Goal: Transaction & Acquisition: Purchase product/service

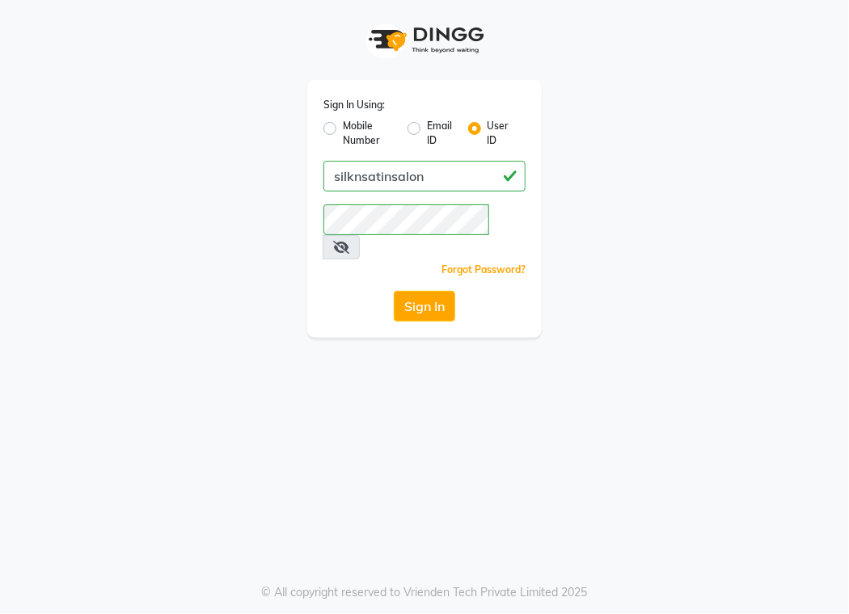
click at [418, 291] on button "Sign In" at bounding box center [424, 306] width 61 height 31
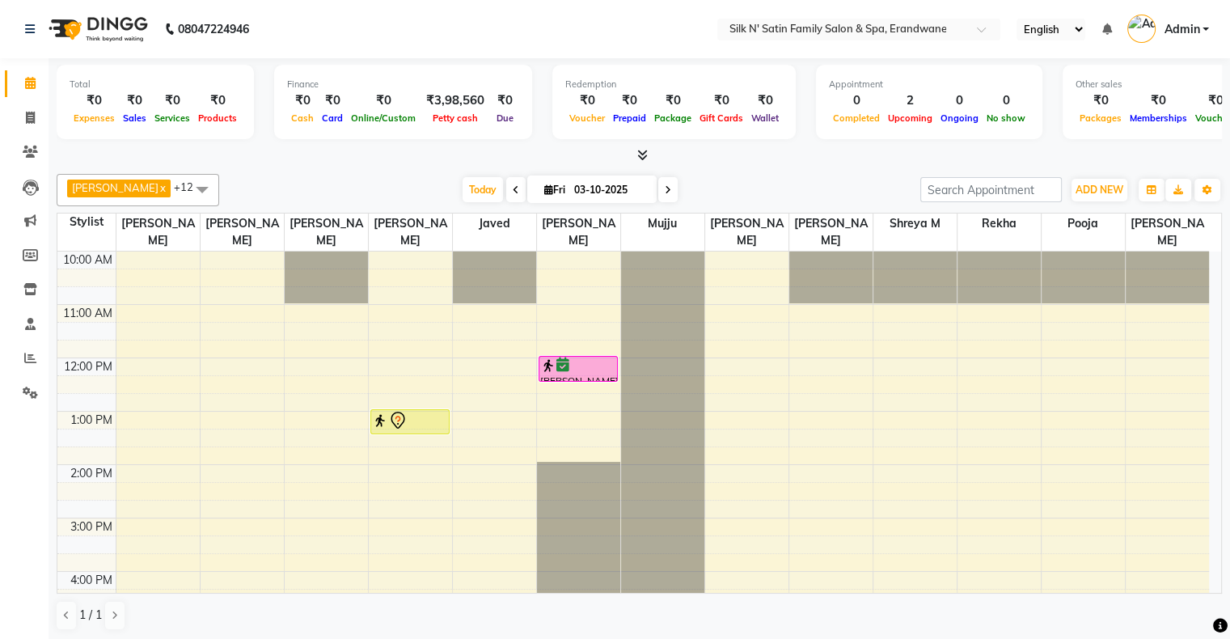
scroll to position [81, 0]
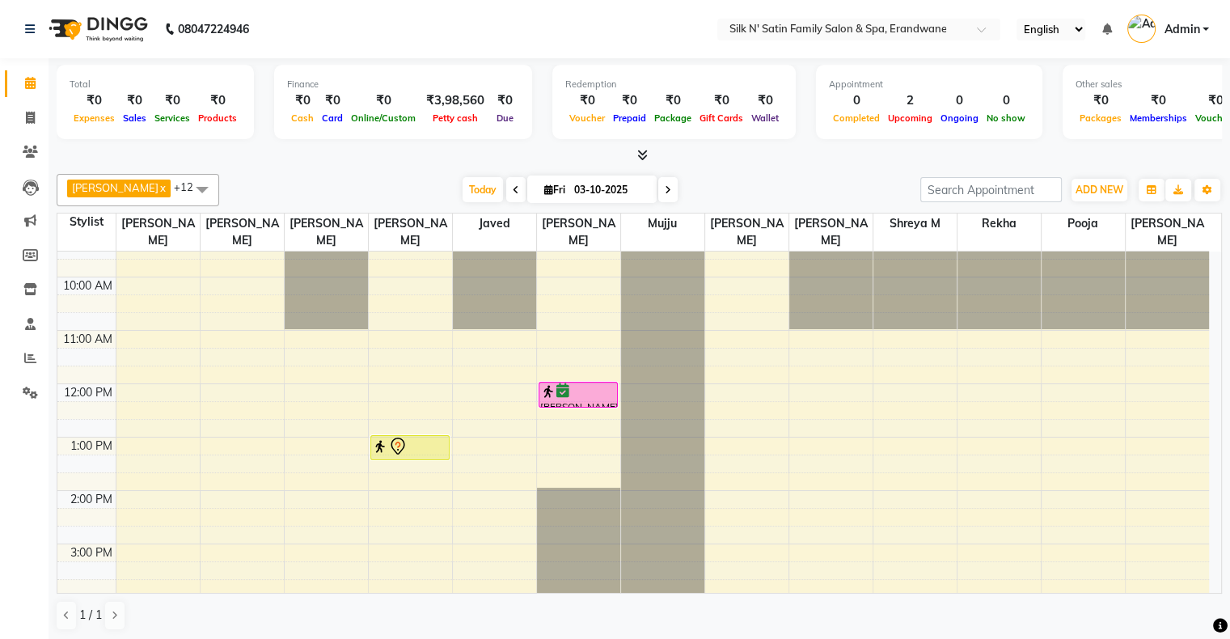
drag, startPoint x: 510, startPoint y: 197, endPoint x: 510, endPoint y: 210, distance: 12.9
click at [510, 197] on span at bounding box center [515, 189] width 19 height 25
type input "02-10-2025"
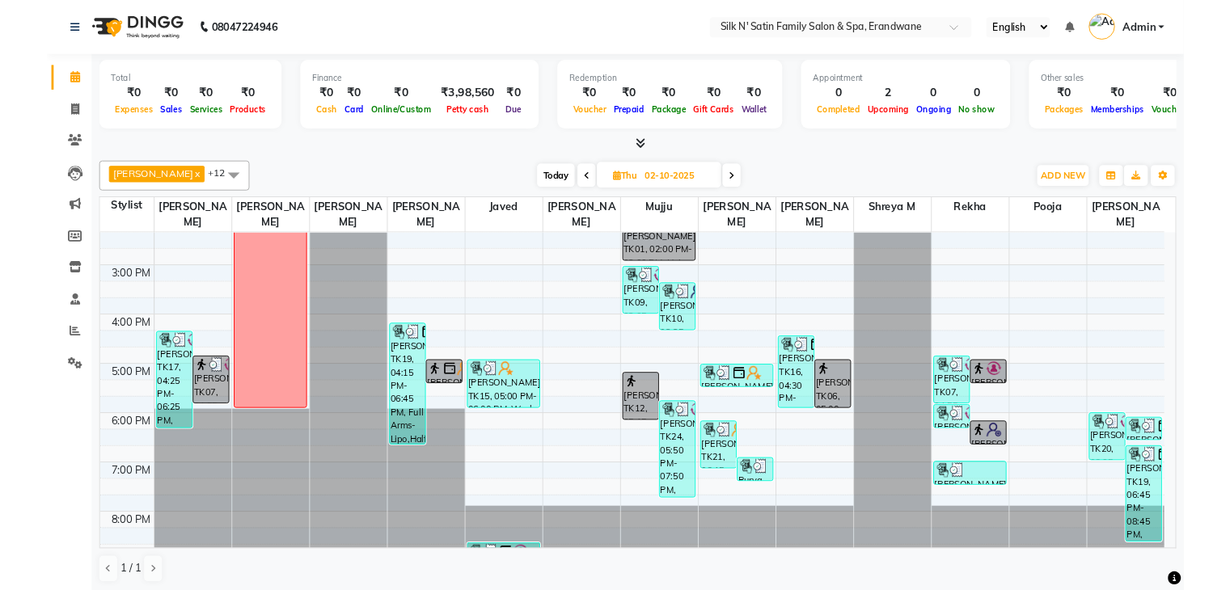
scroll to position [345, 0]
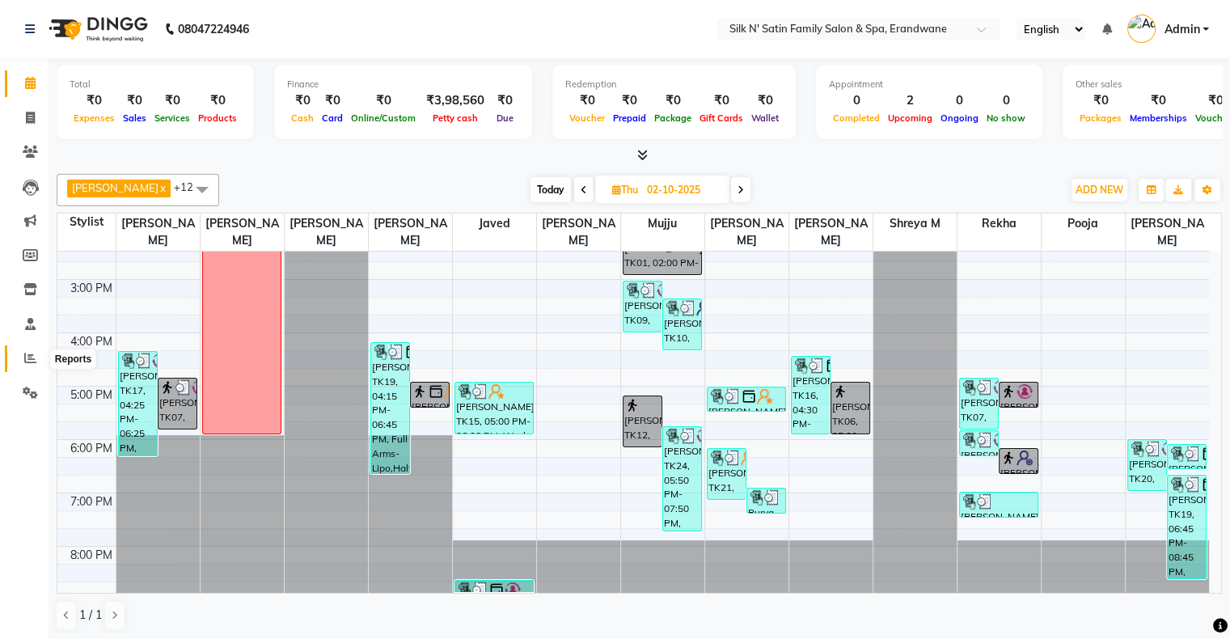
click at [28, 359] on icon at bounding box center [30, 358] width 12 height 12
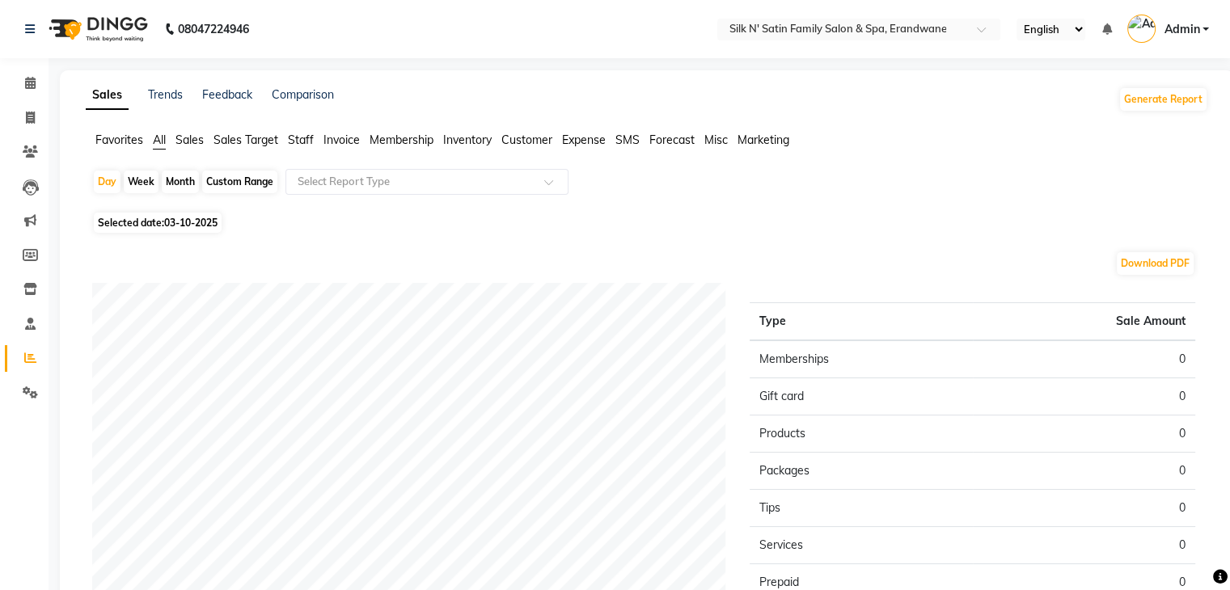
click at [298, 137] on span "Staff" at bounding box center [301, 140] width 26 height 15
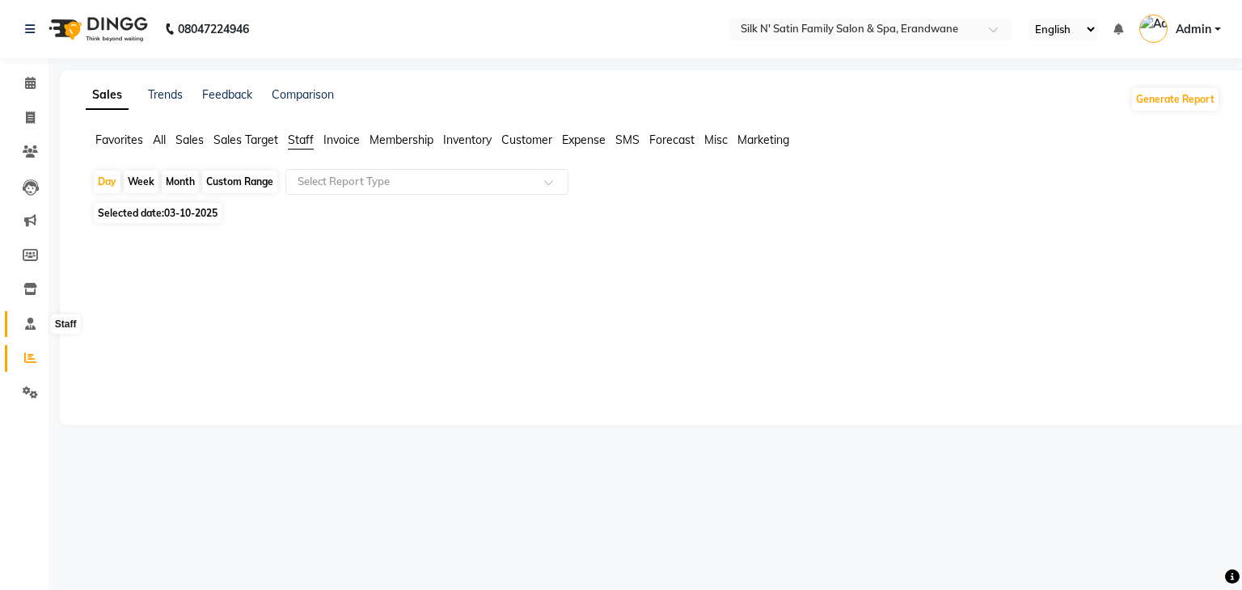
click at [27, 321] on icon at bounding box center [30, 324] width 11 height 12
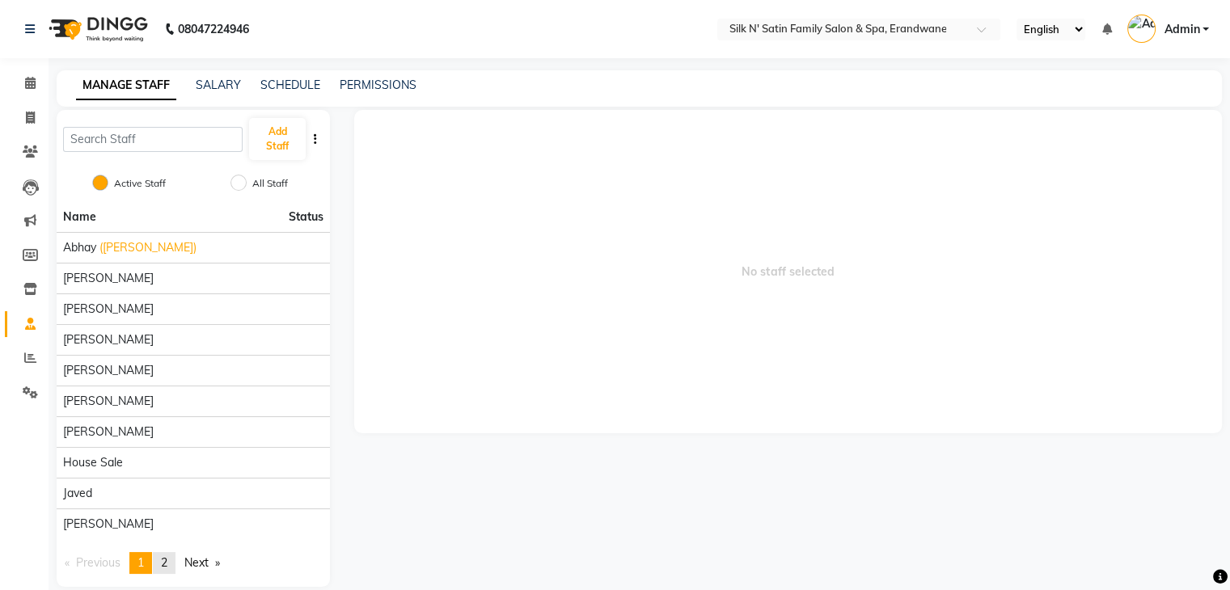
click at [166, 564] on span "2" at bounding box center [164, 562] width 6 height 15
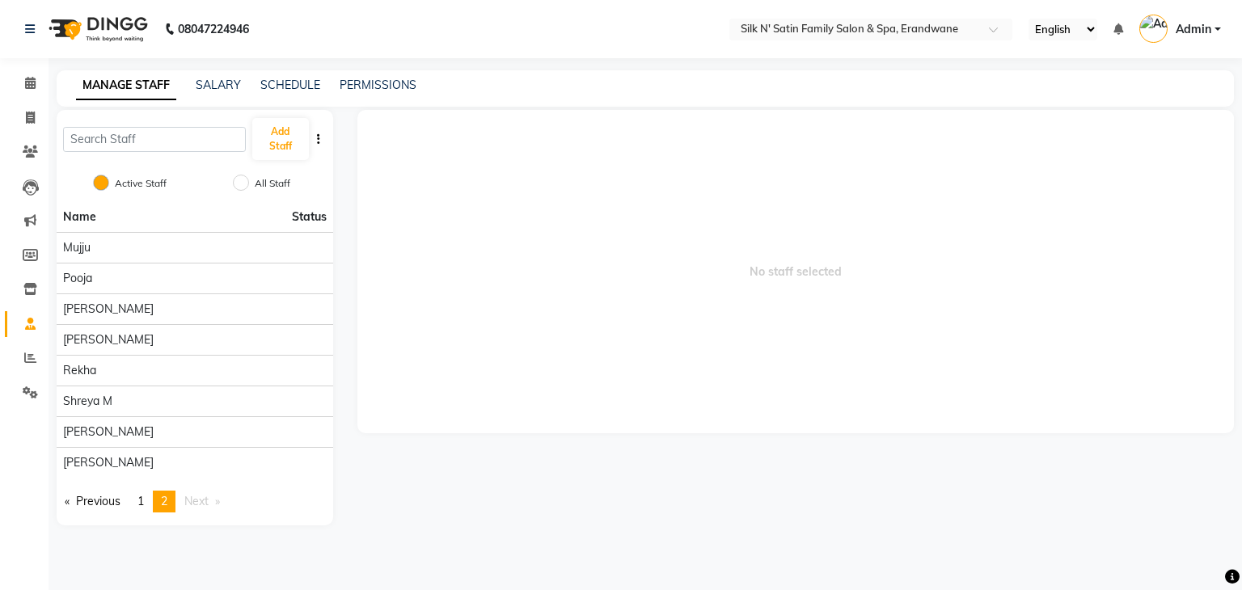
click at [200, 504] on span "Next page" at bounding box center [196, 501] width 24 height 15
click at [33, 126] on span at bounding box center [30, 118] width 28 height 19
select select "service"
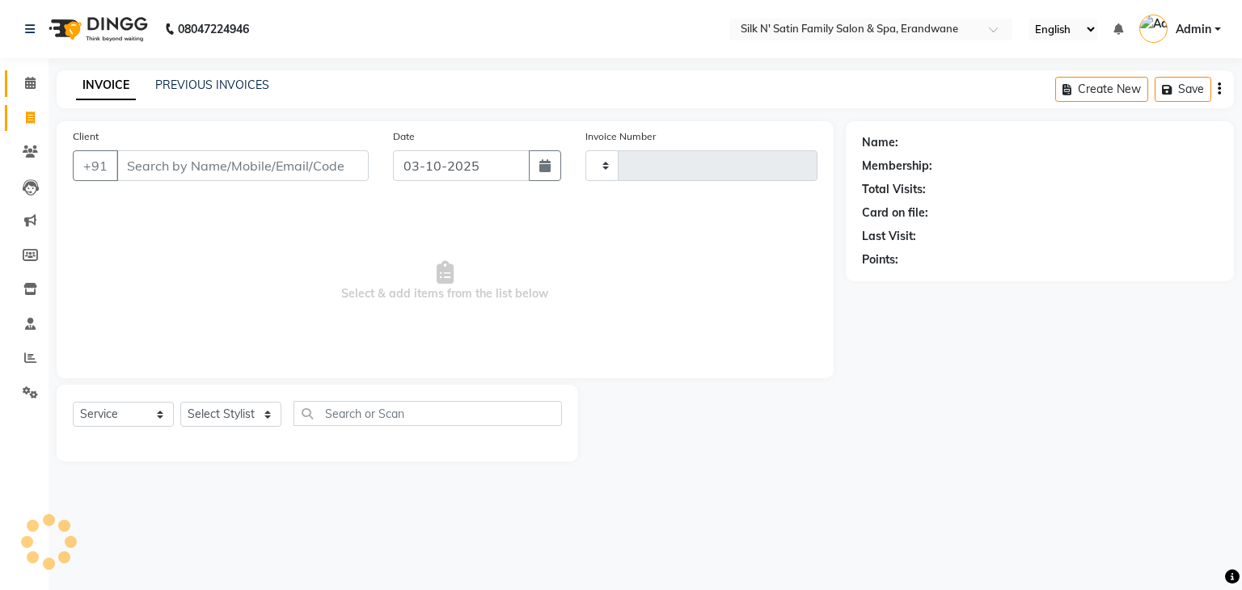
type input "5154"
select select "6931"
click at [27, 85] on icon at bounding box center [30, 83] width 11 height 12
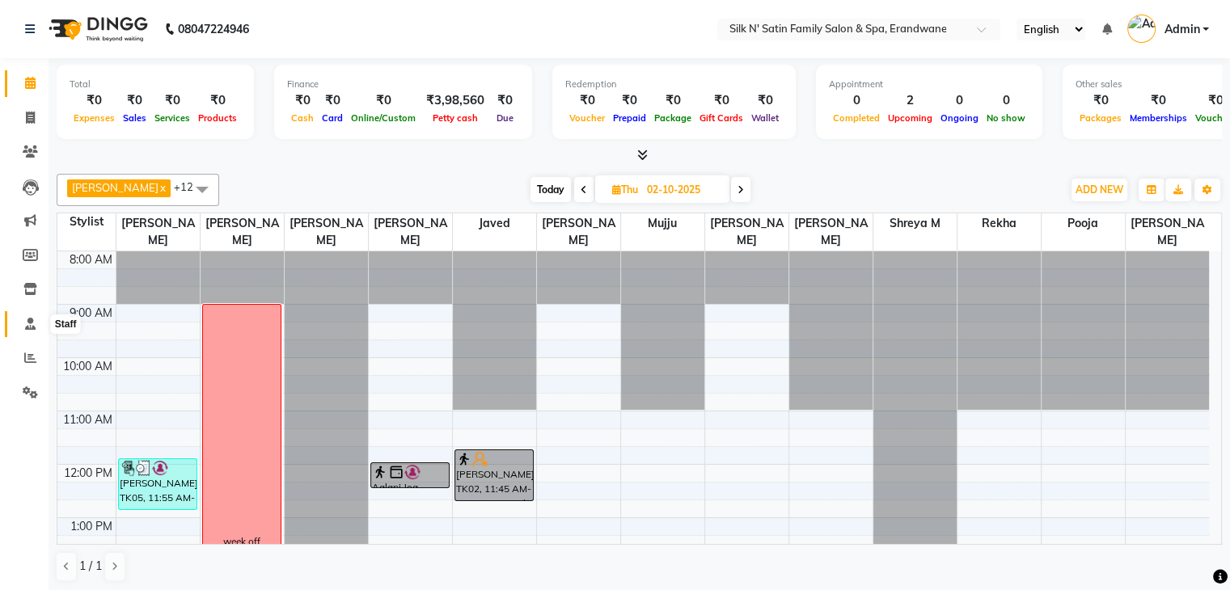
click at [32, 330] on icon at bounding box center [30, 324] width 11 height 12
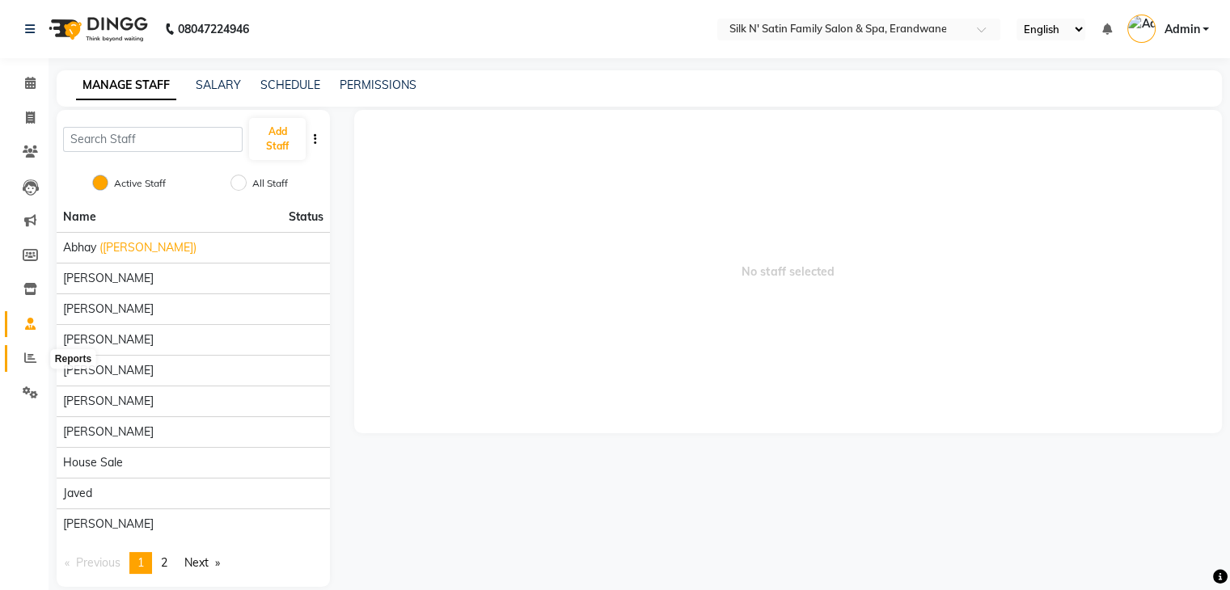
click at [27, 358] on icon at bounding box center [30, 358] width 12 height 12
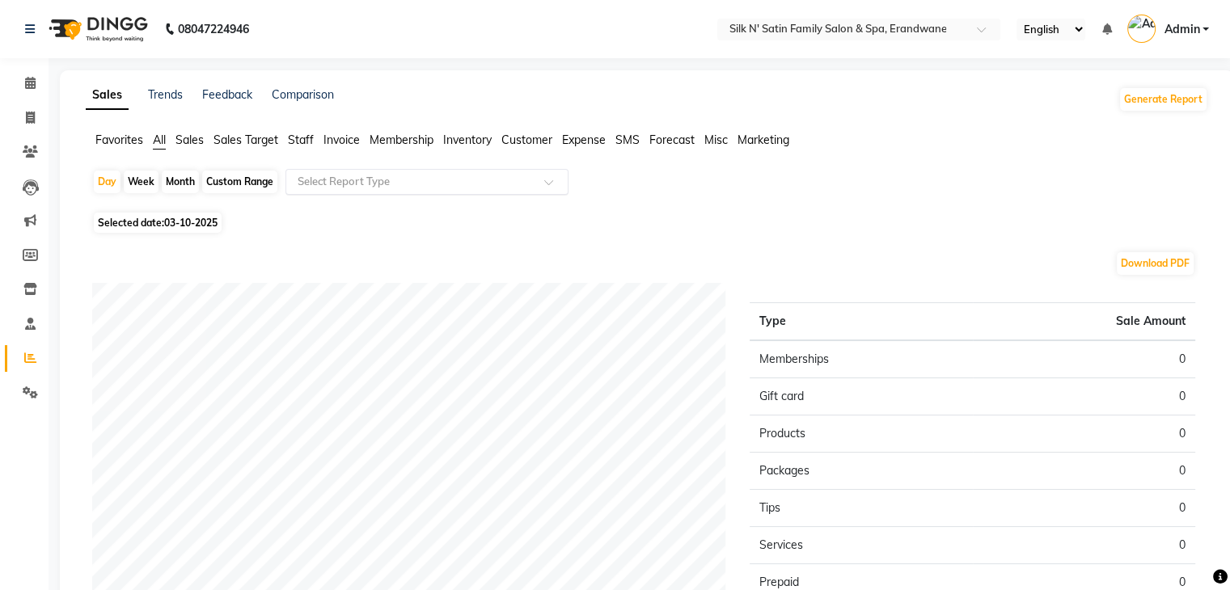
click at [336, 175] on input "text" at bounding box center [410, 182] width 233 height 16
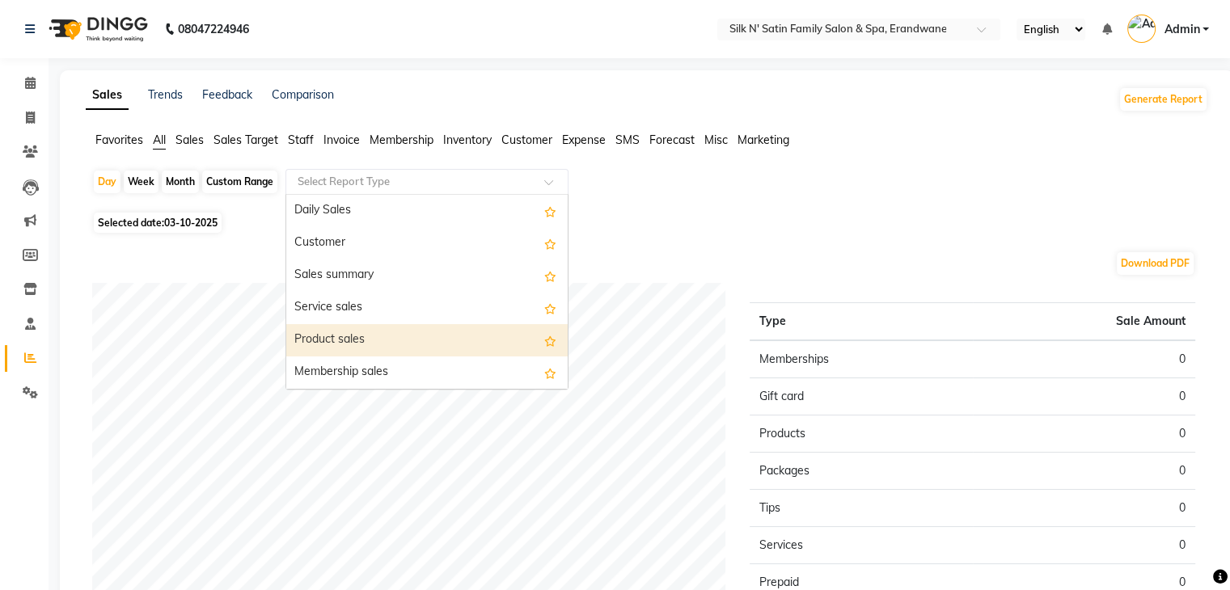
click at [361, 341] on div "Product sales" at bounding box center [426, 340] width 281 height 32
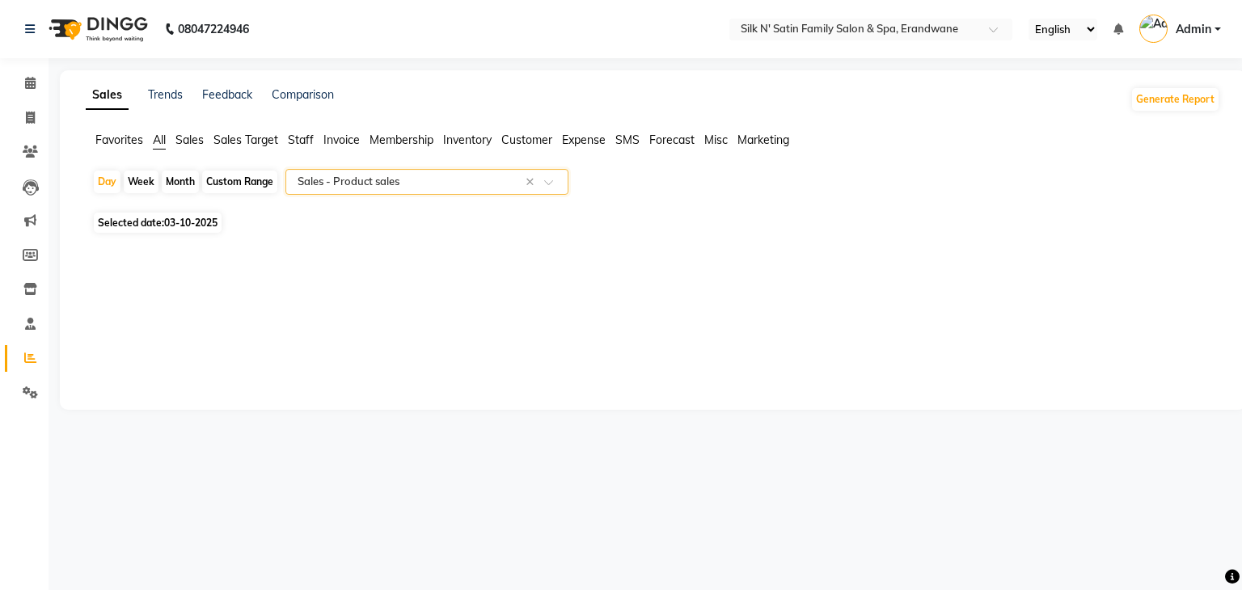
click at [170, 222] on span "03-10-2025" at bounding box center [190, 223] width 53 height 12
select select "10"
select select "2025"
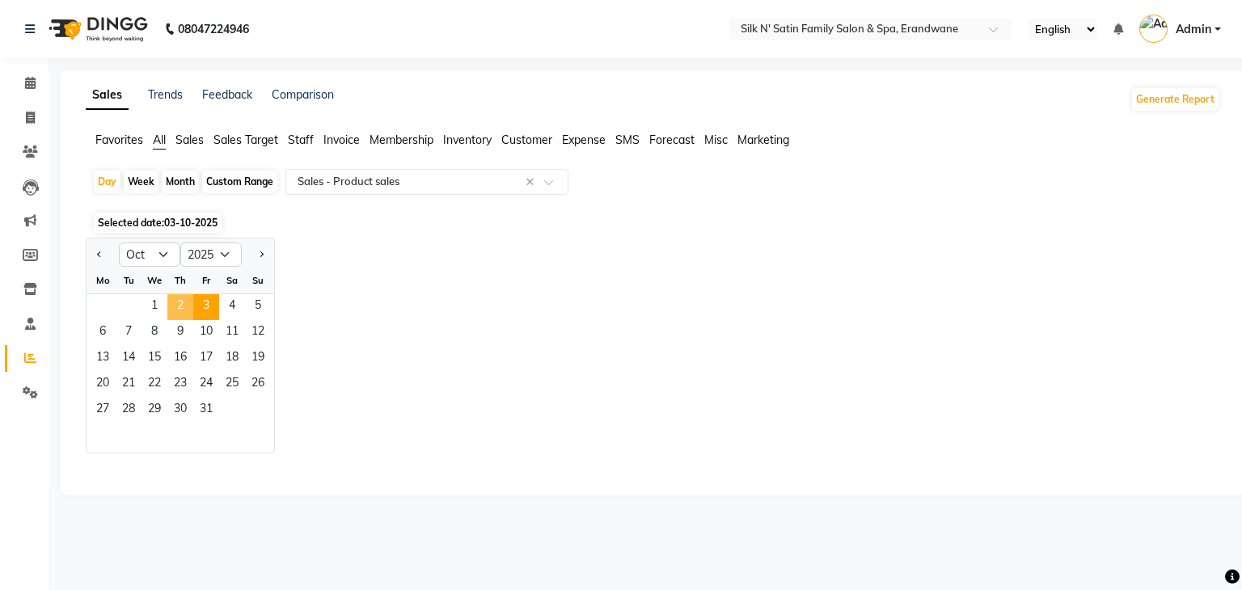
click at [175, 308] on span "2" at bounding box center [180, 307] width 26 height 26
select select "full_report"
select select "csv"
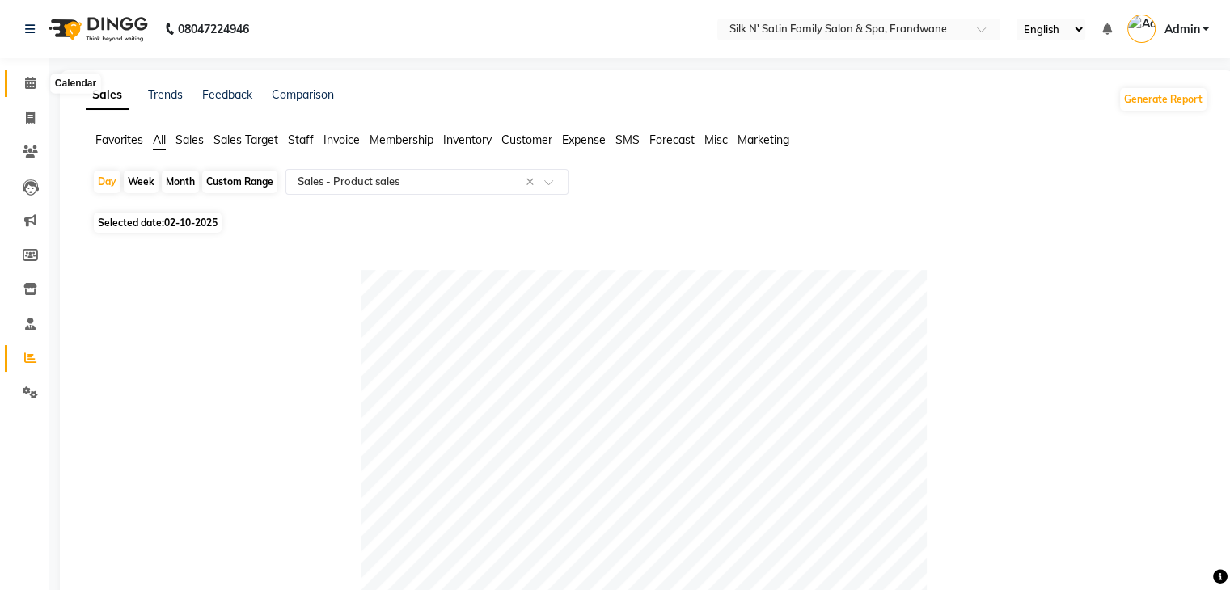
click at [28, 86] on icon at bounding box center [30, 83] width 11 height 12
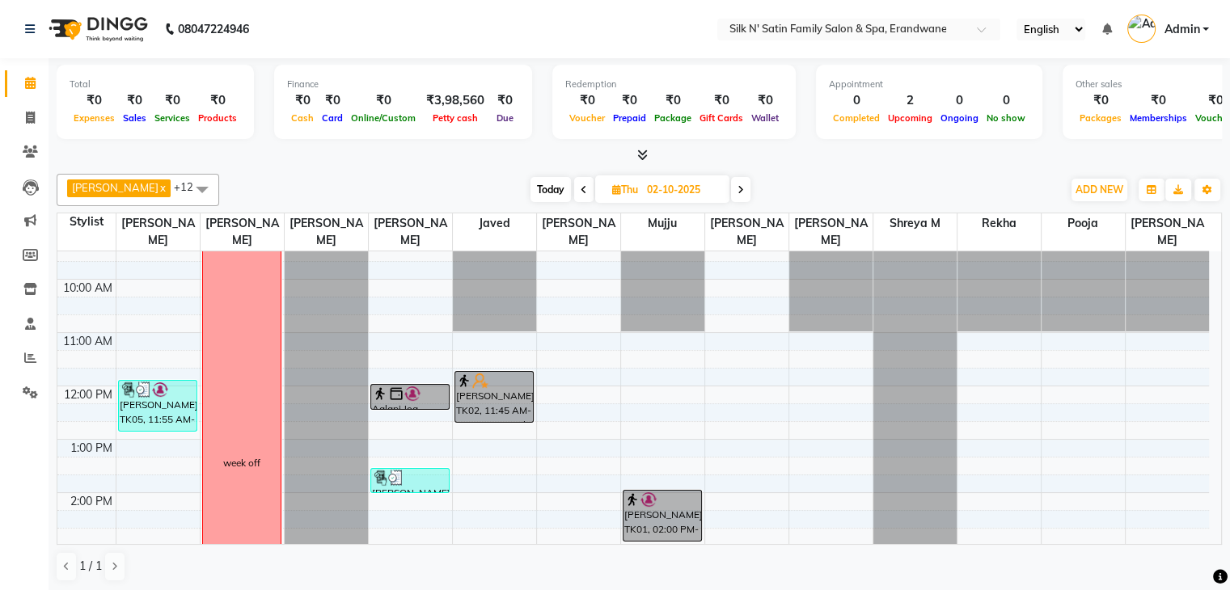
scroll to position [81, 0]
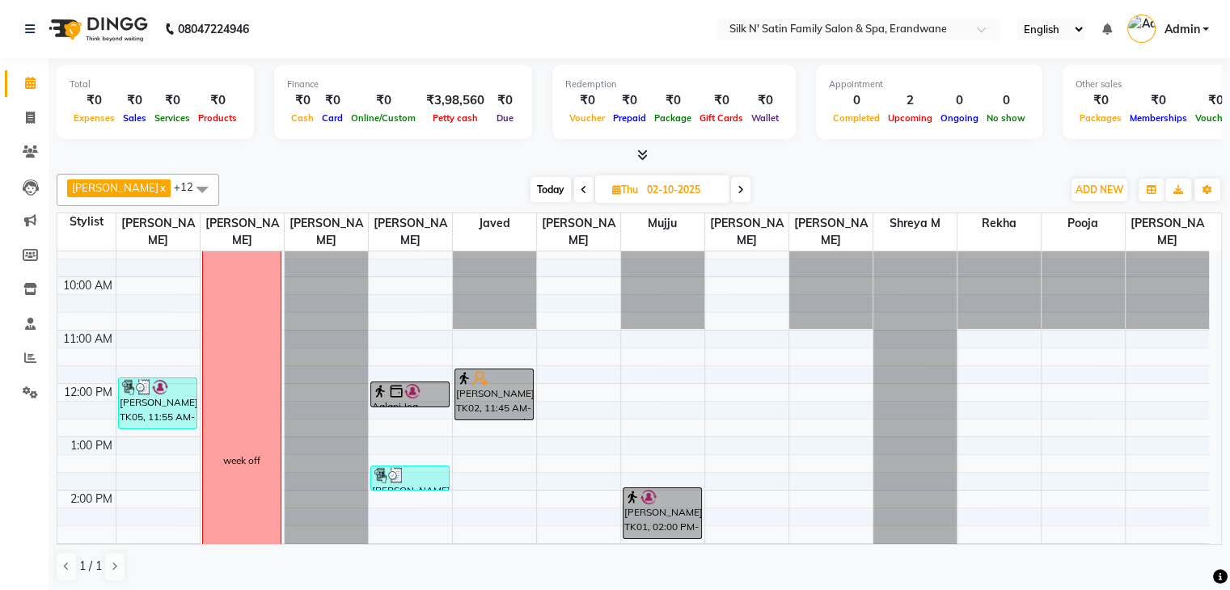
click at [548, 185] on span "Today" at bounding box center [550, 189] width 40 height 25
type input "03-10-2025"
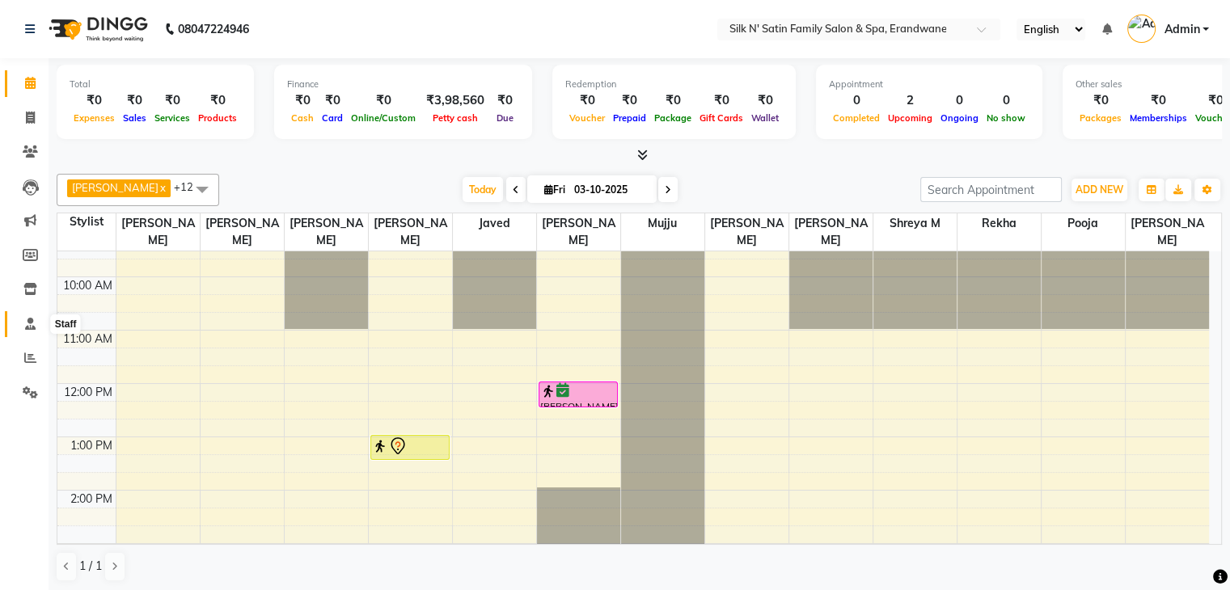
click at [32, 327] on icon at bounding box center [30, 324] width 11 height 12
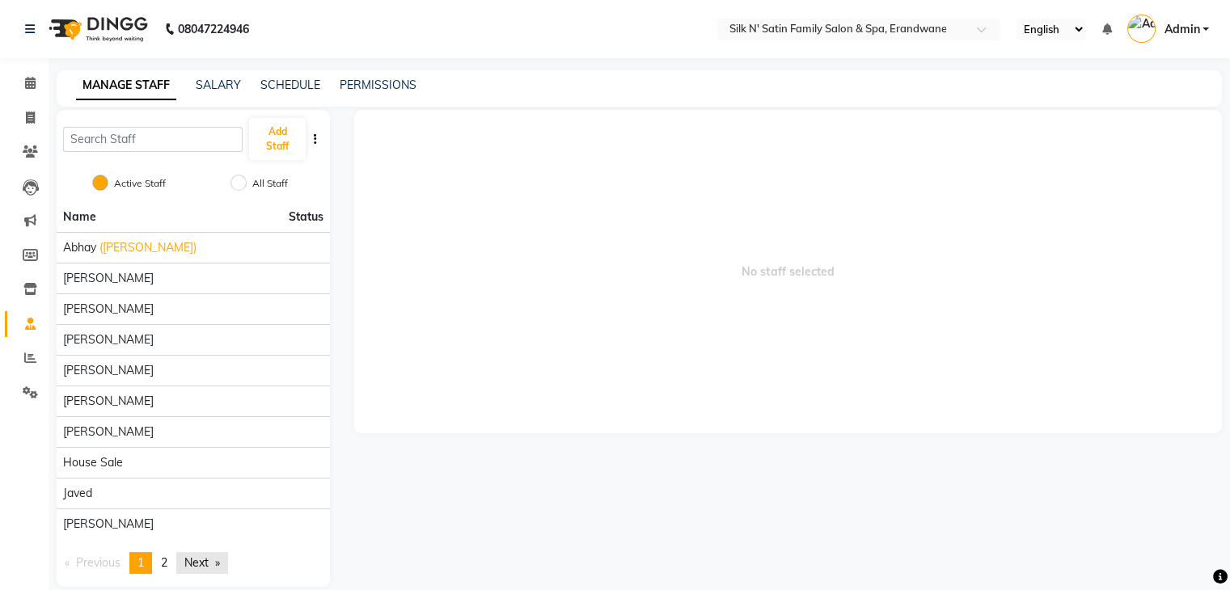
click at [213, 554] on link "Next page" at bounding box center [202, 563] width 52 height 22
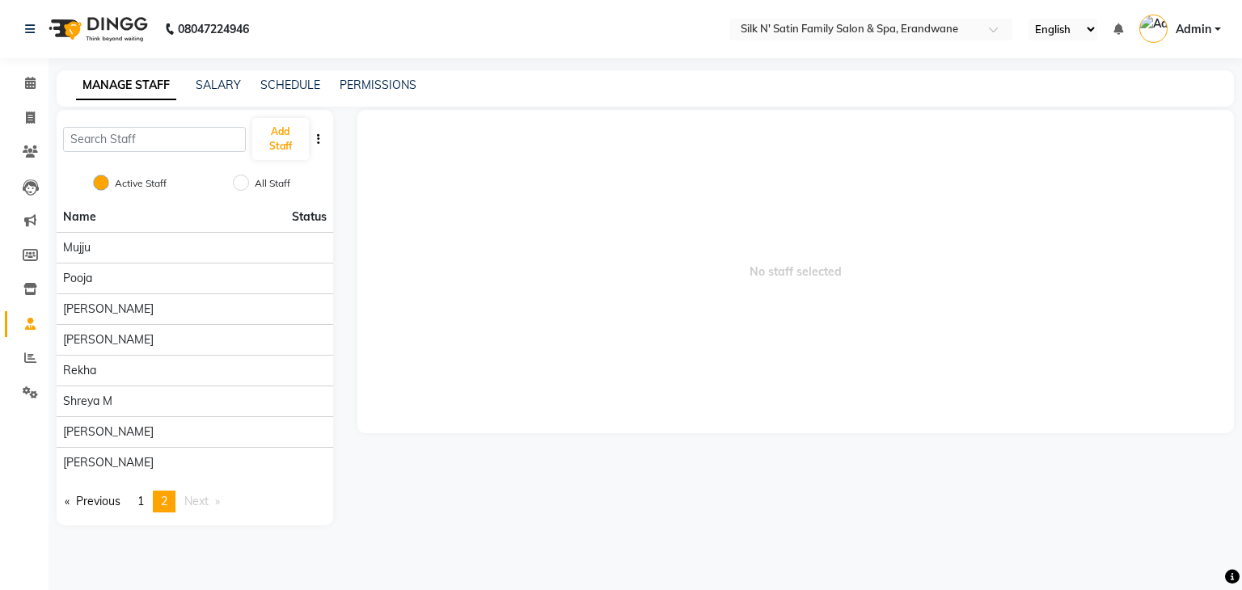
click at [288, 566] on div "08047224946 Select Location × Silk N' Satin Family Salon & Spa, Erandwane Engli…" at bounding box center [621, 295] width 1242 height 590
click at [34, 78] on icon at bounding box center [30, 83] width 11 height 12
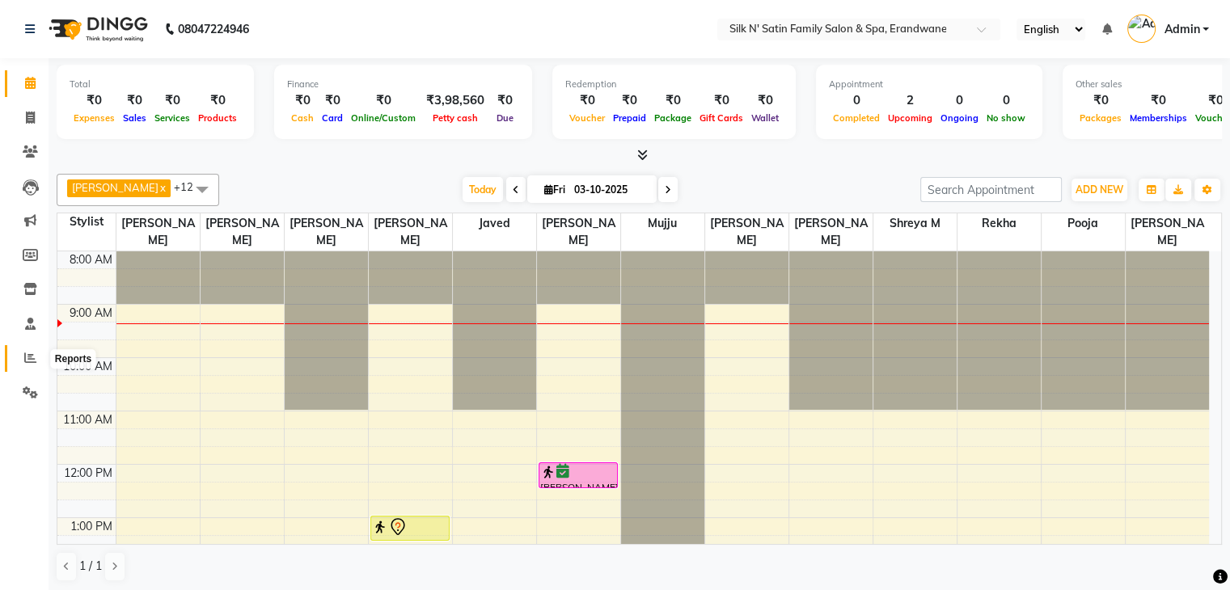
click at [32, 357] on icon at bounding box center [30, 358] width 12 height 12
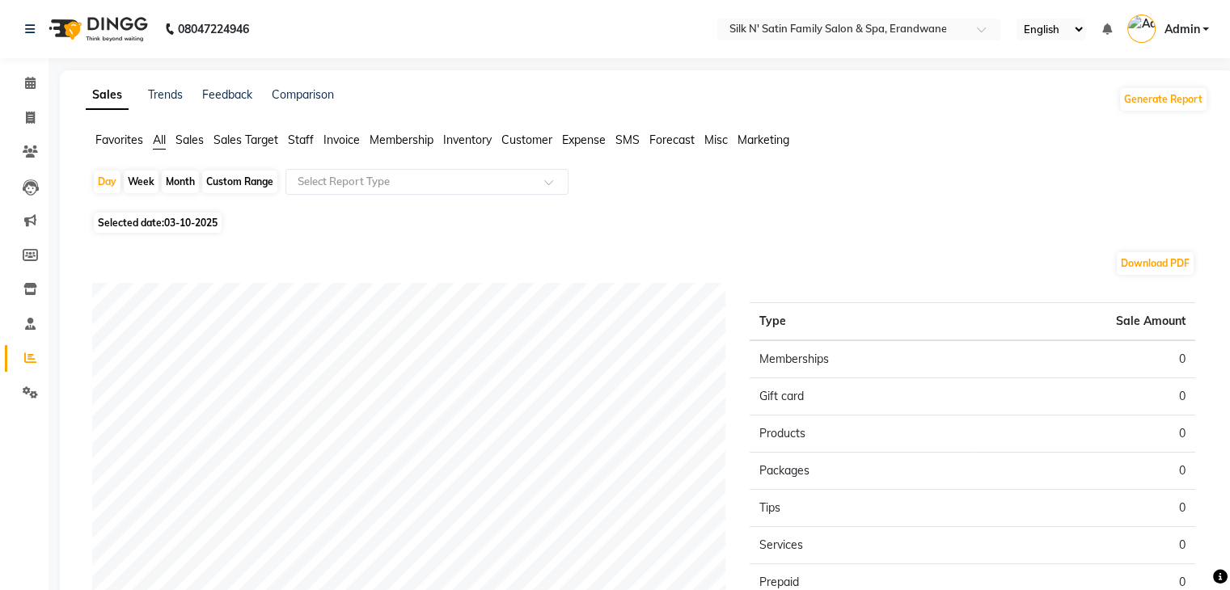
click at [191, 222] on span "03-10-2025" at bounding box center [190, 223] width 53 height 12
select select "10"
select select "2025"
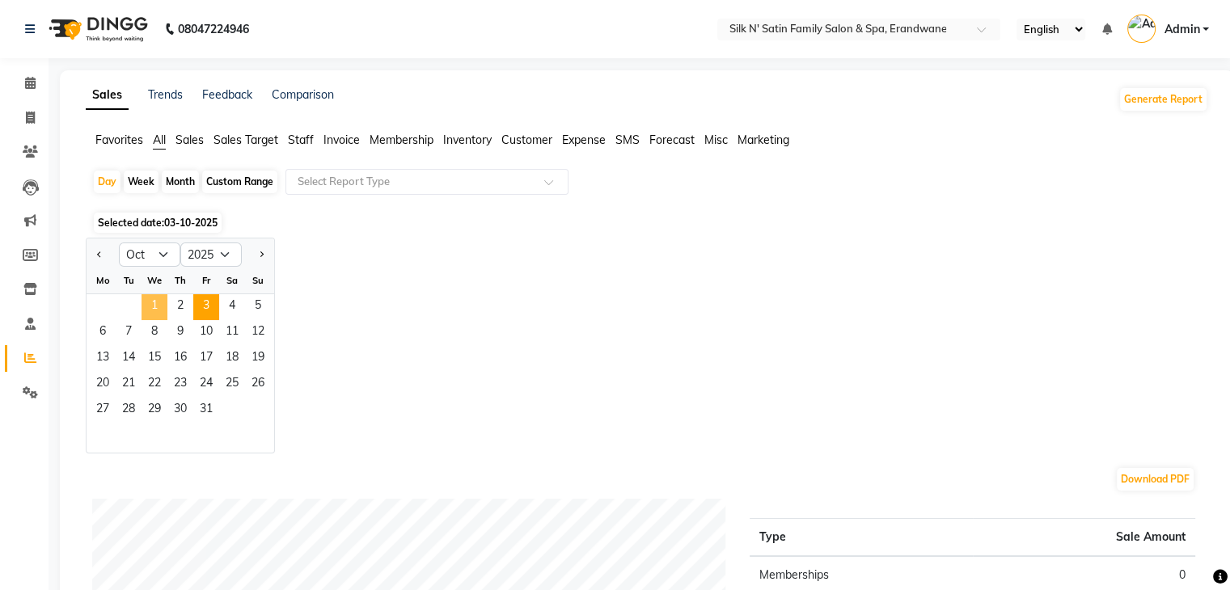
click at [162, 315] on span "1" at bounding box center [154, 307] width 26 height 26
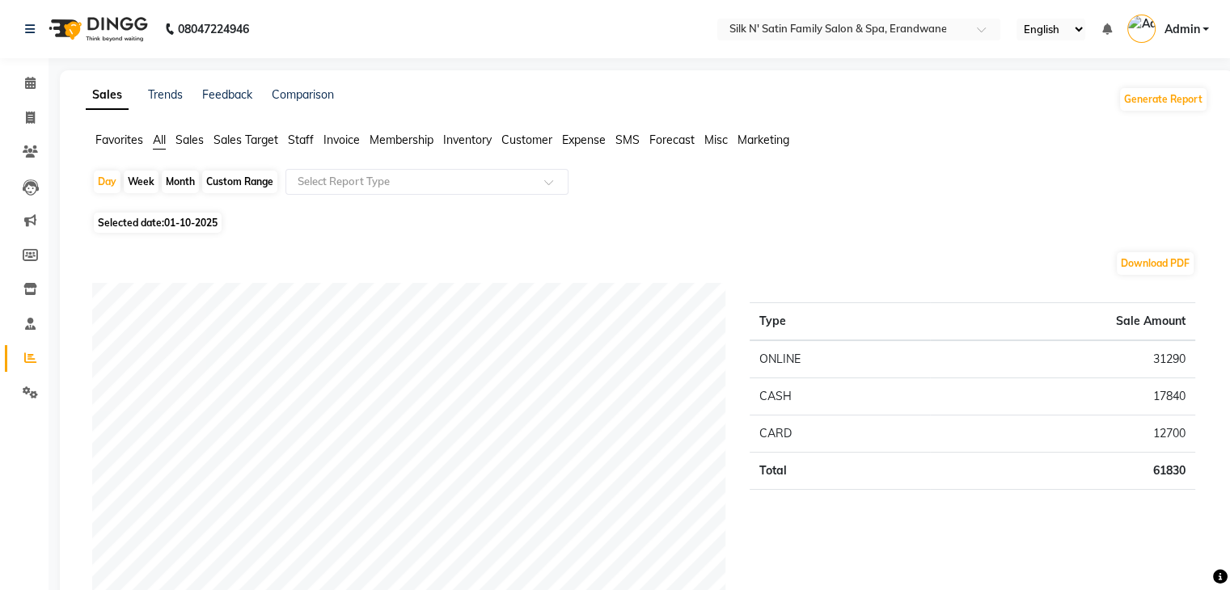
click at [299, 141] on span "Staff" at bounding box center [301, 140] width 26 height 15
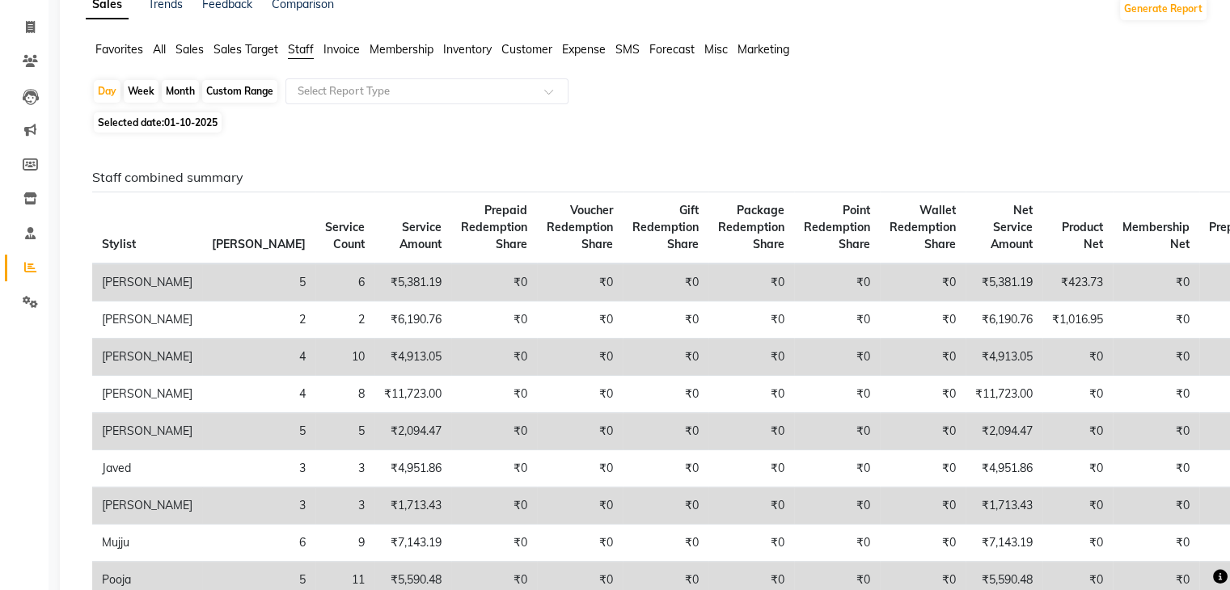
scroll to position [81, 0]
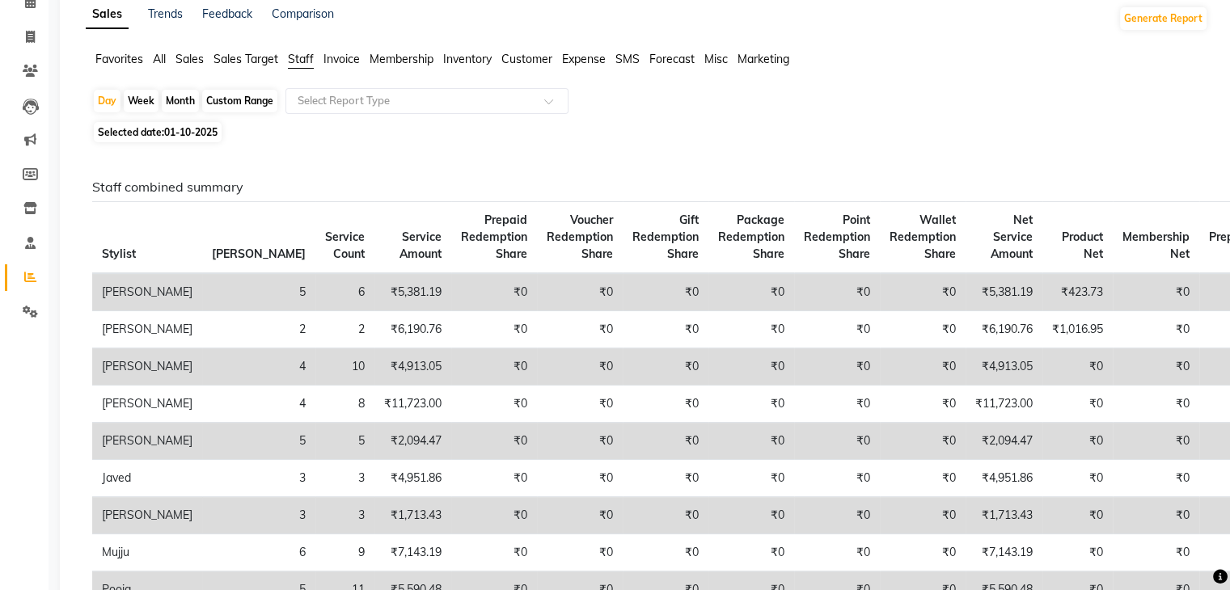
click at [185, 130] on span "01-10-2025" at bounding box center [190, 132] width 53 height 12
select select "10"
select select "2025"
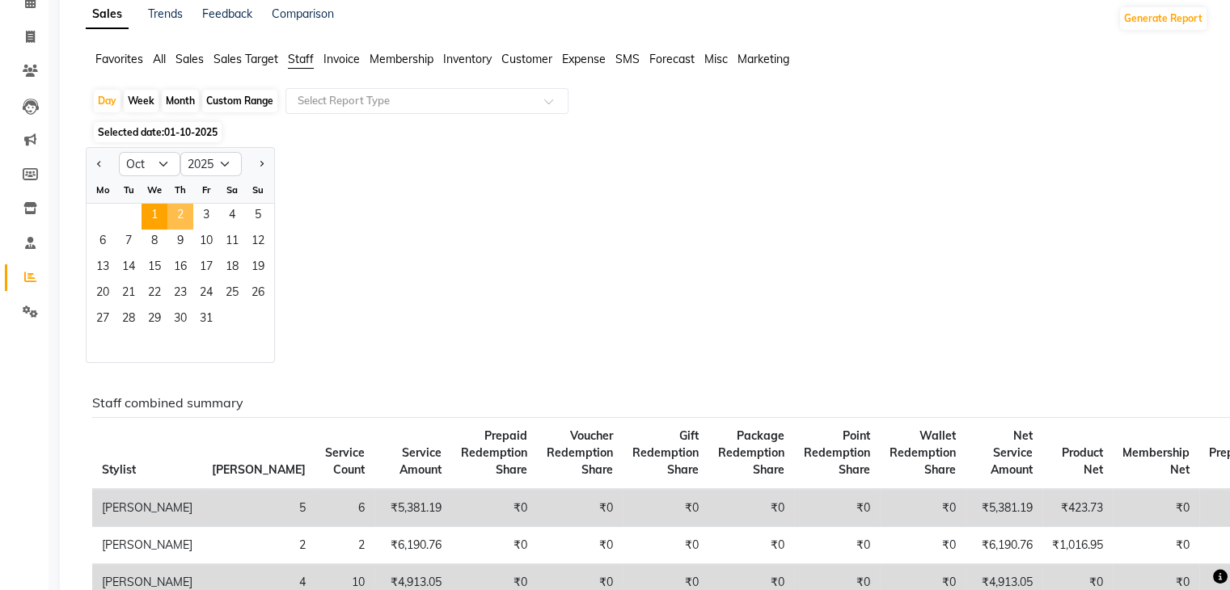
click at [176, 221] on span "2" at bounding box center [180, 217] width 26 height 26
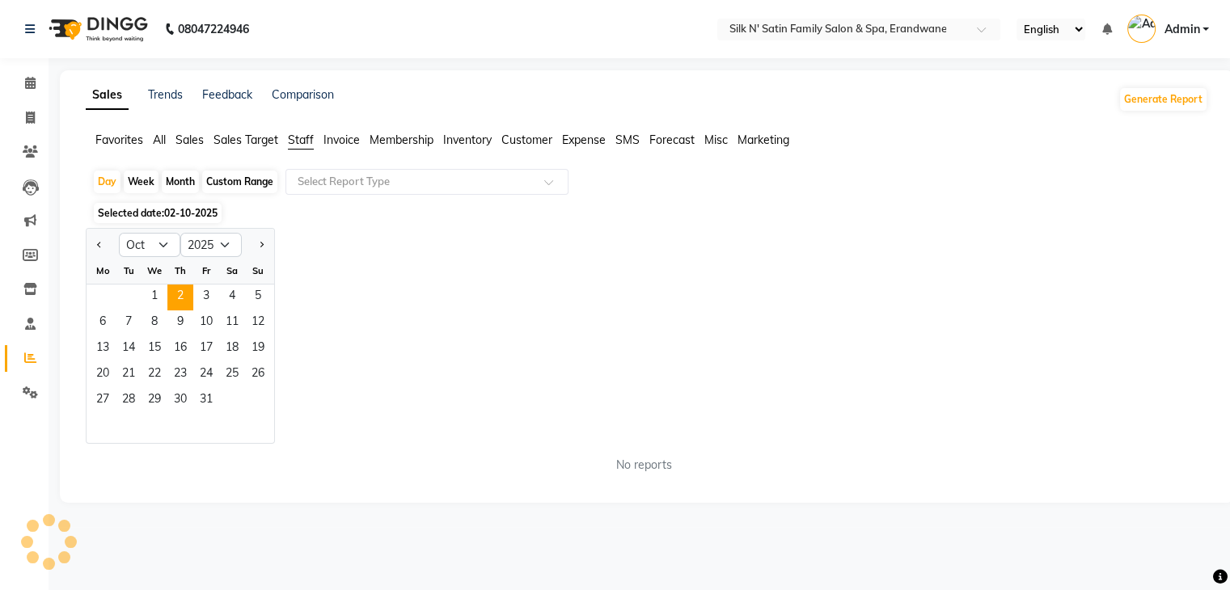
scroll to position [0, 0]
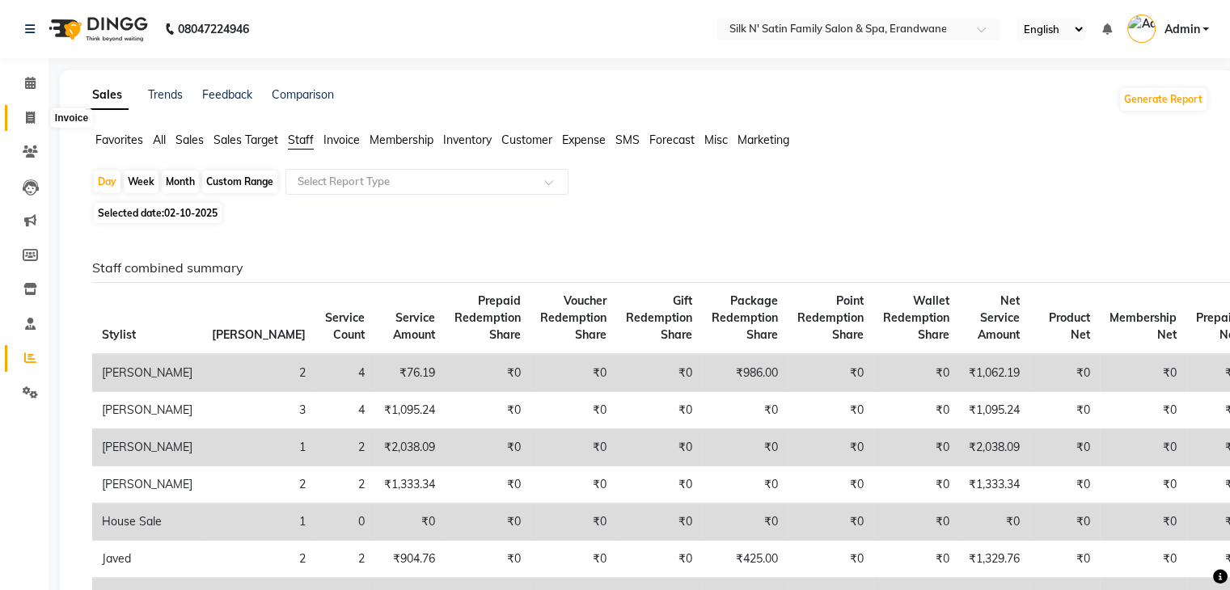
click at [26, 117] on icon at bounding box center [30, 118] width 9 height 12
select select "service"
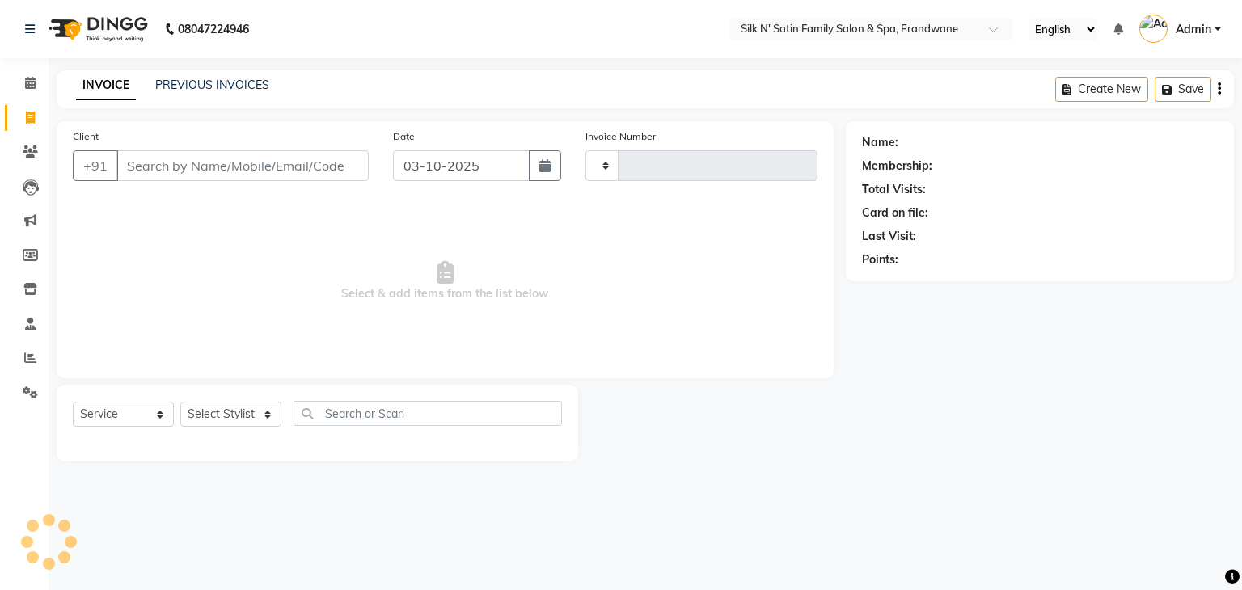
type input "5154"
select select "6931"
click at [239, 82] on link "PREVIOUS INVOICES" at bounding box center [212, 85] width 114 height 15
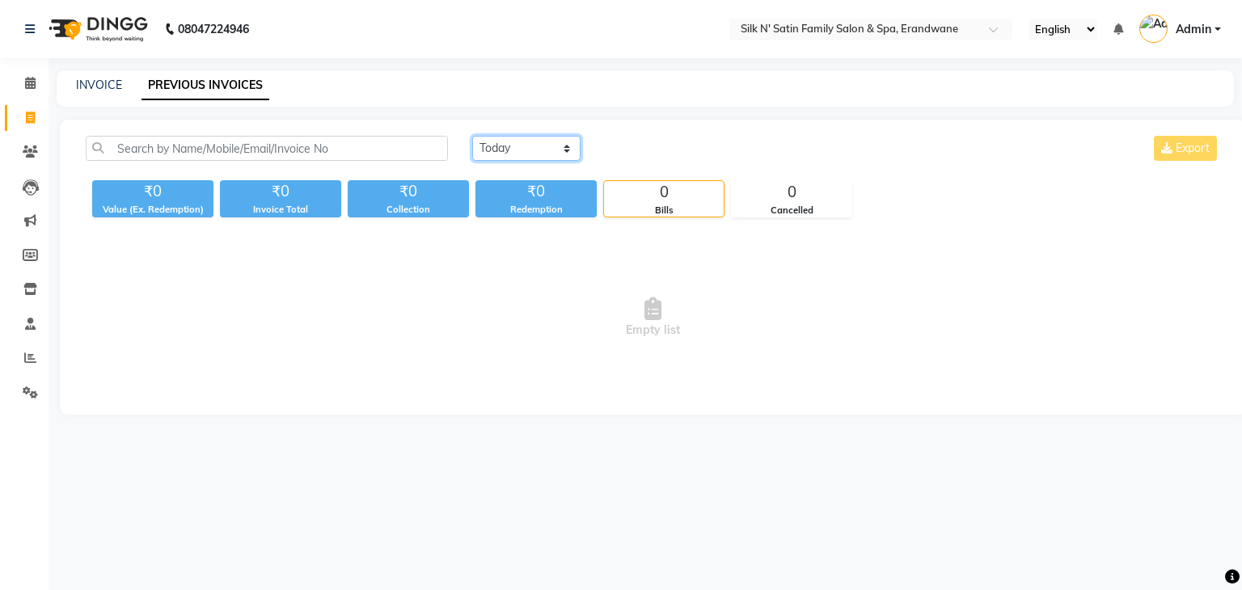
click at [489, 155] on select "Today Yesterday Custom Range" at bounding box center [526, 148] width 108 height 25
select select "yesterday"
click at [472, 136] on select "Today Yesterday Custom Range" at bounding box center [526, 148] width 108 height 25
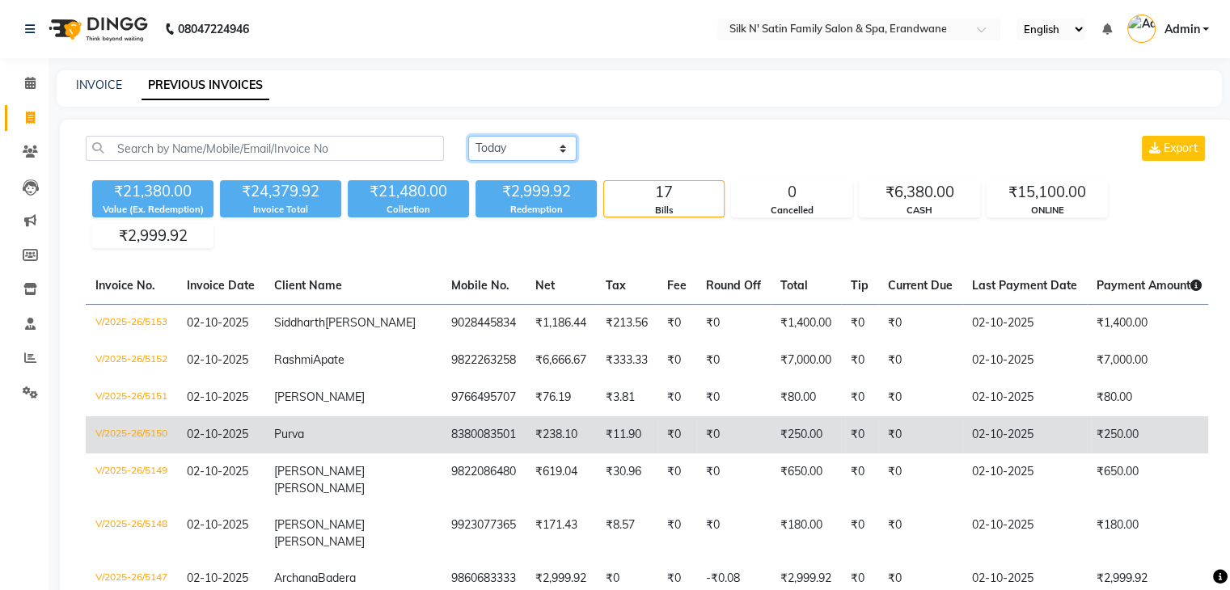
scroll to position [162, 0]
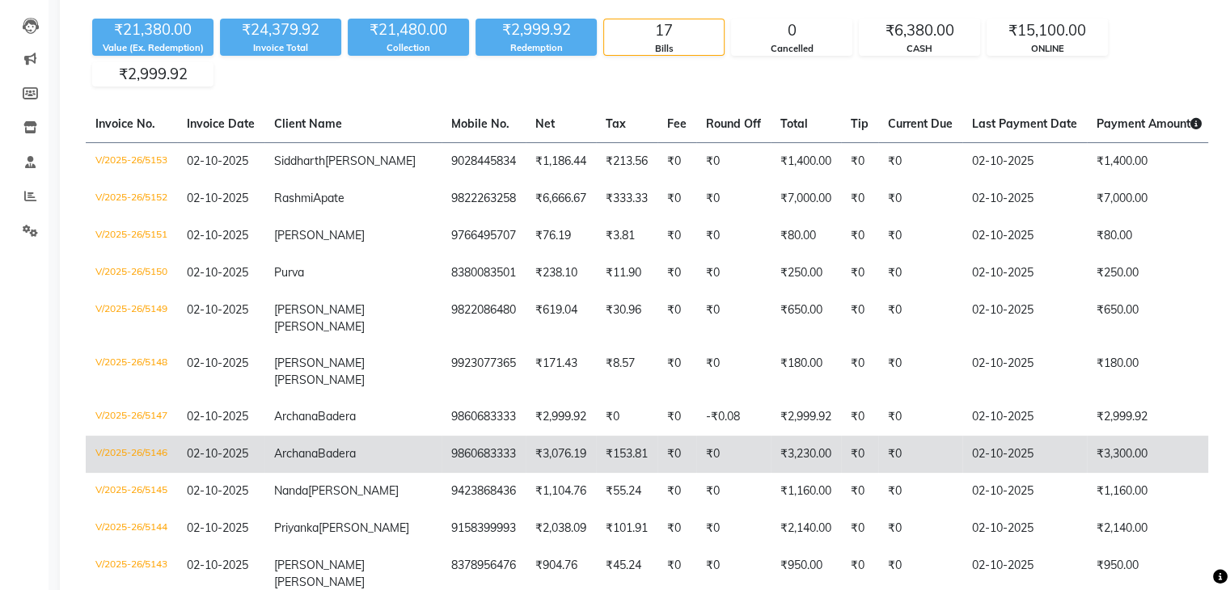
click at [298, 461] on span "Archana" at bounding box center [296, 453] width 44 height 15
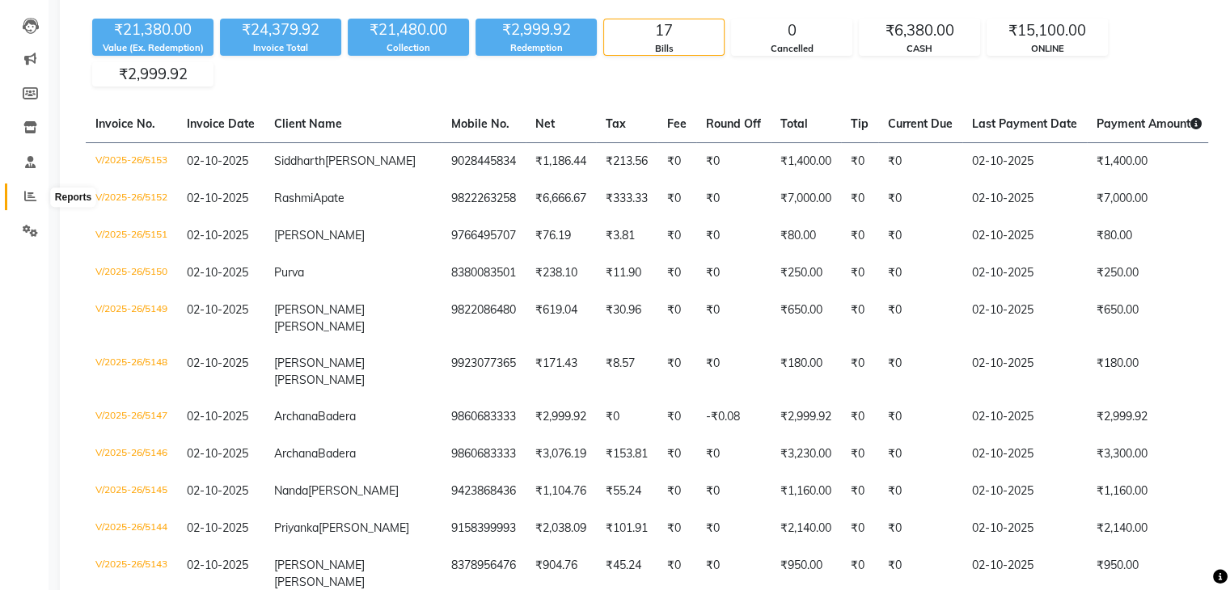
click at [26, 196] on icon at bounding box center [30, 196] width 12 height 12
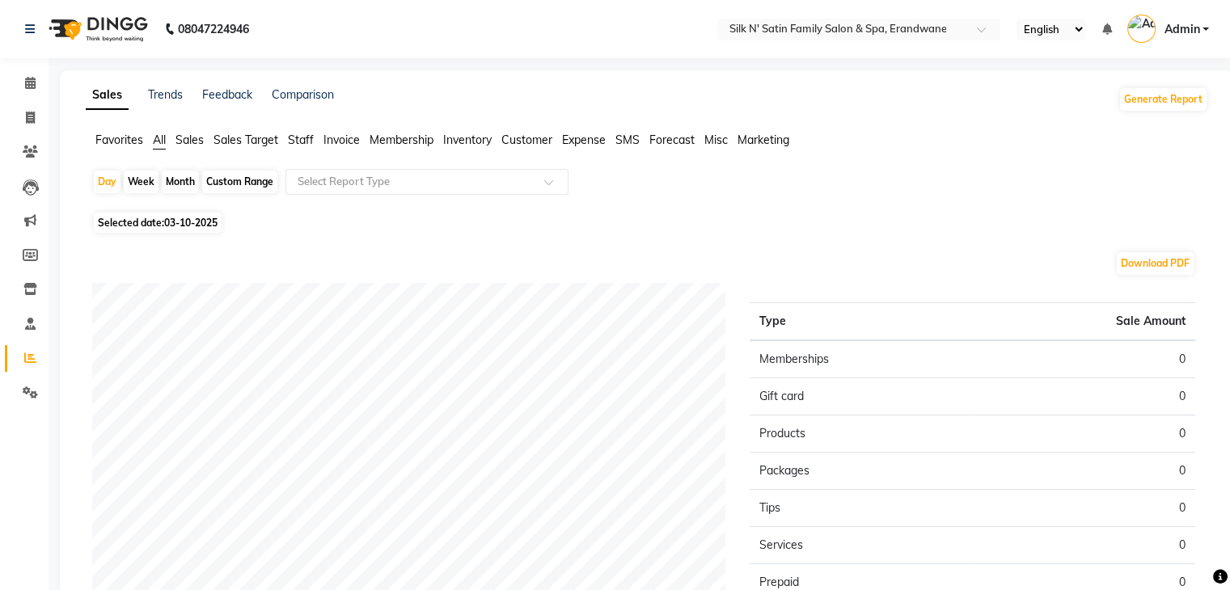
click at [177, 220] on span "03-10-2025" at bounding box center [190, 223] width 53 height 12
select select "10"
select select "2025"
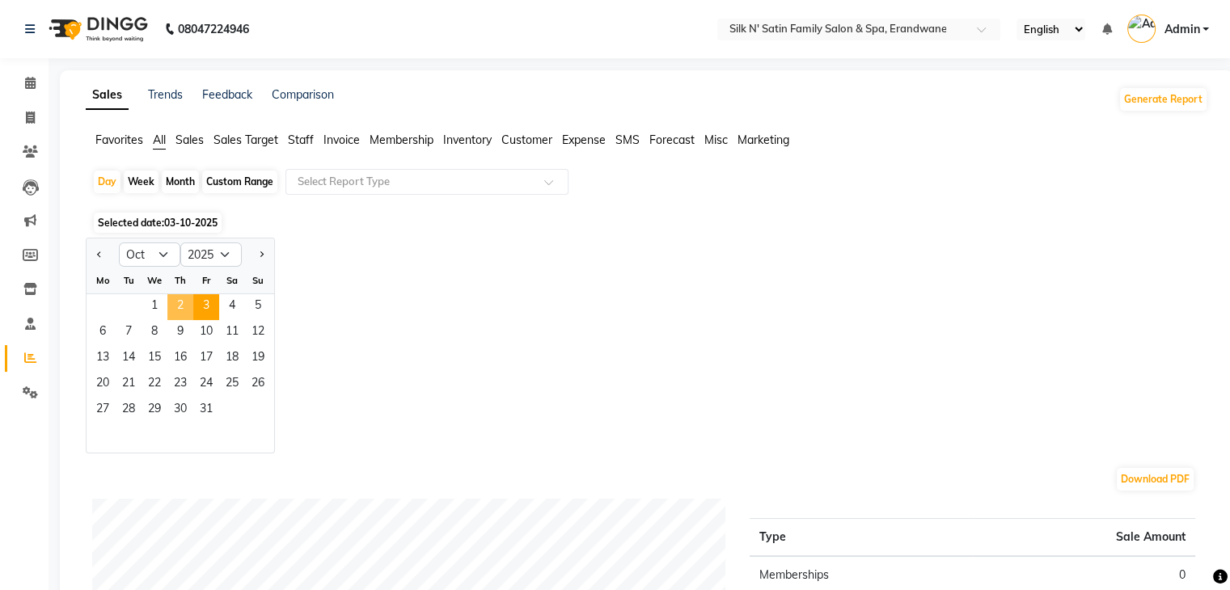
click at [184, 311] on span "2" at bounding box center [180, 307] width 26 height 26
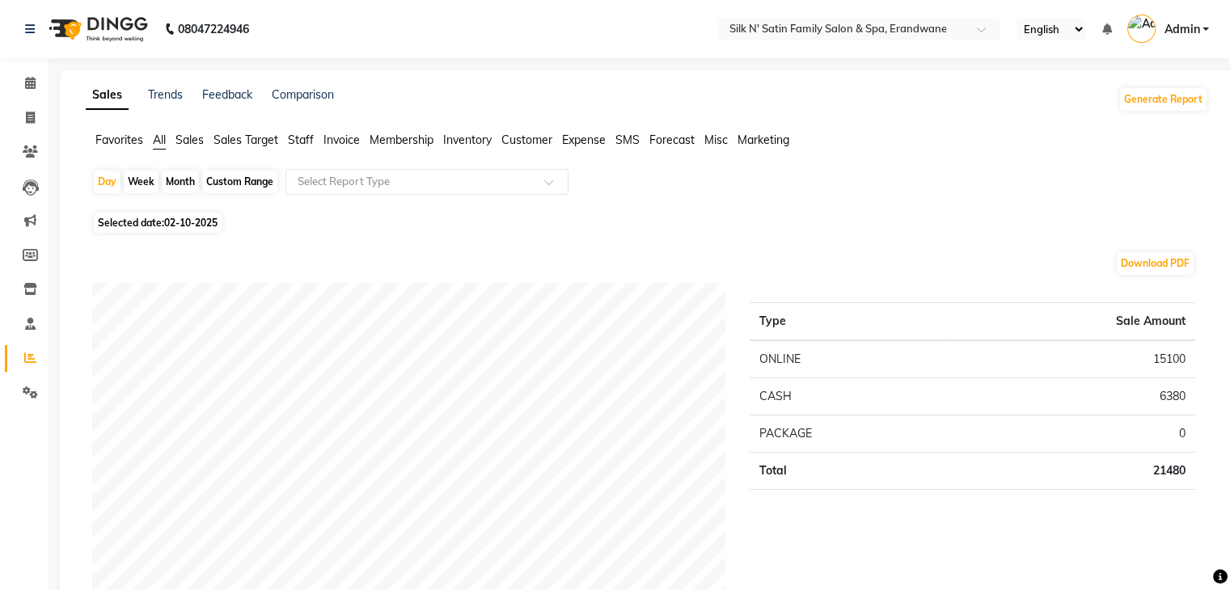
click at [293, 141] on span "Staff" at bounding box center [301, 140] width 26 height 15
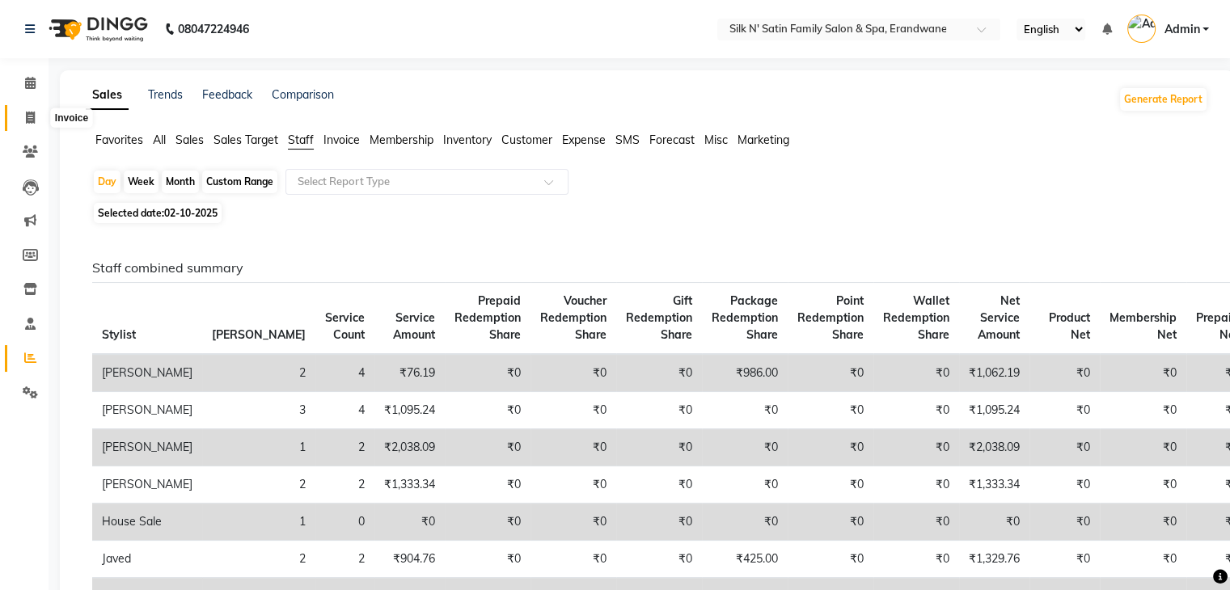
click at [29, 120] on icon at bounding box center [30, 118] width 9 height 12
select select "service"
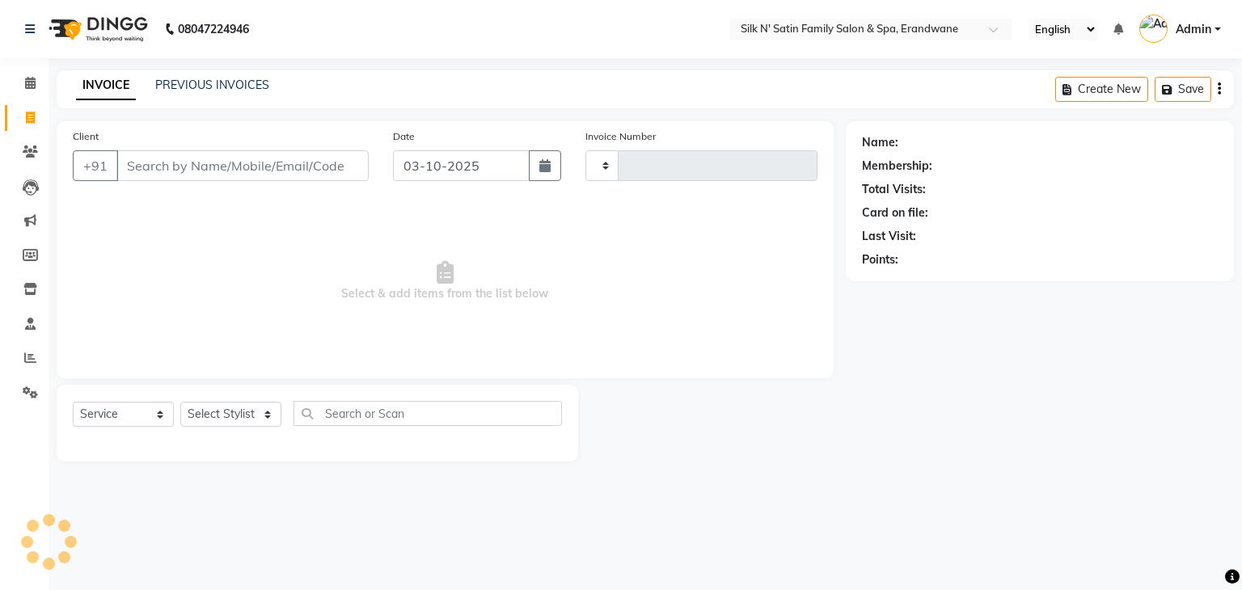
type input "5154"
select select "6931"
click at [27, 80] on icon at bounding box center [30, 83] width 11 height 12
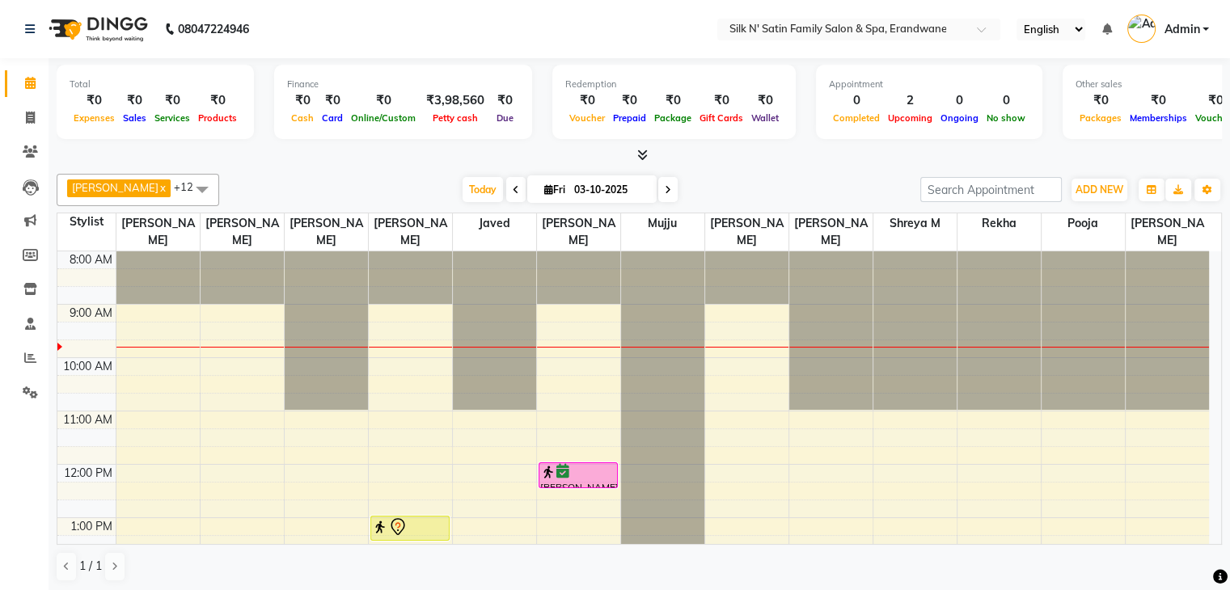
click at [744, 360] on div "8:00 AM 9:00 AM 10:00 AM 11:00 AM 12:00 PM 1:00 PM 2:00 PM 3:00 PM 4:00 PM 5:00…" at bounding box center [632, 597] width 1151 height 693
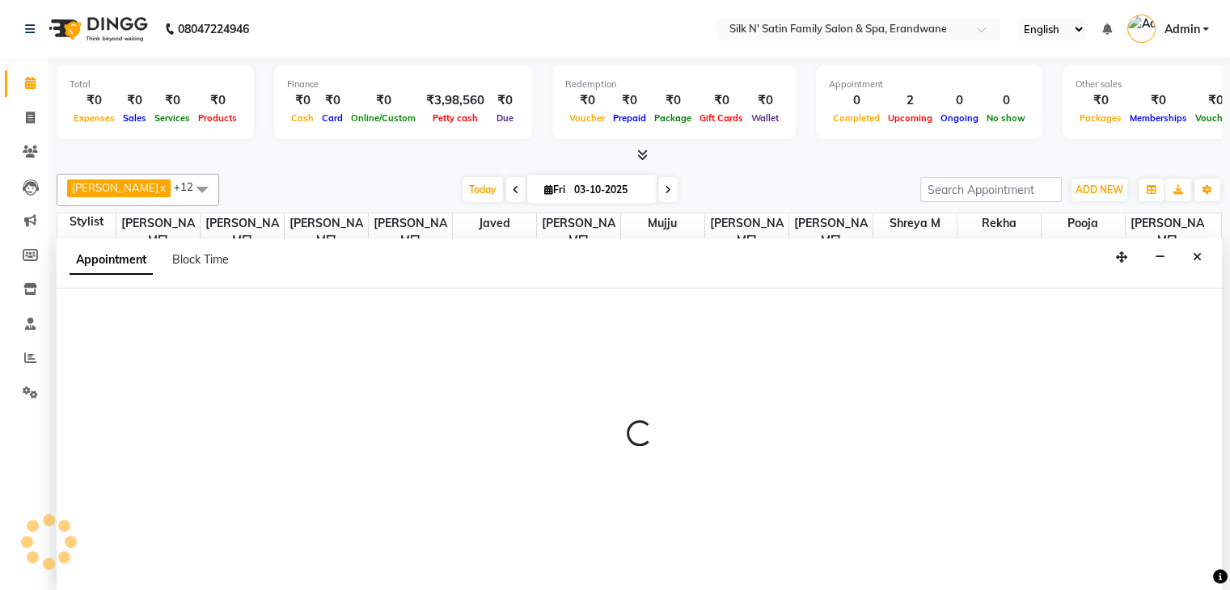
scroll to position [1, 0]
select select "90224"
select select "tentative"
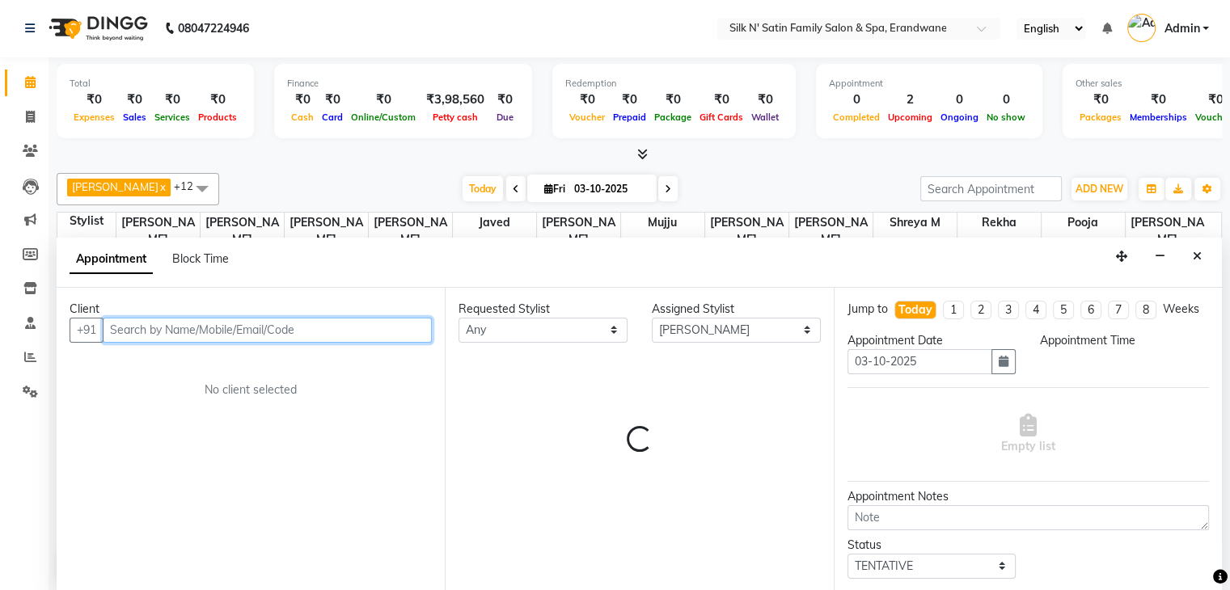
select select "600"
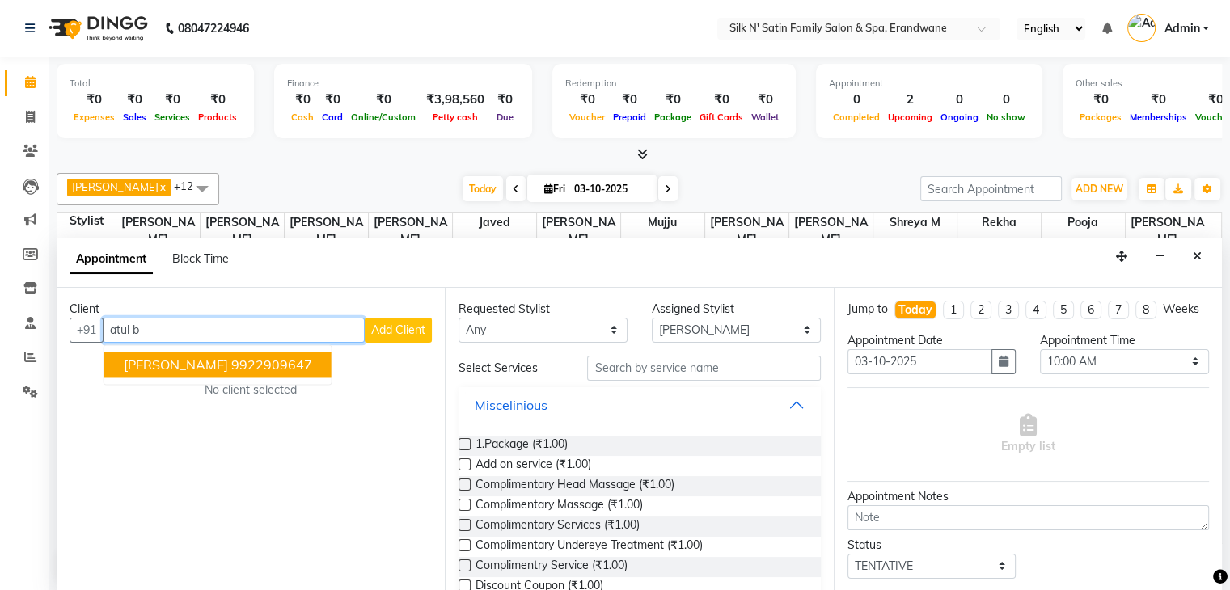
click at [231, 363] on ngb-highlight "9922909647" at bounding box center [271, 365] width 81 height 16
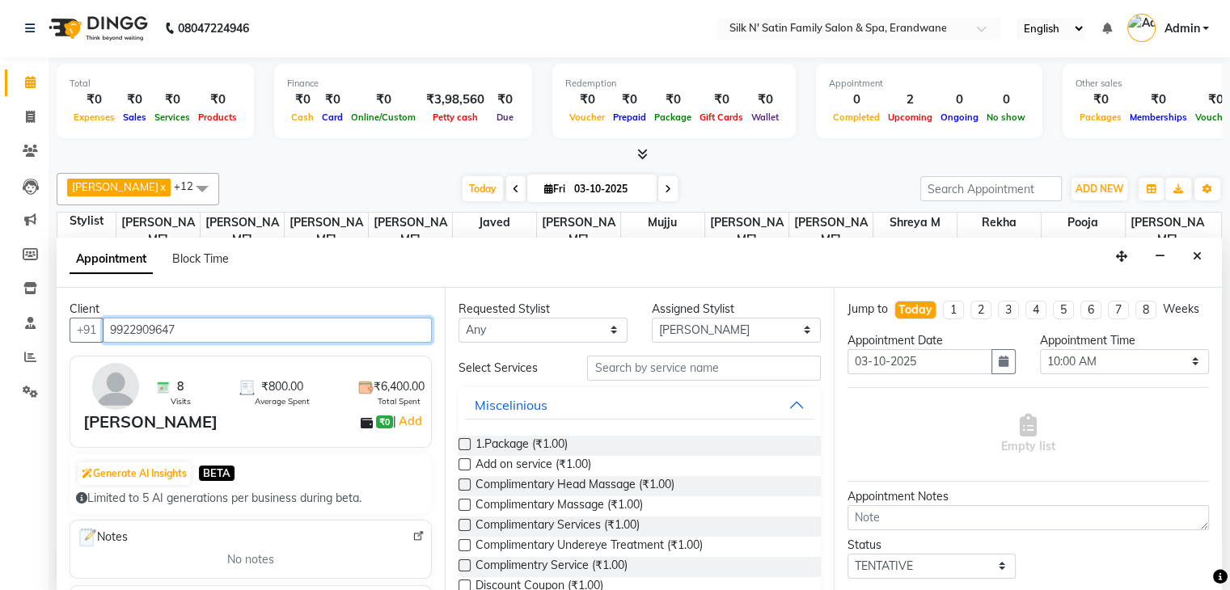
type input "9922909647"
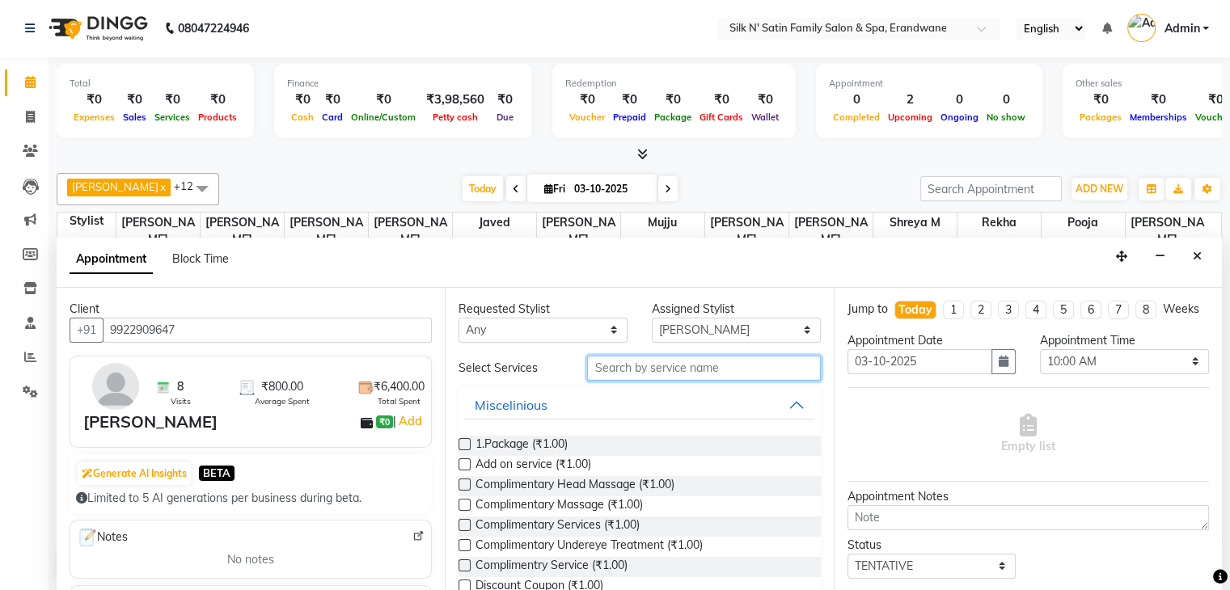
click at [606, 369] on input "text" at bounding box center [703, 368] width 233 height 25
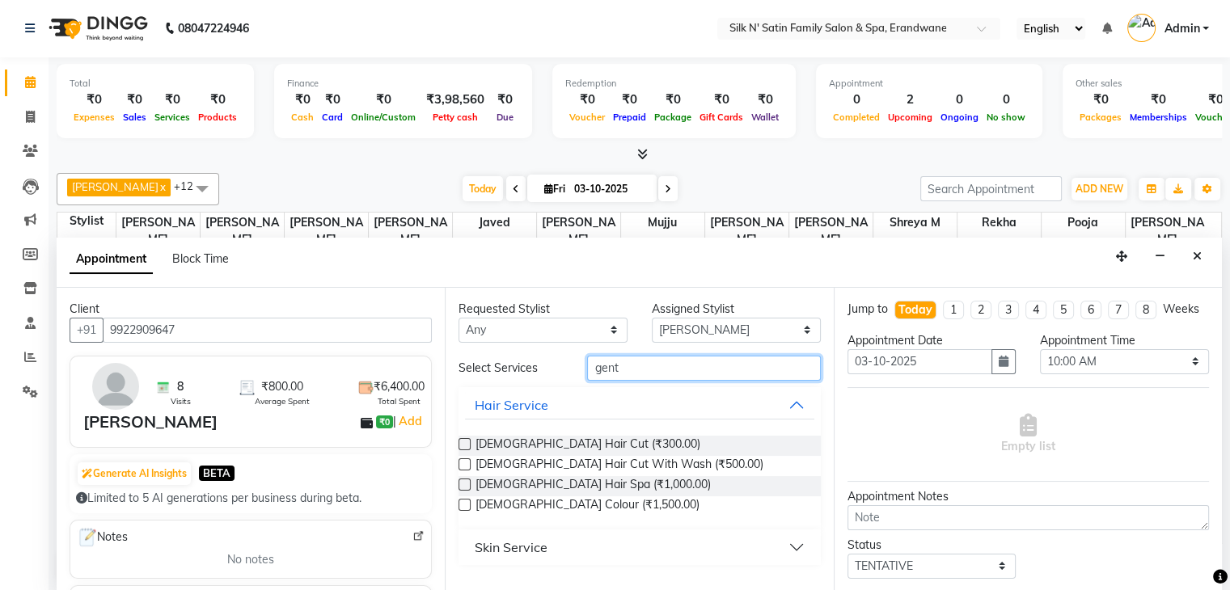
scroll to position [0, 0]
type input "gents"
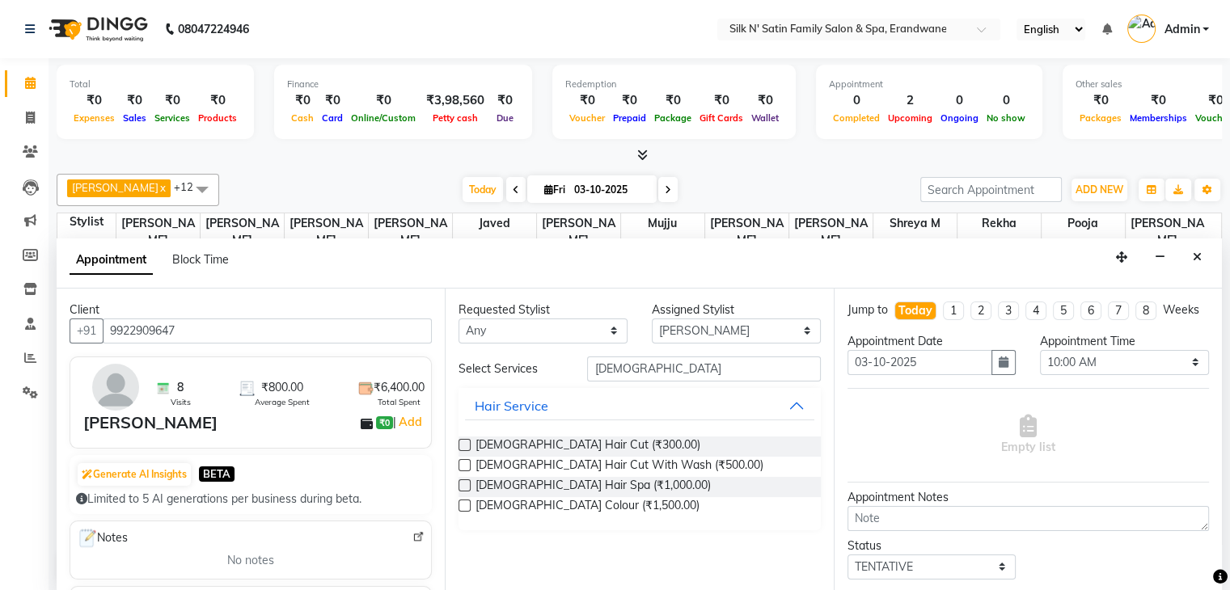
click at [462, 443] on label at bounding box center [464, 445] width 12 height 12
click at [462, 443] on input "checkbox" at bounding box center [463, 446] width 11 height 11
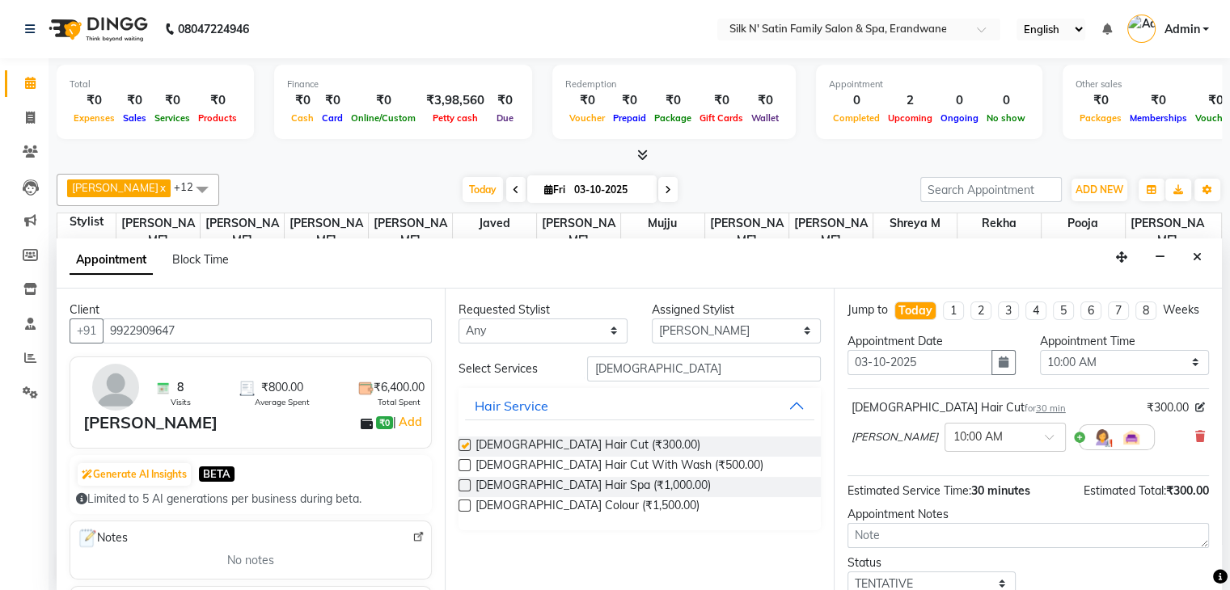
checkbox input "false"
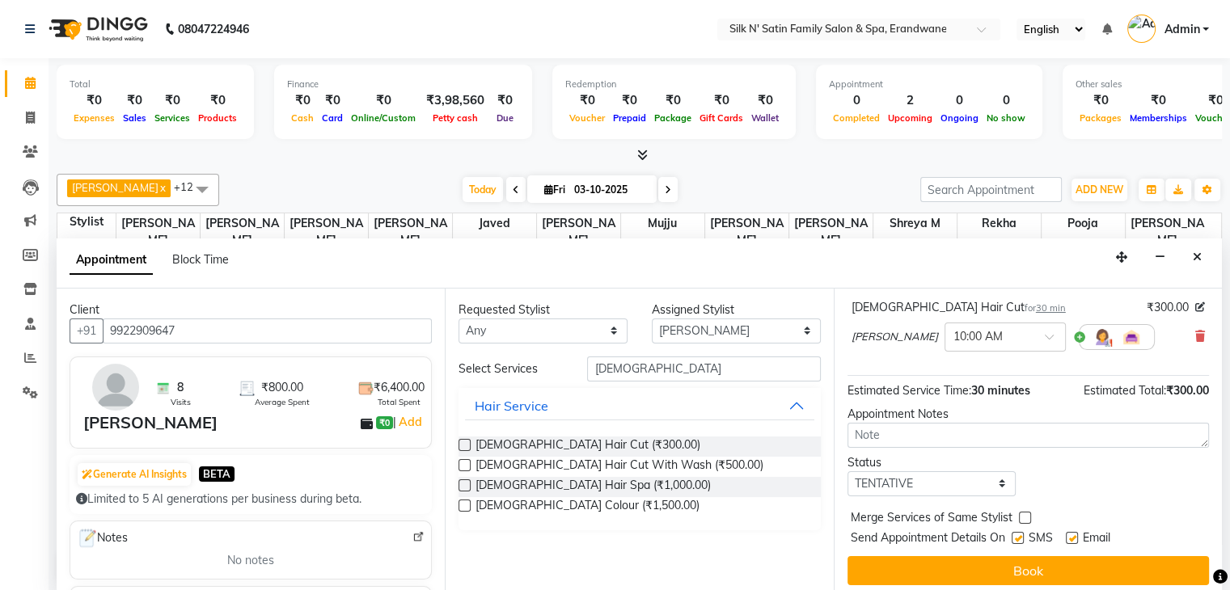
scroll to position [120, 0]
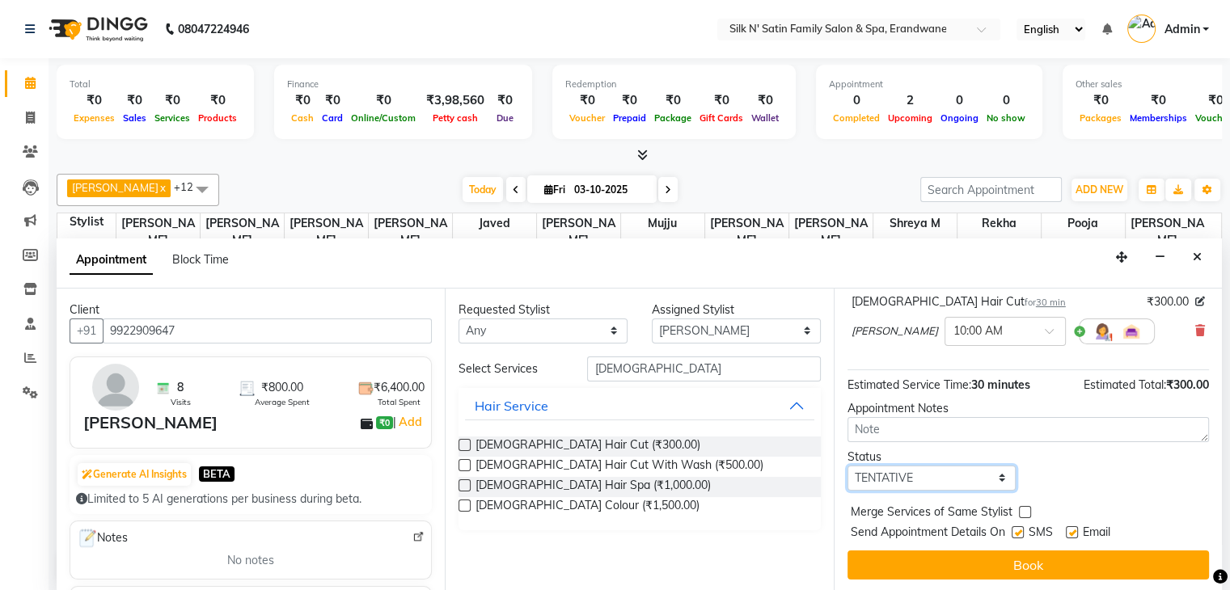
click at [848, 471] on select "Select TENTATIVE CONFIRM CHECK-IN UPCOMING" at bounding box center [931, 478] width 169 height 25
click at [848, 475] on div "Status Select TENTATIVE CONFIRM CHECK-IN UPCOMING" at bounding box center [1028, 470] width 386 height 42
click at [848, 531] on label at bounding box center [1017, 532] width 12 height 12
click at [848, 531] on input "checkbox" at bounding box center [1016, 534] width 11 height 11
checkbox input "false"
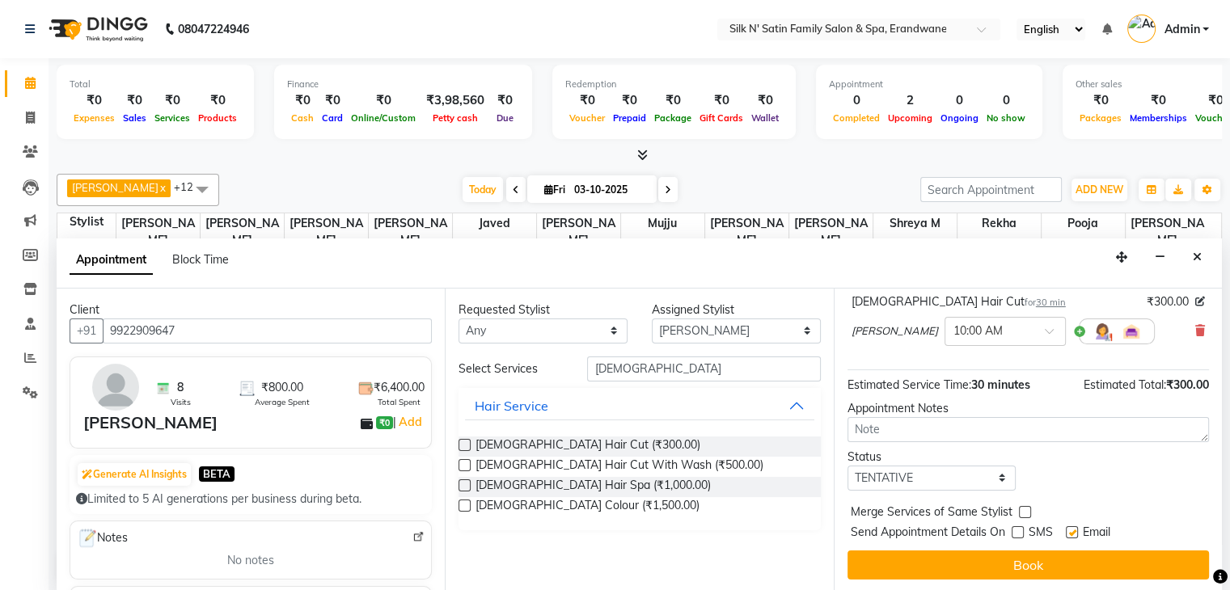
click at [848, 531] on label at bounding box center [1072, 532] width 12 height 12
click at [848, 531] on input "checkbox" at bounding box center [1071, 534] width 11 height 11
checkbox input "false"
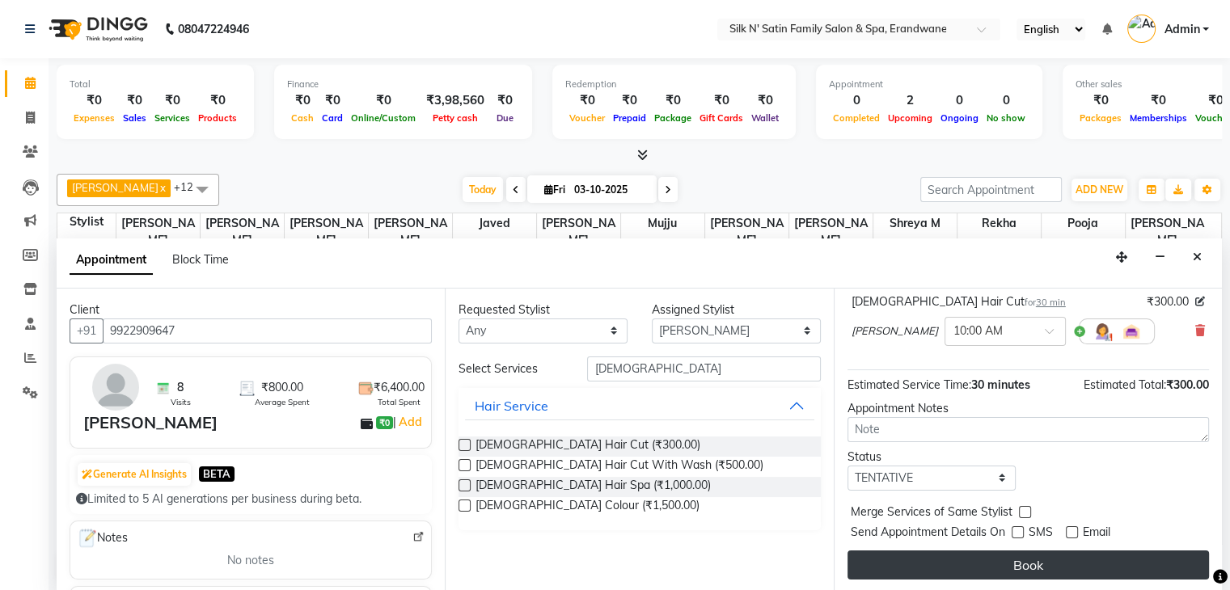
click at [848, 555] on button "Book" at bounding box center [1027, 565] width 361 height 29
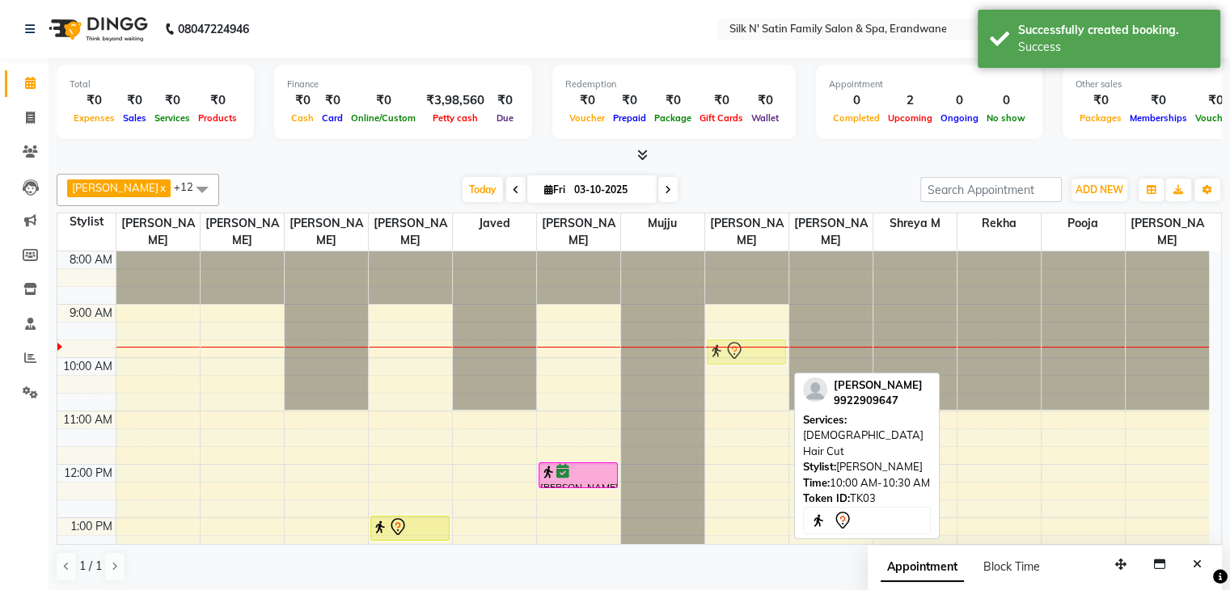
click at [766, 352] on div "Atul Bapat, TK03, 10:00 AM-10:30 AM, Gents Hair Cut Atul Bapat, TK03, 10:00 AM-…" at bounding box center [746, 597] width 83 height 693
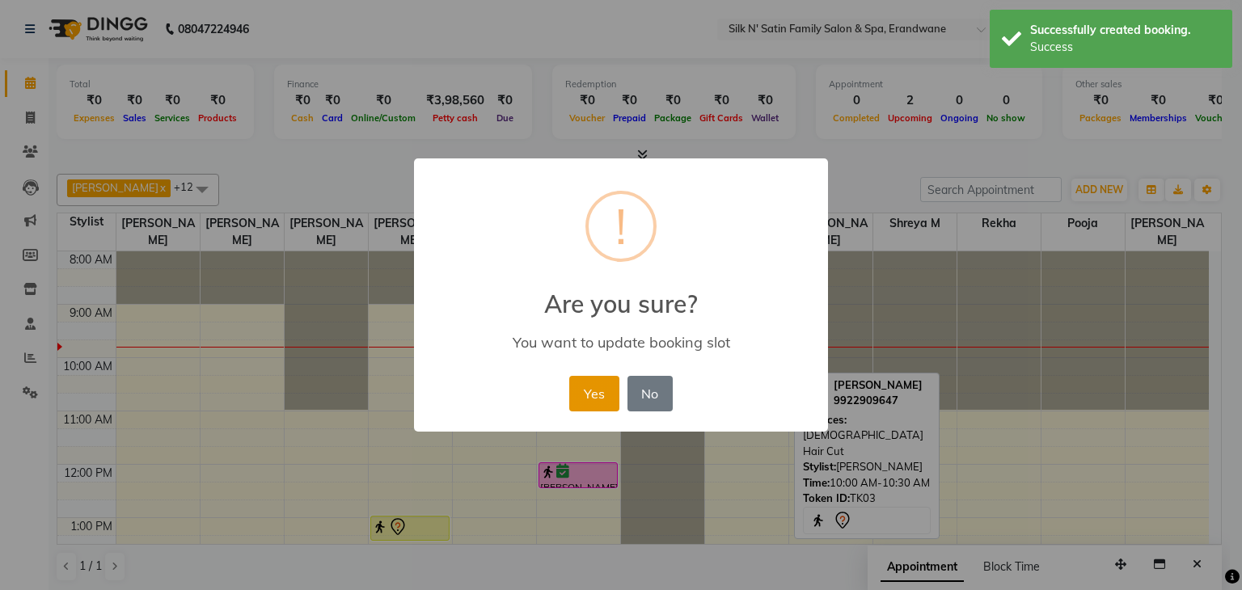
click at [606, 400] on button "Yes" at bounding box center [593, 394] width 49 height 36
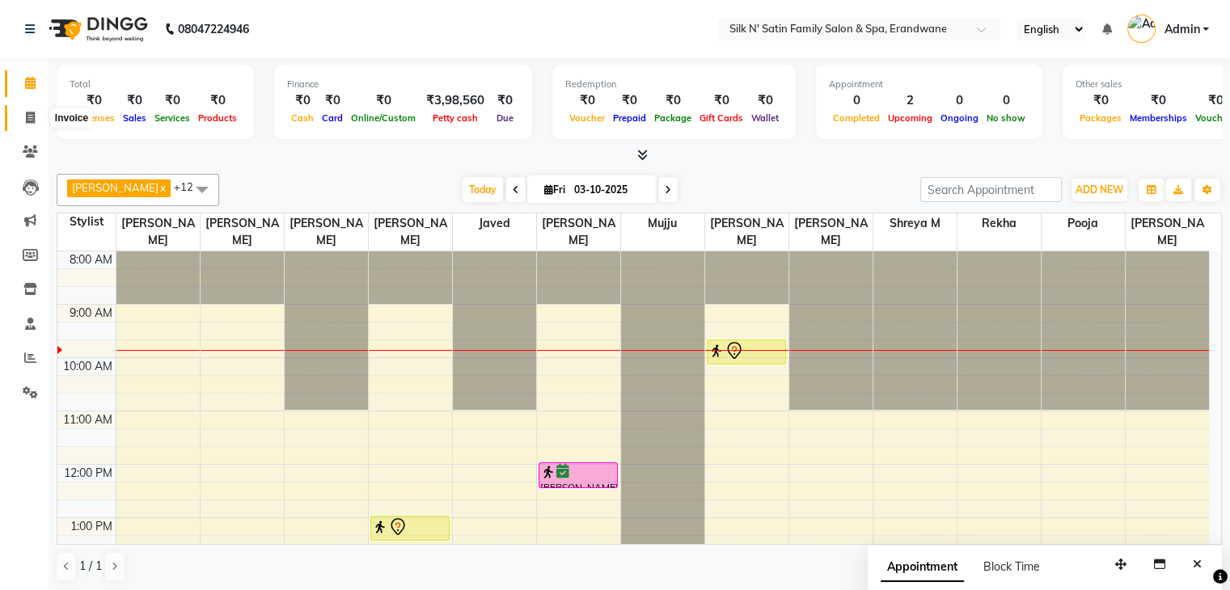
click at [26, 116] on icon at bounding box center [30, 118] width 9 height 12
select select "service"
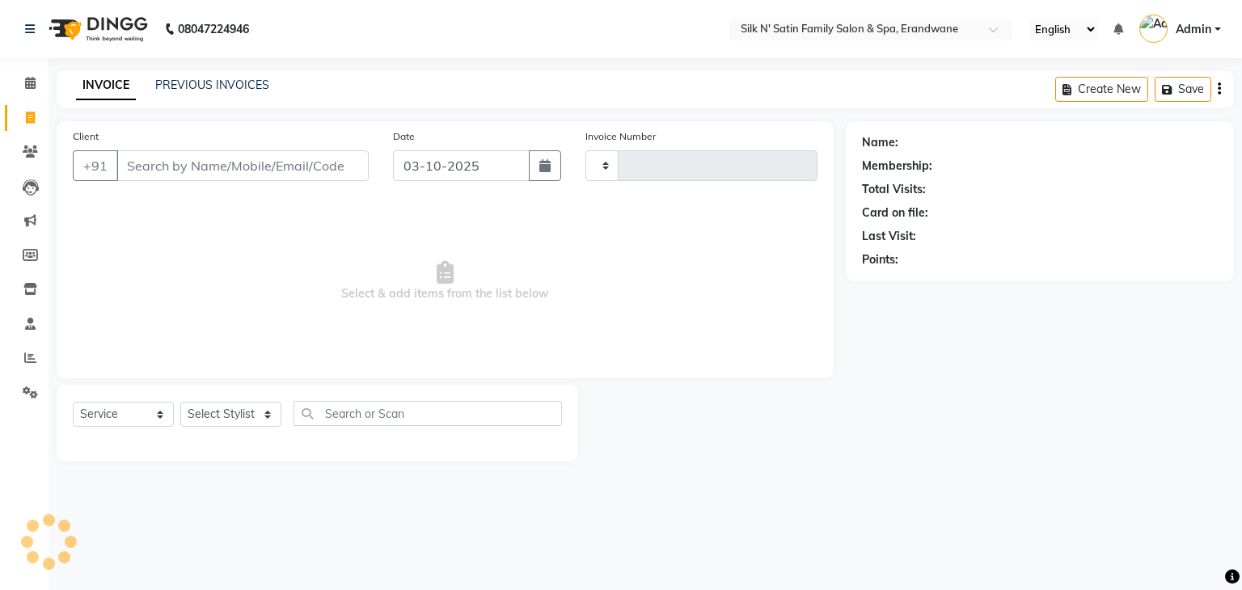
type input "5154"
select select "6931"
click at [30, 114] on icon at bounding box center [30, 118] width 9 height 12
select select "service"
type input "5154"
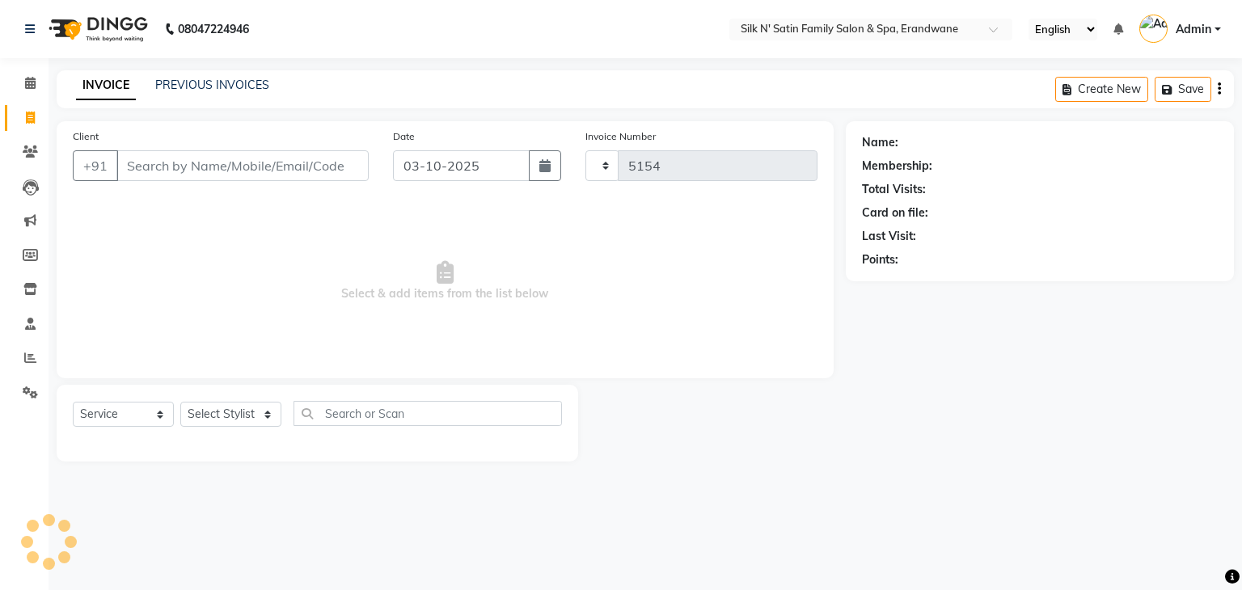
select select "6931"
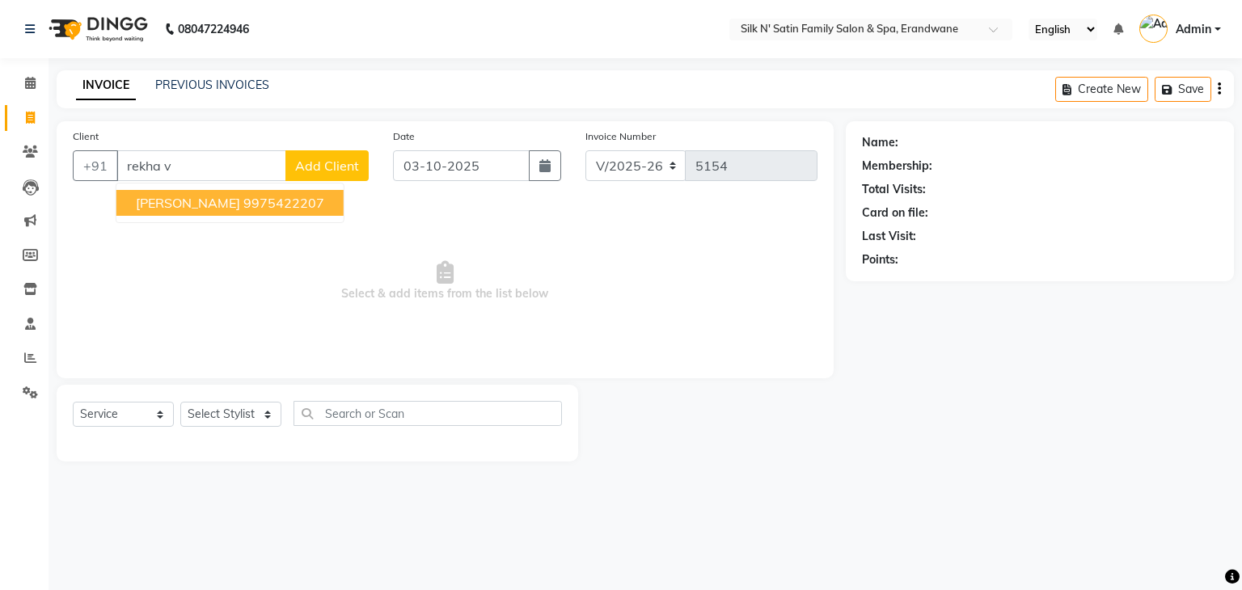
click at [320, 202] on button "Rekha Velankar 9975422207" at bounding box center [229, 203] width 227 height 26
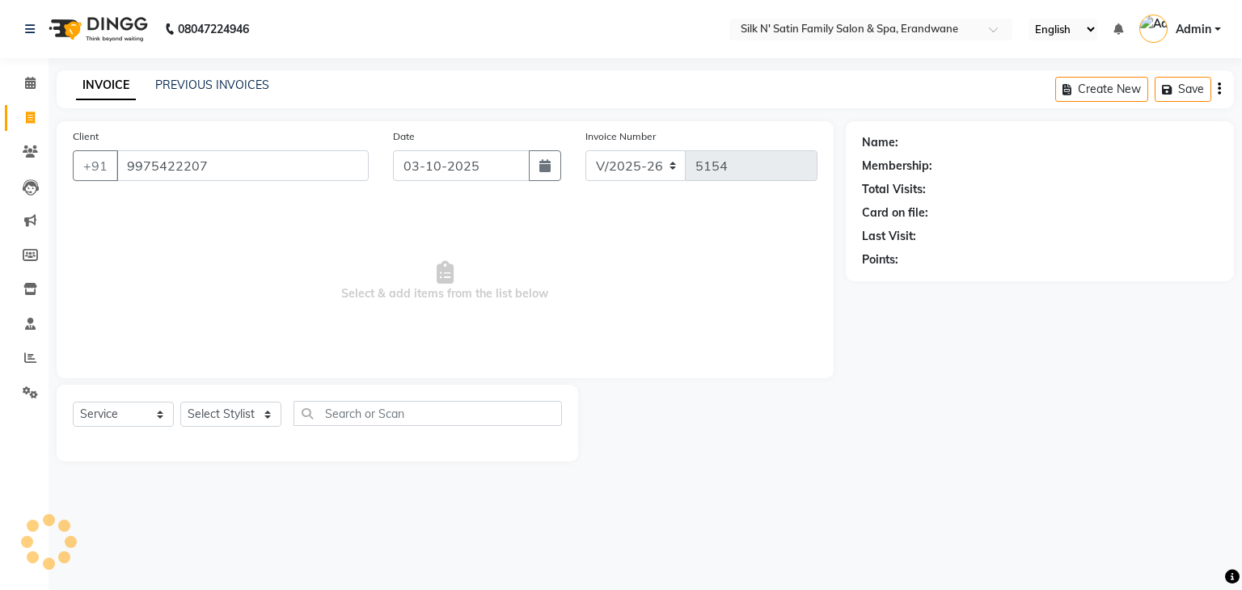
type input "9975422207"
select select "1: Object"
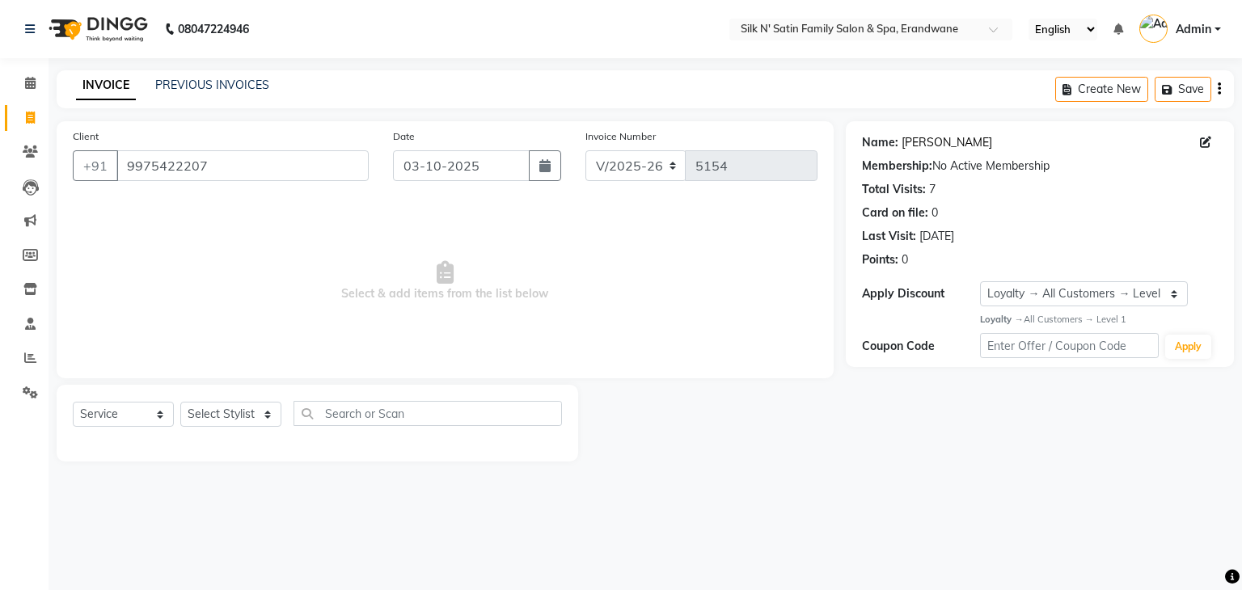
click at [848, 137] on link "Rekha Velankar" at bounding box center [947, 142] width 91 height 17
click at [38, 80] on span at bounding box center [30, 83] width 28 height 19
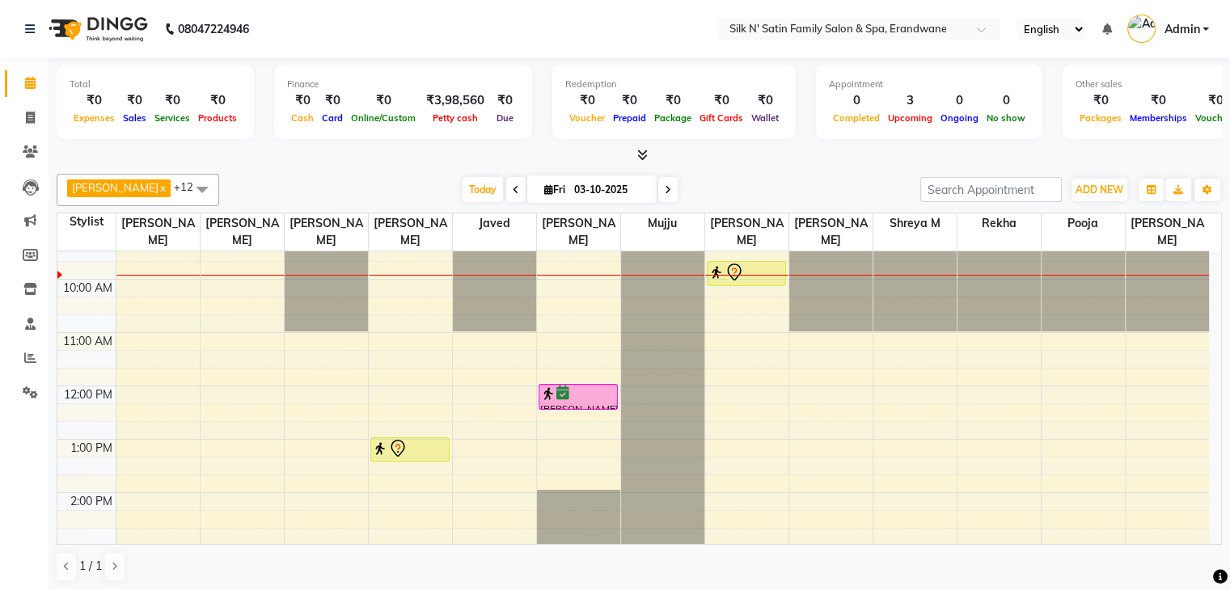
scroll to position [81, 0]
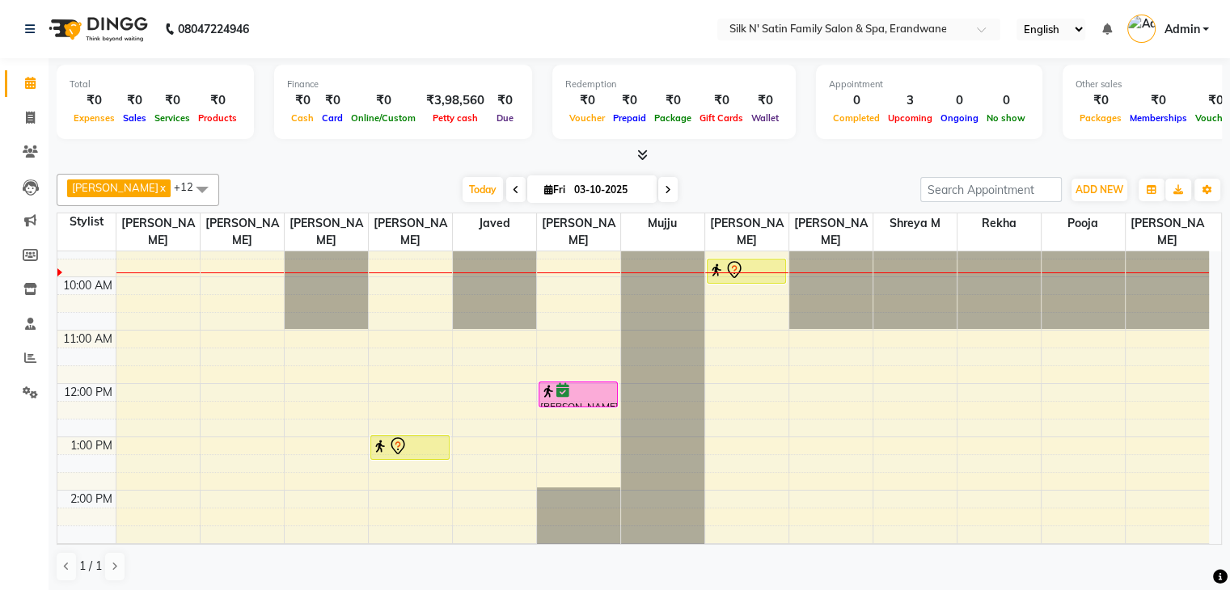
click at [362, 405] on div "8:00 AM 9:00 AM 10:00 AM 11:00 AM 12:00 PM 1:00 PM 2:00 PM 3:00 PM 4:00 PM 5:00…" at bounding box center [632, 517] width 1151 height 693
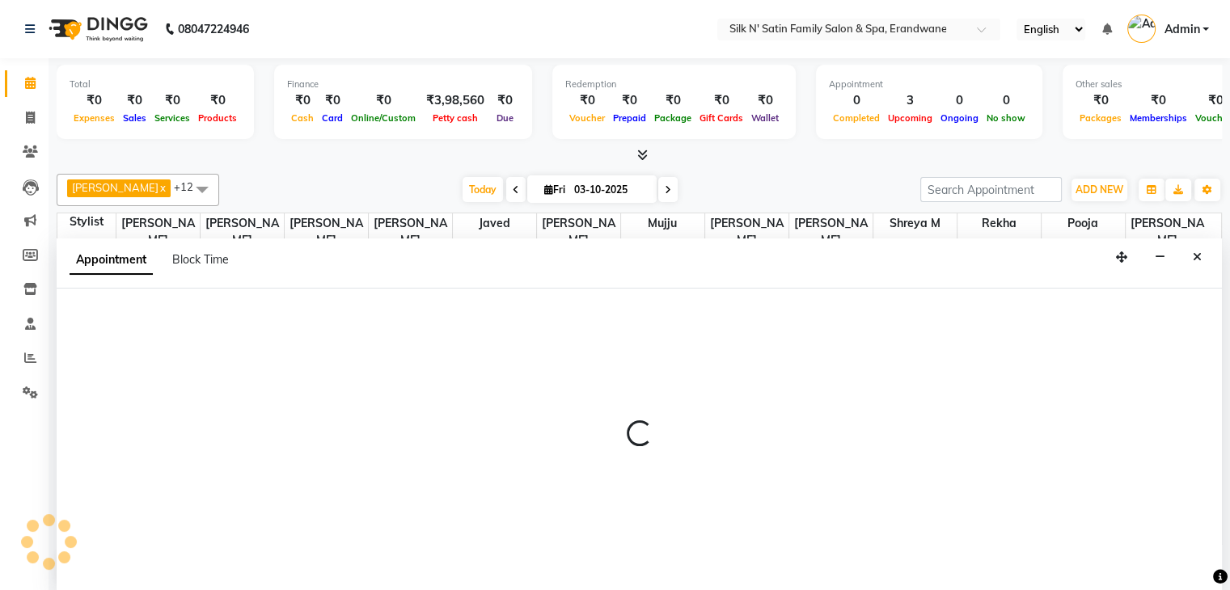
scroll to position [1, 0]
select select "63900"
select select "735"
select select "tentative"
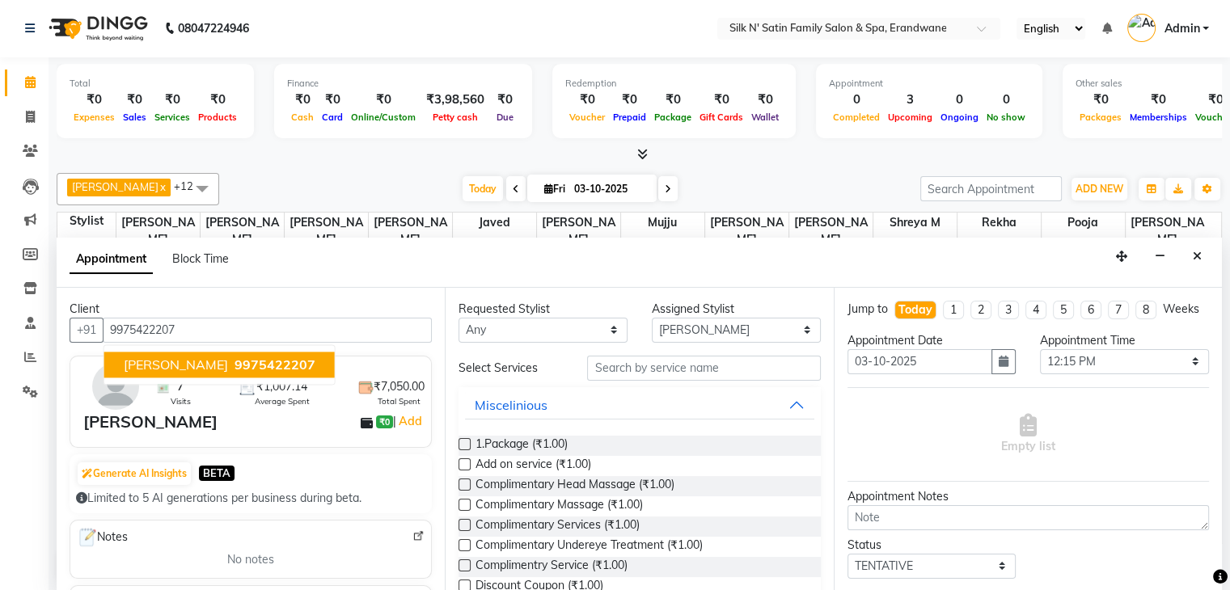
click at [277, 357] on span "9975422207" at bounding box center [274, 365] width 81 height 16
type input "9975422207"
click at [462, 441] on label at bounding box center [464, 444] width 12 height 12
click at [462, 441] on input "checkbox" at bounding box center [463, 446] width 11 height 11
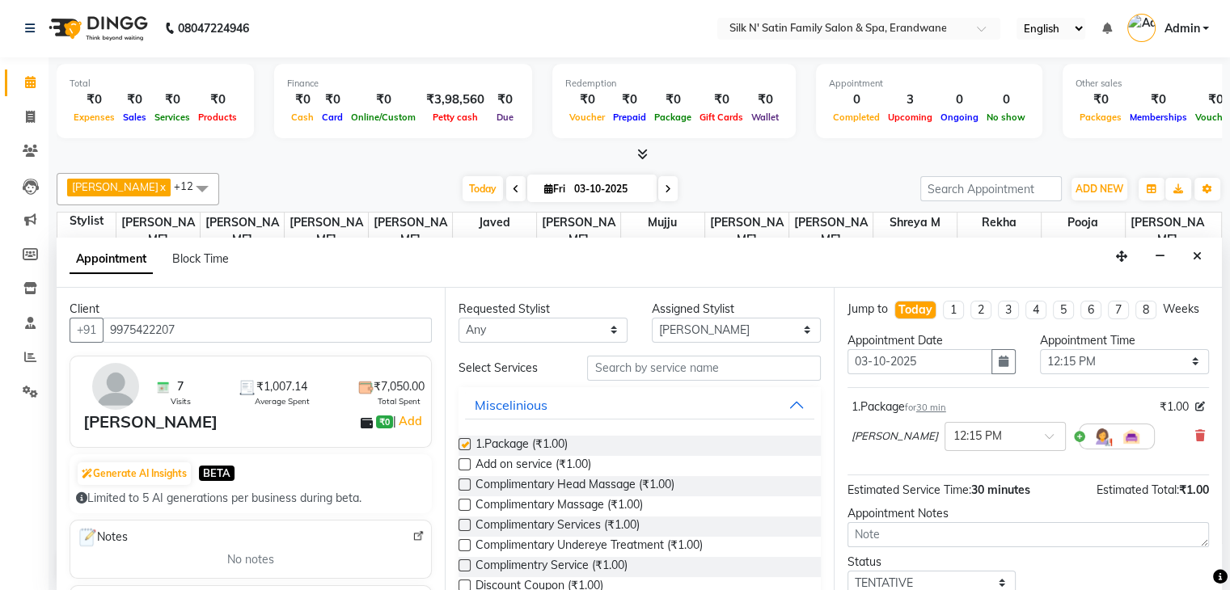
checkbox input "false"
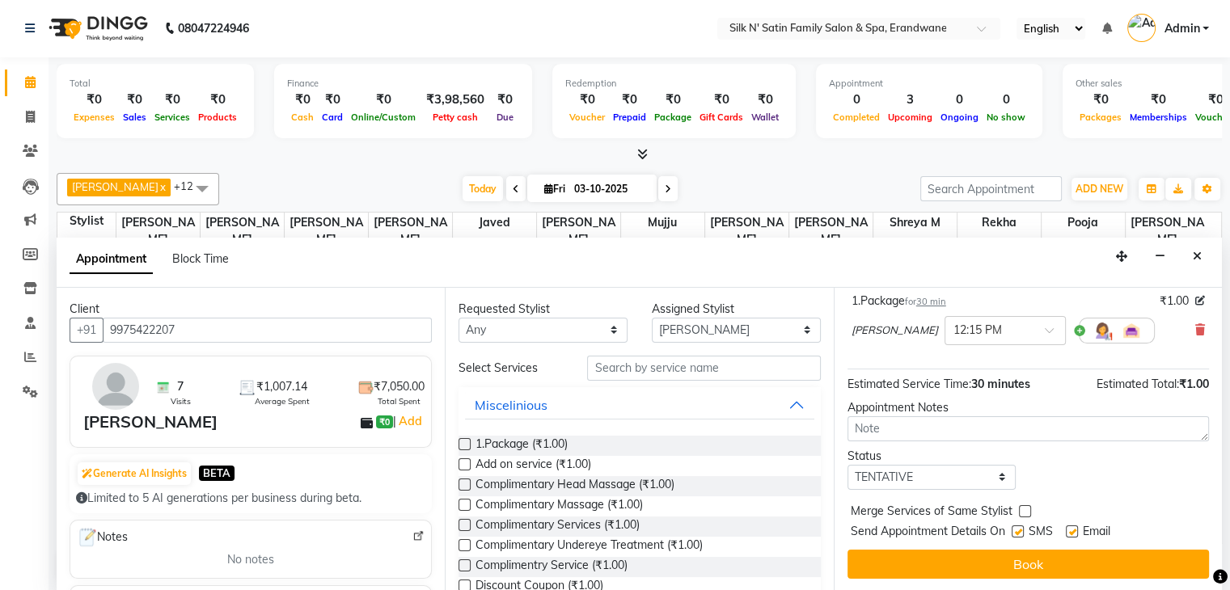
scroll to position [120, 0]
click at [848, 531] on label at bounding box center [1017, 532] width 12 height 12
click at [848, 531] on input "checkbox" at bounding box center [1016, 533] width 11 height 11
checkbox input "false"
click at [848, 526] on label at bounding box center [1072, 532] width 12 height 12
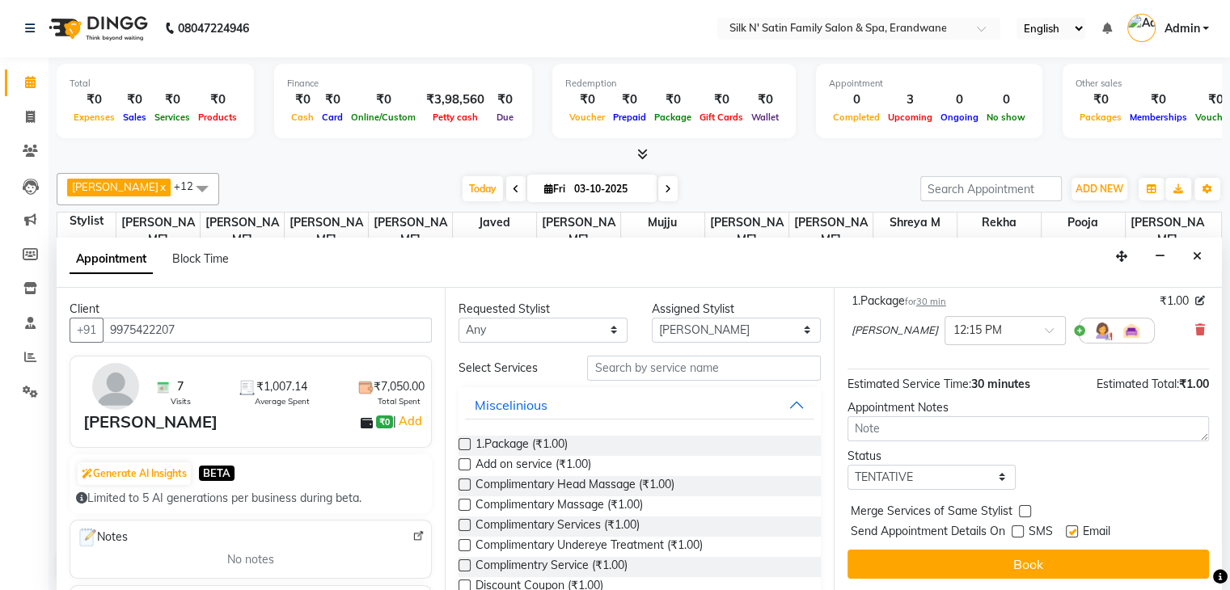
click at [848, 528] on input "checkbox" at bounding box center [1071, 533] width 11 height 11
checkbox input "false"
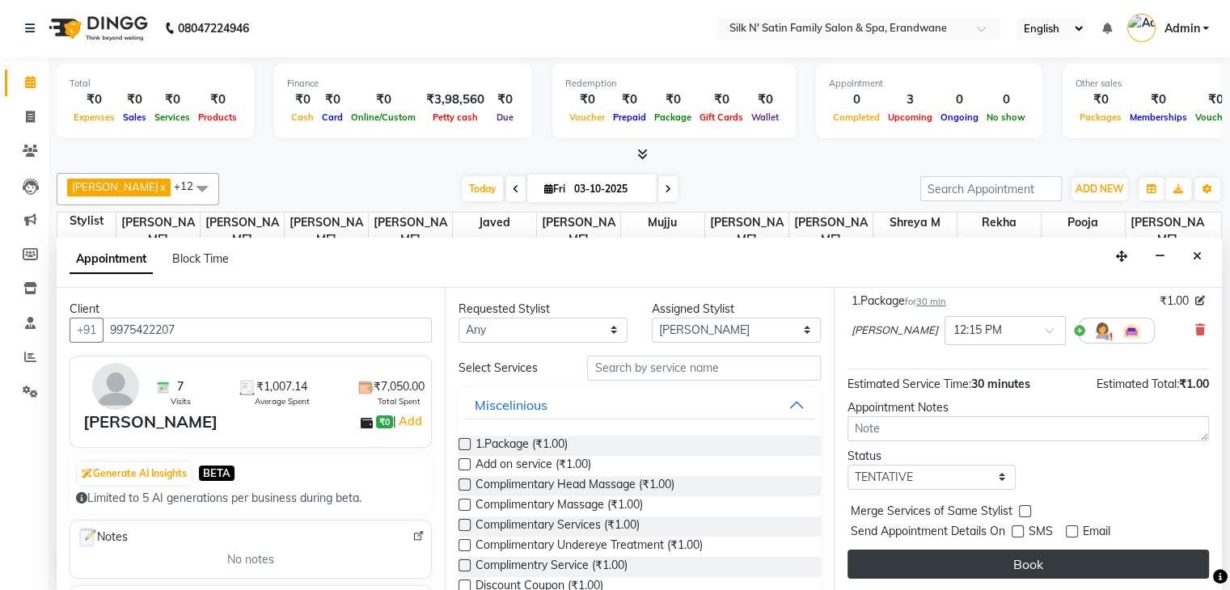
click at [848, 560] on button "Book" at bounding box center [1027, 564] width 361 height 29
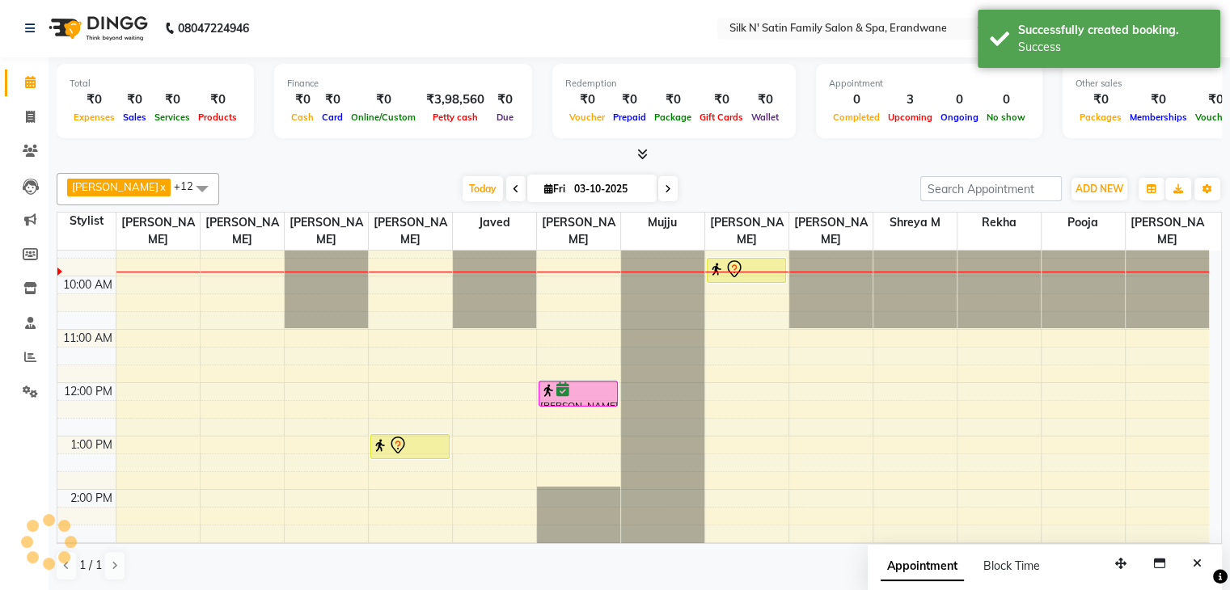
scroll to position [0, 0]
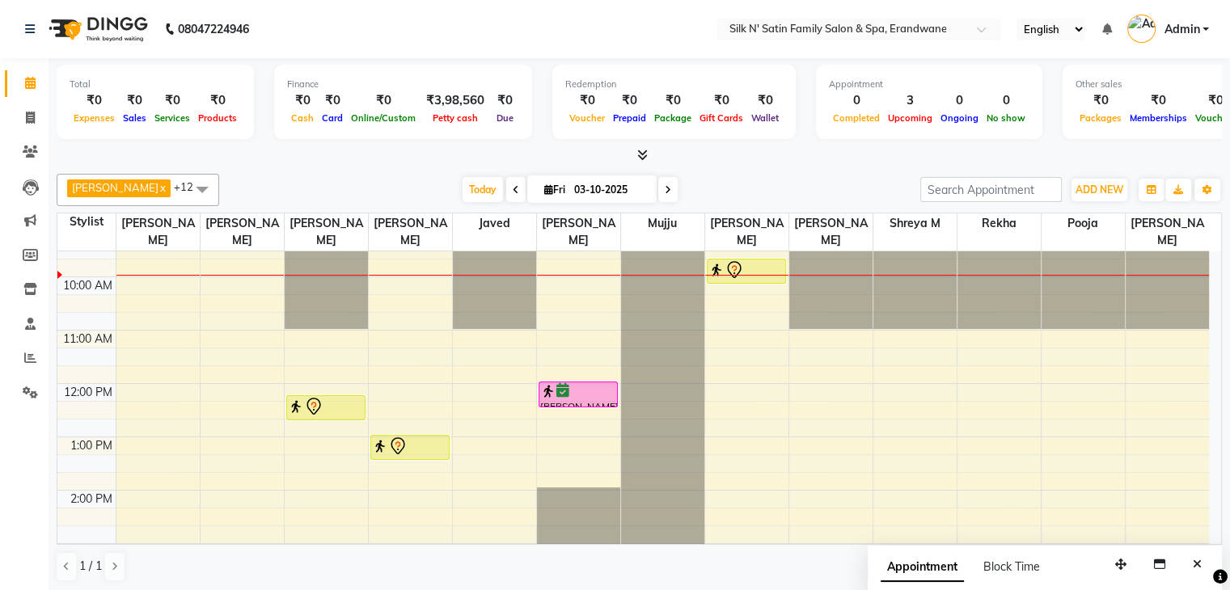
click at [213, 505] on div "8:00 AM 9:00 AM 10:00 AM 11:00 AM 12:00 PM 1:00 PM 2:00 PM 3:00 PM 4:00 PM 5:00…" at bounding box center [632, 517] width 1151 height 693
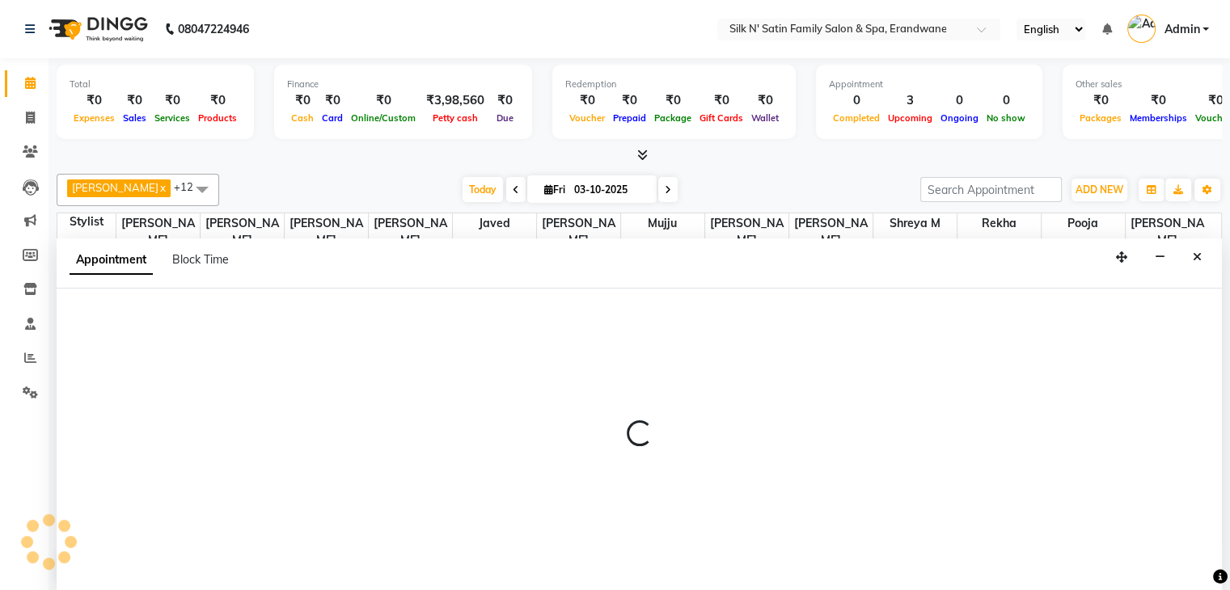
select select "59981"
select select "tentative"
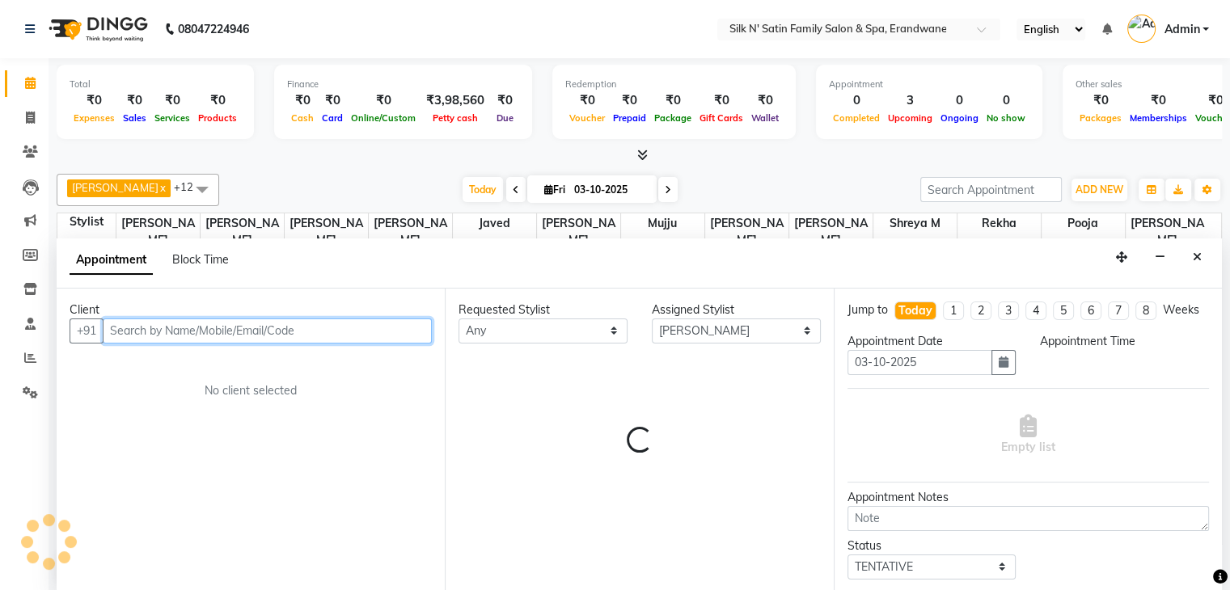
scroll to position [1, 0]
select select "840"
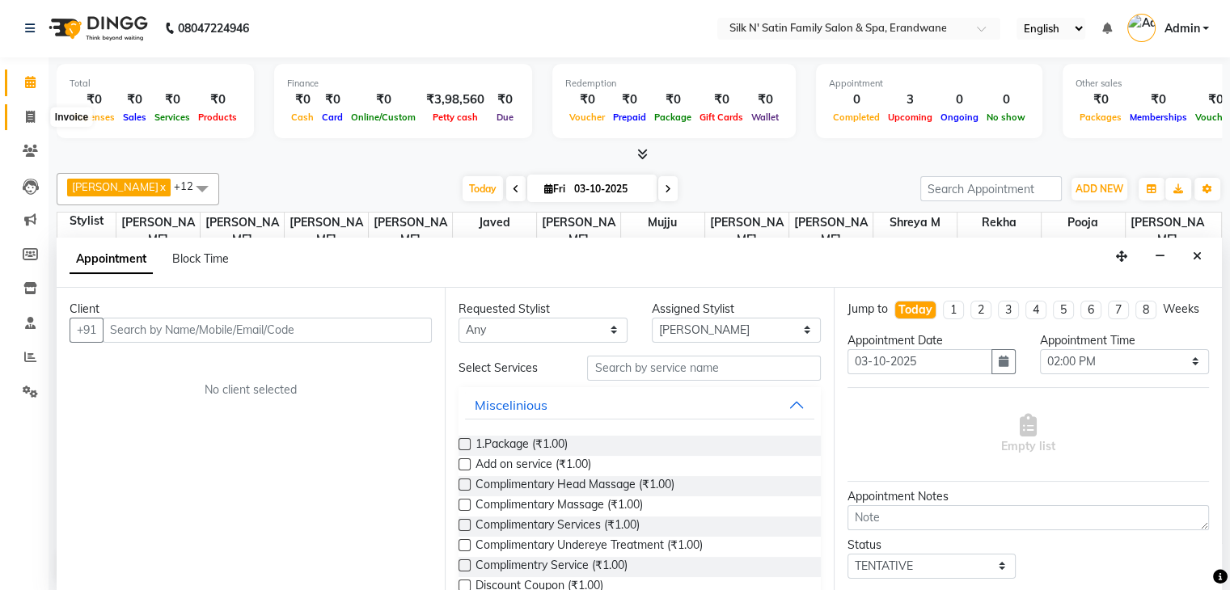
click at [36, 117] on span at bounding box center [30, 117] width 28 height 19
select select "service"
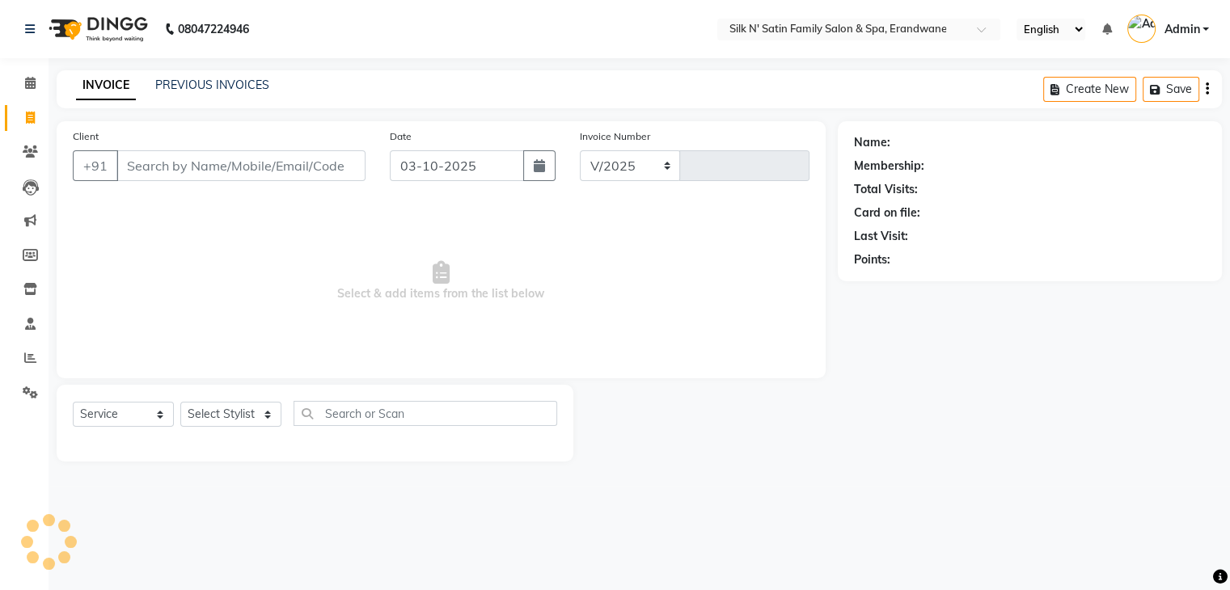
select select "6931"
type input "5154"
click at [181, 170] on input "Client" at bounding box center [242, 165] width 252 height 31
click at [177, 174] on input "Client" at bounding box center [242, 165] width 252 height 31
click at [179, 81] on link "PREVIOUS INVOICES" at bounding box center [212, 85] width 114 height 15
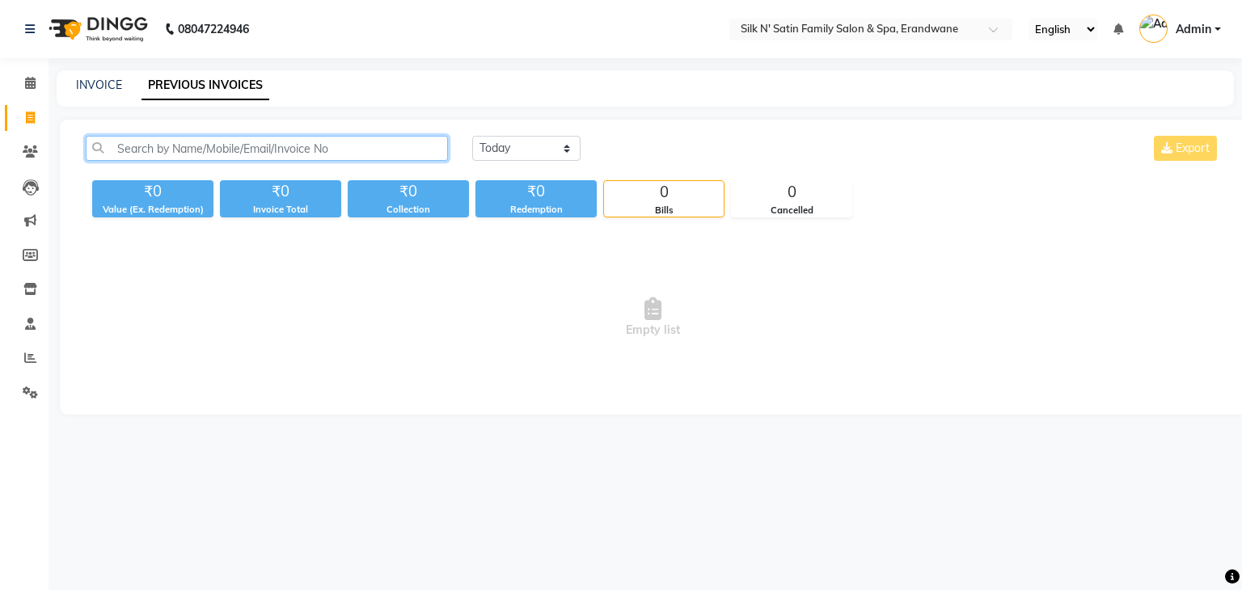
click at [182, 141] on input "text" at bounding box center [267, 148] width 362 height 25
type input "archana bade"
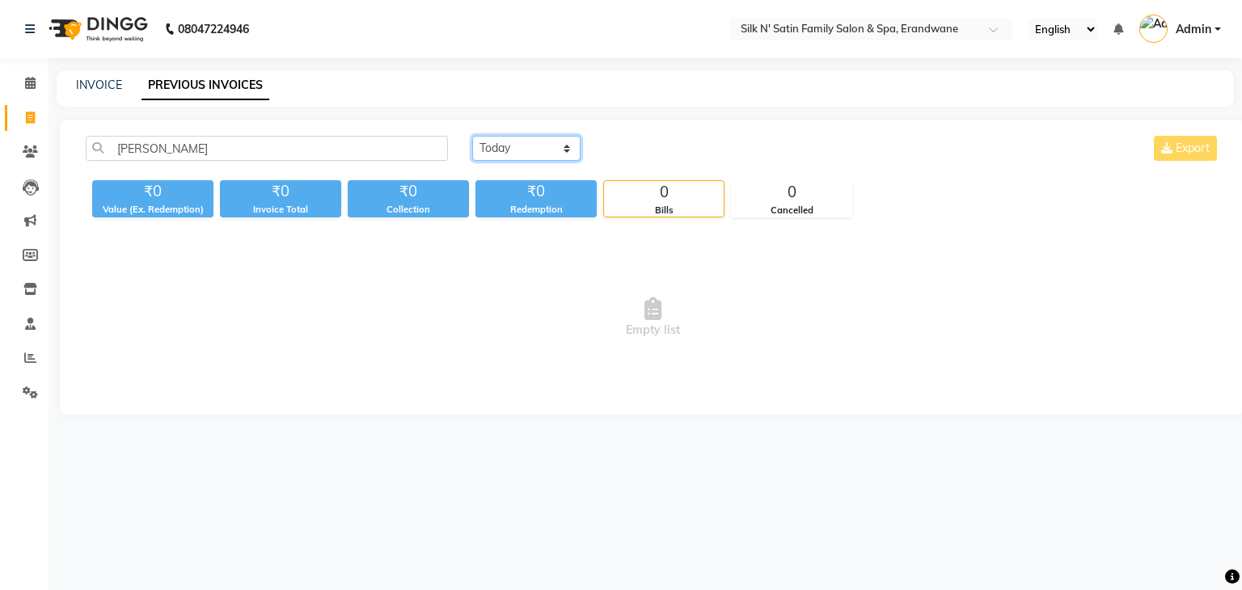
click at [521, 147] on select "Today Yesterday Custom Range" at bounding box center [526, 148] width 108 height 25
select select "yesterday"
click at [472, 136] on select "Today Yesterday Custom Range" at bounding box center [526, 148] width 108 height 25
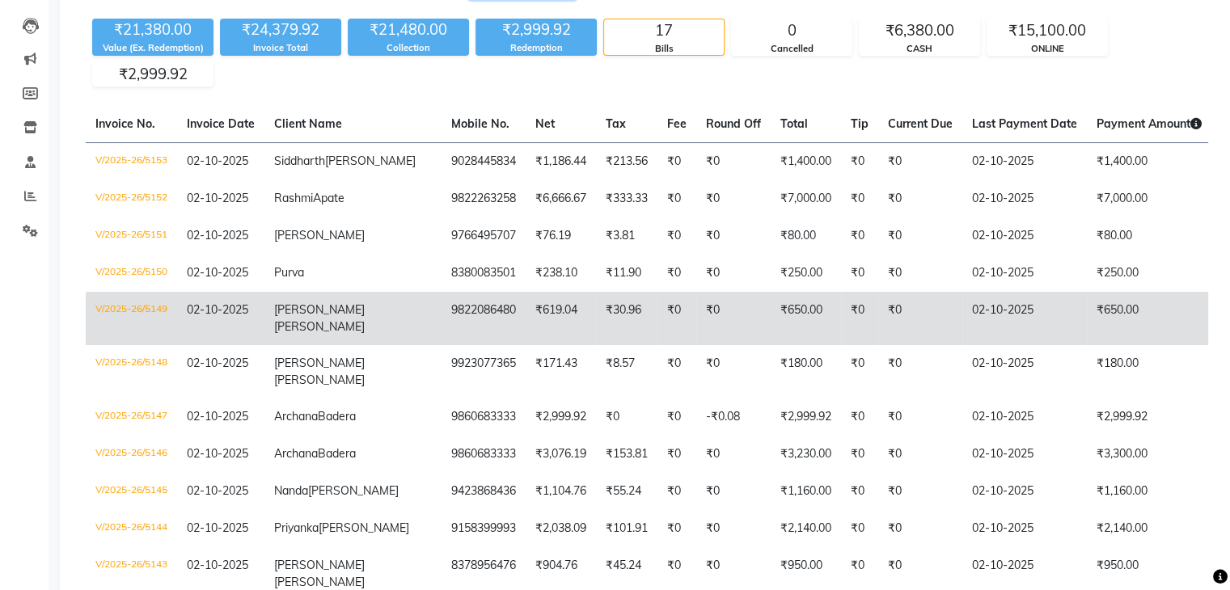
scroll to position [243, 0]
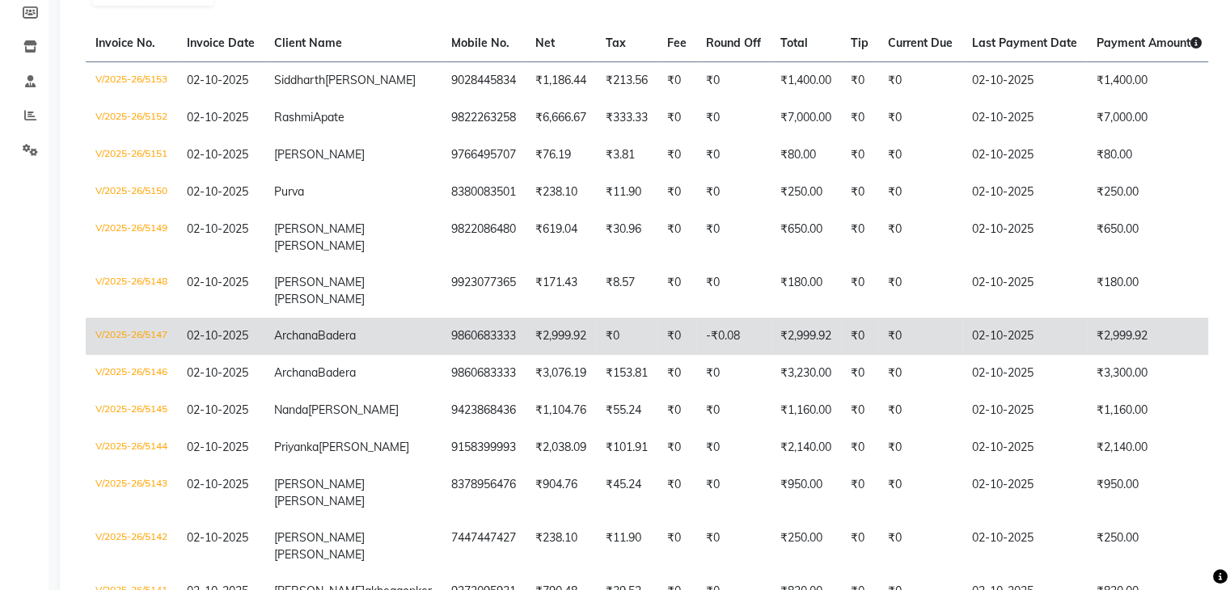
click at [340, 355] on td "Archana Badera" at bounding box center [352, 336] width 177 height 37
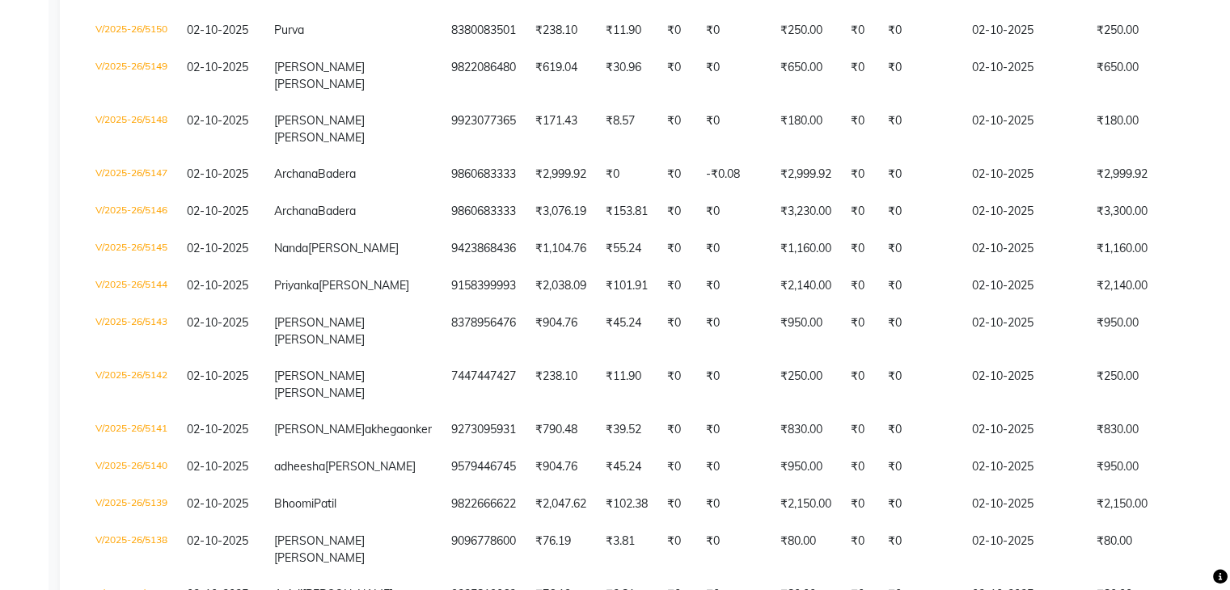
scroll to position [0, 0]
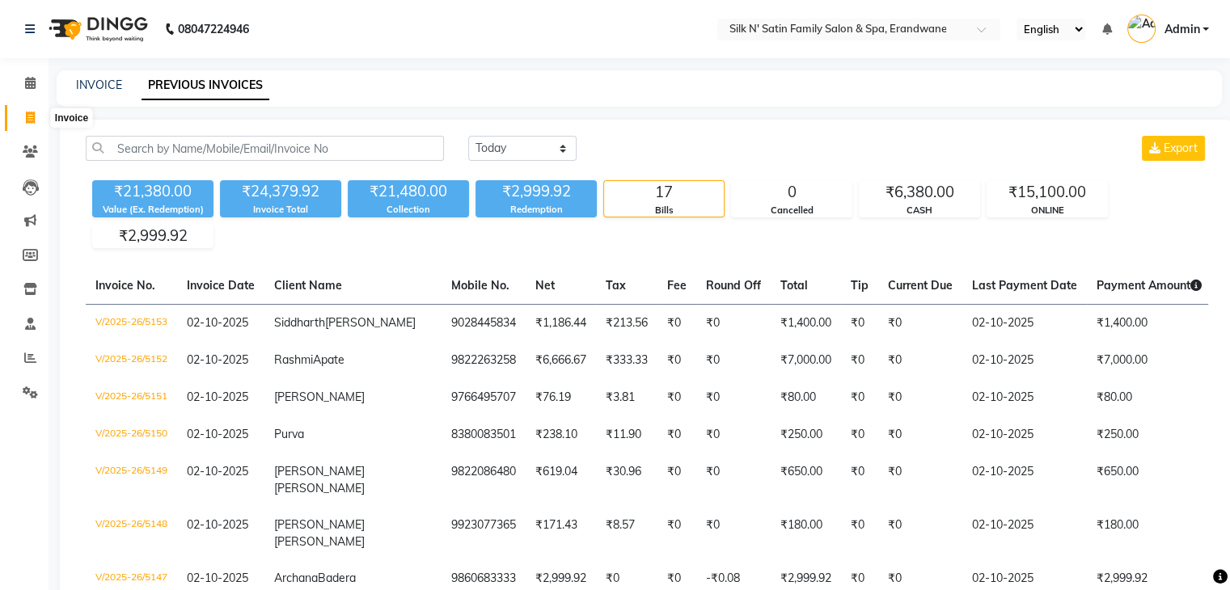
drag, startPoint x: 28, startPoint y: 121, endPoint x: 87, endPoint y: 120, distance: 58.2
click at [28, 121] on icon at bounding box center [30, 118] width 9 height 12
select select "6931"
select select "service"
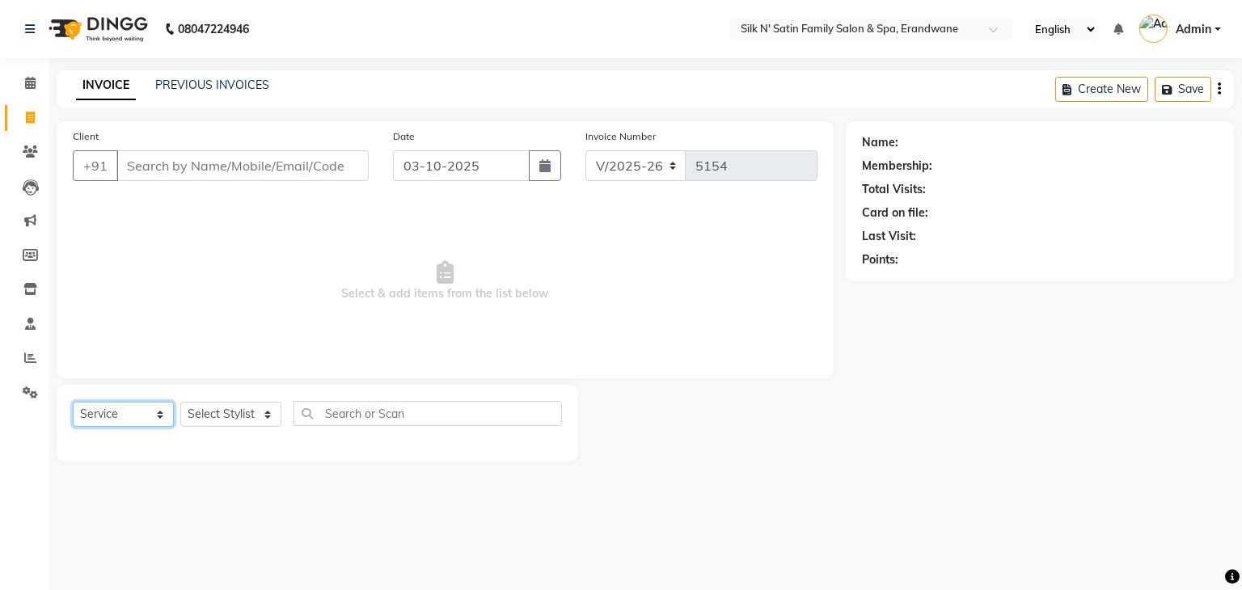
click at [142, 412] on select "Select Service Product Membership Package Voucher Prepaid Gift Card" at bounding box center [123, 414] width 101 height 25
click at [73, 403] on select "Select Service Product Membership Package Voucher Prepaid Gift Card" at bounding box center [123, 414] width 101 height 25
click at [262, 413] on select "Select Stylist Abhay Aditi Jadhav Ashish Salunke Chandu Devki Dipali Bhargude H…" at bounding box center [230, 414] width 101 height 25
select select "90224"
click at [180, 403] on select "Select Stylist Abhay Aditi Jadhav Ashish Salunke Chandu Devki Dipali Bhargude H…" at bounding box center [230, 414] width 101 height 25
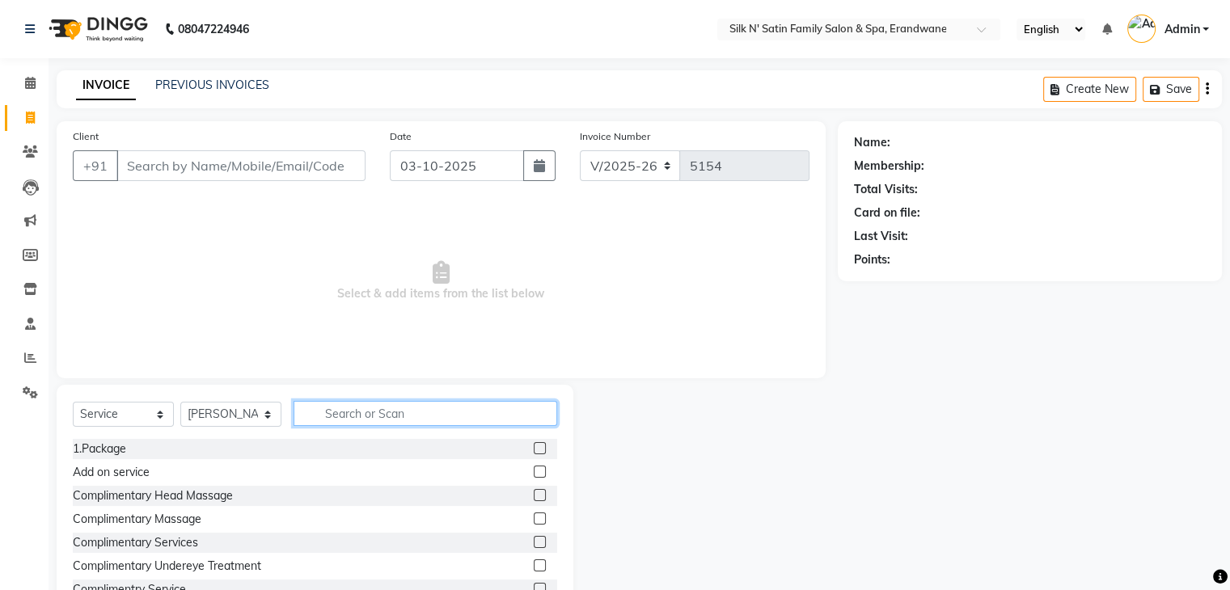
click at [336, 420] on input "text" at bounding box center [425, 413] width 264 height 25
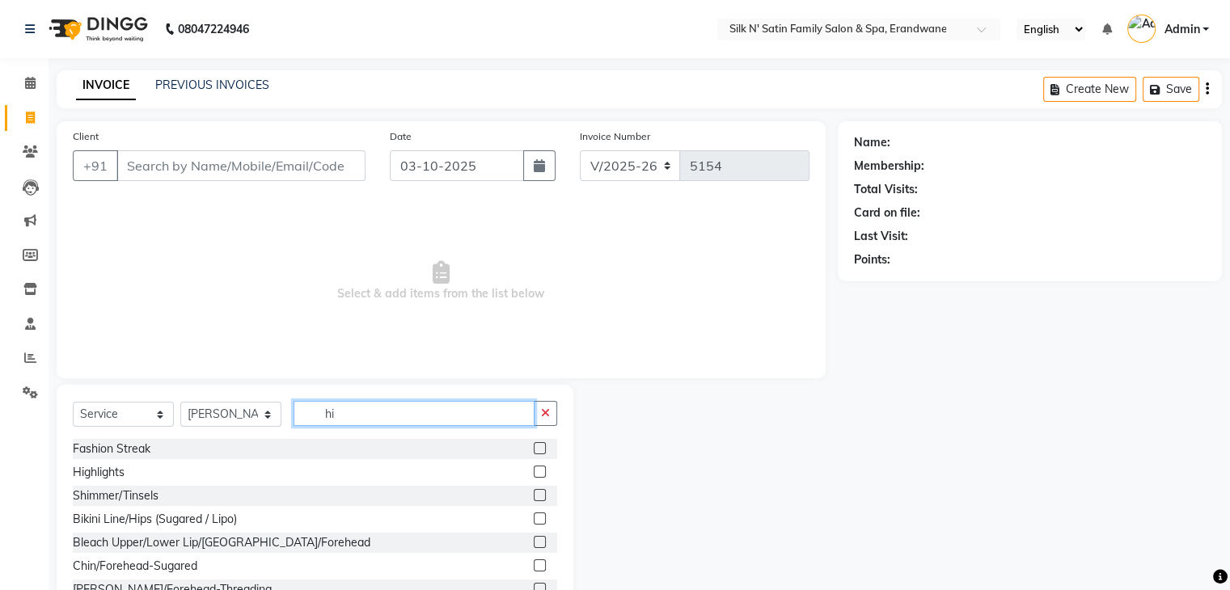
type input "hi"
click at [163, 467] on div "Highlights" at bounding box center [315, 472] width 484 height 20
click at [534, 472] on label at bounding box center [540, 472] width 12 height 12
click at [534, 472] on input "checkbox" at bounding box center [539, 472] width 11 height 11
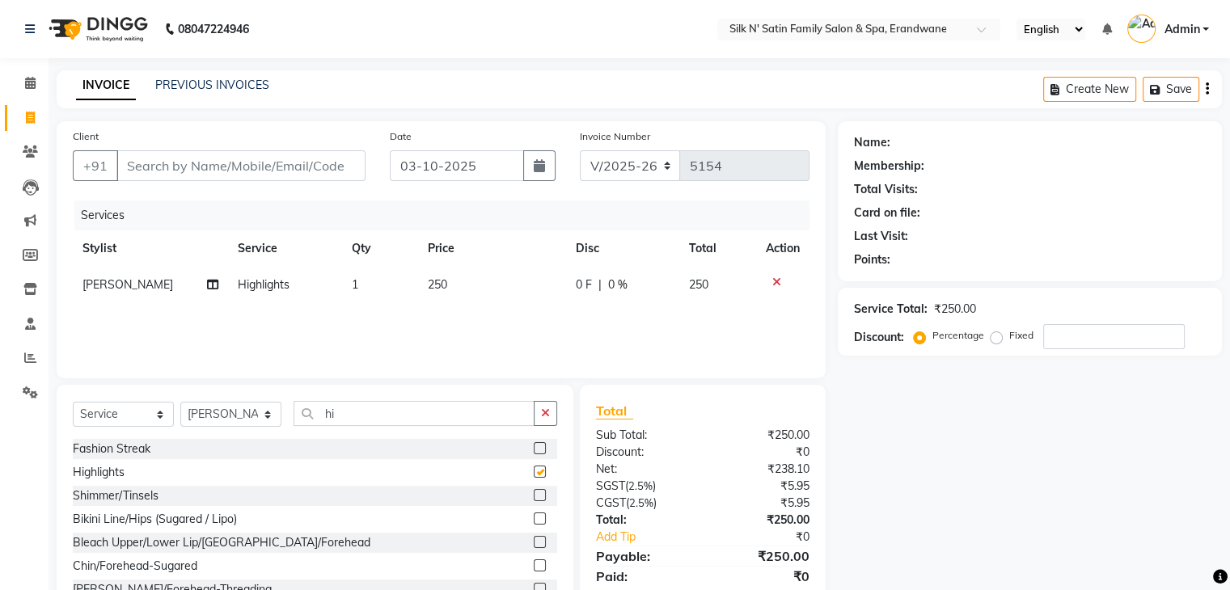
checkbox input "false"
click at [772, 282] on icon at bounding box center [776, 282] width 9 height 11
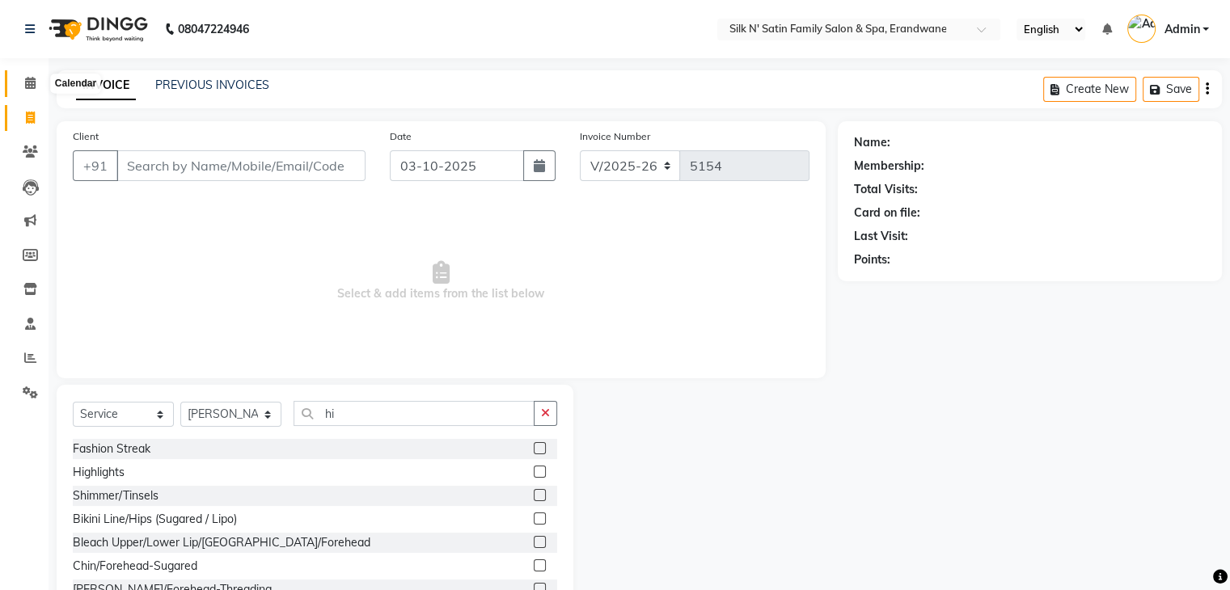
click at [26, 83] on icon at bounding box center [30, 83] width 11 height 12
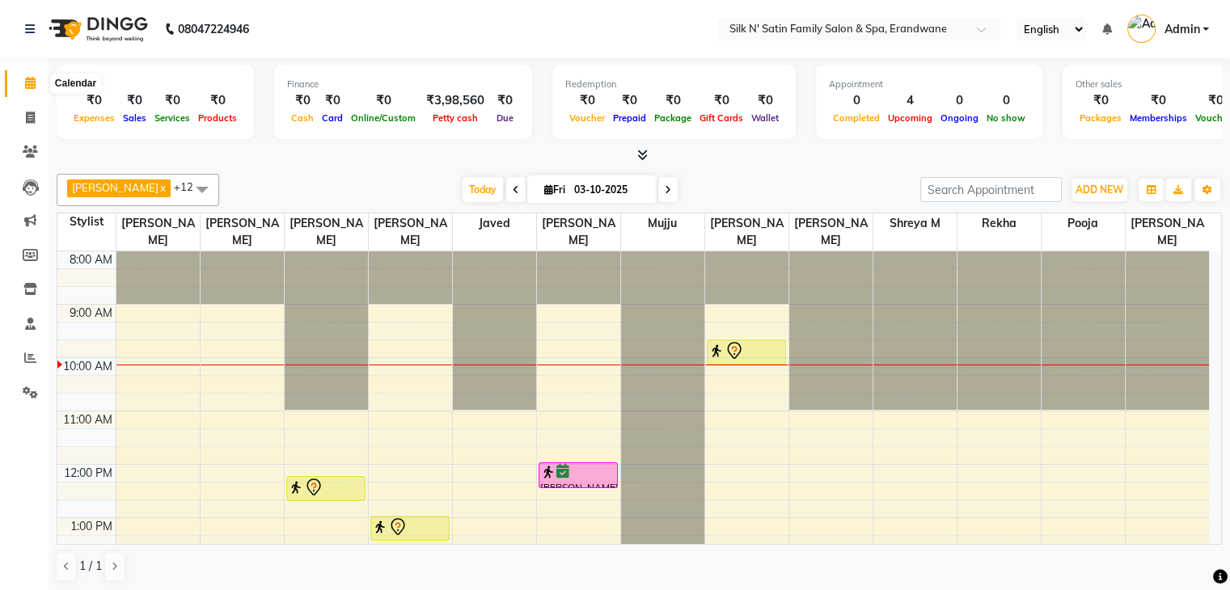
drag, startPoint x: 25, startPoint y: 75, endPoint x: 82, endPoint y: 65, distance: 58.2
click at [25, 75] on span at bounding box center [30, 83] width 28 height 19
click at [30, 117] on icon at bounding box center [30, 118] width 9 height 12
select select "service"
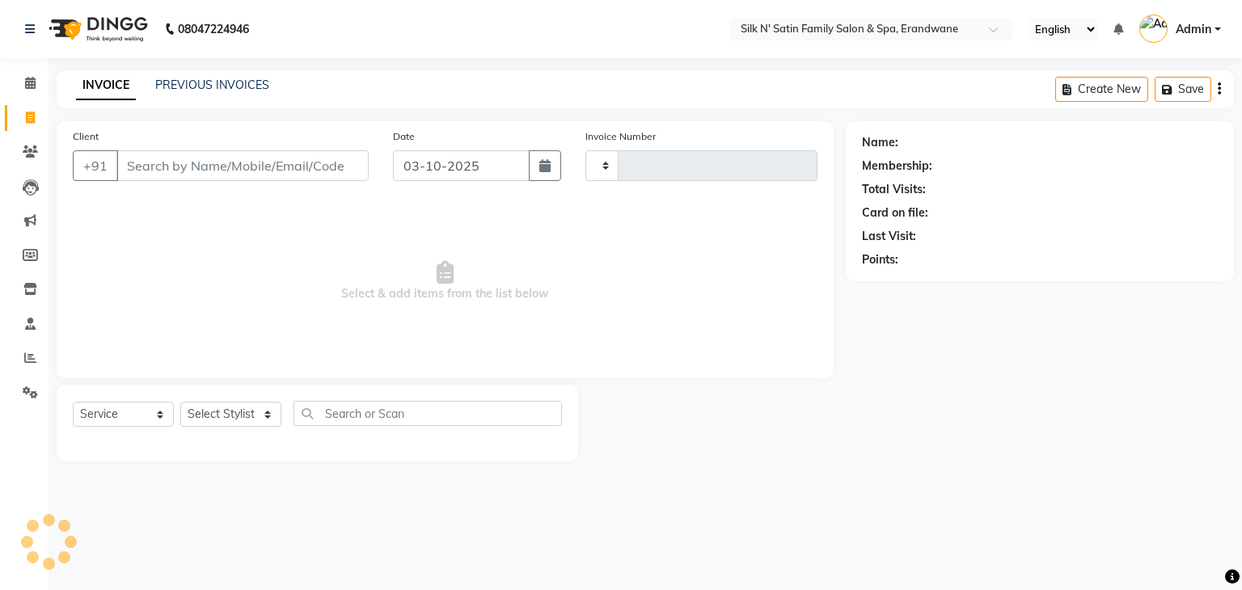
type input "5154"
select select "6931"
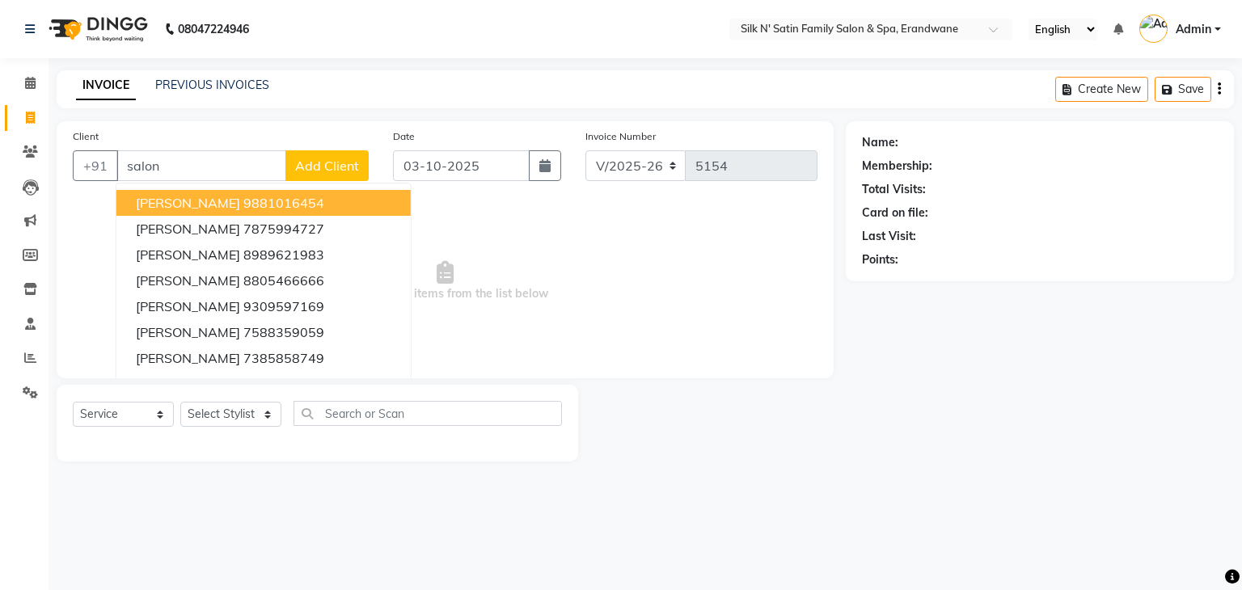
click at [251, 205] on ngb-highlight "9881016454" at bounding box center [283, 203] width 81 height 16
type input "9881016454"
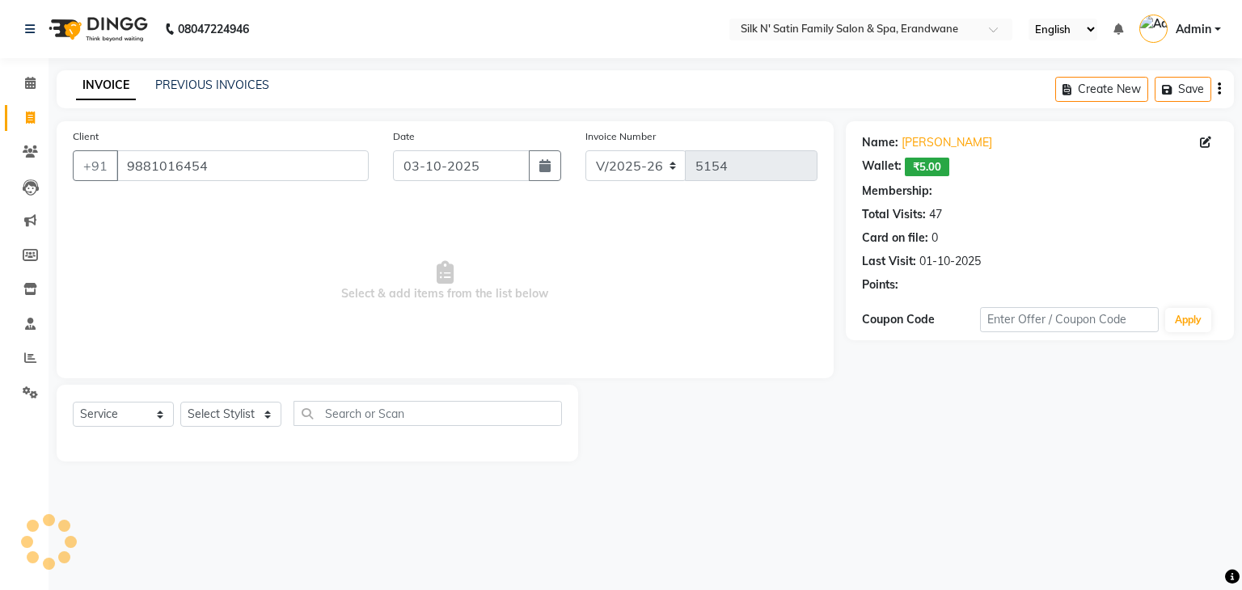
select select "1: Object"
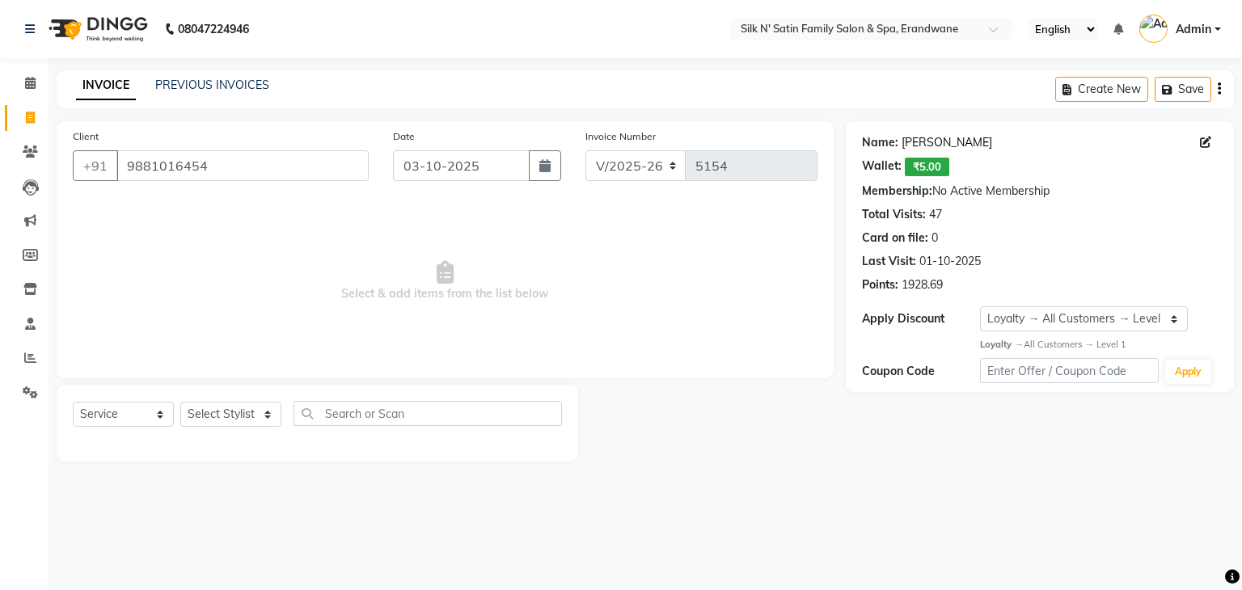
click at [848, 143] on link "[PERSON_NAME]" at bounding box center [947, 142] width 91 height 17
click at [26, 82] on icon at bounding box center [30, 83] width 11 height 12
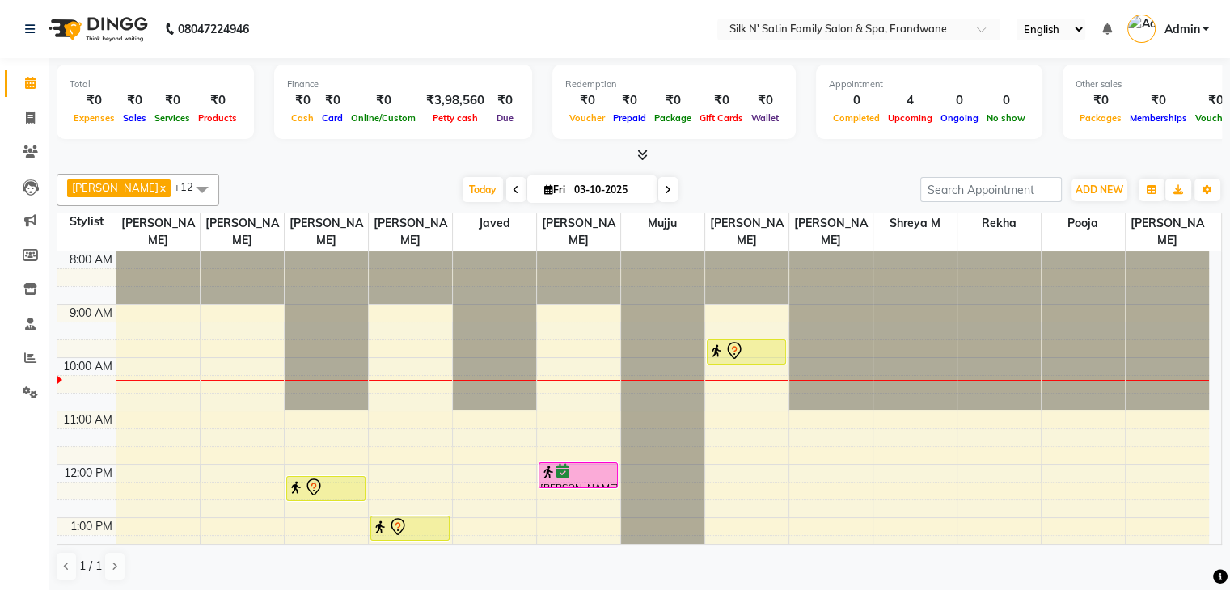
click at [665, 192] on icon at bounding box center [668, 190] width 6 height 10
type input "04-10-2025"
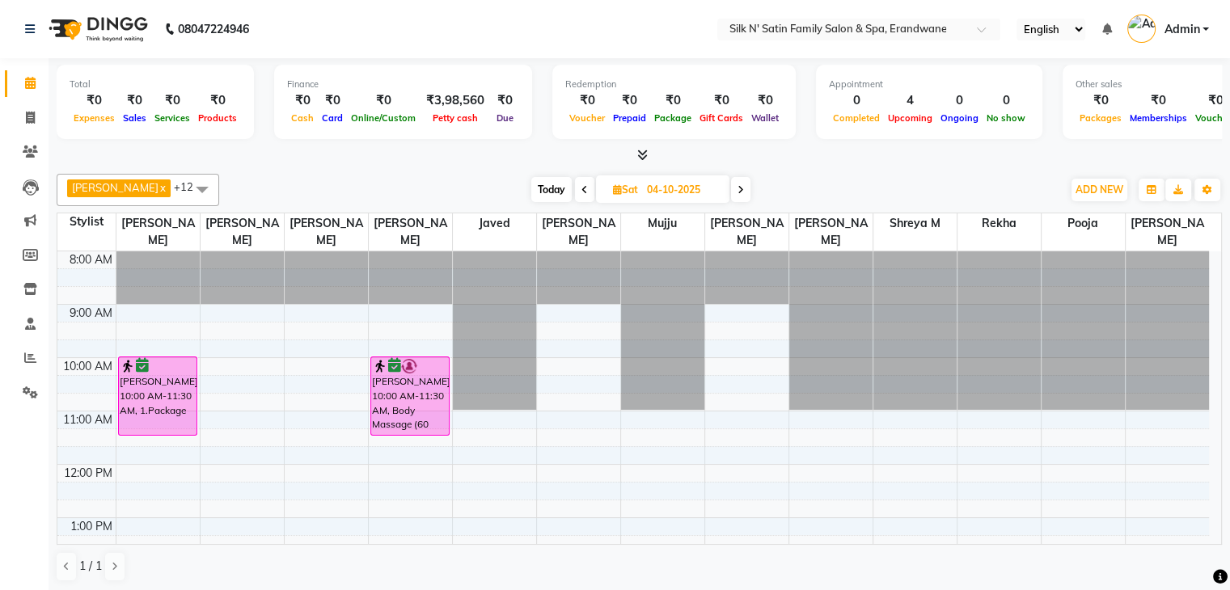
click at [230, 384] on div "8:00 AM 9:00 AM 10:00 AM 11:00 AM 12:00 PM 1:00 PM 2:00 PM 3:00 PM 4:00 PM 5:00…" at bounding box center [632, 597] width 1151 height 693
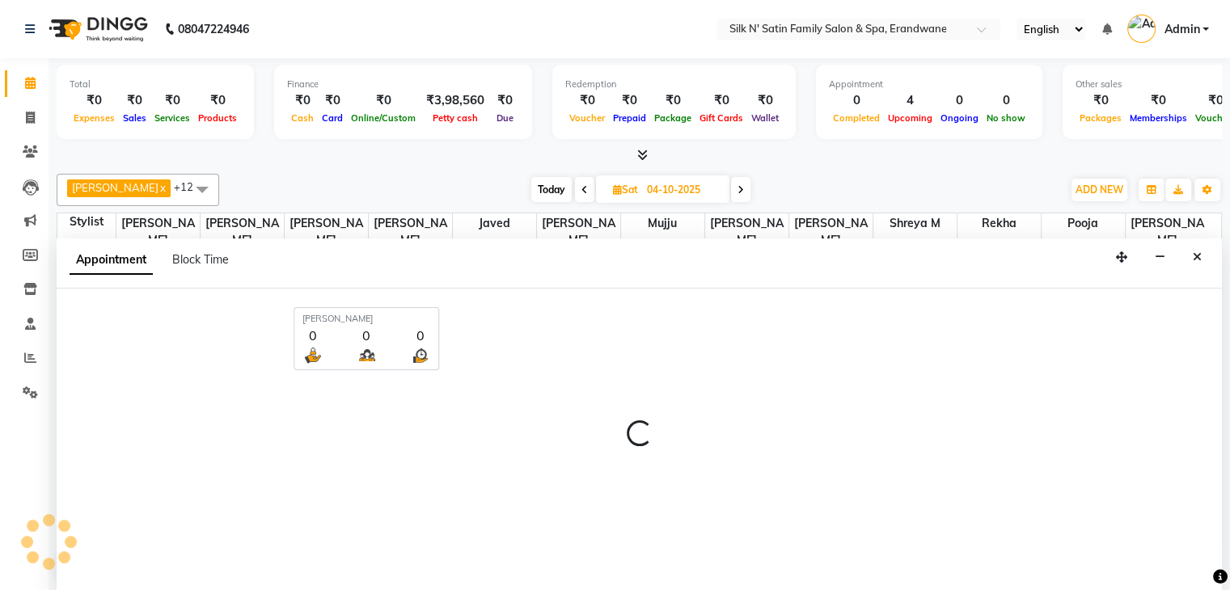
scroll to position [1, 0]
select select "59981"
select select "615"
select select "tentative"
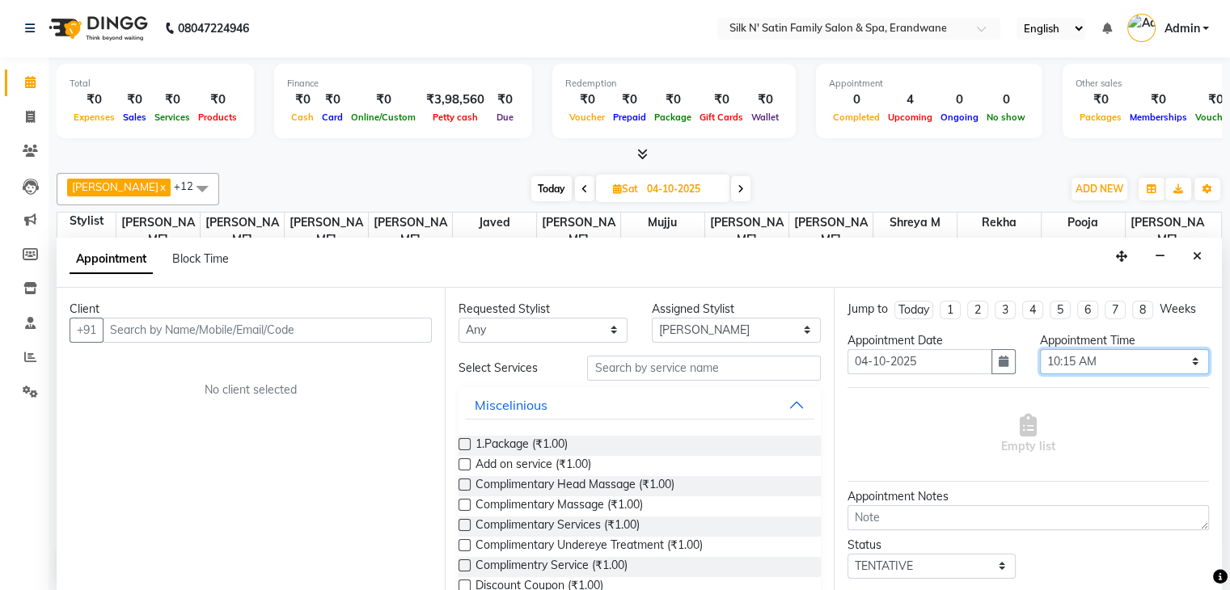
click at [848, 359] on select "Select 09:00 AM 09:15 AM 09:30 AM 09:45 AM 10:00 AM 10:15 AM 10:30 AM 10:45 AM …" at bounding box center [1124, 361] width 169 height 25
select select "630"
click at [848, 349] on select "Select 09:00 AM 09:15 AM 09:30 AM 09:45 AM 10:00 AM 10:15 AM 10:30 AM 10:45 AM …" at bounding box center [1124, 361] width 169 height 25
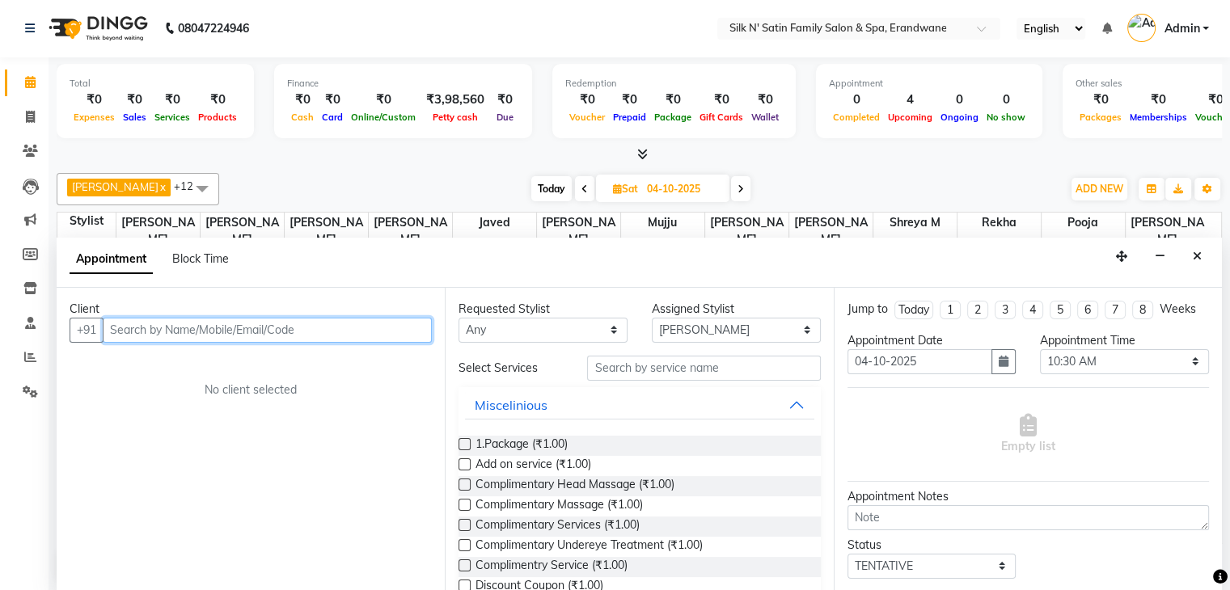
click at [255, 334] on input "text" at bounding box center [267, 330] width 329 height 25
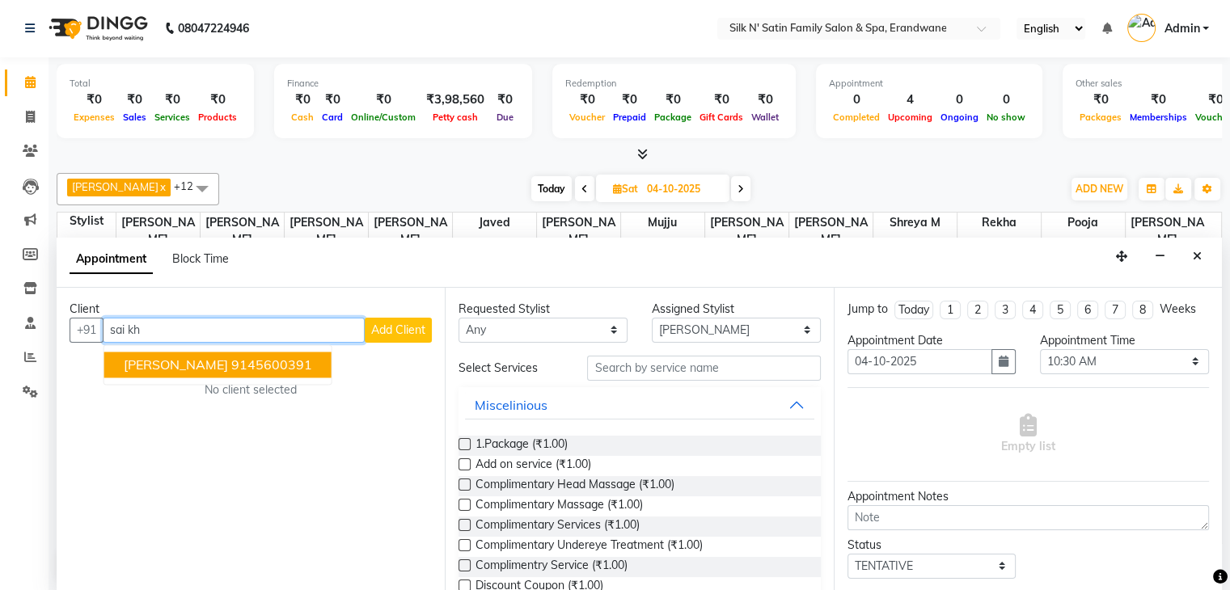
click at [231, 364] on ngb-highlight "9145600391" at bounding box center [271, 365] width 81 height 16
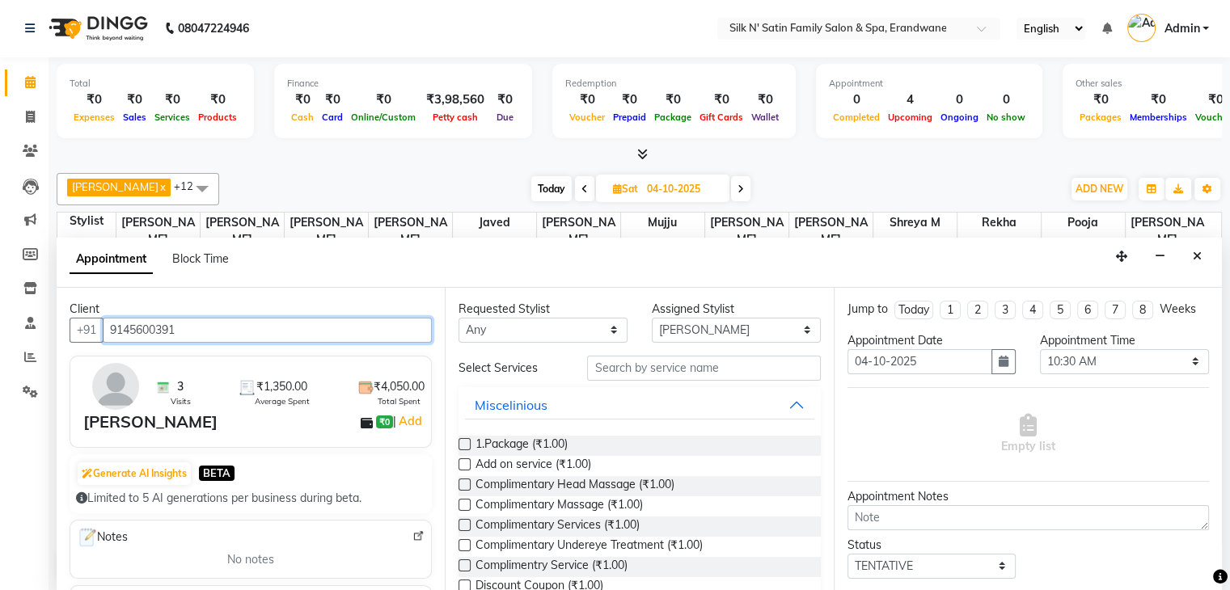
type input "9145600391"
click at [465, 441] on label at bounding box center [464, 444] width 12 height 12
click at [465, 441] on input "checkbox" at bounding box center [463, 446] width 11 height 11
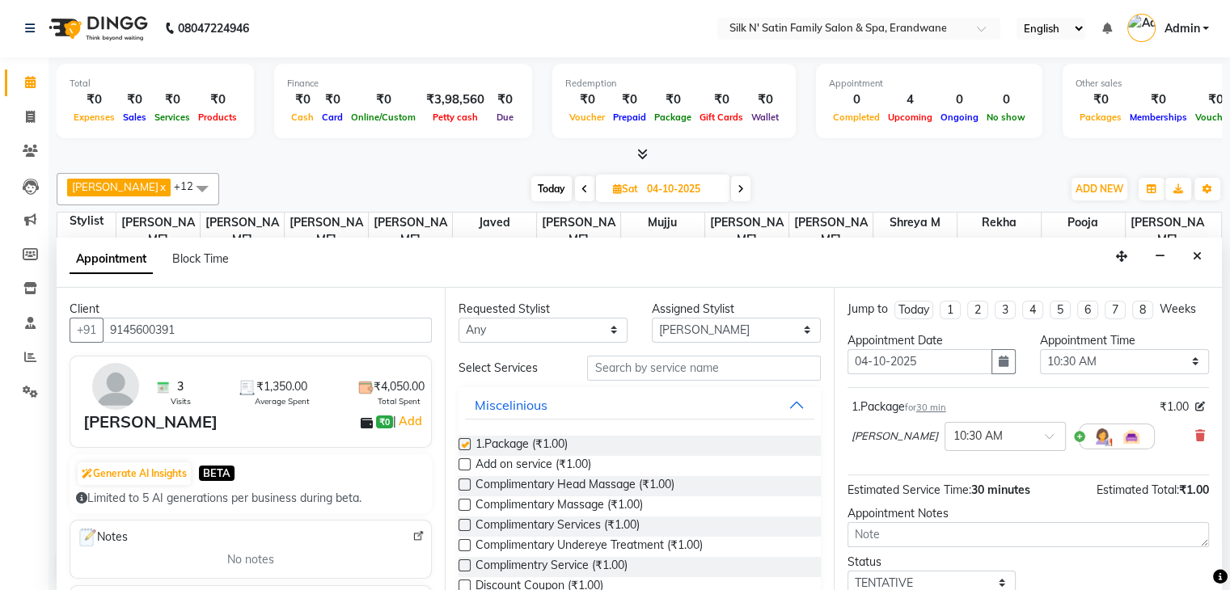
checkbox input "false"
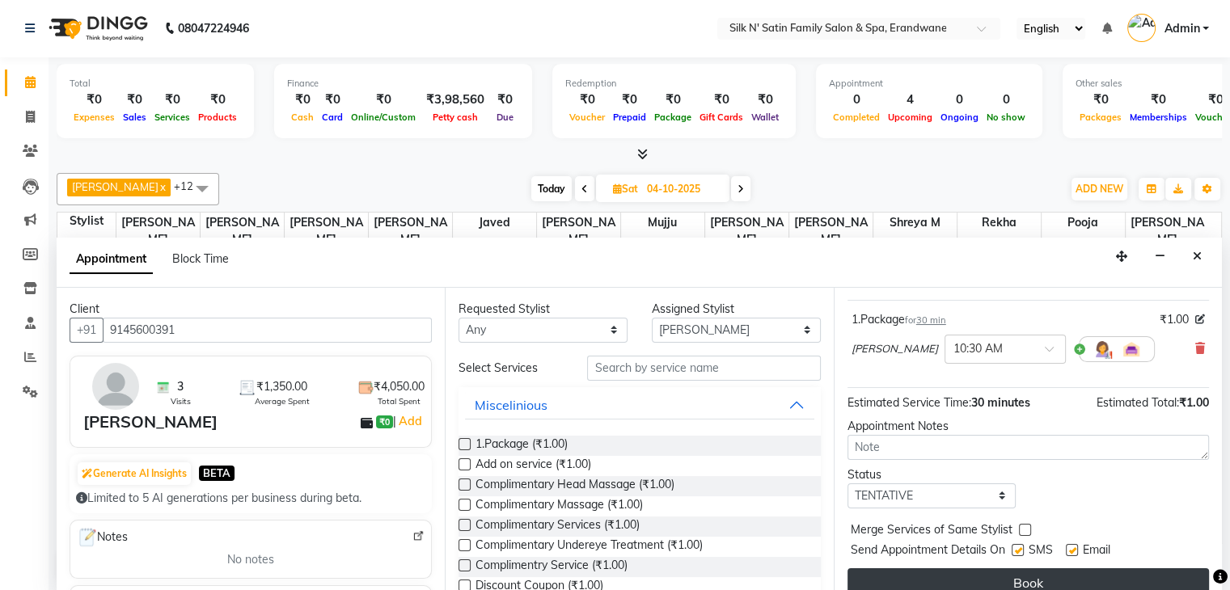
scroll to position [105, 0]
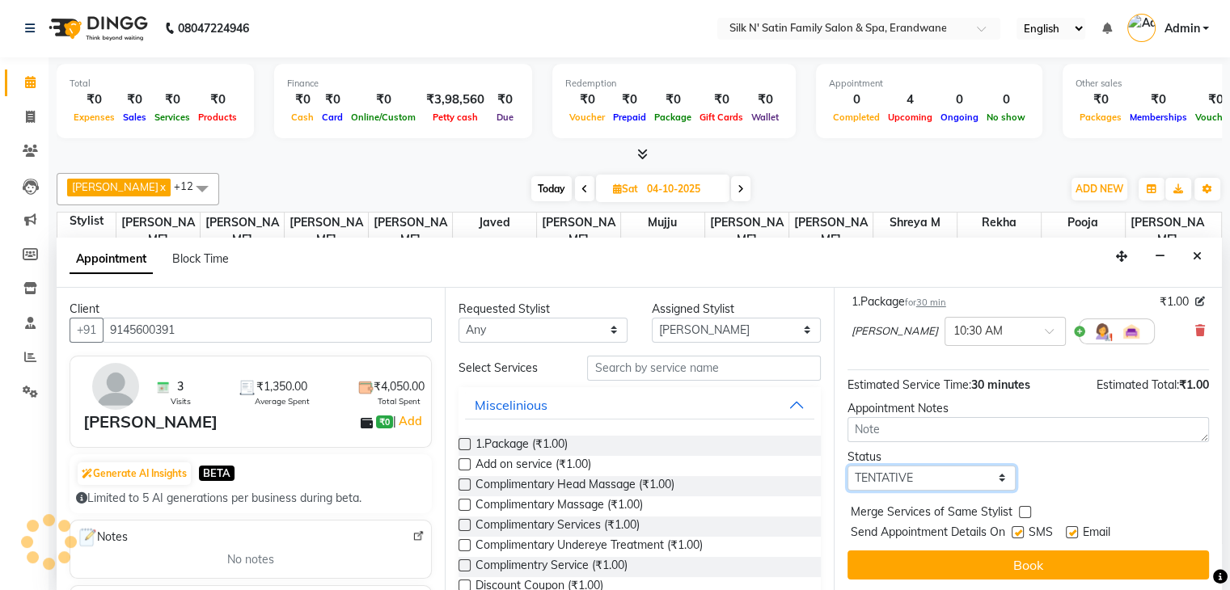
click at [848, 470] on select "Select TENTATIVE CONFIRM UPCOMING" at bounding box center [931, 478] width 169 height 25
click at [847, 466] on select "Select TENTATIVE CONFIRM UPCOMING" at bounding box center [931, 478] width 169 height 25
click at [848, 526] on label at bounding box center [1017, 532] width 12 height 12
click at [848, 529] on input "checkbox" at bounding box center [1016, 534] width 11 height 11
checkbox input "false"
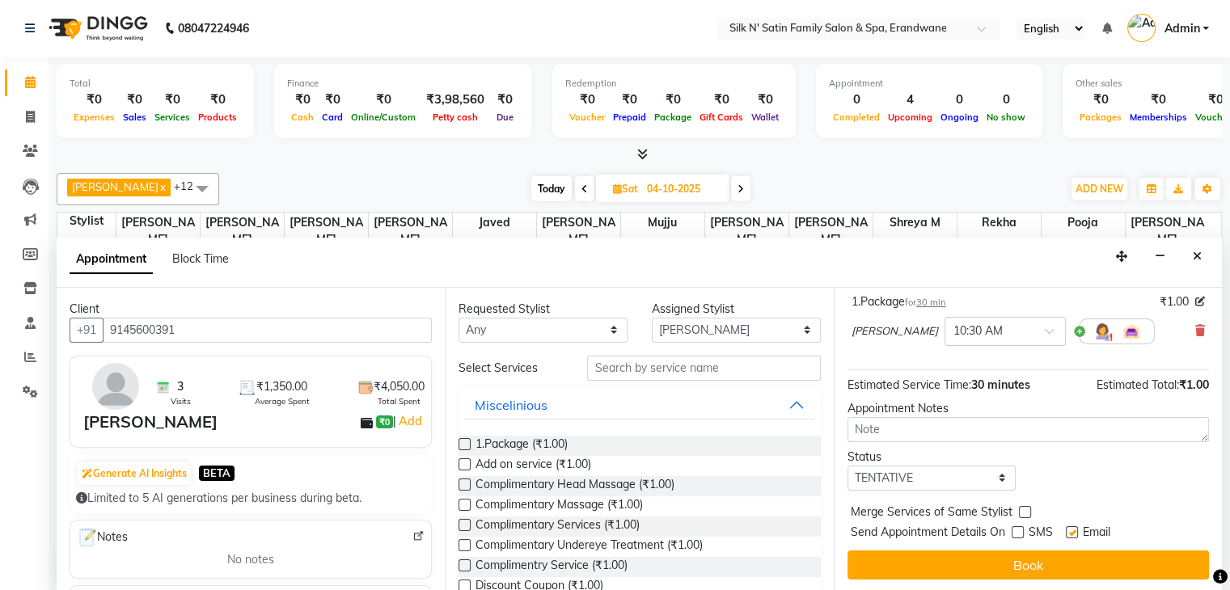
click at [848, 526] on label at bounding box center [1072, 532] width 12 height 12
click at [848, 529] on input "checkbox" at bounding box center [1071, 534] width 11 height 11
checkbox input "false"
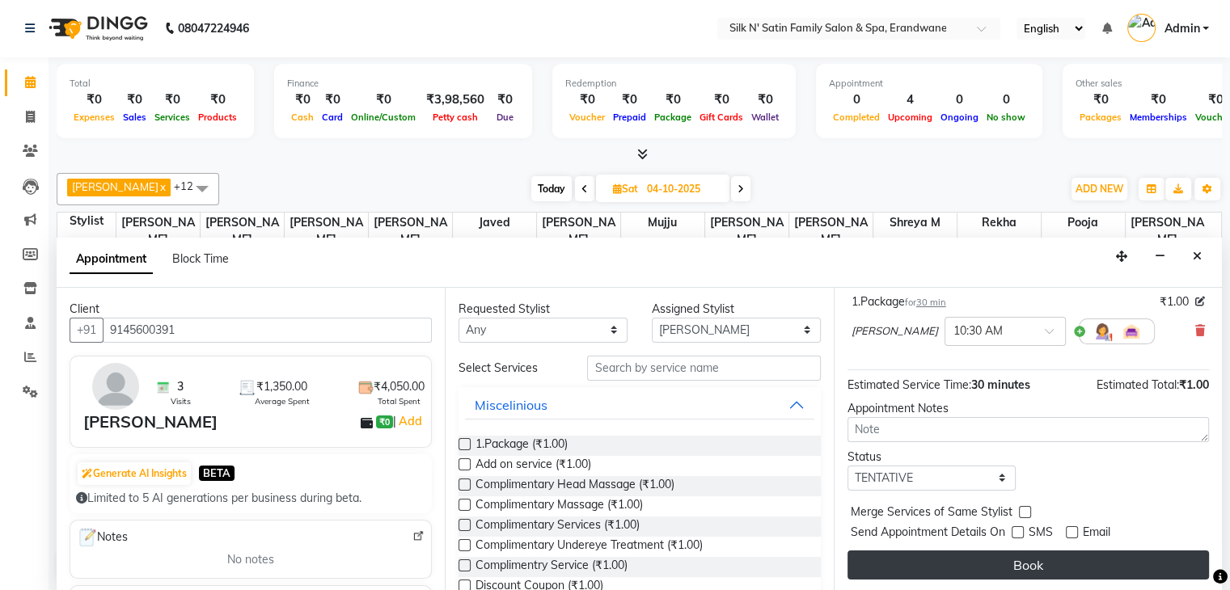
click at [848, 555] on button "Book" at bounding box center [1027, 565] width 361 height 29
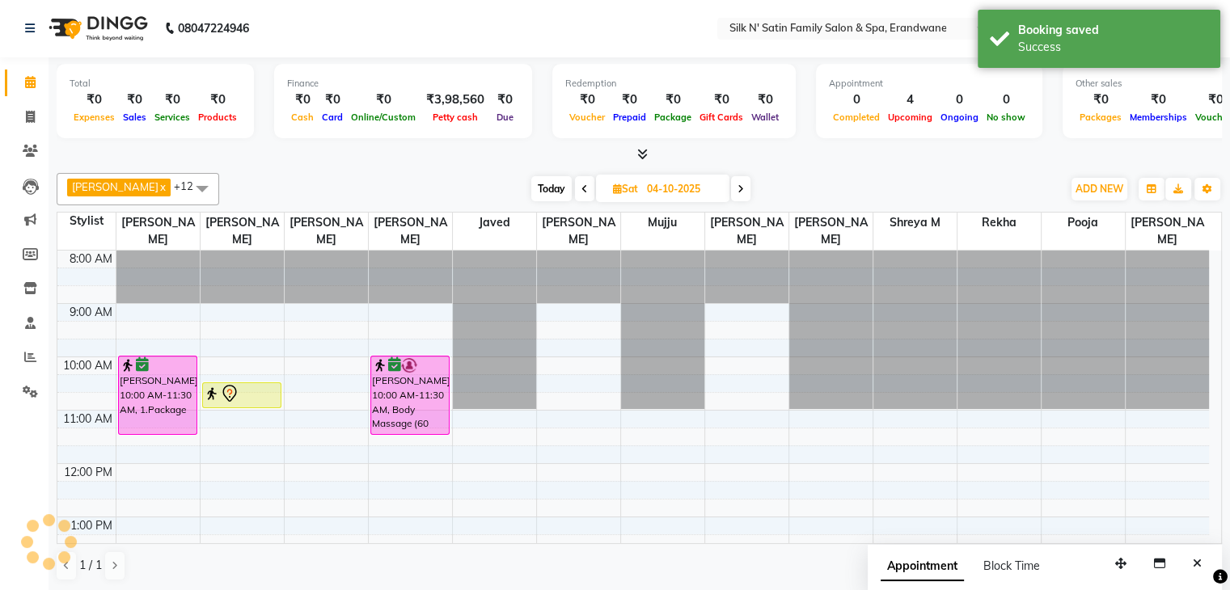
scroll to position [0, 0]
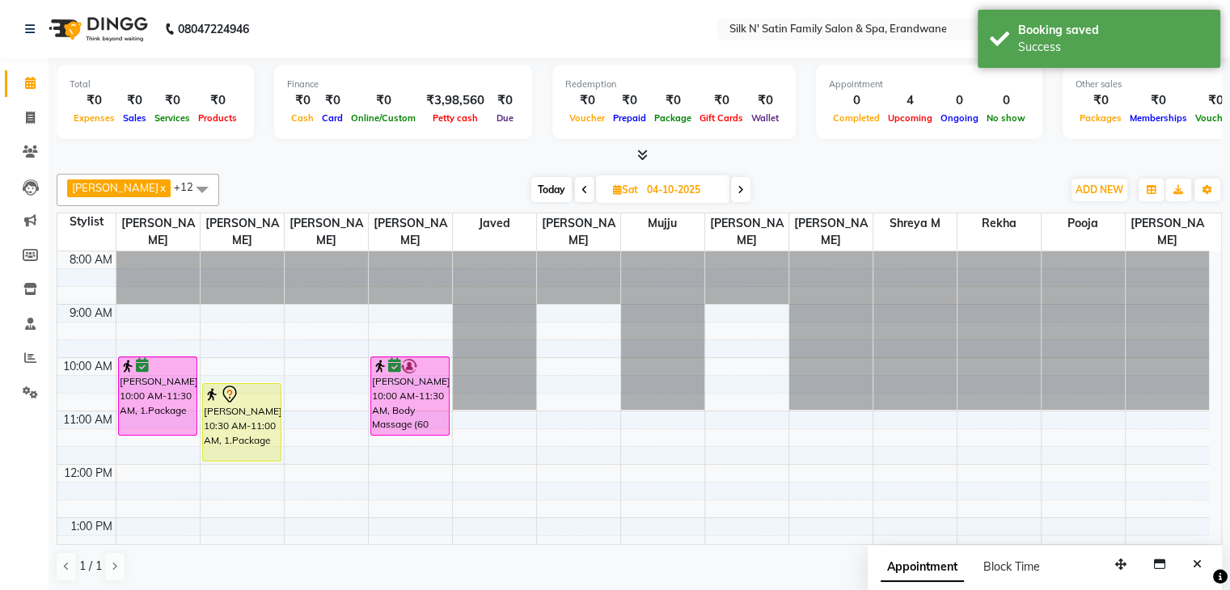
drag, startPoint x: 226, startPoint y: 408, endPoint x: 215, endPoint y: 462, distance: 54.4
click at [215, 462] on div "8:00 AM 9:00 AM 10:00 AM 11:00 AM 12:00 PM 1:00 PM 2:00 PM 3:00 PM 4:00 PM 5:00…" at bounding box center [632, 597] width 1151 height 693
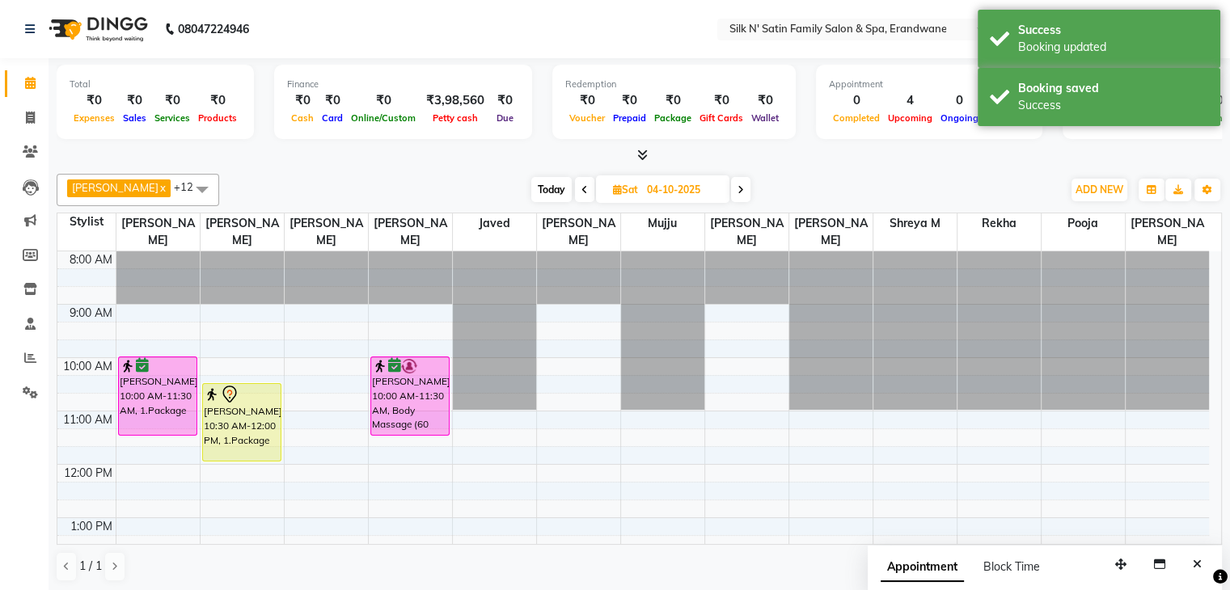
click at [547, 189] on span "Today" at bounding box center [551, 189] width 40 height 25
type input "03-10-2025"
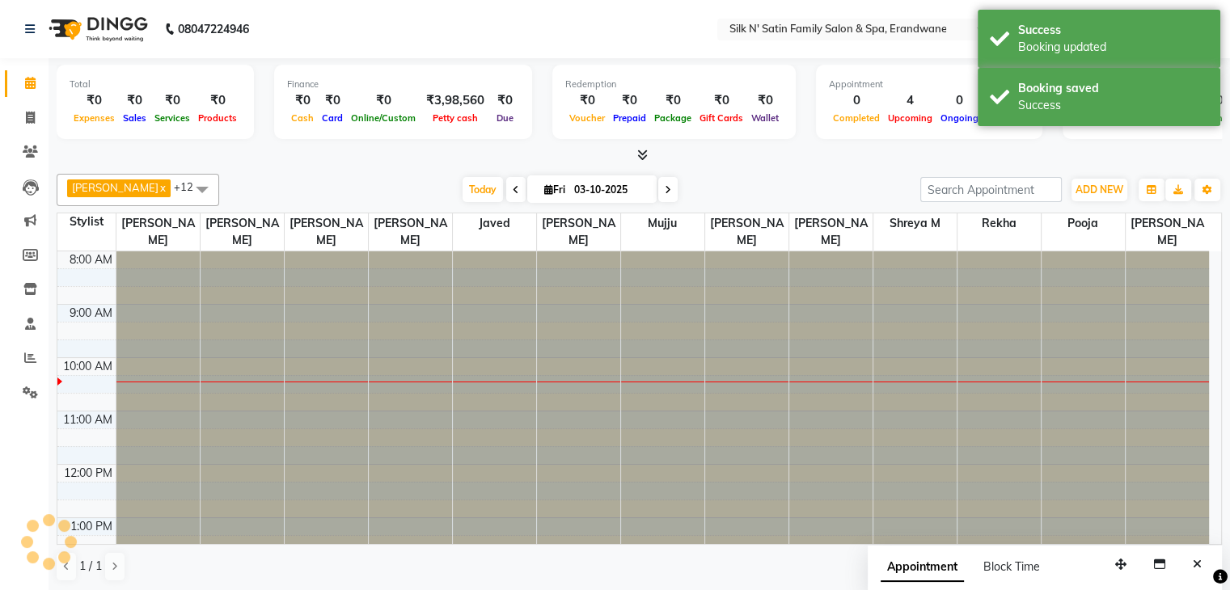
scroll to position [107, 0]
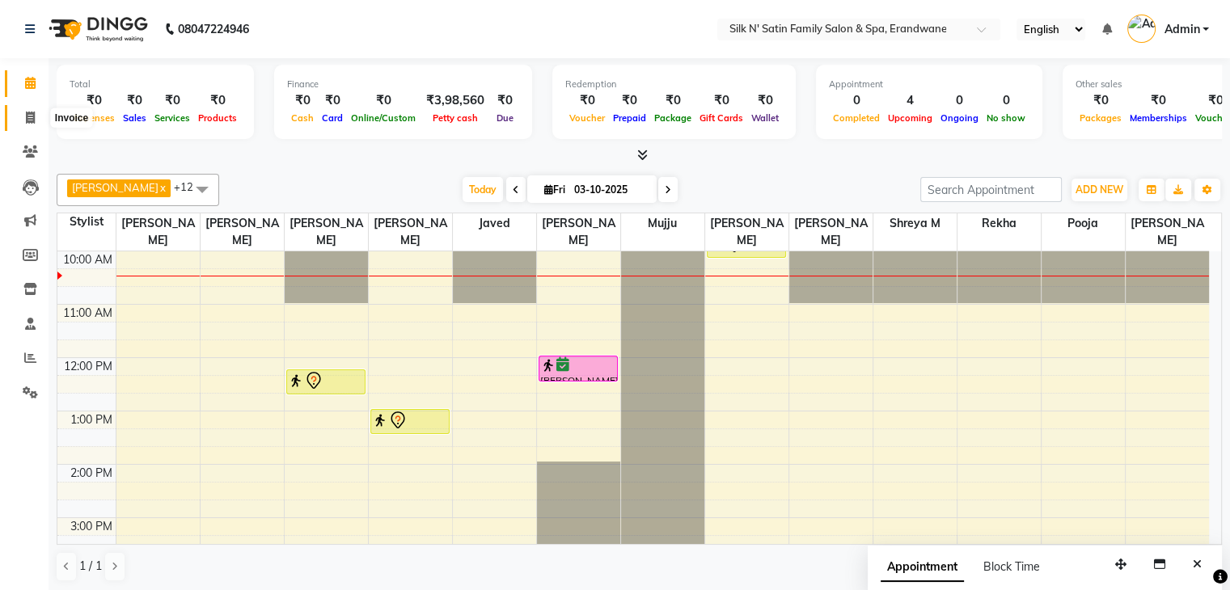
click at [22, 120] on span at bounding box center [30, 118] width 28 height 19
select select "6931"
select select "service"
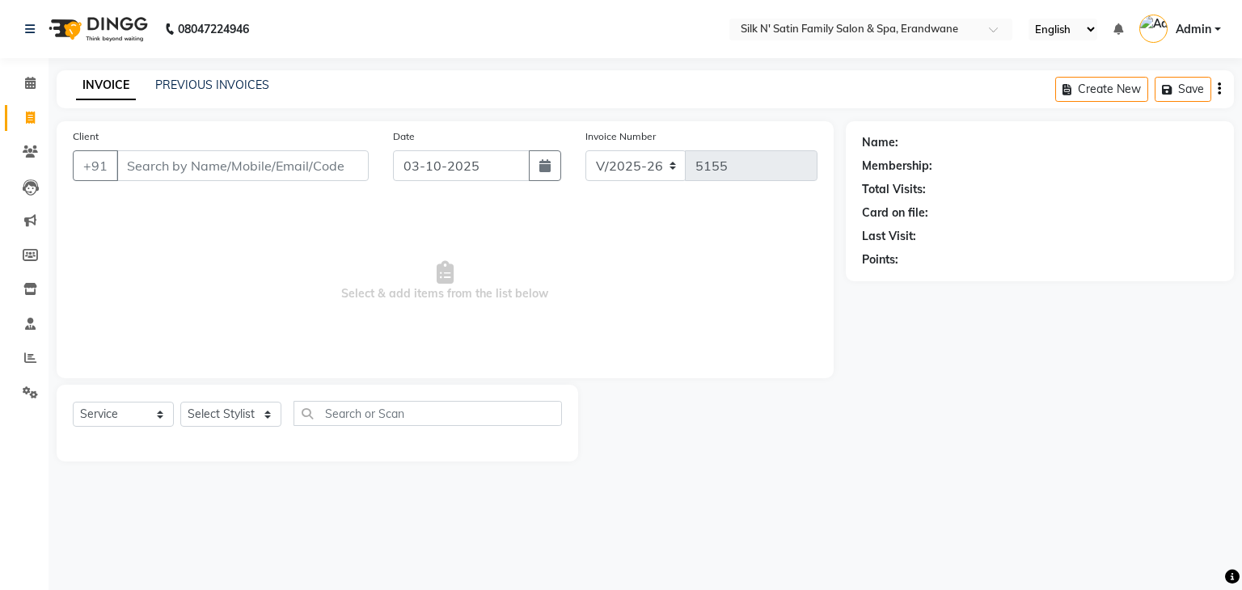
click at [309, 172] on input "Client" at bounding box center [242, 165] width 252 height 31
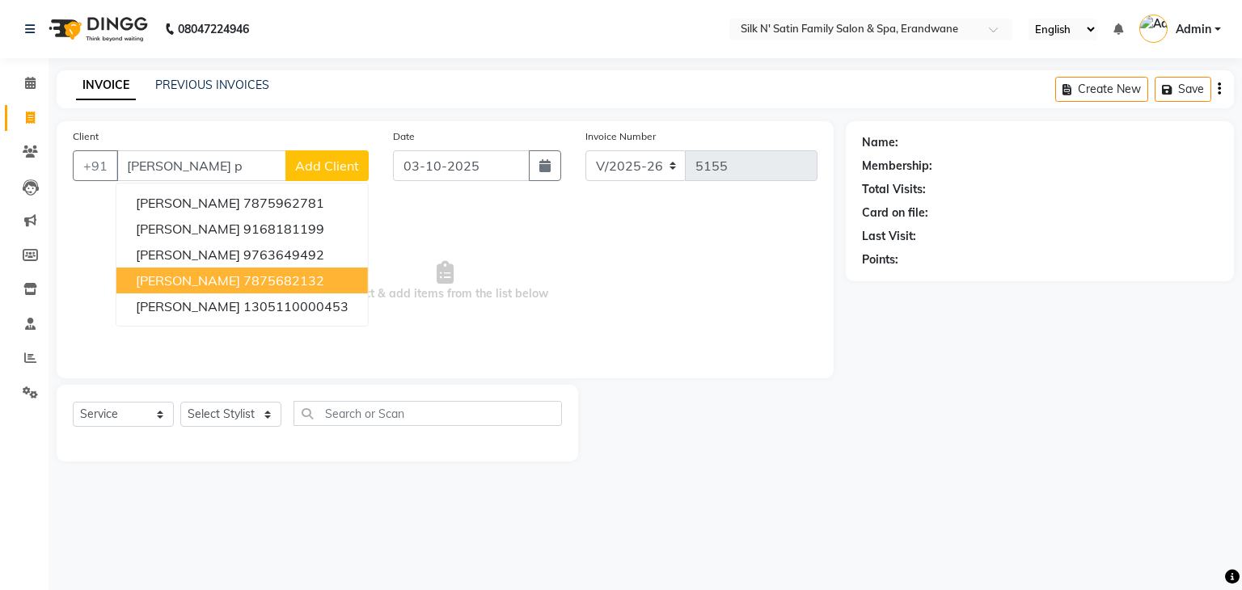
click at [269, 278] on ngb-highlight "7875682132" at bounding box center [283, 280] width 81 height 16
type input "7875682132"
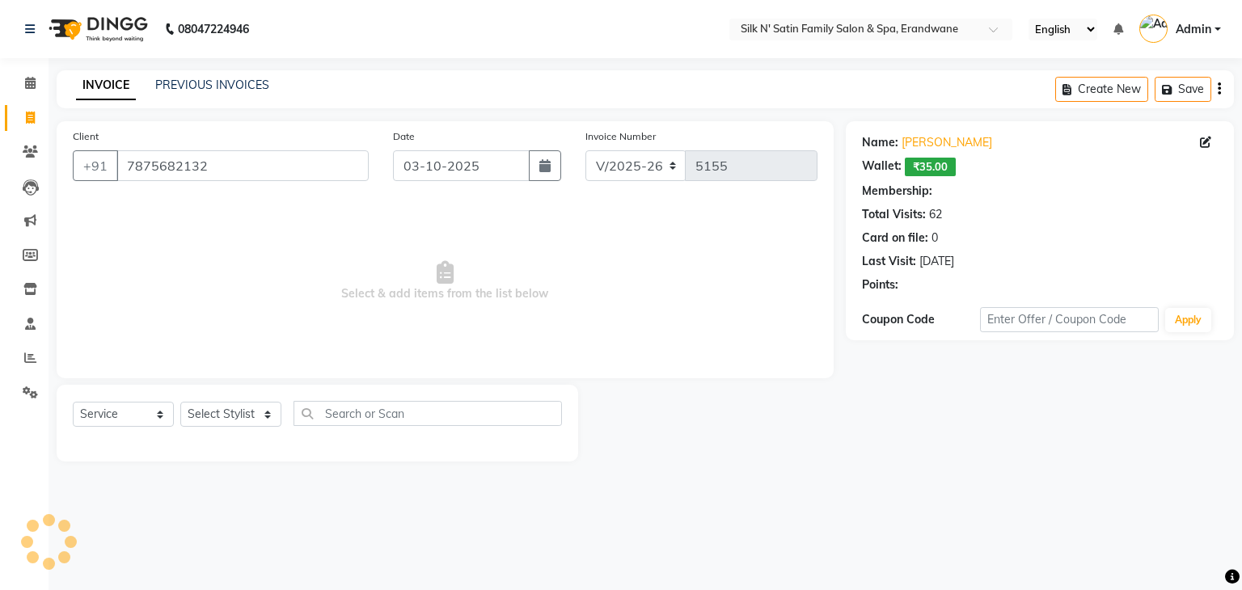
select select "1: Object"
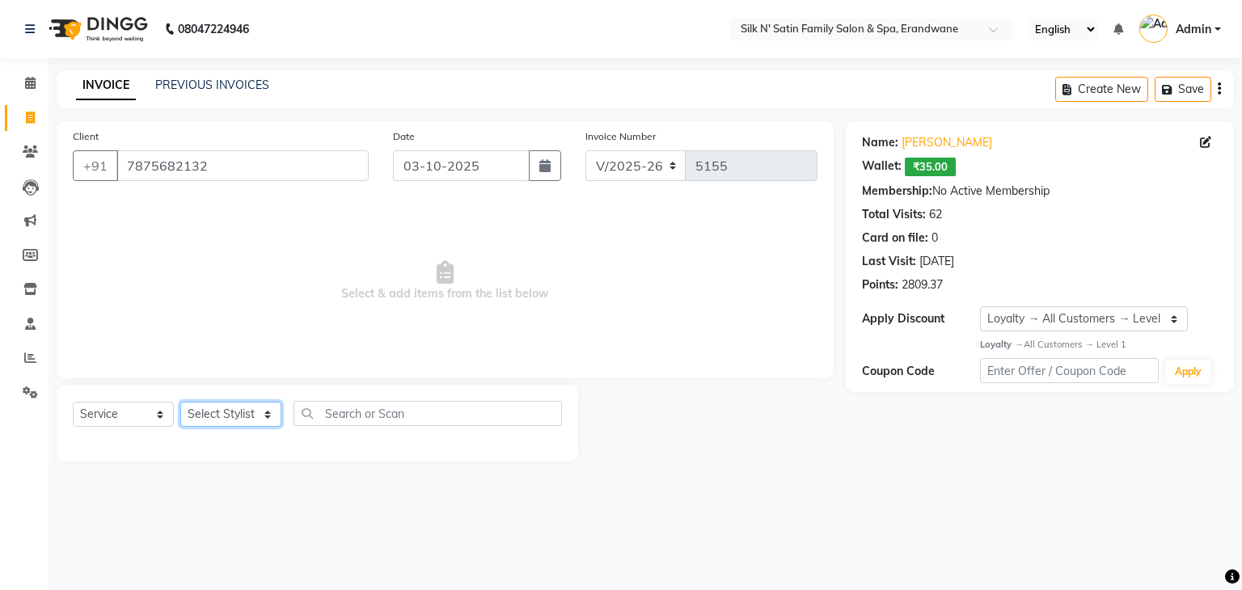
drag, startPoint x: 200, startPoint y: 420, endPoint x: 210, endPoint y: 416, distance: 11.3
click at [200, 420] on select "Select Stylist Abhay Aditi Jadhav Ashish Salunke Chandu Devki Dipali Bhargude H…" at bounding box center [230, 414] width 101 height 25
select select "59981"
click at [180, 403] on select "Select Stylist Abhay Aditi Jadhav Ashish Salunke Chandu Devki Dipali Bhargude H…" at bounding box center [230, 414] width 101 height 25
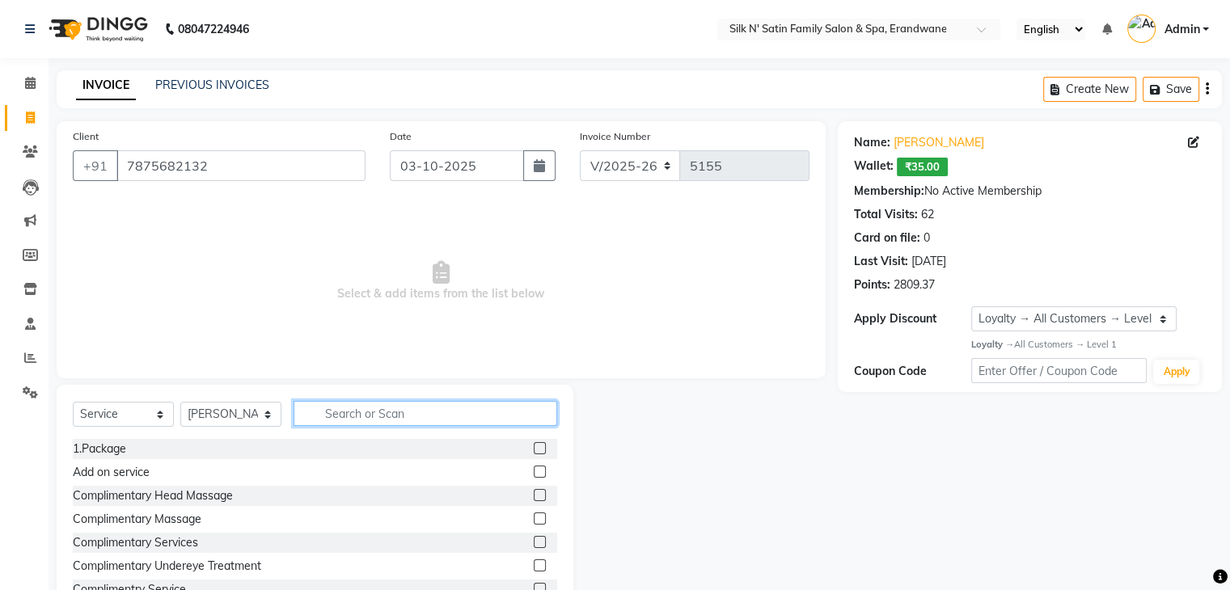
click at [336, 416] on input "text" at bounding box center [425, 413] width 264 height 25
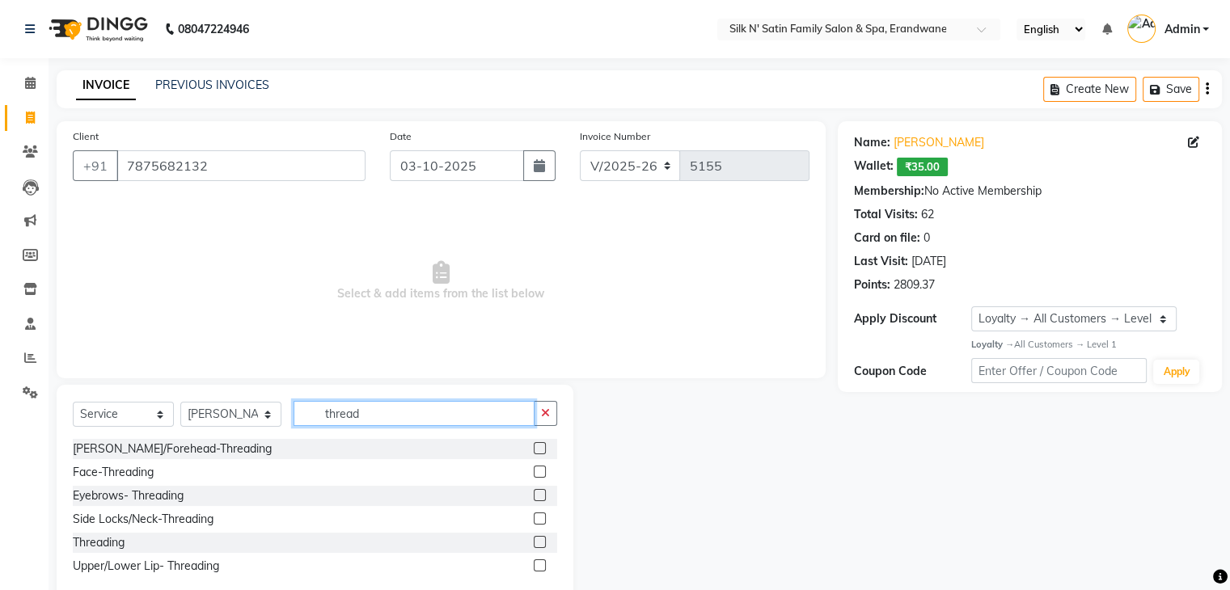
type input "thread"
click at [541, 566] on label at bounding box center [540, 566] width 12 height 12
click at [541, 566] on input "checkbox" at bounding box center [539, 566] width 11 height 11
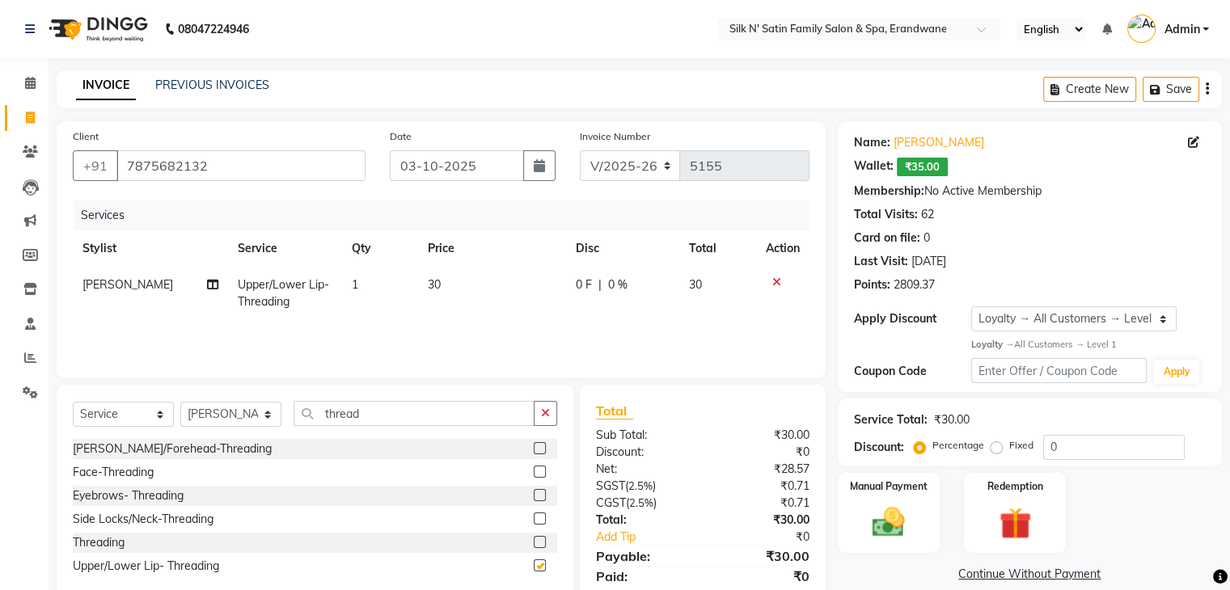
checkbox input "false"
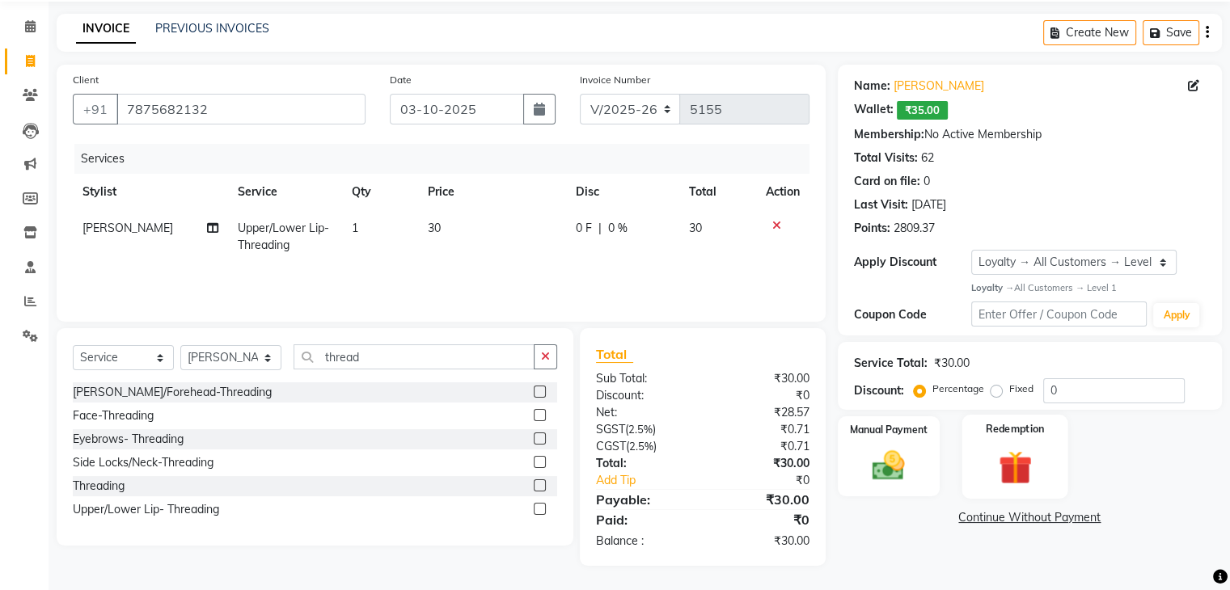
click at [848, 461] on img at bounding box center [1014, 466] width 54 height 41
click at [848, 524] on span "Wallet" at bounding box center [974, 519] width 38 height 19
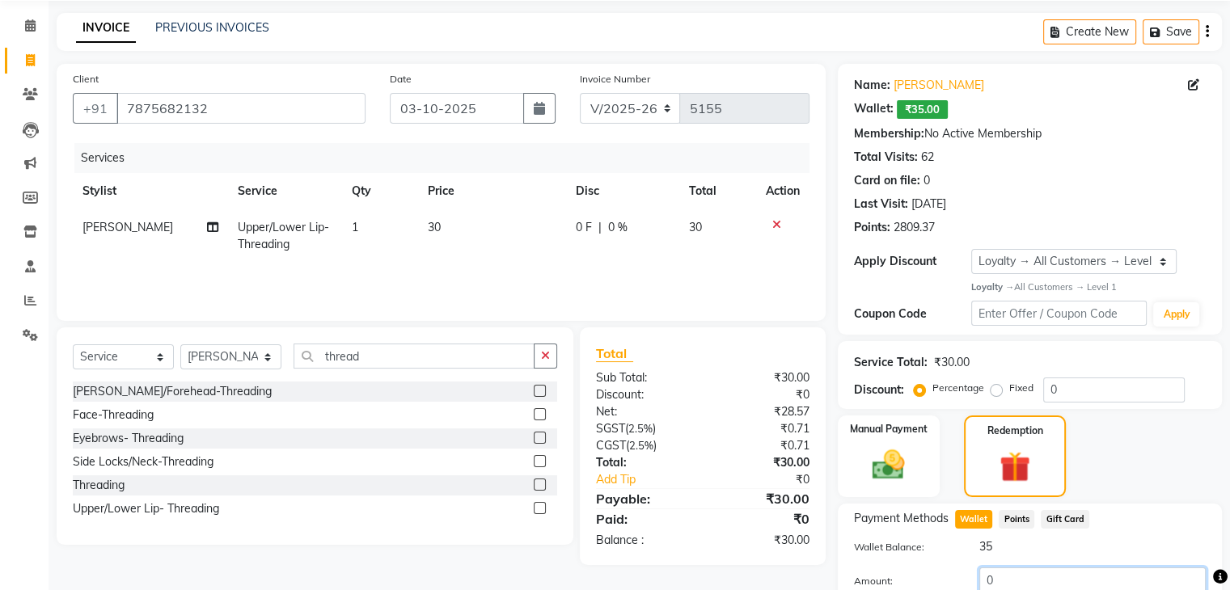
click at [848, 585] on input "0" at bounding box center [1092, 580] width 226 height 25
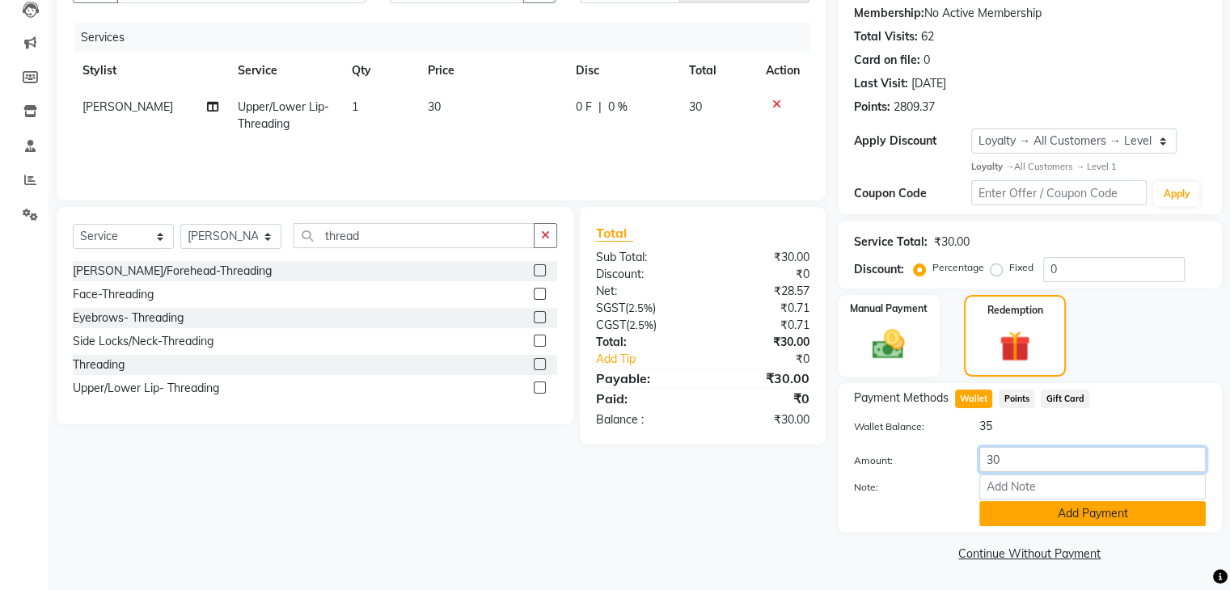
type input "30"
click at [848, 512] on button "Add Payment" at bounding box center [1092, 513] width 226 height 25
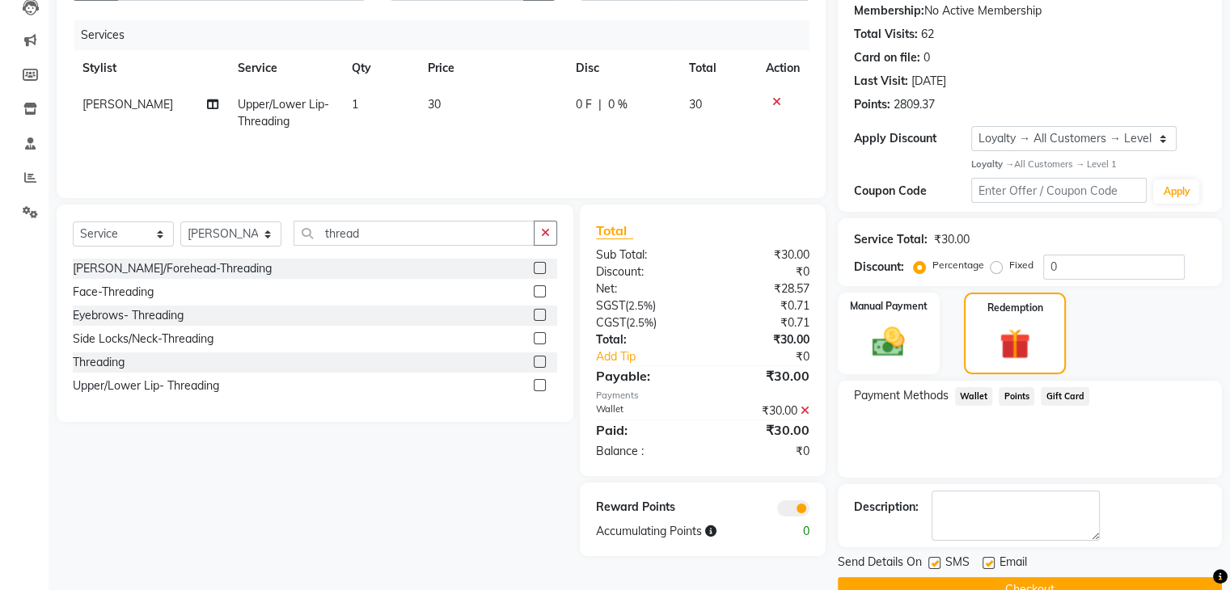
scroll to position [216, 0]
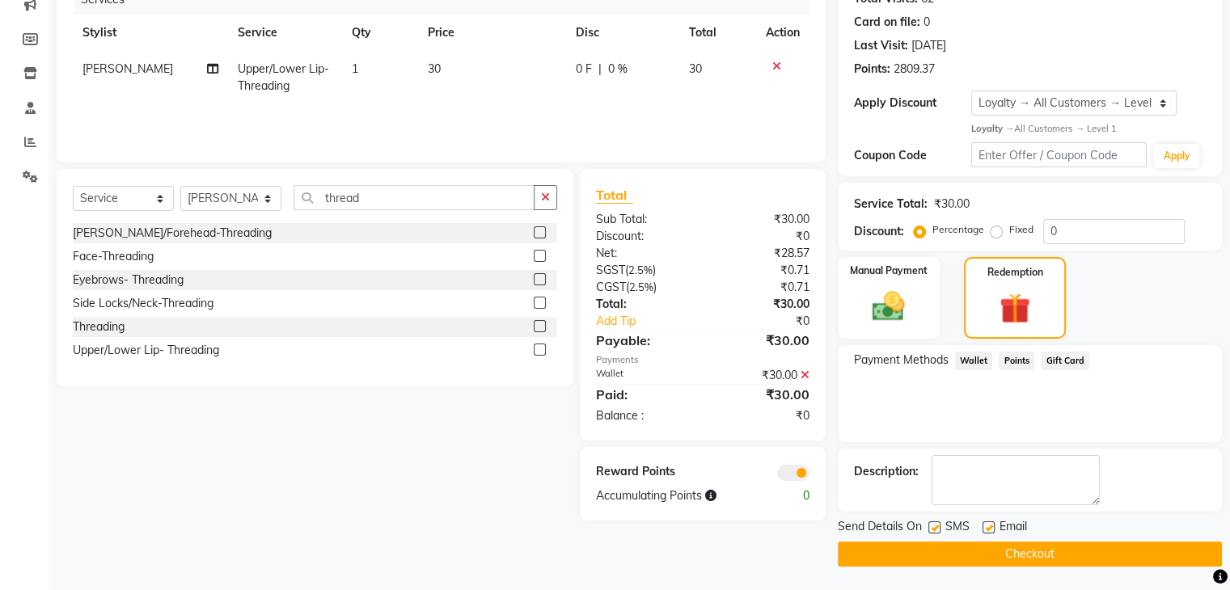
click at [848, 531] on label at bounding box center [934, 527] width 12 height 12
click at [848, 531] on input "checkbox" at bounding box center [933, 528] width 11 height 11
checkbox input "false"
drag, startPoint x: 986, startPoint y: 526, endPoint x: 986, endPoint y: 539, distance: 13.7
click at [848, 526] on label at bounding box center [988, 527] width 12 height 12
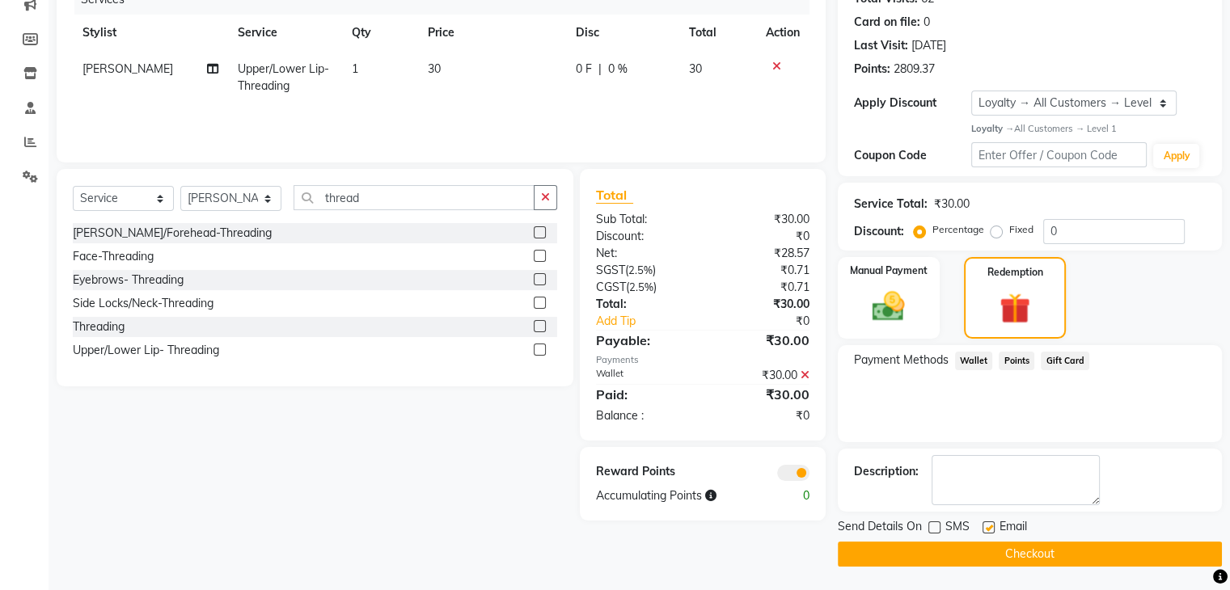
click at [848, 526] on input "checkbox" at bounding box center [987, 528] width 11 height 11
checkbox input "false"
click at [848, 543] on button "Checkout" at bounding box center [1030, 554] width 384 height 25
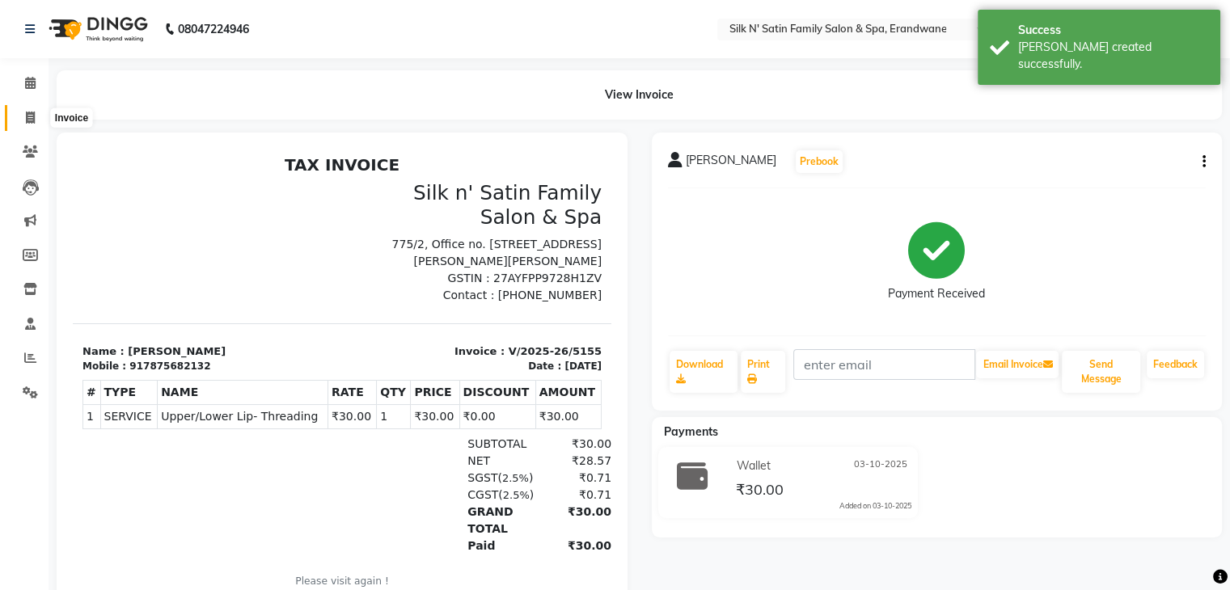
click at [39, 119] on span at bounding box center [30, 118] width 28 height 19
select select "6931"
select select "service"
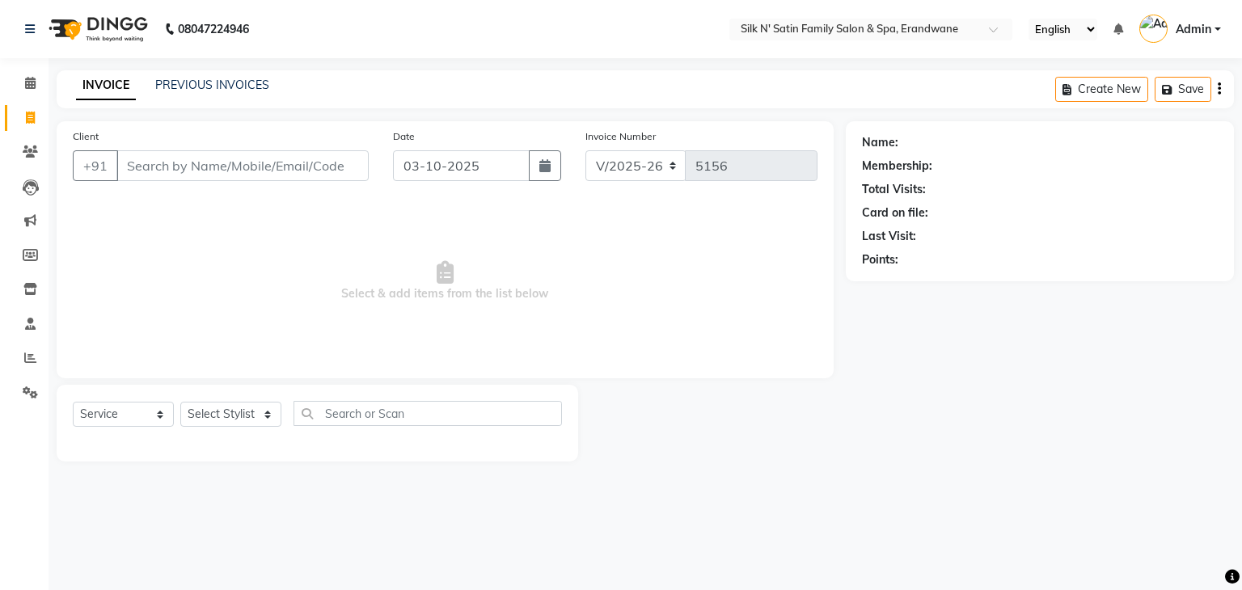
click at [181, 164] on input "Client" at bounding box center [242, 165] width 252 height 31
click at [26, 85] on icon at bounding box center [30, 83] width 11 height 12
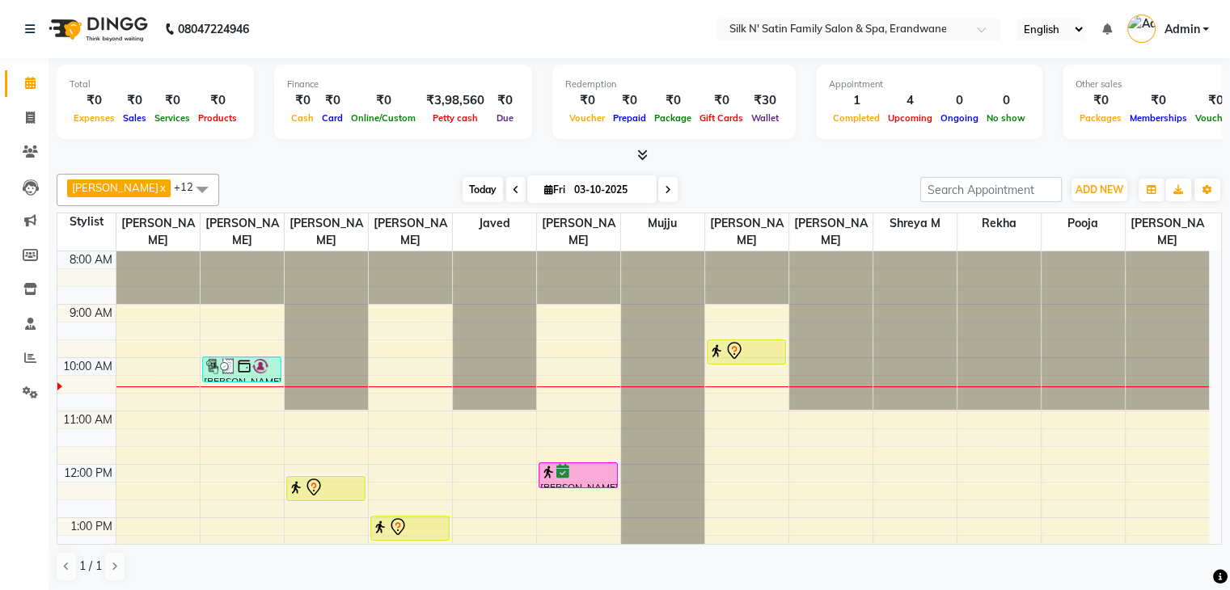
click at [481, 184] on span "Today" at bounding box center [482, 189] width 40 height 25
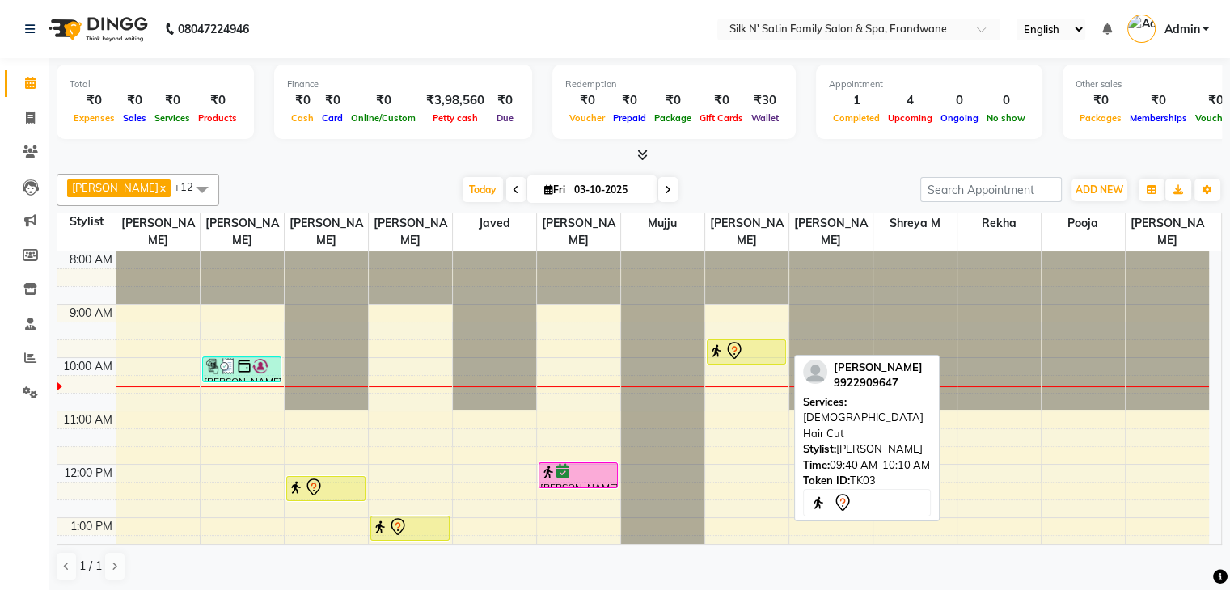
click at [721, 350] on img at bounding box center [716, 351] width 16 height 16
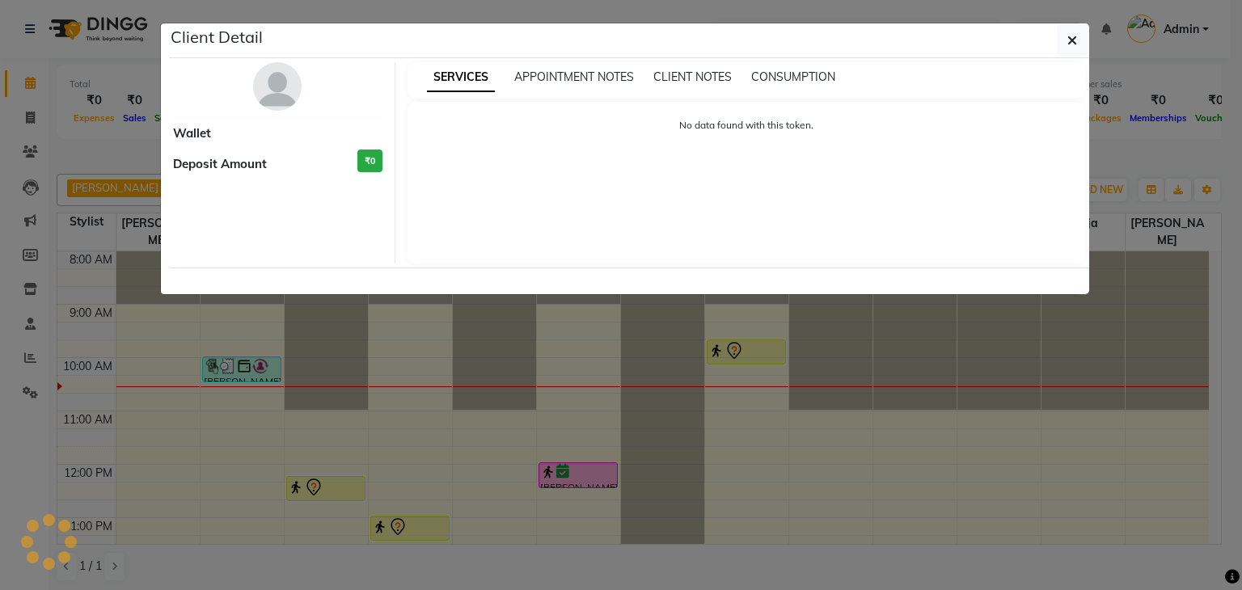
select select "7"
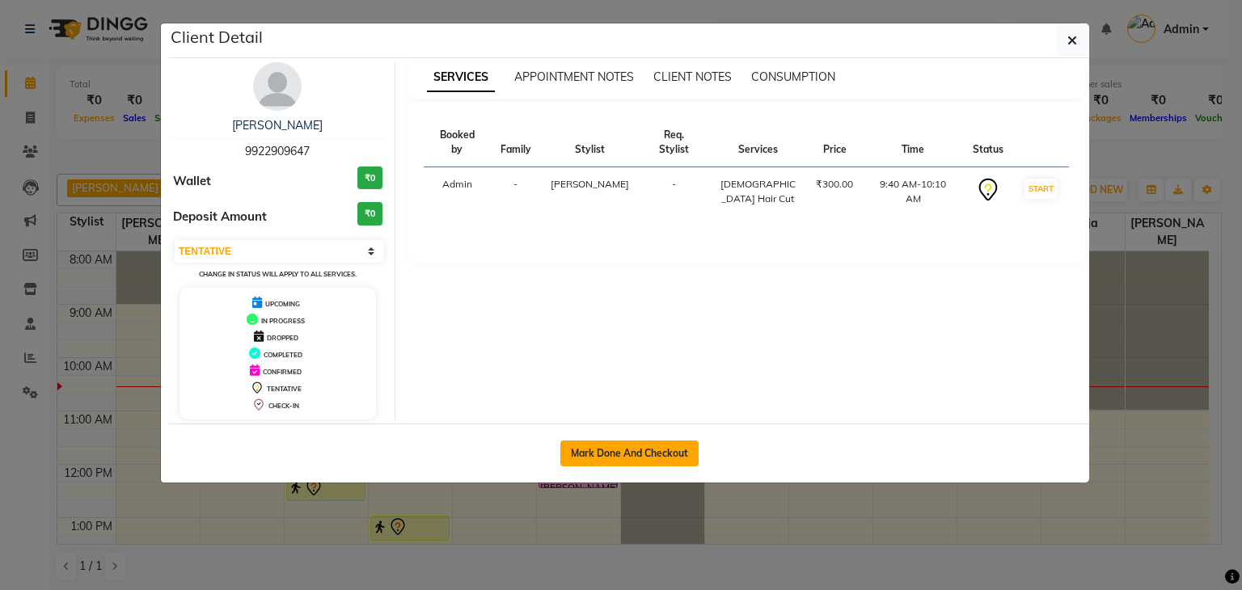
click at [586, 441] on button "Mark Done And Checkout" at bounding box center [629, 454] width 138 height 26
select select "service"
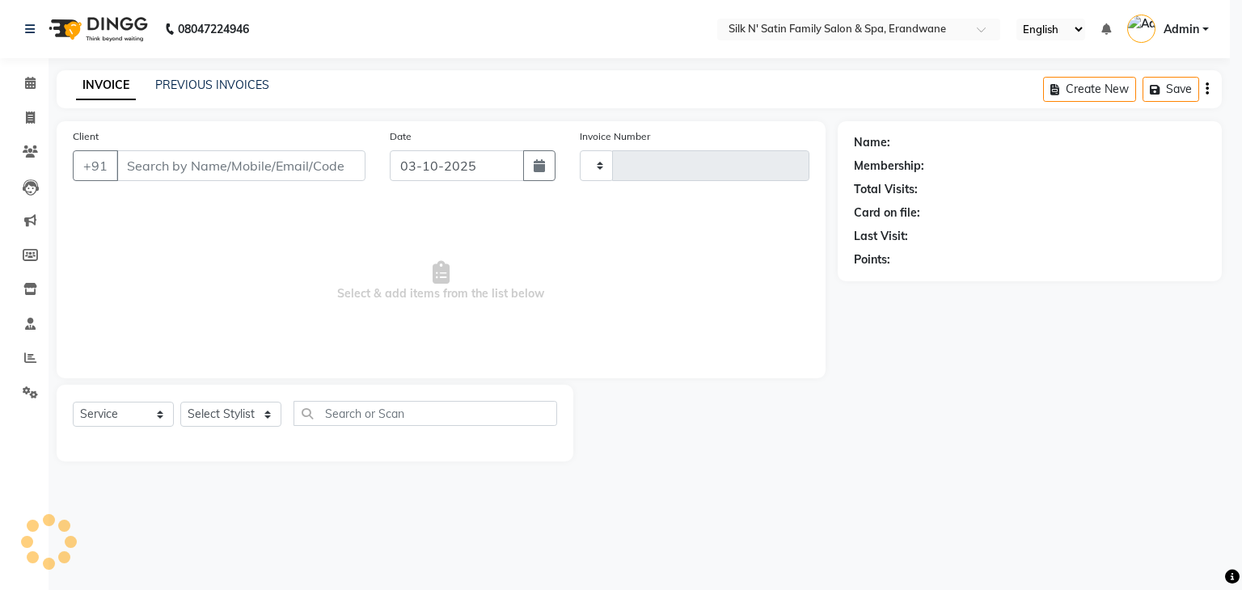
type input "5156"
select select "3"
select select "6931"
type input "9922909647"
select select "90224"
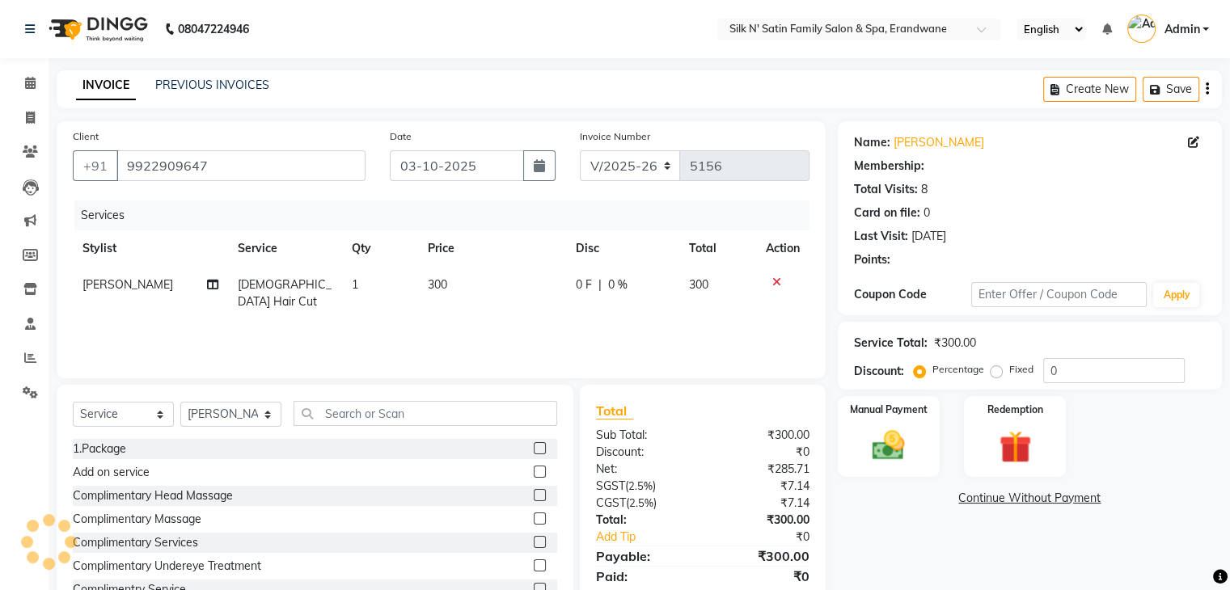
select select "1: Object"
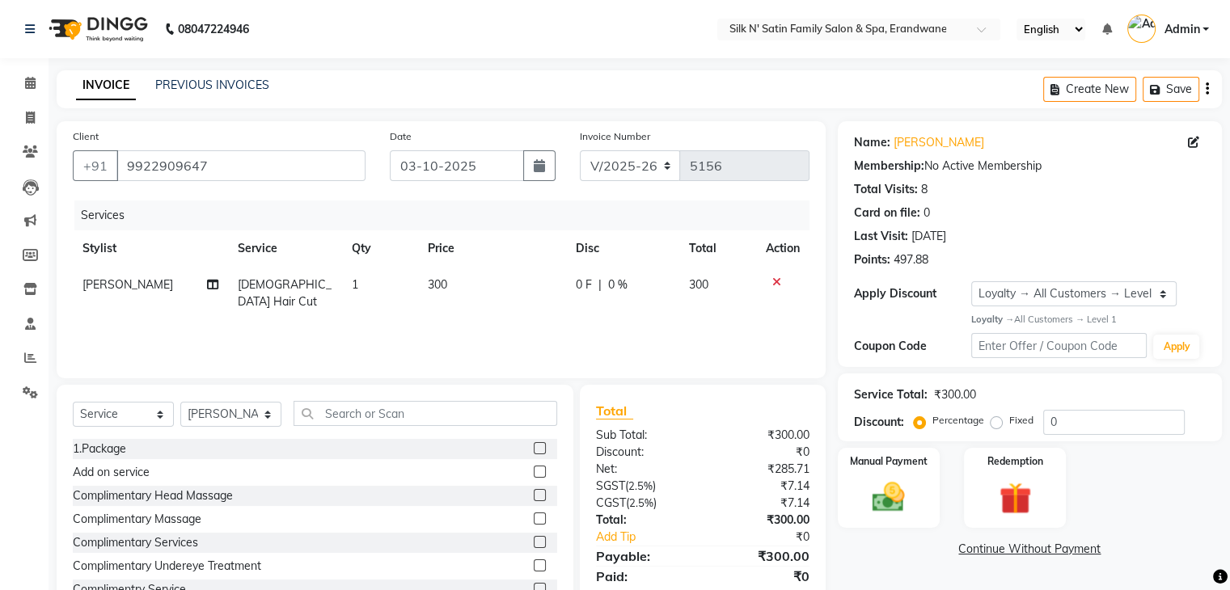
click at [444, 285] on span "300" at bounding box center [437, 284] width 19 height 15
select select "90224"
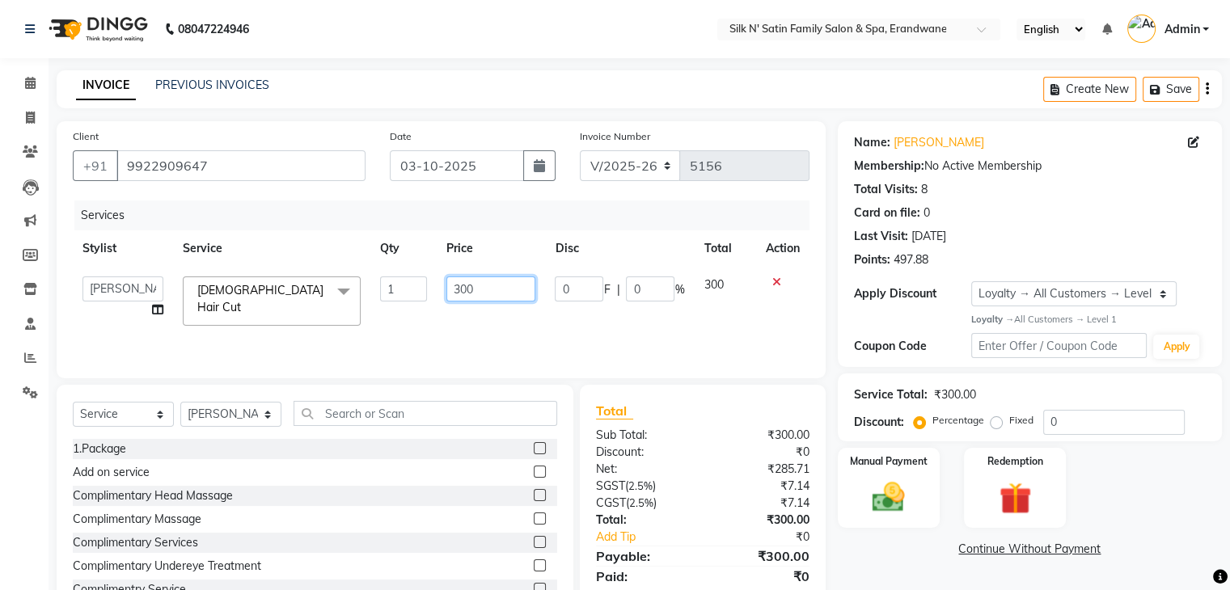
drag, startPoint x: 487, startPoint y: 286, endPoint x: 424, endPoint y: 298, distance: 64.2
click at [424, 298] on tr "Abhay Aditi Jadhav Ashish Salunke Chandu Devki Dipali Bhargude Heena House sale…" at bounding box center [441, 301] width 737 height 69
type input "0"
click at [848, 578] on div "Name: Atul Bapat Membership: No Active Membership Total Visits: 8 Card on file:…" at bounding box center [1036, 372] width 396 height 502
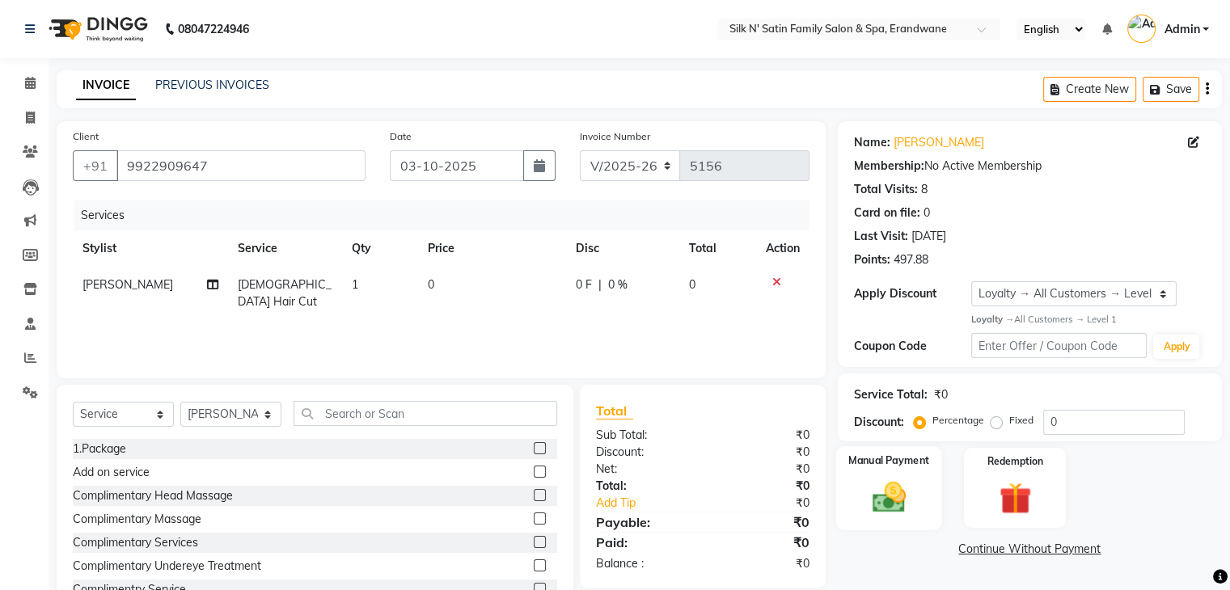
click at [848, 494] on img at bounding box center [888, 497] width 54 height 39
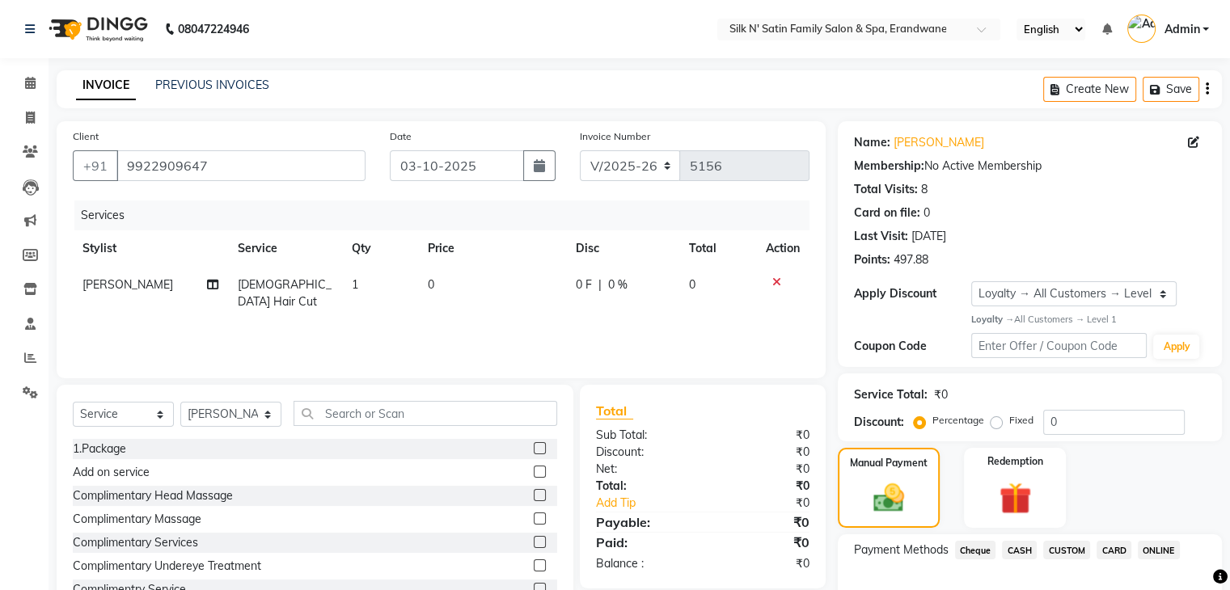
scroll to position [99, 0]
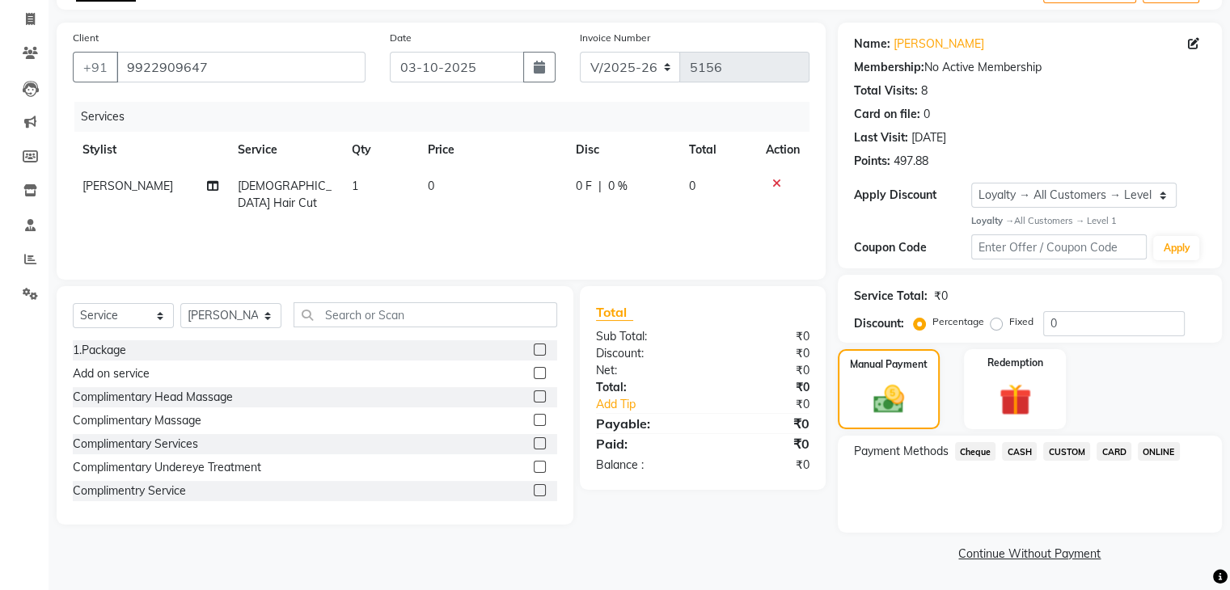
click at [848, 551] on link "Continue Without Payment" at bounding box center [1030, 554] width 378 height 17
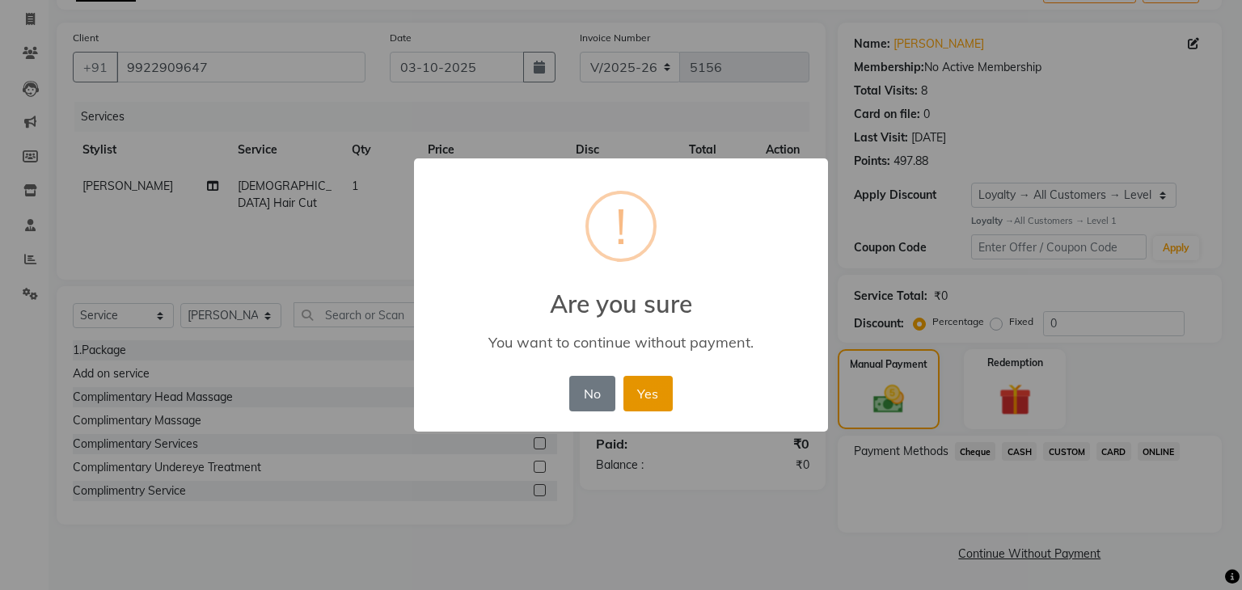
click at [639, 397] on button "Yes" at bounding box center [647, 394] width 49 height 36
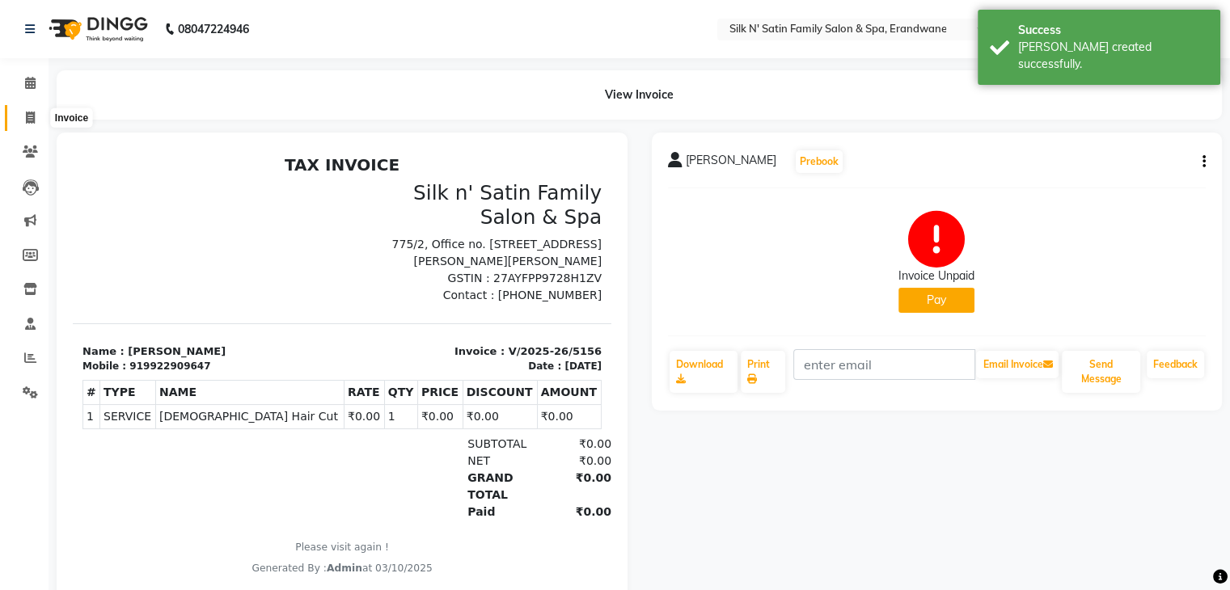
click at [33, 118] on icon at bounding box center [30, 118] width 9 height 12
select select "service"
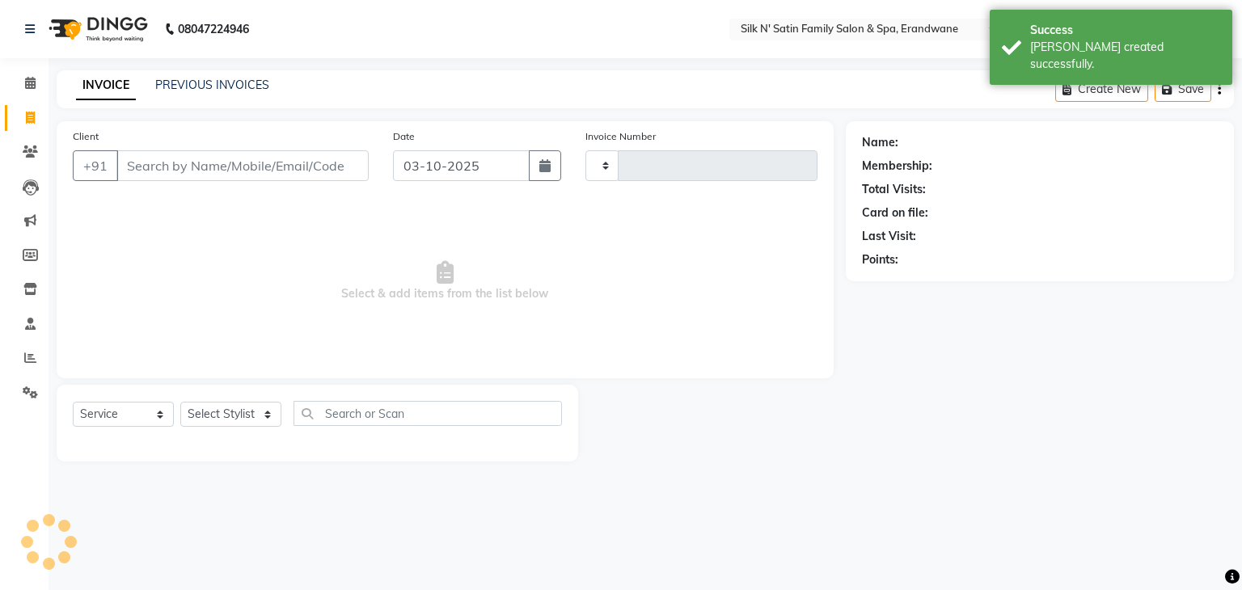
type input "5157"
select select "6931"
click at [25, 82] on icon at bounding box center [30, 83] width 11 height 12
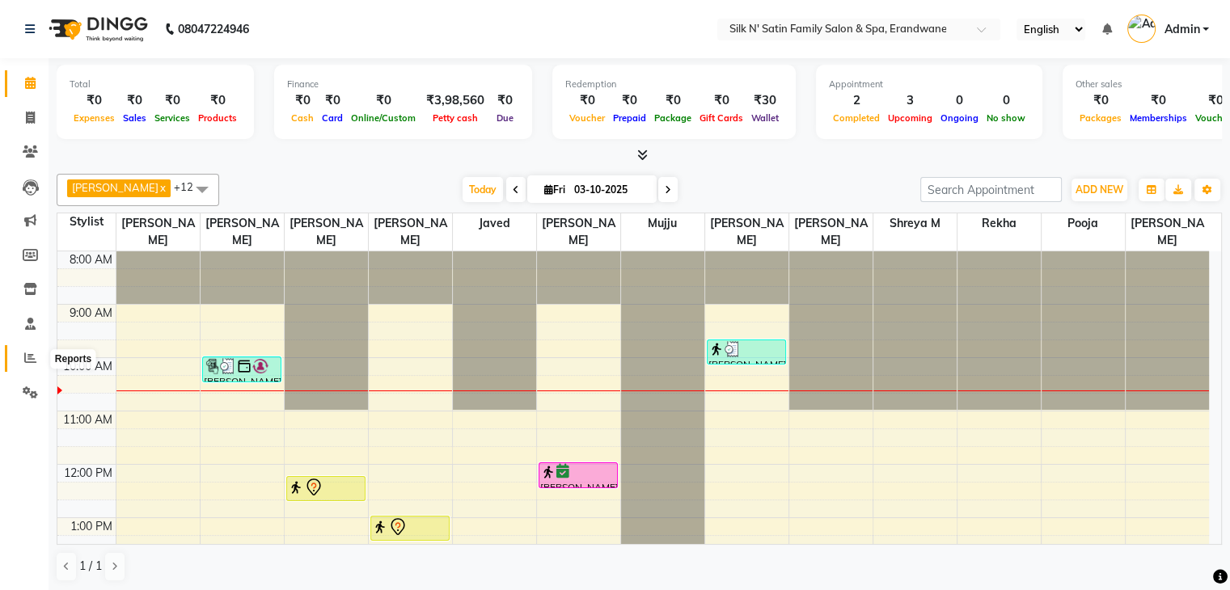
click at [31, 363] on icon at bounding box center [30, 358] width 12 height 12
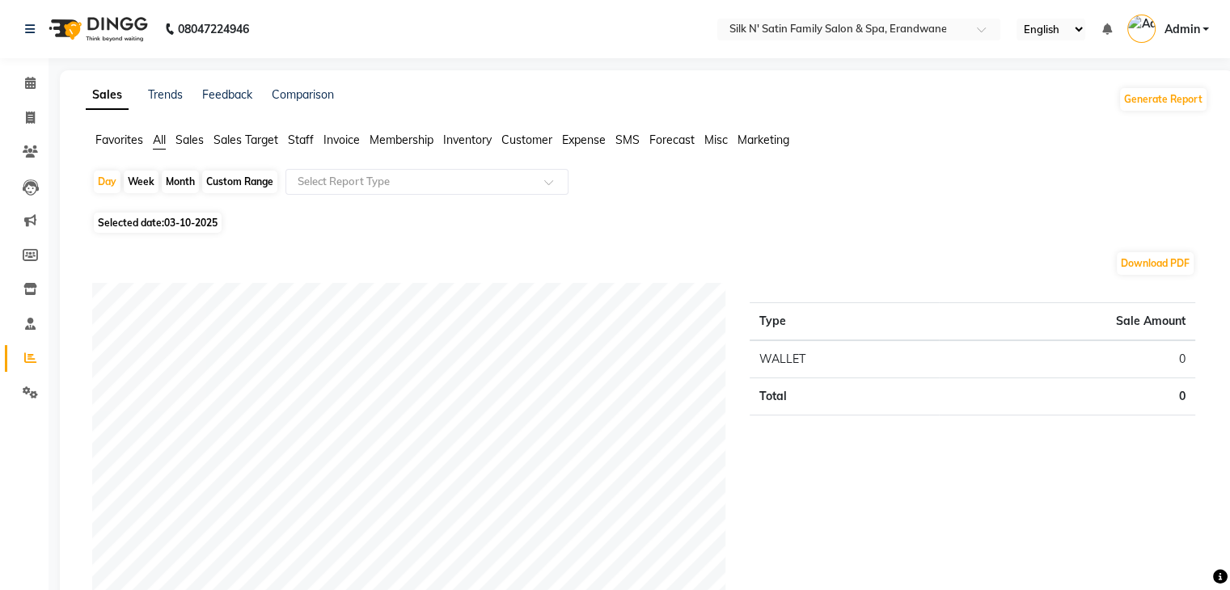
click at [192, 137] on span "Sales" at bounding box center [189, 140] width 28 height 15
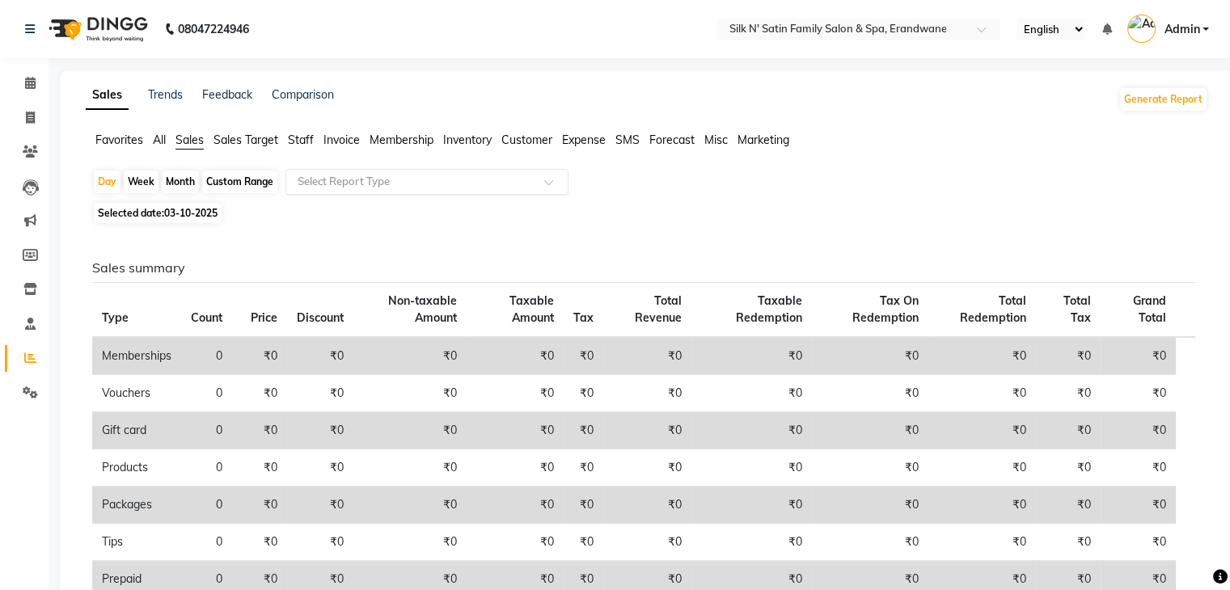
click at [328, 175] on input "text" at bounding box center [410, 182] width 233 height 16
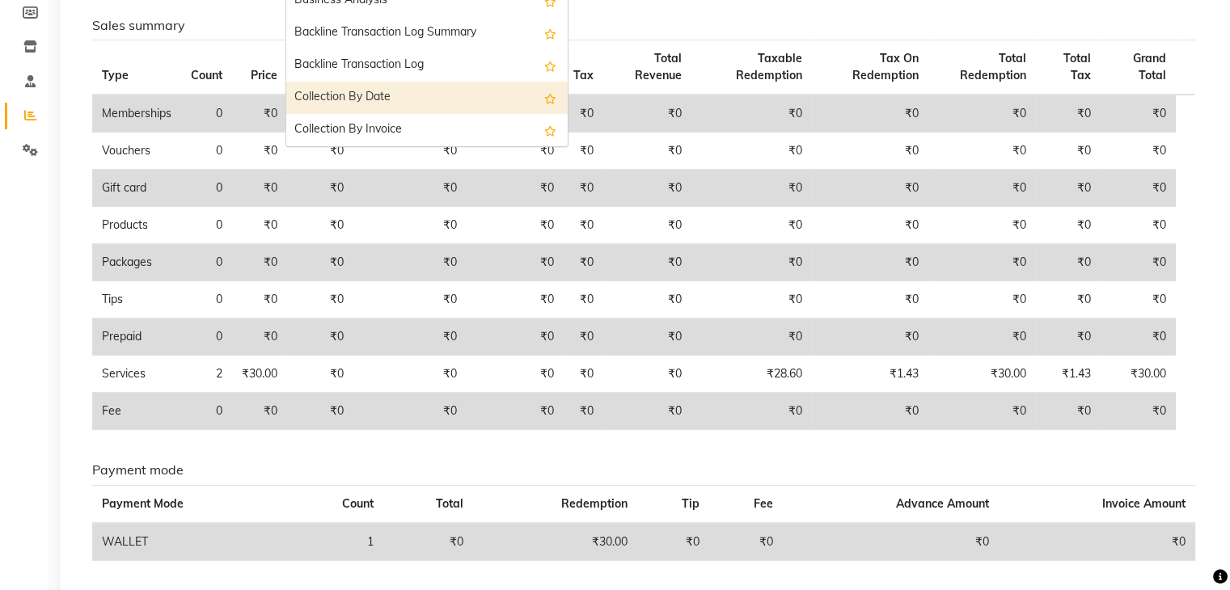
scroll to position [162, 0]
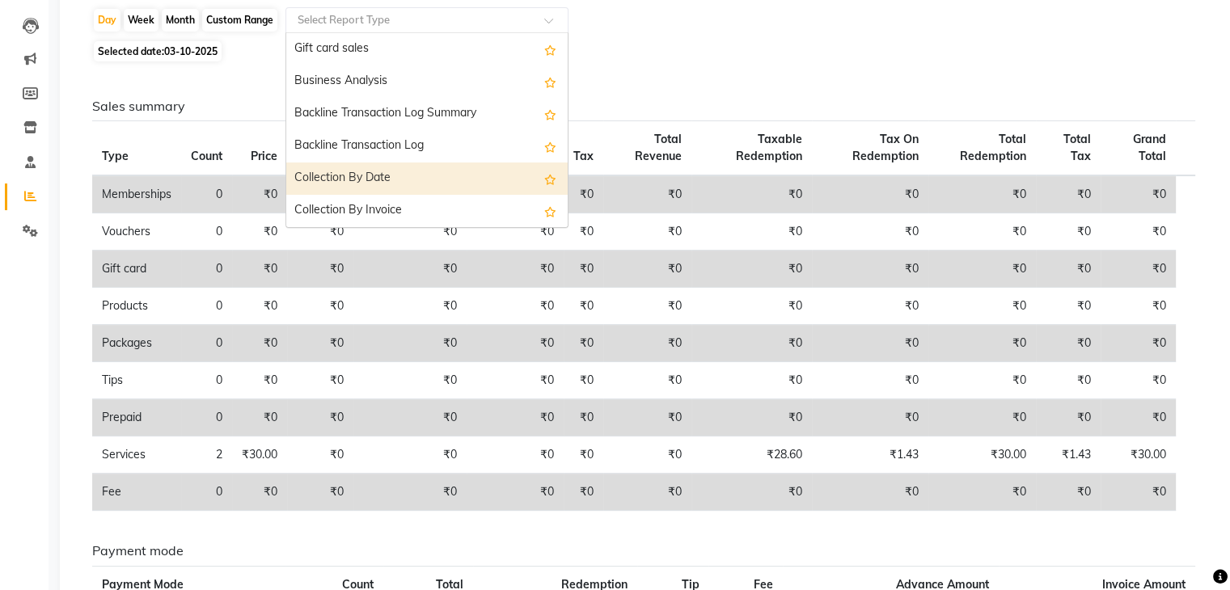
click at [399, 175] on div "Collection By Date" at bounding box center [426, 179] width 281 height 32
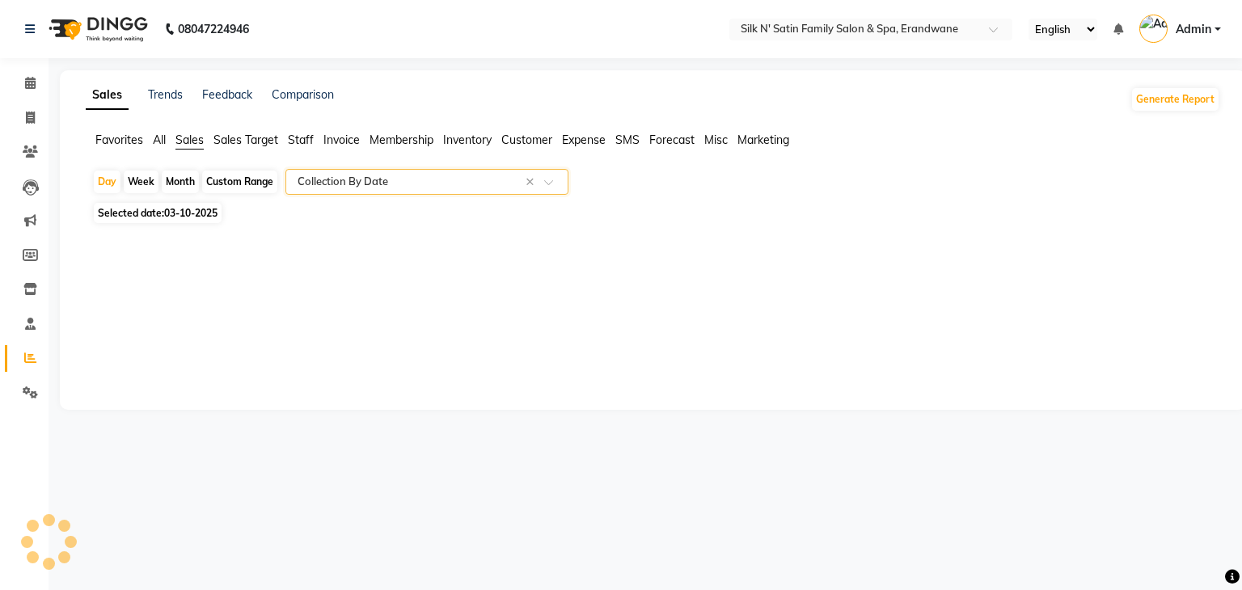
select select "full_report"
select select "csv"
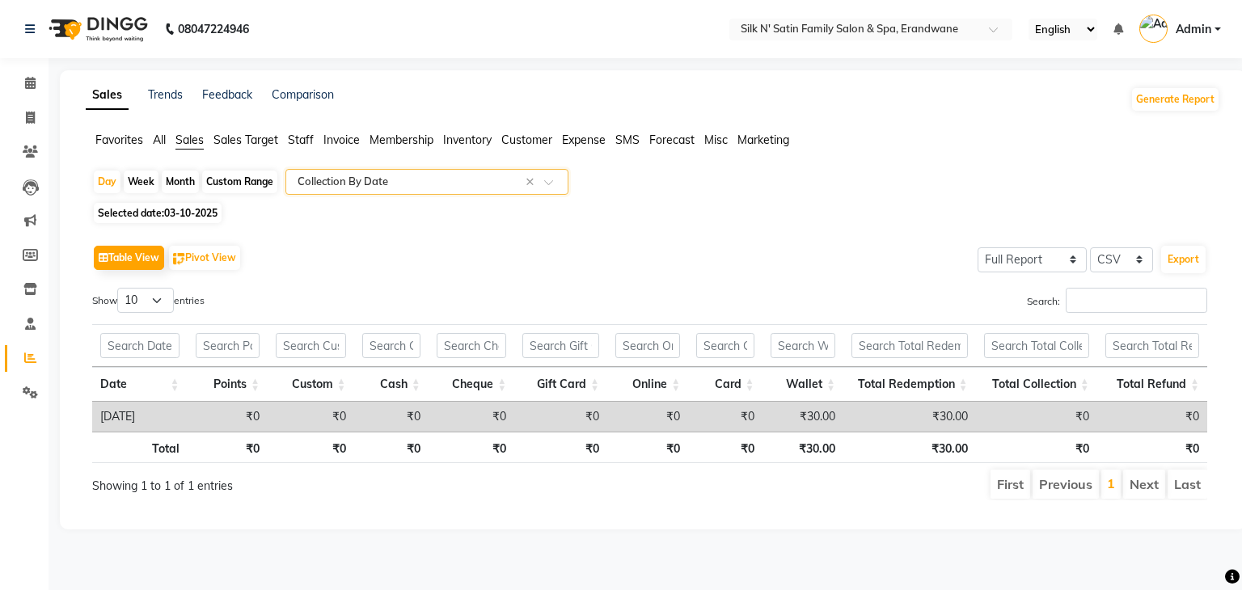
click at [226, 179] on div "Custom Range" at bounding box center [239, 182] width 75 height 23
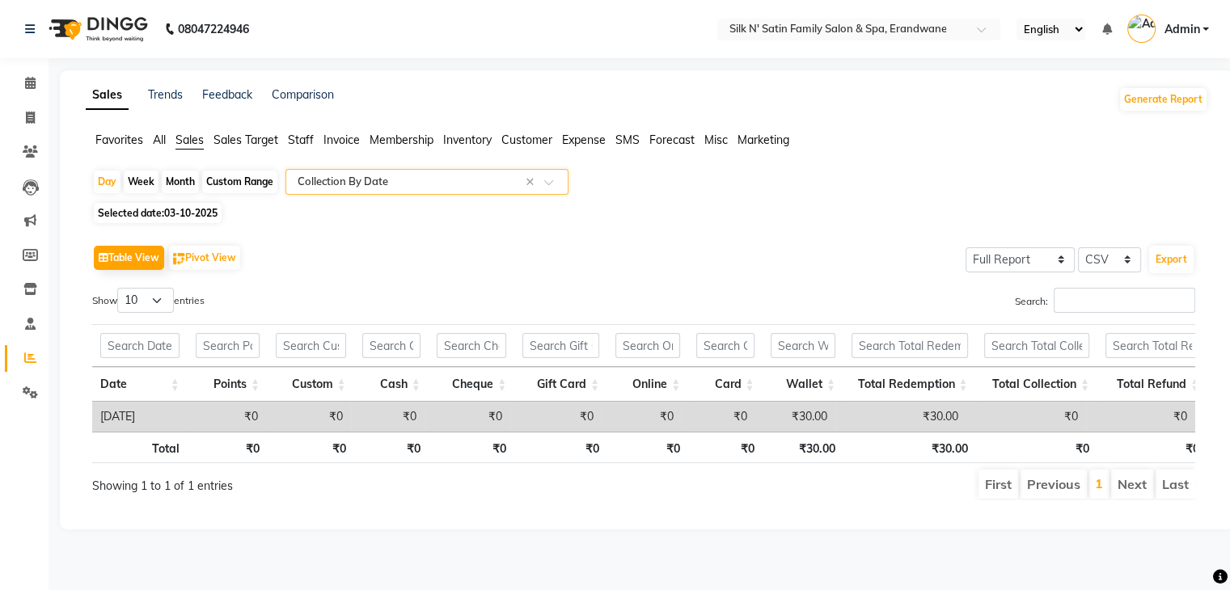
select select "10"
select select "2025"
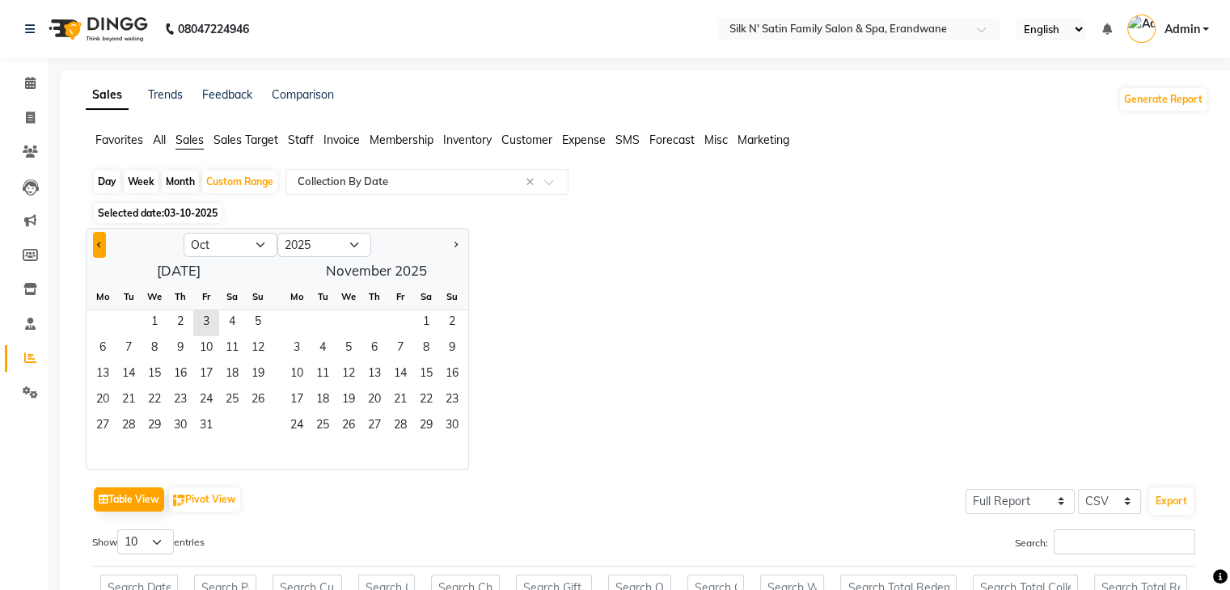
click at [93, 247] on button "Previous month" at bounding box center [99, 245] width 13 height 26
select select "9"
click at [103, 316] on span "1" at bounding box center [103, 323] width 26 height 26
click at [129, 425] on span "30" at bounding box center [129, 427] width 26 height 26
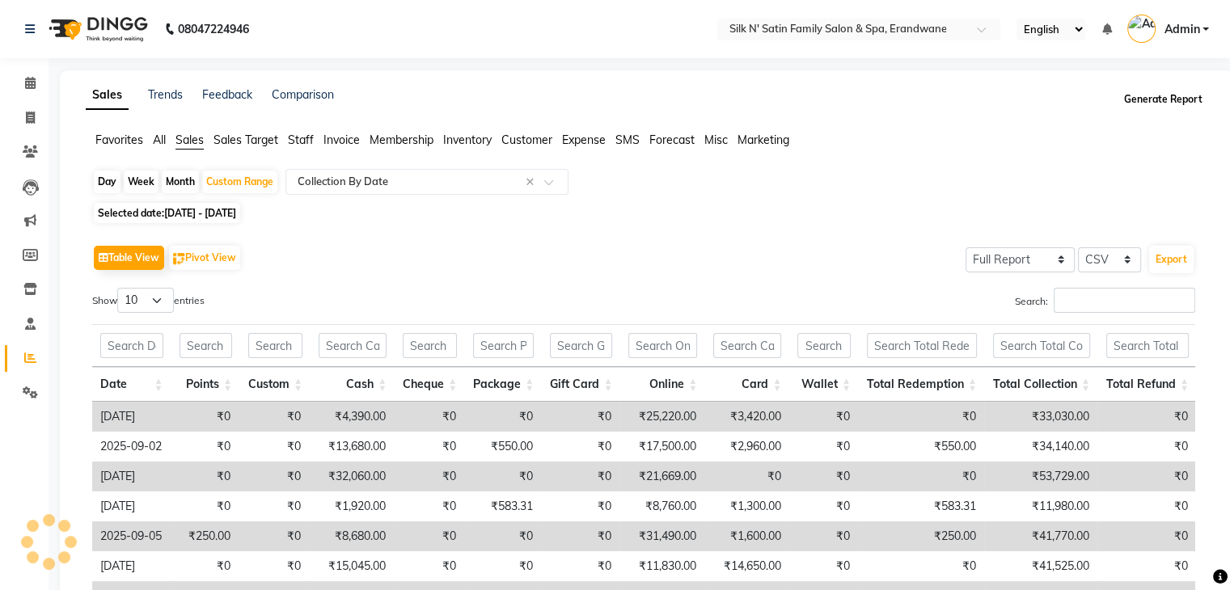
click at [848, 101] on button "Generate Report" at bounding box center [1163, 99] width 87 height 23
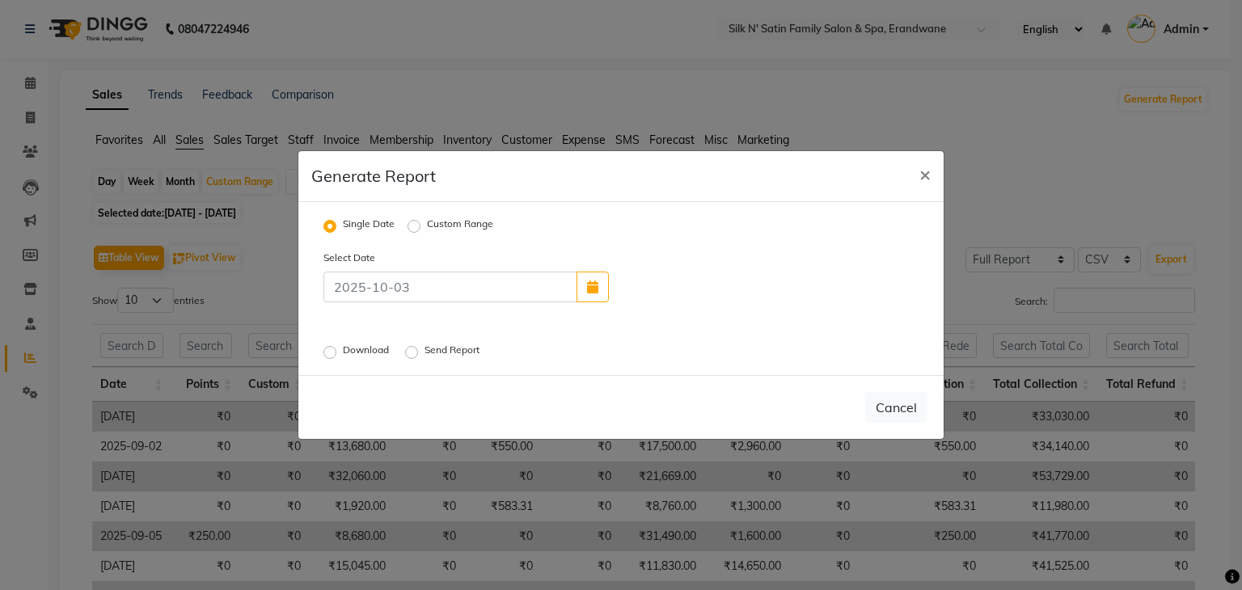
click at [427, 221] on label "Custom Range" at bounding box center [460, 226] width 66 height 19
click at [411, 221] on input "Custom Range" at bounding box center [416, 226] width 11 height 11
radio input "true"
select select "10"
select select "2025"
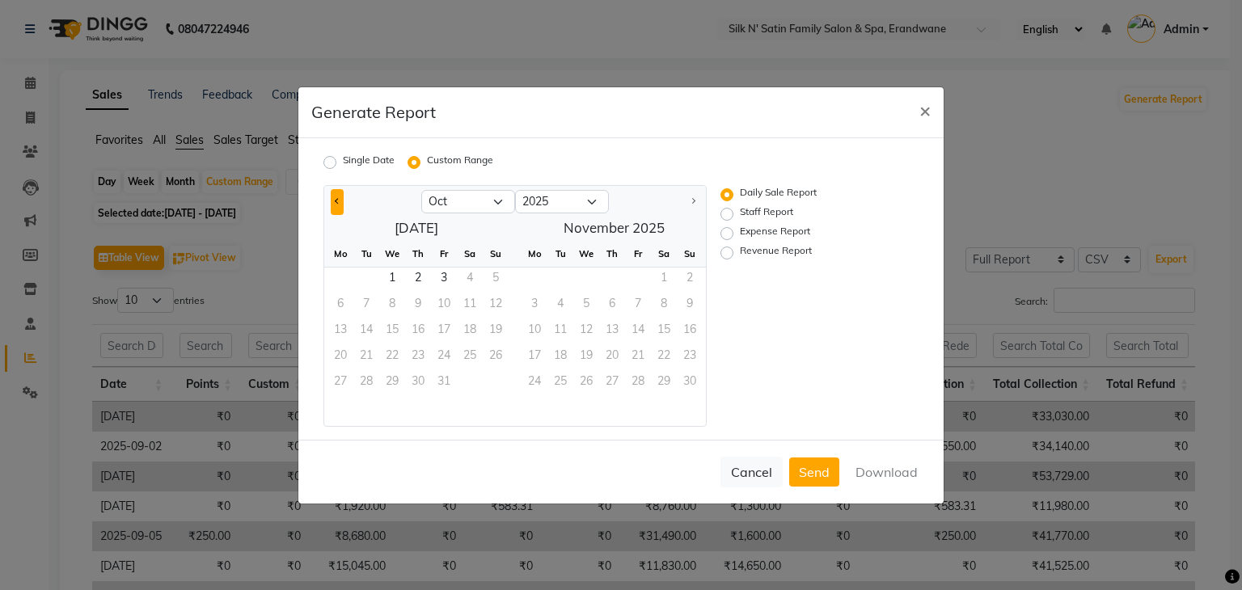
click at [336, 204] on span "Previous month" at bounding box center [338, 201] width 6 height 6
select select "9"
click at [336, 277] on span "1" at bounding box center [340, 281] width 26 height 26
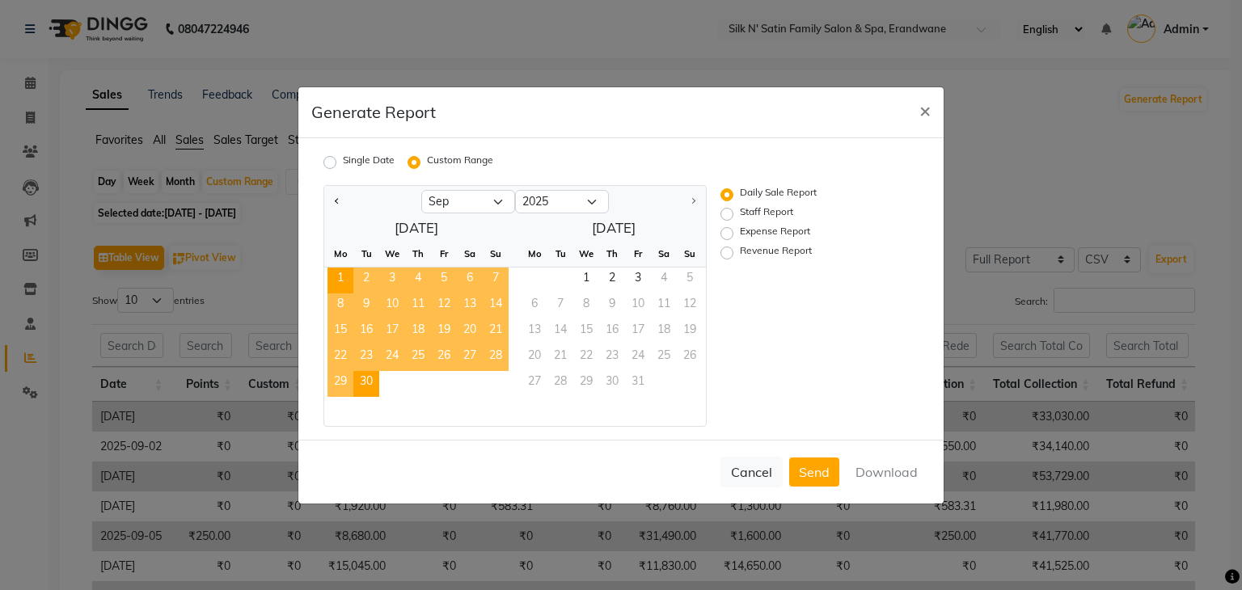
click at [374, 382] on span "30" at bounding box center [366, 384] width 26 height 26
click at [848, 473] on button "Download" at bounding box center [887, 472] width 82 height 29
click at [848, 337] on div "Jan Feb Mar Apr May Jun Jul Aug Sep Oct 2015 2016 2017 2018 2019 2020 2021 2022…" at bounding box center [620, 306] width 619 height 242
click at [848, 108] on span "×" at bounding box center [924, 110] width 11 height 24
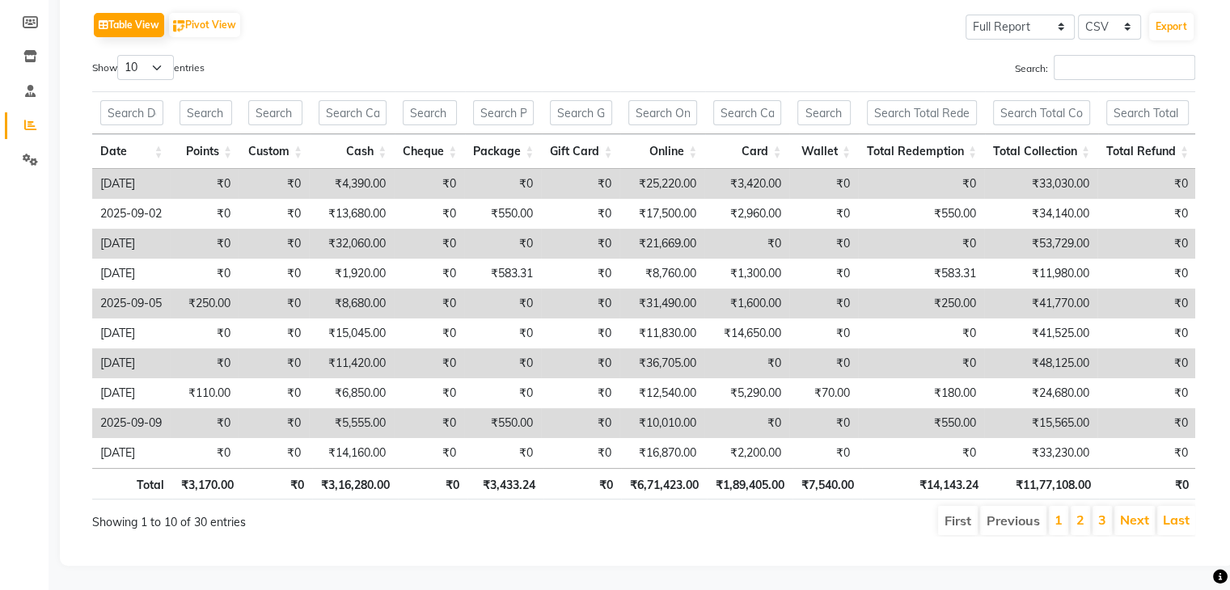
scroll to position [81, 0]
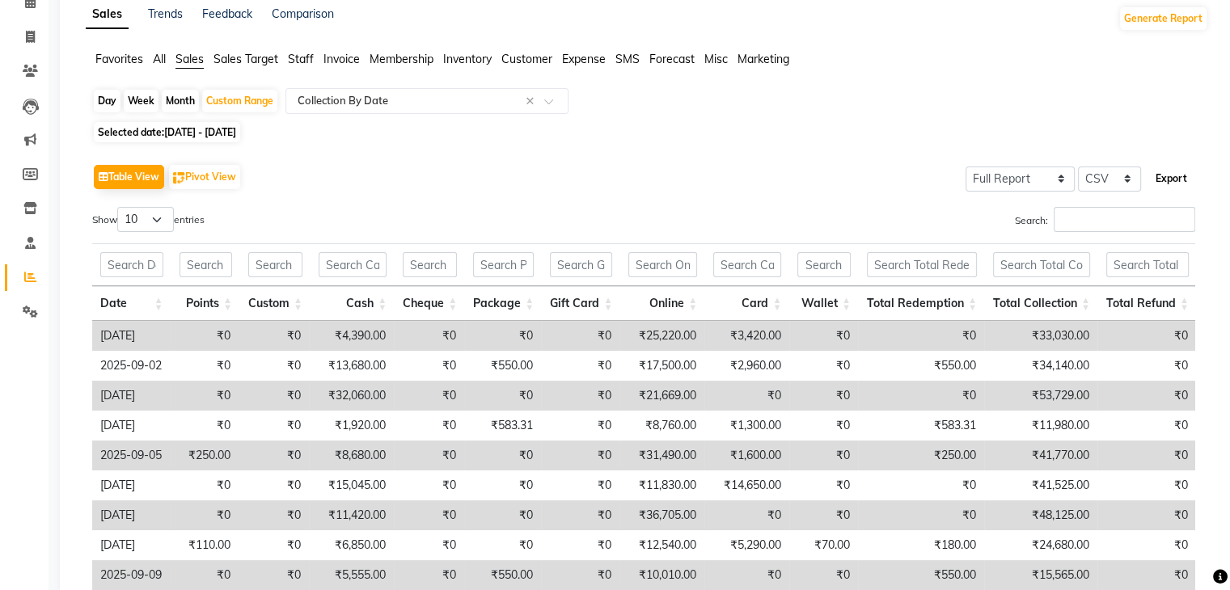
click at [848, 182] on button "Export" at bounding box center [1171, 178] width 44 height 27
click at [162, 57] on span "All" at bounding box center [159, 59] width 13 height 15
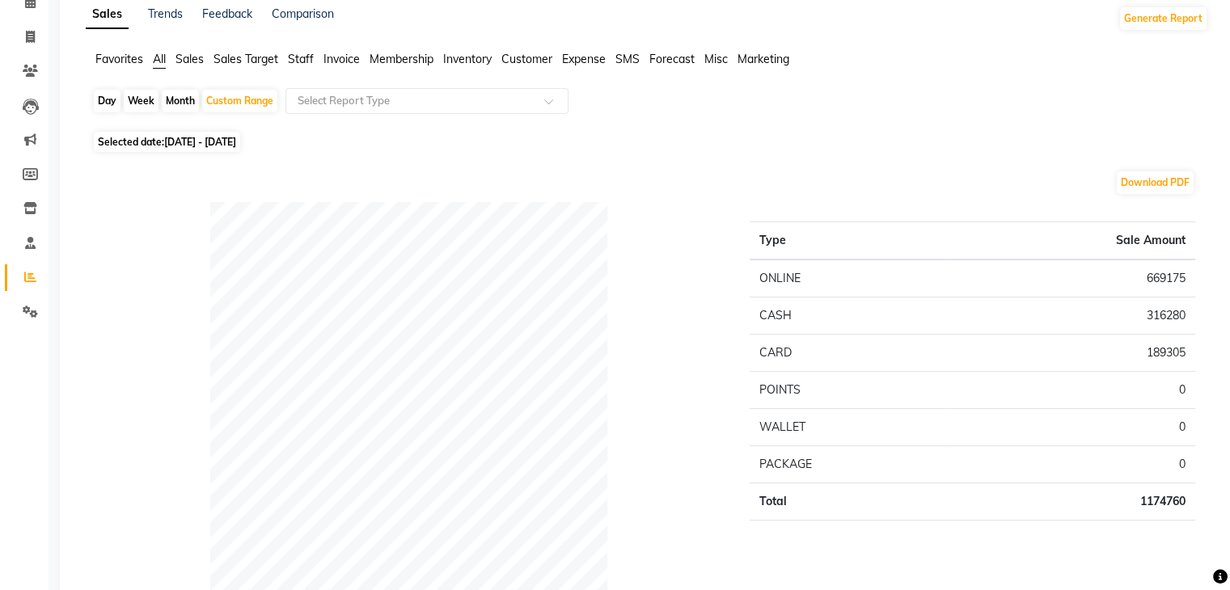
click at [186, 55] on span "Sales" at bounding box center [189, 59] width 28 height 15
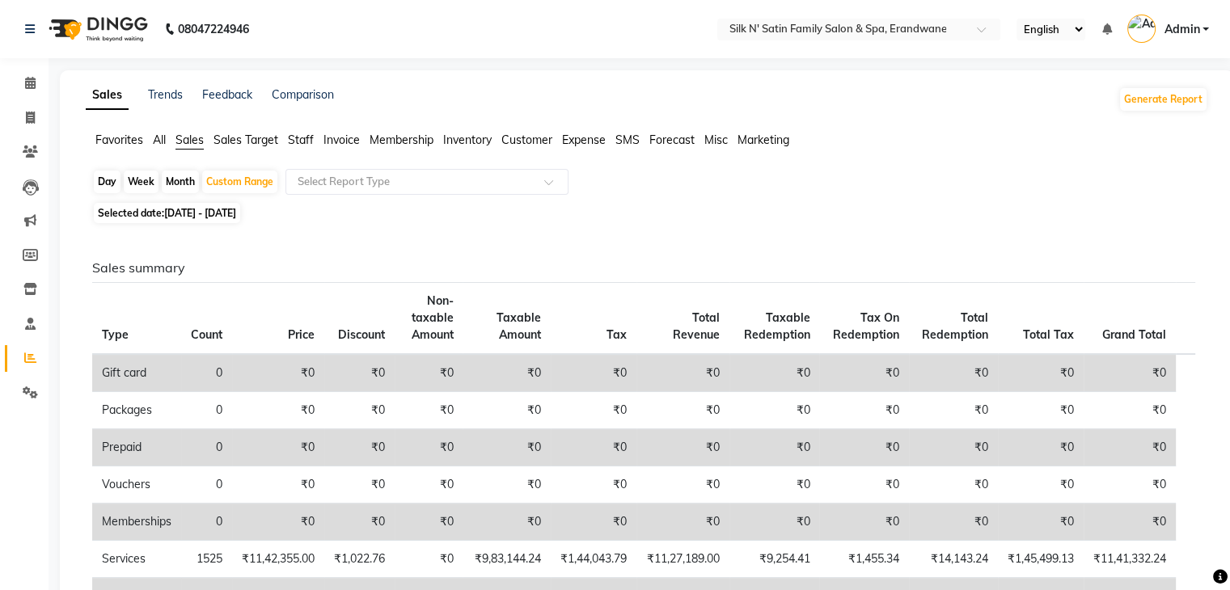
click at [163, 140] on span "All" at bounding box center [159, 140] width 13 height 15
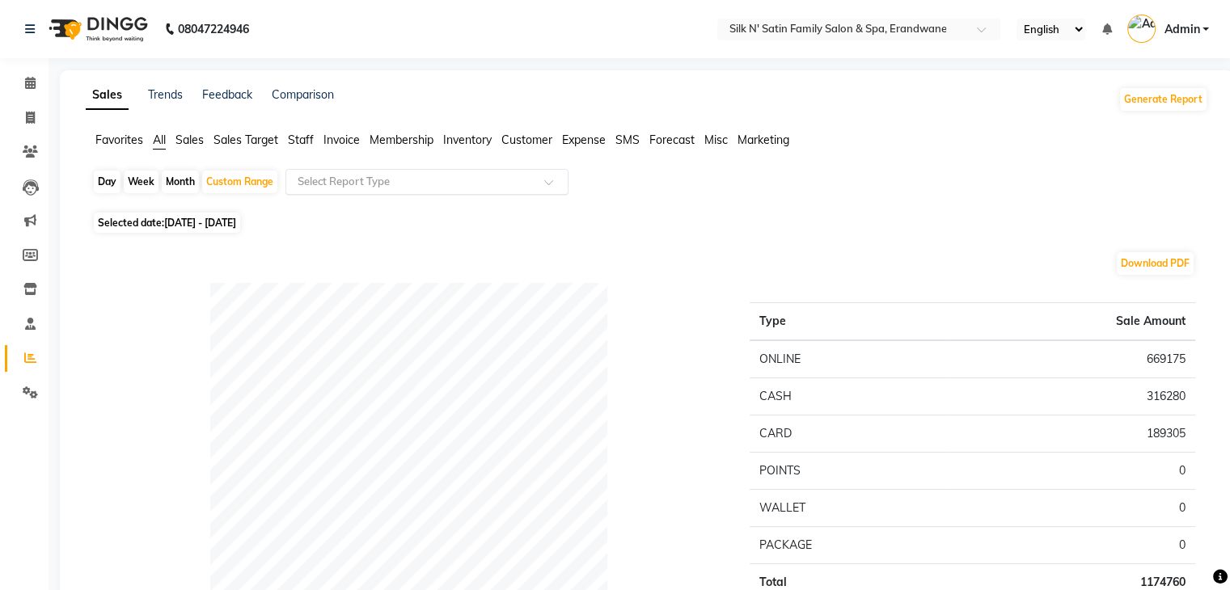
click at [332, 177] on input "text" at bounding box center [410, 182] width 233 height 16
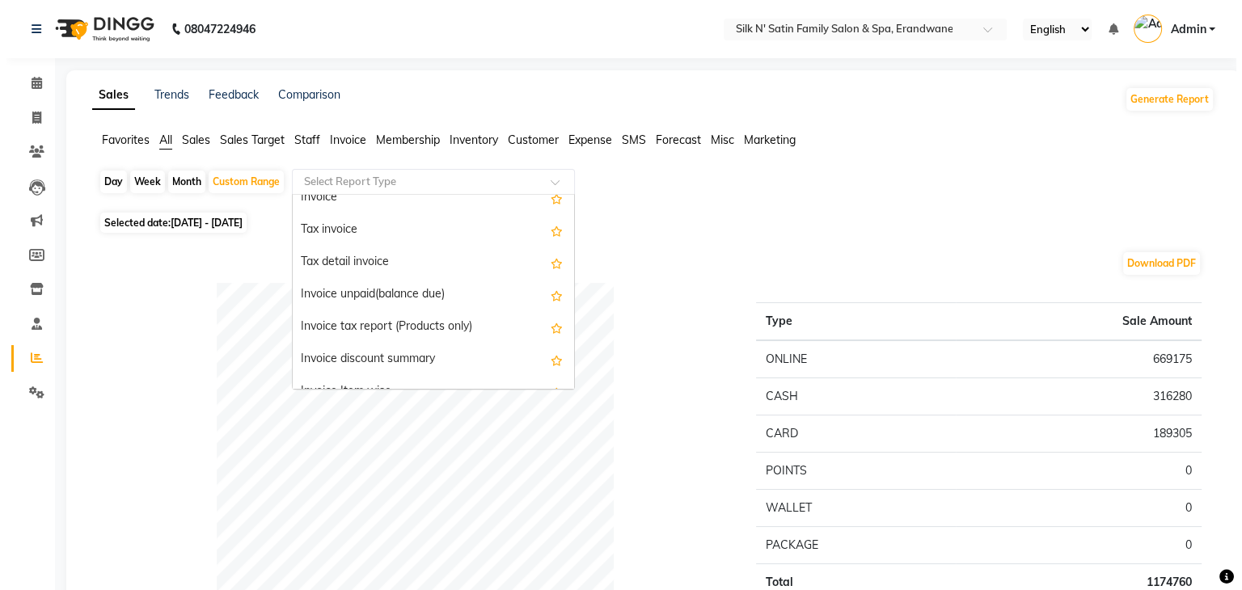
scroll to position [1277, 0]
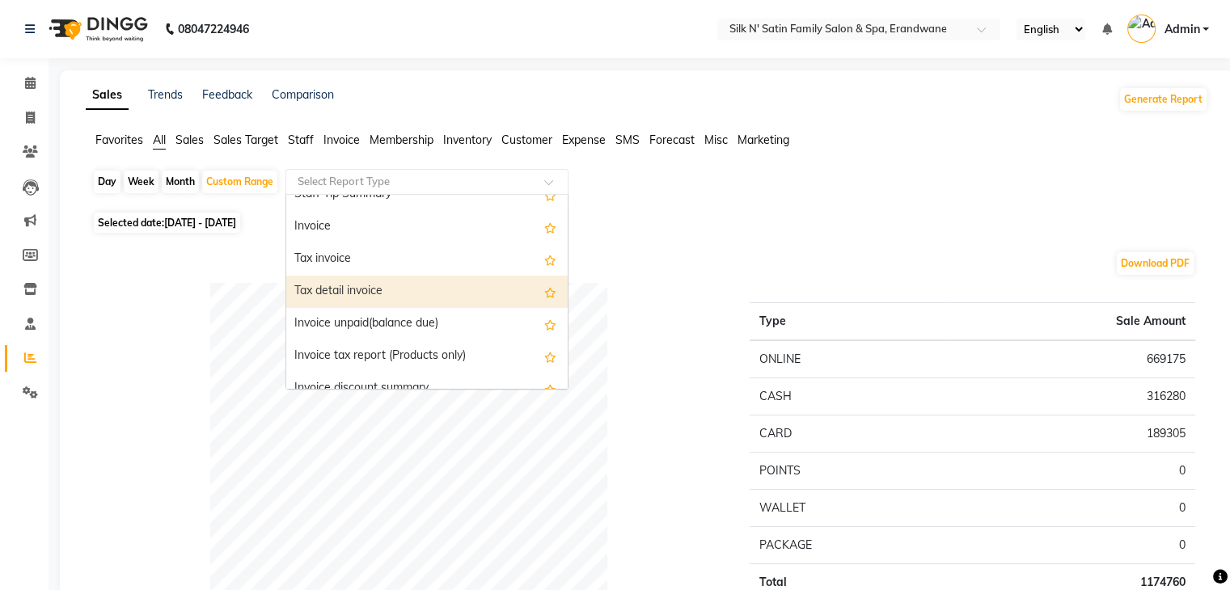
click at [399, 291] on div "Tax detail invoice" at bounding box center [426, 292] width 281 height 32
select select "full_report"
select select "csv"
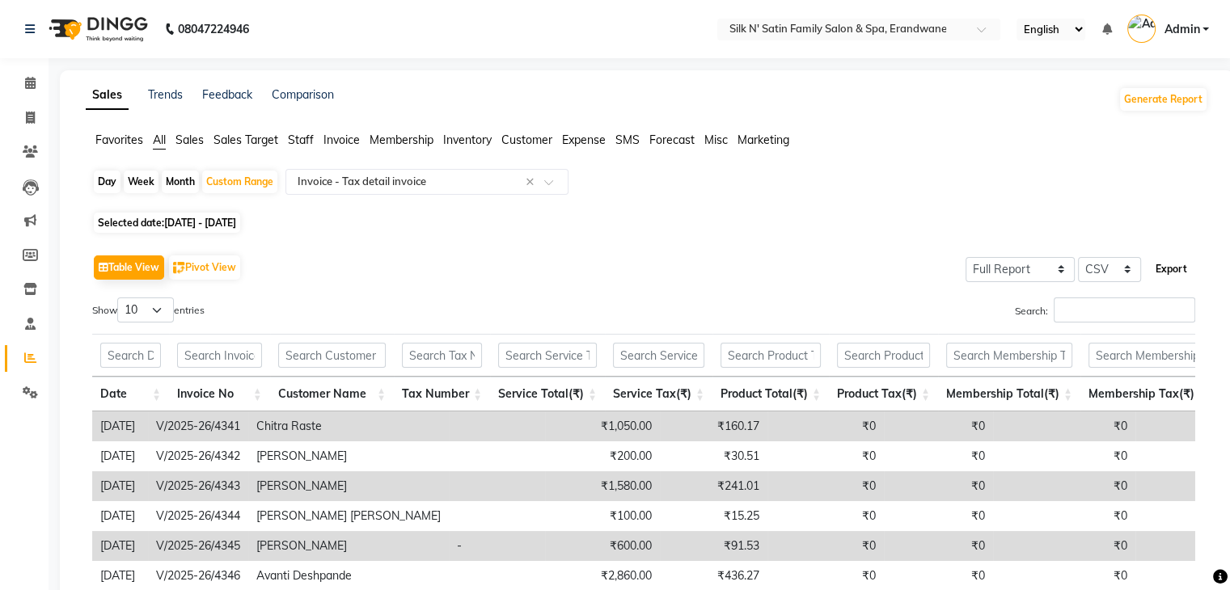
click at [848, 273] on button "Export" at bounding box center [1171, 268] width 44 height 27
drag, startPoint x: 22, startPoint y: 114, endPoint x: 90, endPoint y: 104, distance: 68.6
click at [22, 114] on span at bounding box center [30, 118] width 28 height 19
select select "service"
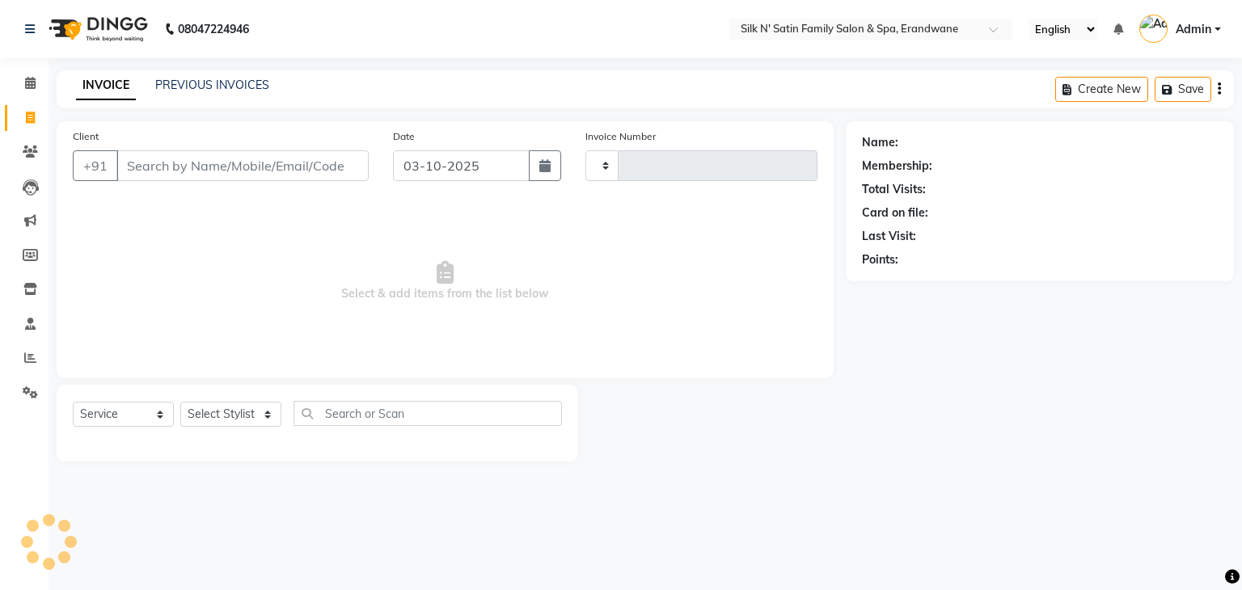
type input "5157"
select select "6931"
click at [196, 159] on input "Client" at bounding box center [242, 165] width 252 height 31
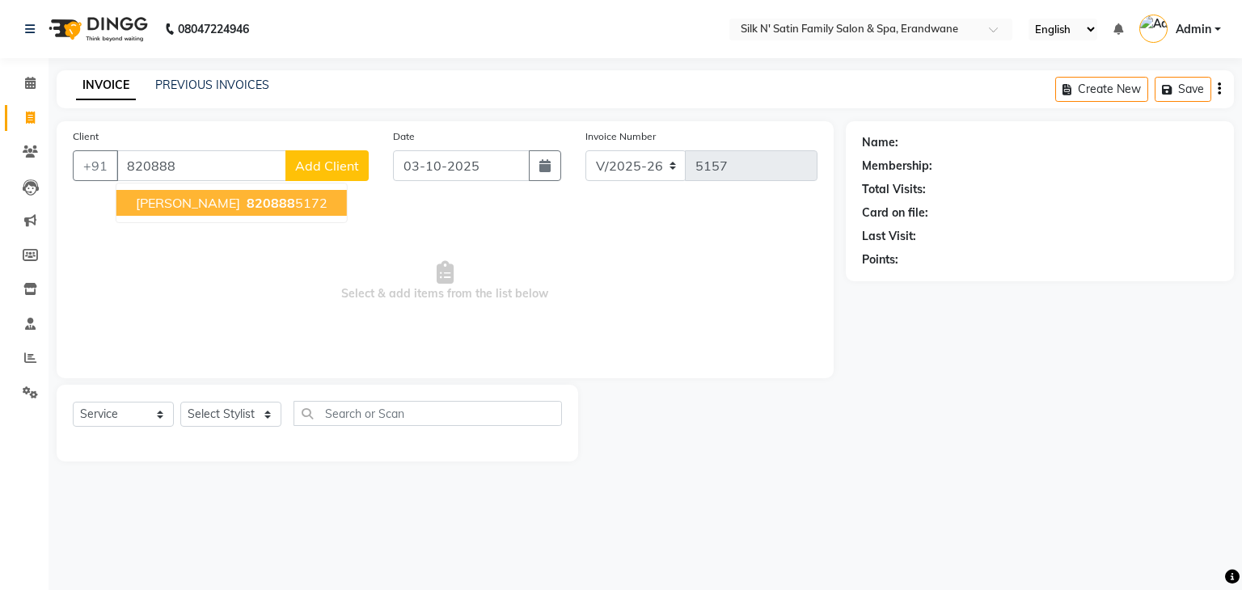
click at [217, 202] on span "Meghana Paranjape" at bounding box center [188, 203] width 104 height 16
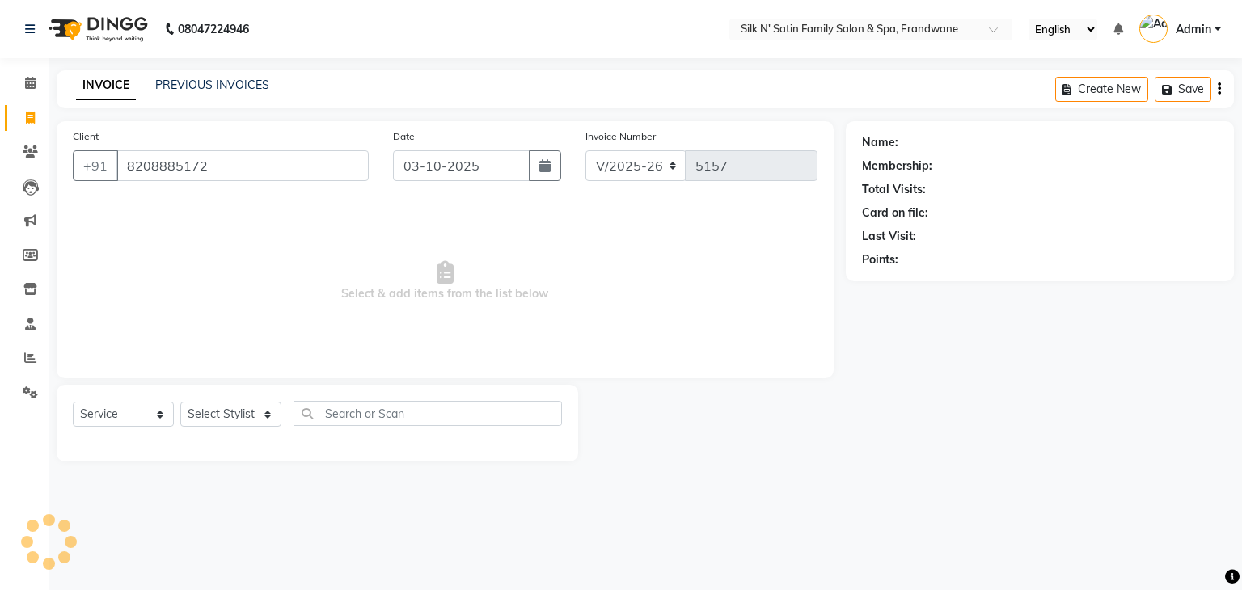
type input "8208885172"
select select "1: Object"
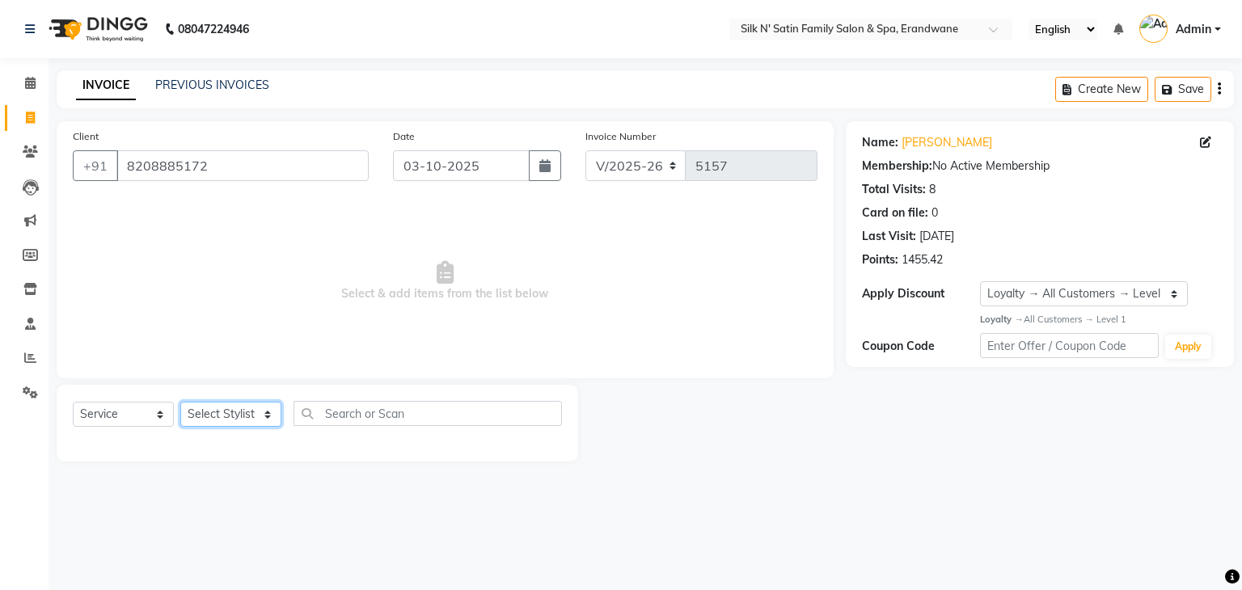
click at [197, 410] on select "Select Stylist Abhay Aditi Jadhav Ashish Salunke Chandu Devki Dipali Bhargude H…" at bounding box center [230, 414] width 101 height 25
select select "59976"
click at [180, 403] on select "Select Stylist Abhay Aditi Jadhav Ashish Salunke Chandu Devki Dipali Bhargude H…" at bounding box center [230, 414] width 101 height 25
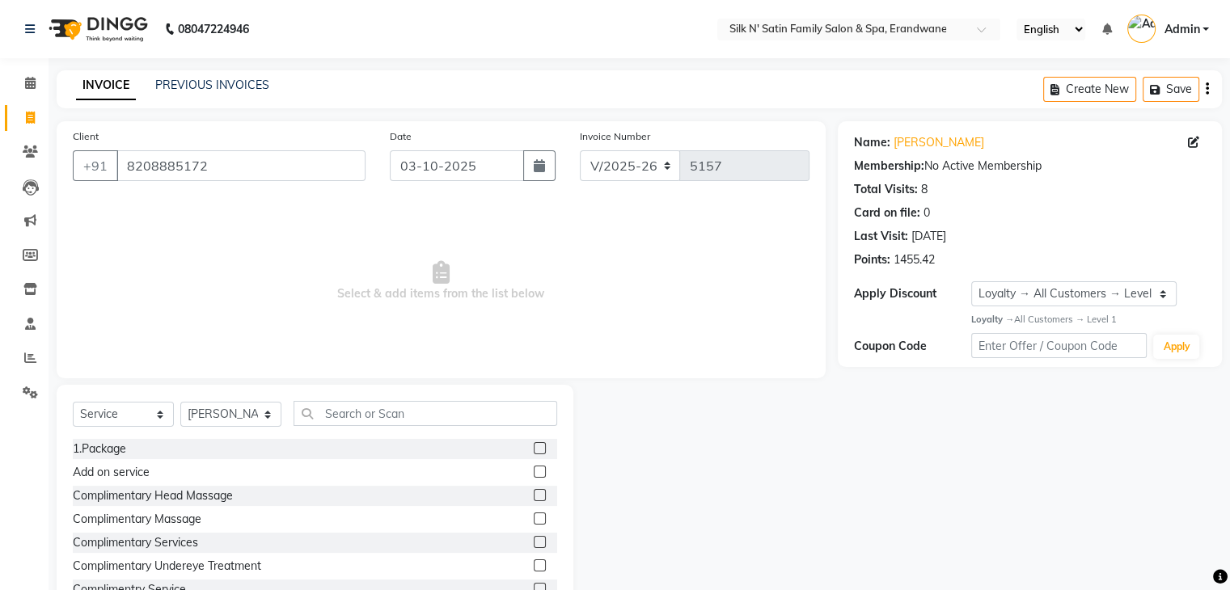
click at [534, 450] on label at bounding box center [540, 448] width 12 height 12
click at [534, 450] on input "checkbox" at bounding box center [539, 449] width 11 height 11
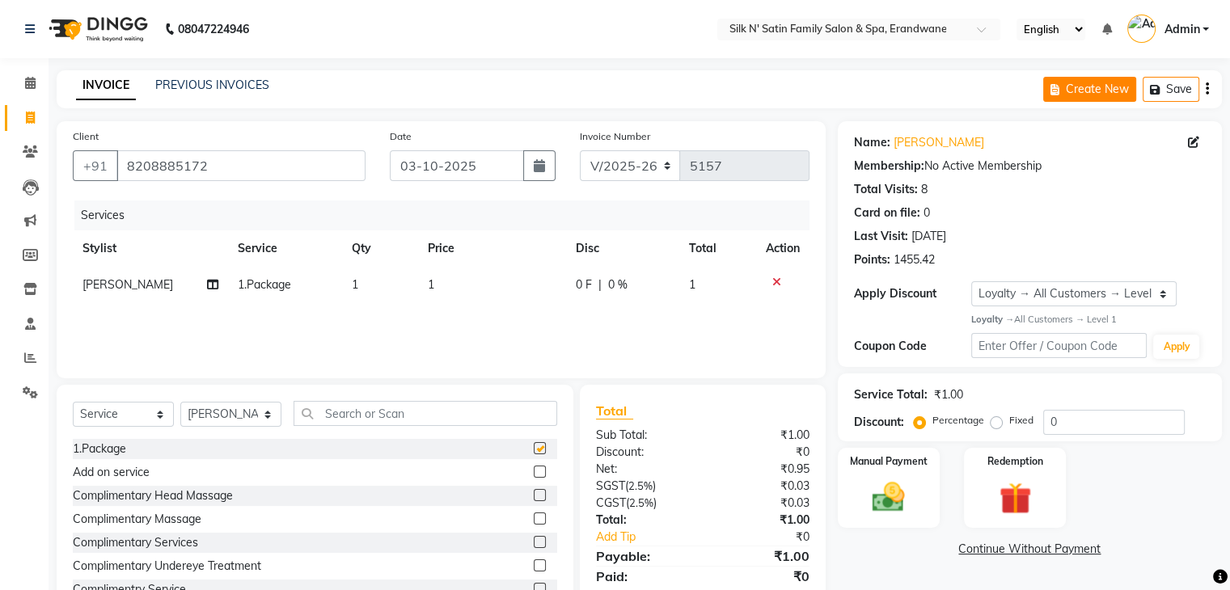
checkbox input "false"
click at [848, 87] on button "Save" at bounding box center [1170, 89] width 57 height 25
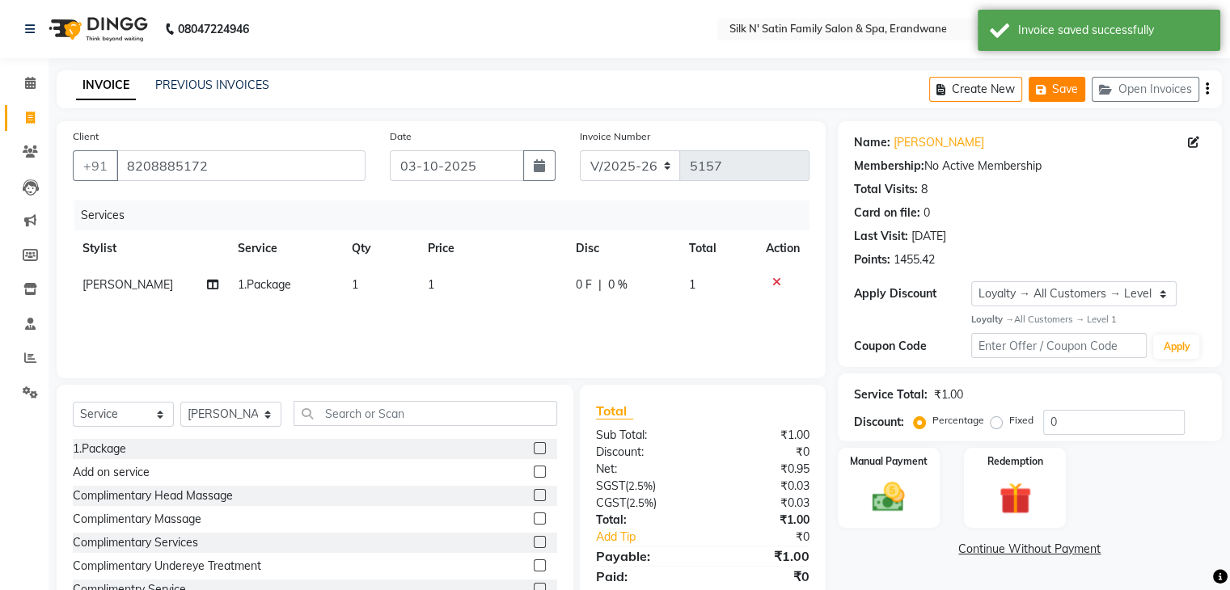
click at [848, 90] on button "Save" at bounding box center [1056, 89] width 57 height 25
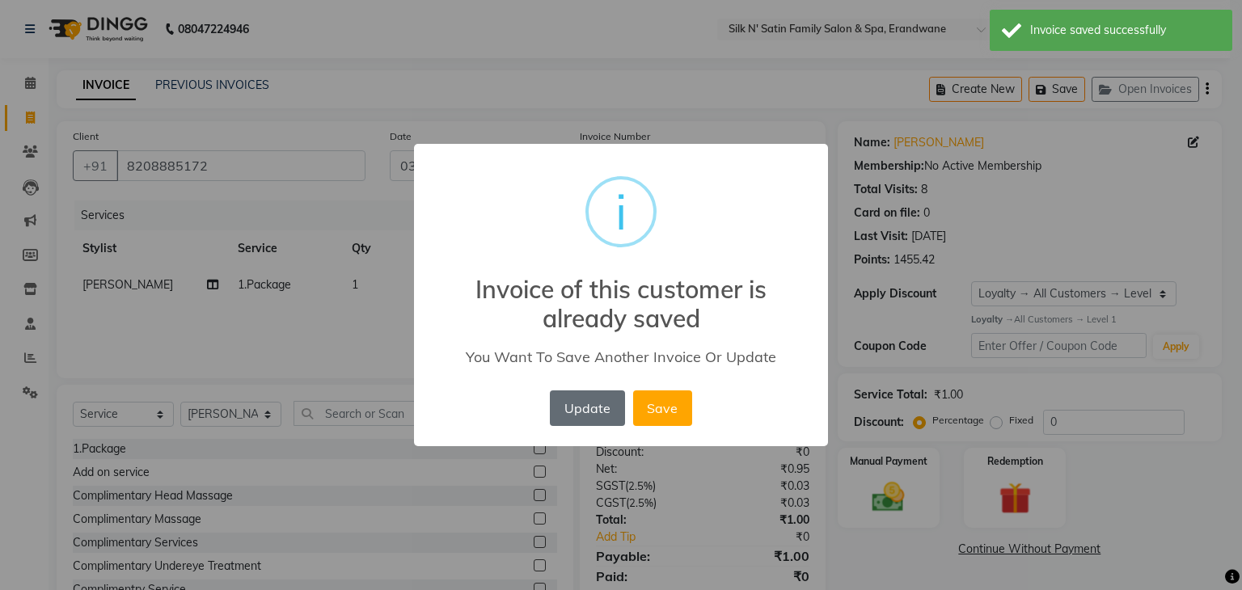
click at [598, 403] on button "Update" at bounding box center [587, 409] width 74 height 36
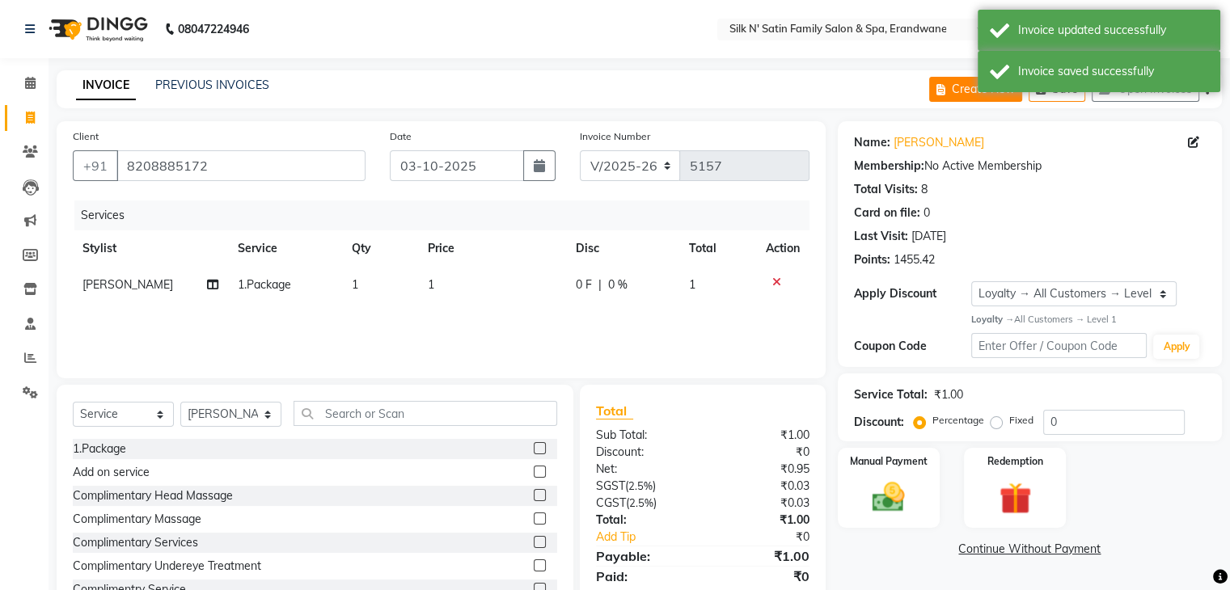
click at [848, 91] on button "Create New" at bounding box center [975, 89] width 93 height 25
select select "service"
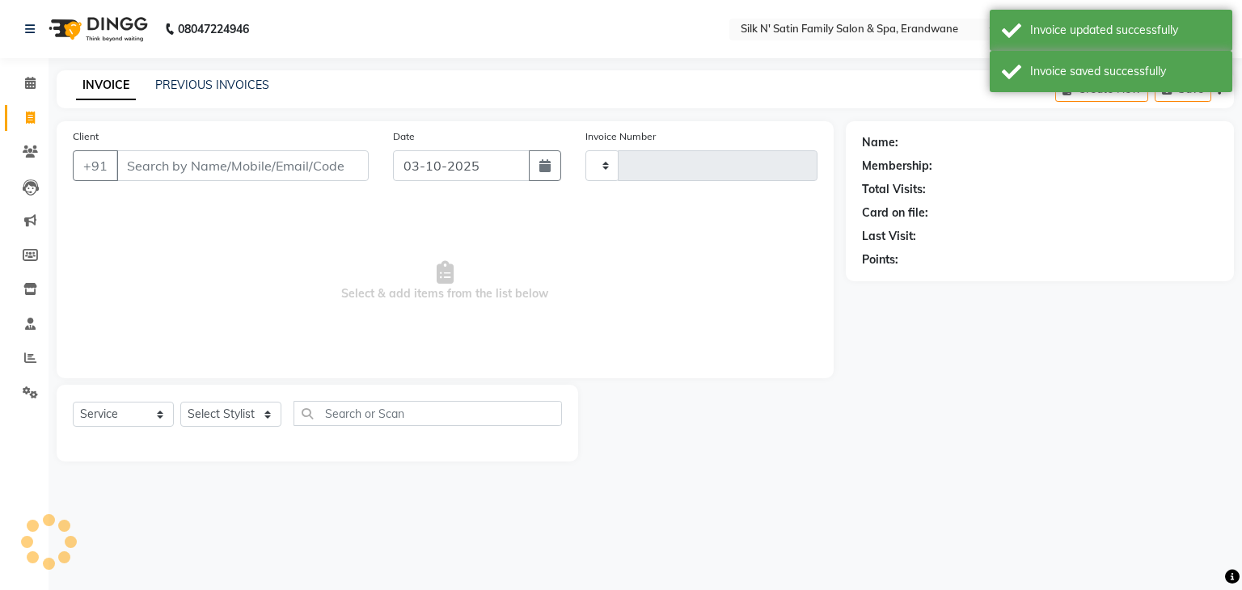
type input "5157"
select select "6931"
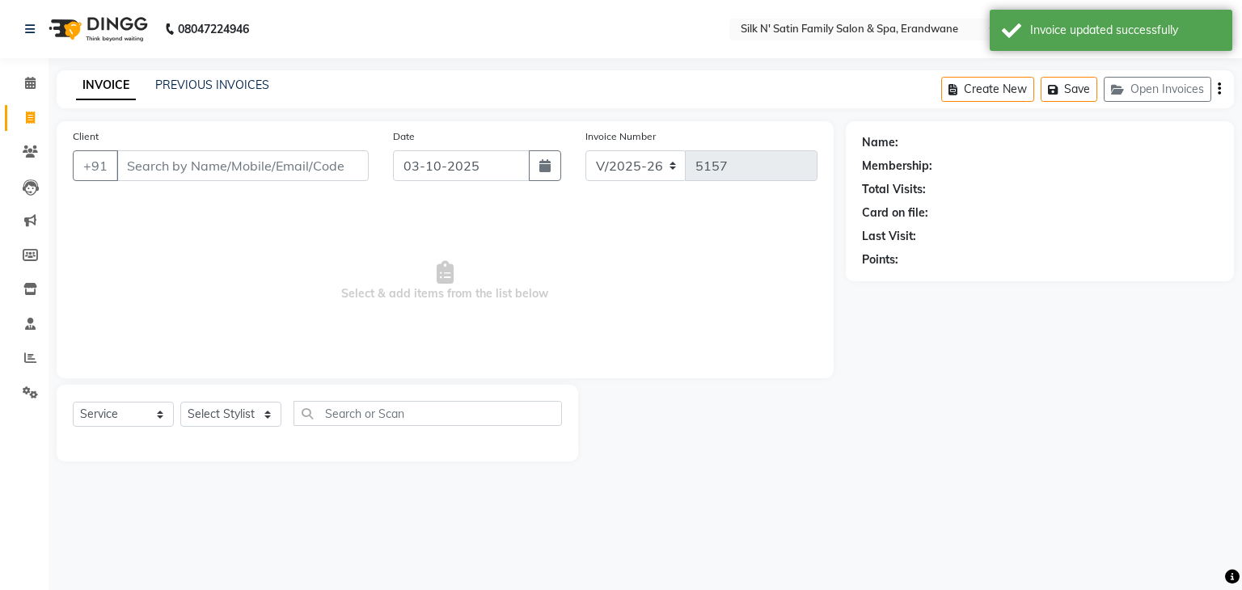
click at [285, 170] on input "Client" at bounding box center [242, 165] width 252 height 31
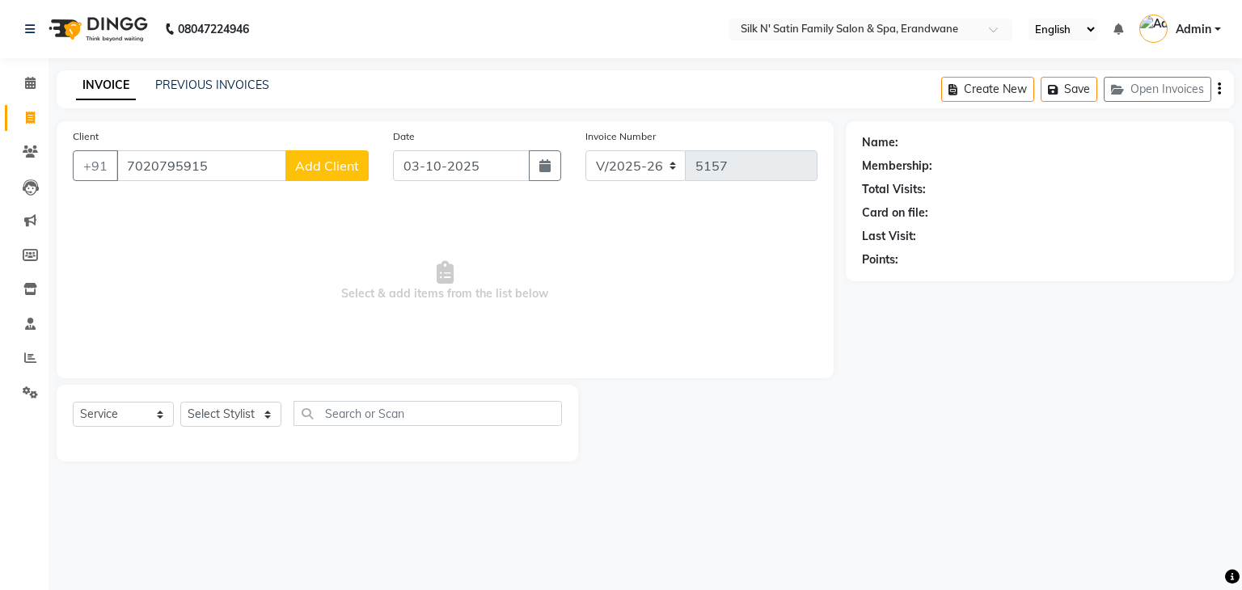
type input "7020795915"
click at [321, 173] on span "Add Client" at bounding box center [327, 166] width 64 height 16
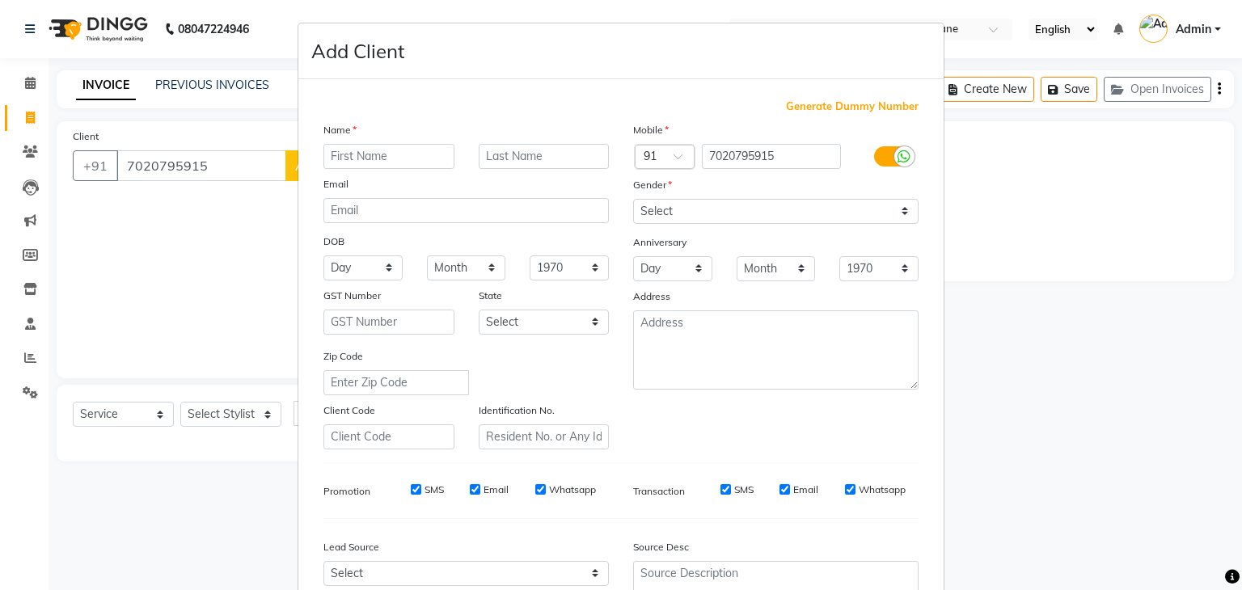
click at [386, 158] on input "text" at bounding box center [388, 156] width 131 height 25
type input "Pallavi"
type input "C"
click at [660, 208] on select "Select Male Female Other Prefer Not To Say" at bounding box center [775, 211] width 285 height 25
select select "[DEMOGRAPHIC_DATA]"
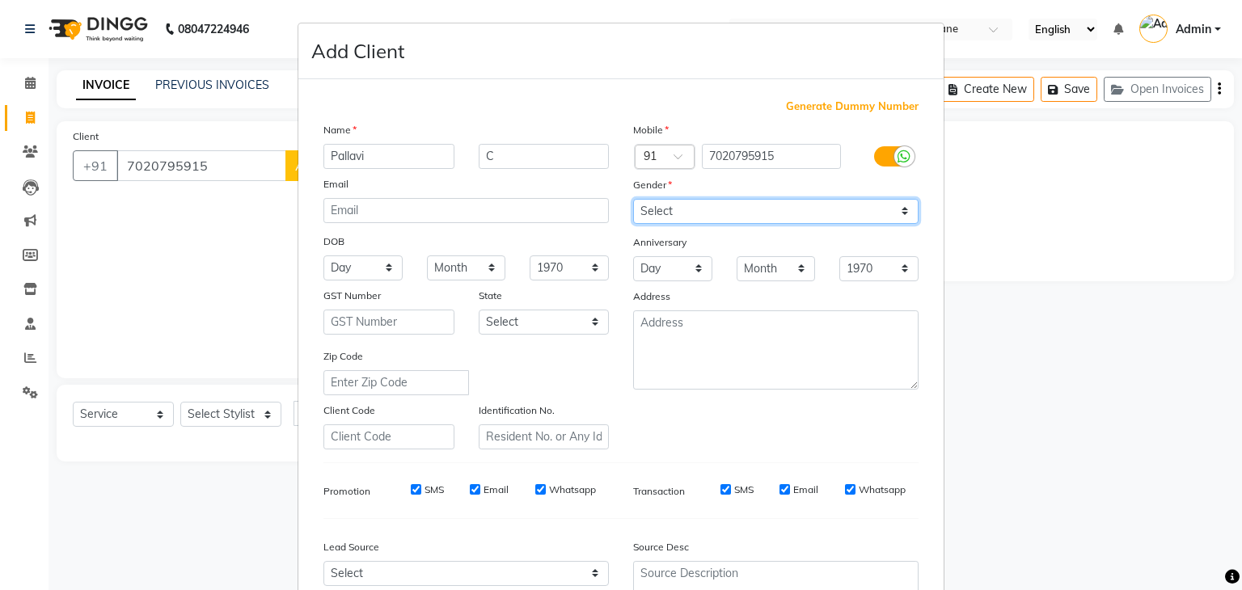
click at [633, 200] on select "Select Male Female Other Prefer Not To Say" at bounding box center [775, 211] width 285 height 25
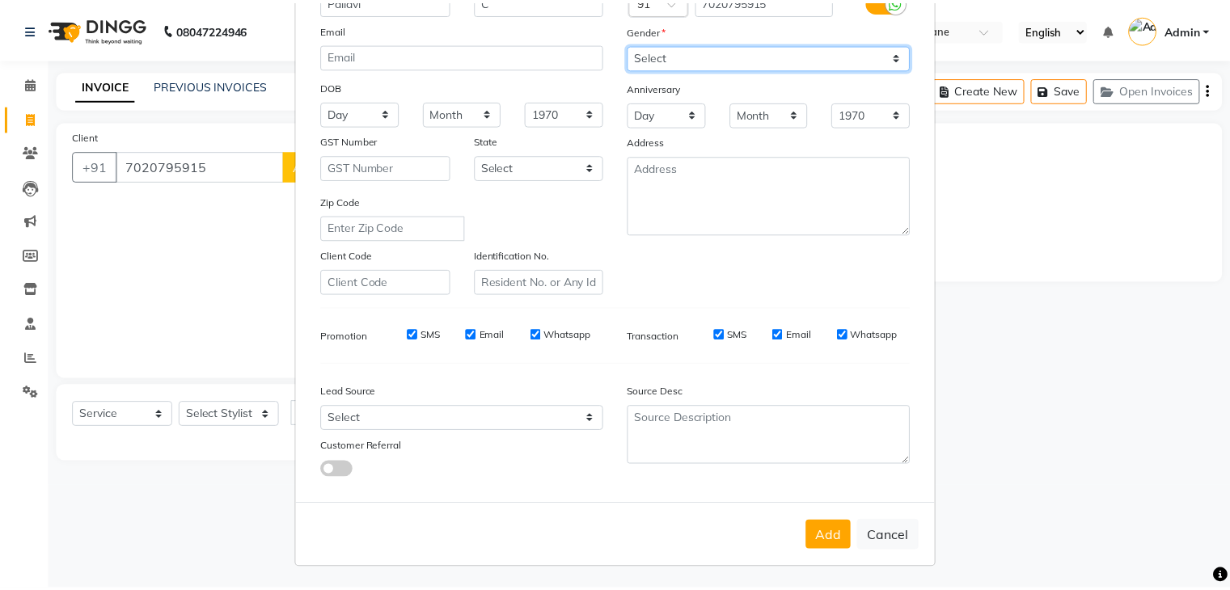
scroll to position [164, 0]
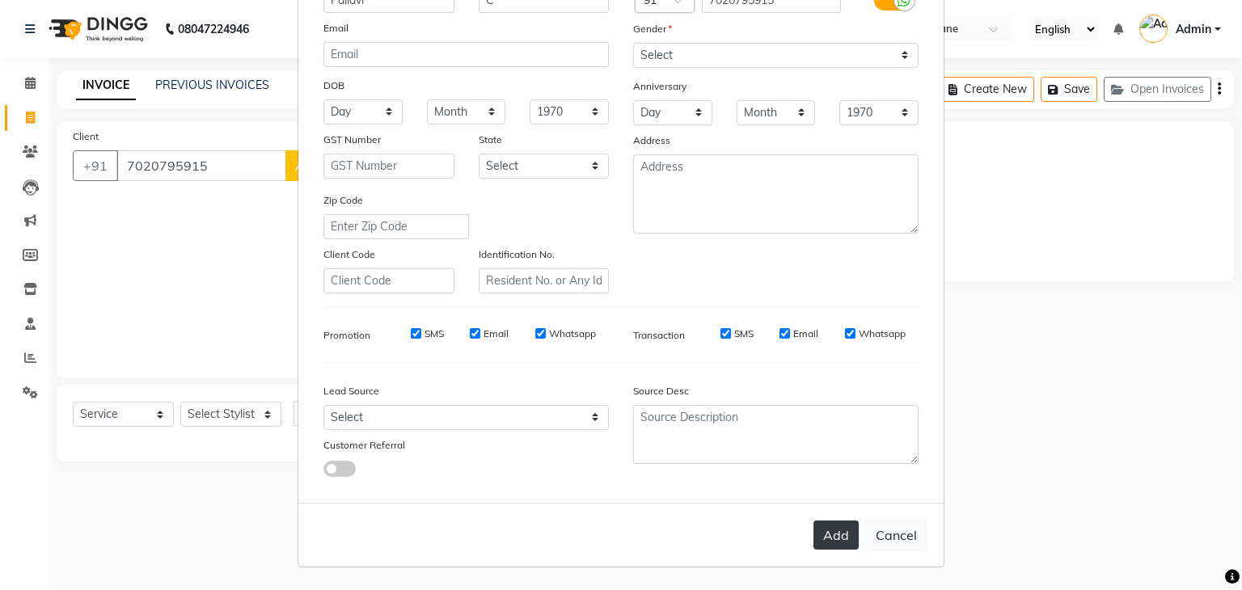
click at [841, 539] on button "Add" at bounding box center [835, 535] width 45 height 29
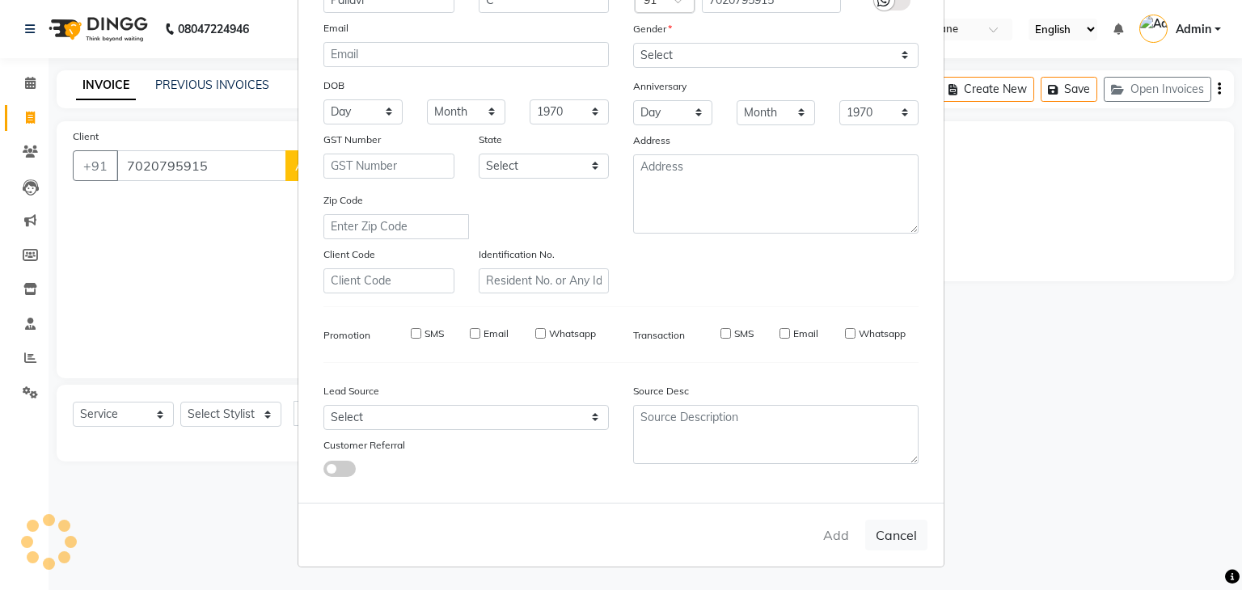
select select
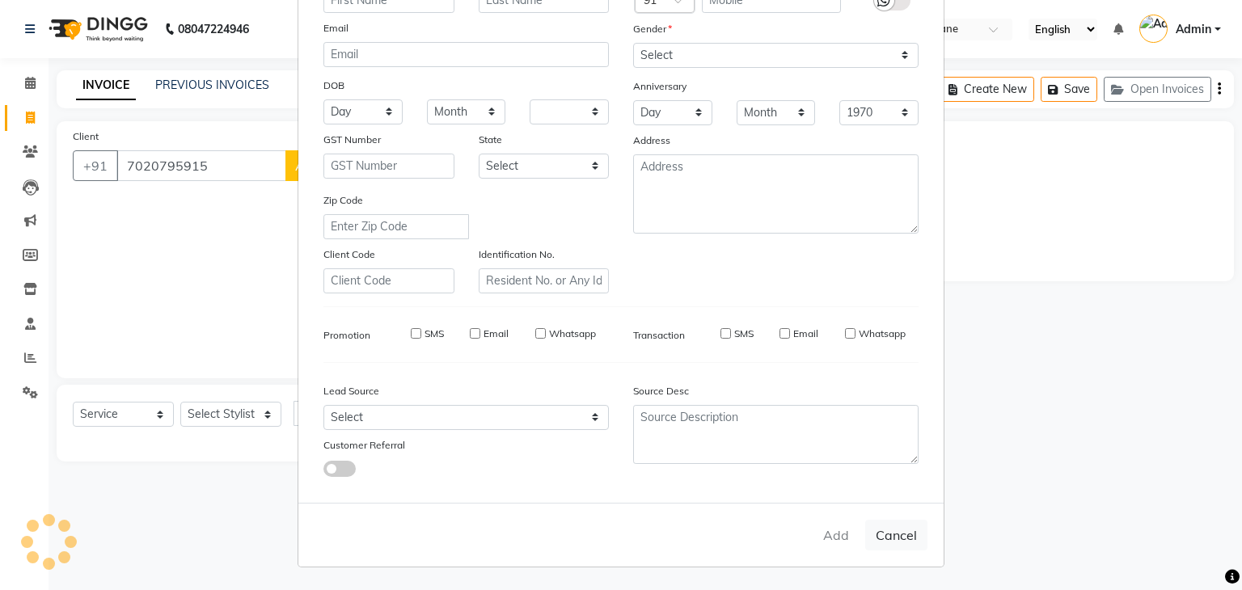
select select
checkbox input "false"
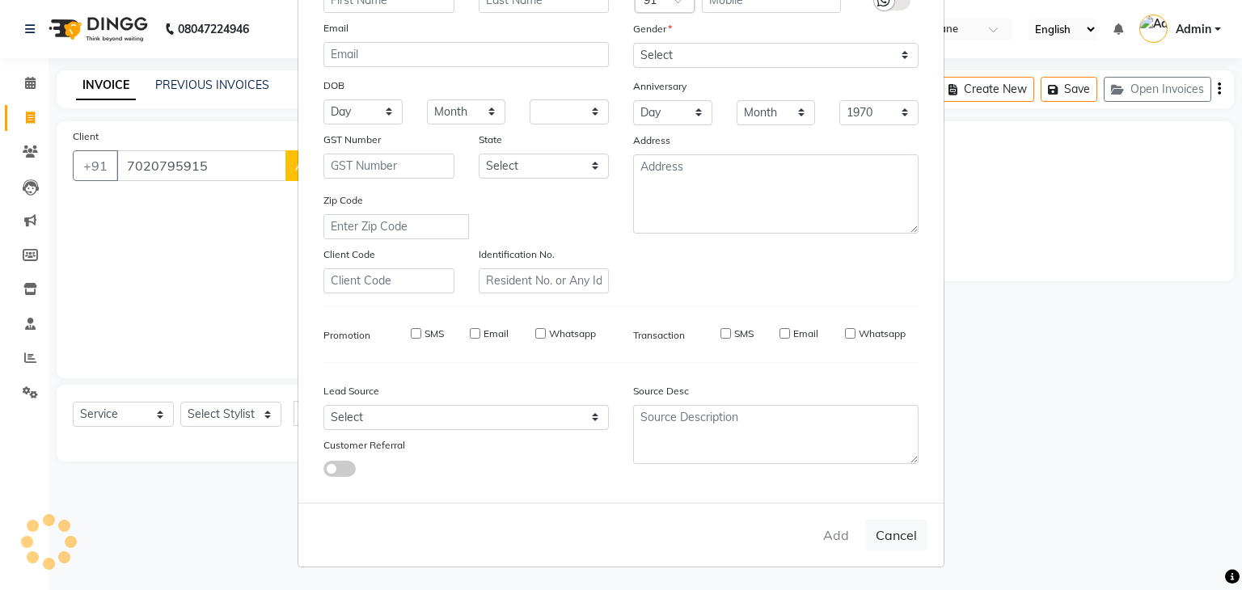
checkbox input "false"
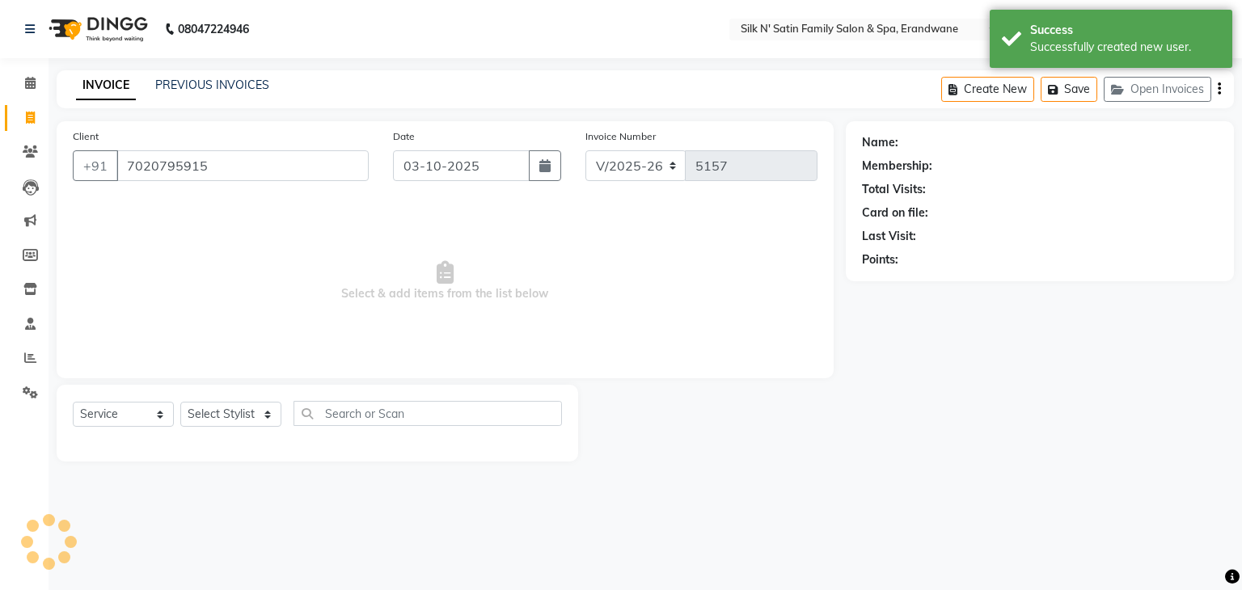
select select "1: Object"
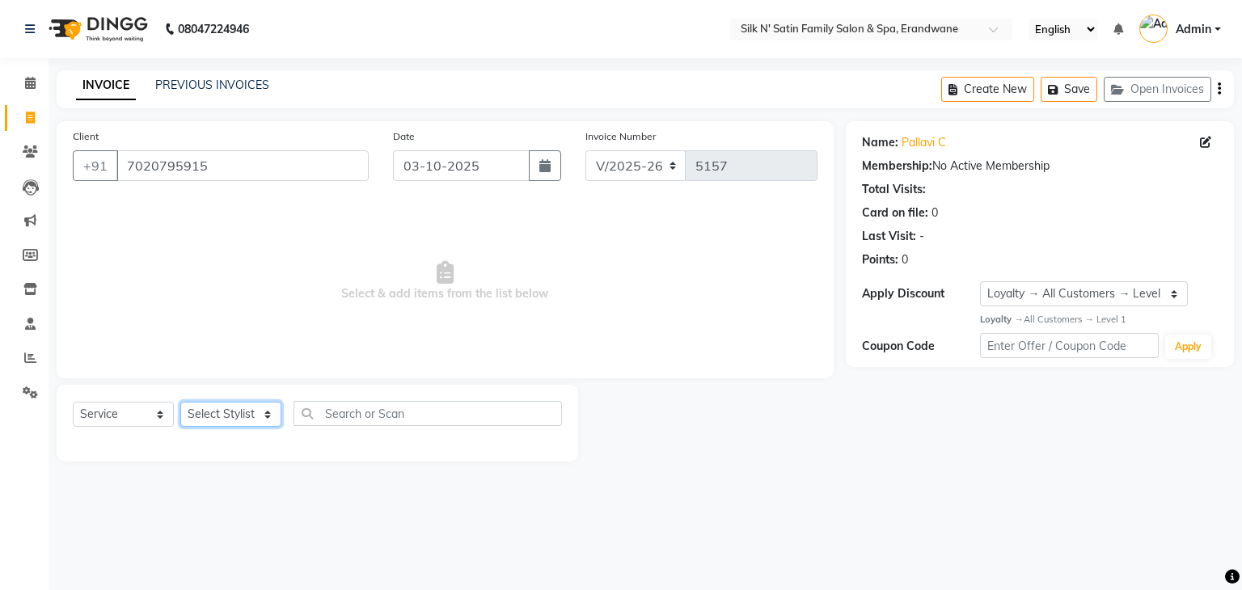
click at [195, 420] on select "Select Stylist Abhay Aditi Jadhav Ashish Salunke Chandu Devki Dipali Bhargude H…" at bounding box center [230, 414] width 101 height 25
select select "59981"
click at [180, 403] on select "Select Stylist Abhay Aditi Jadhav Ashish Salunke Chandu Devki Dipali Bhargude H…" at bounding box center [230, 414] width 101 height 25
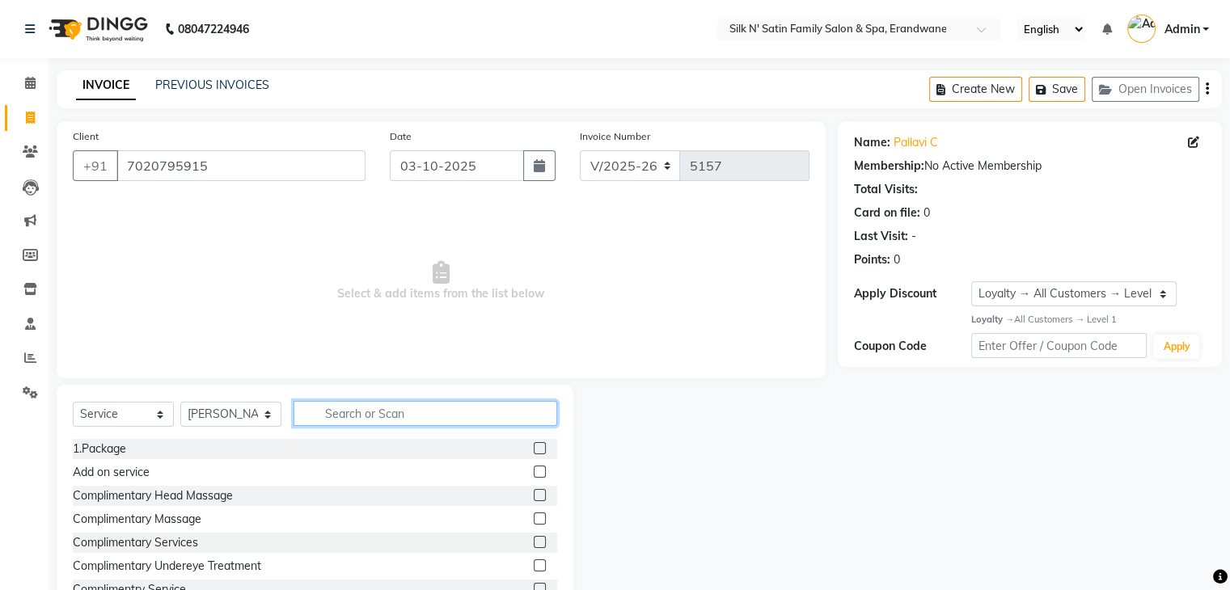
click at [358, 412] on input "text" at bounding box center [425, 413] width 264 height 25
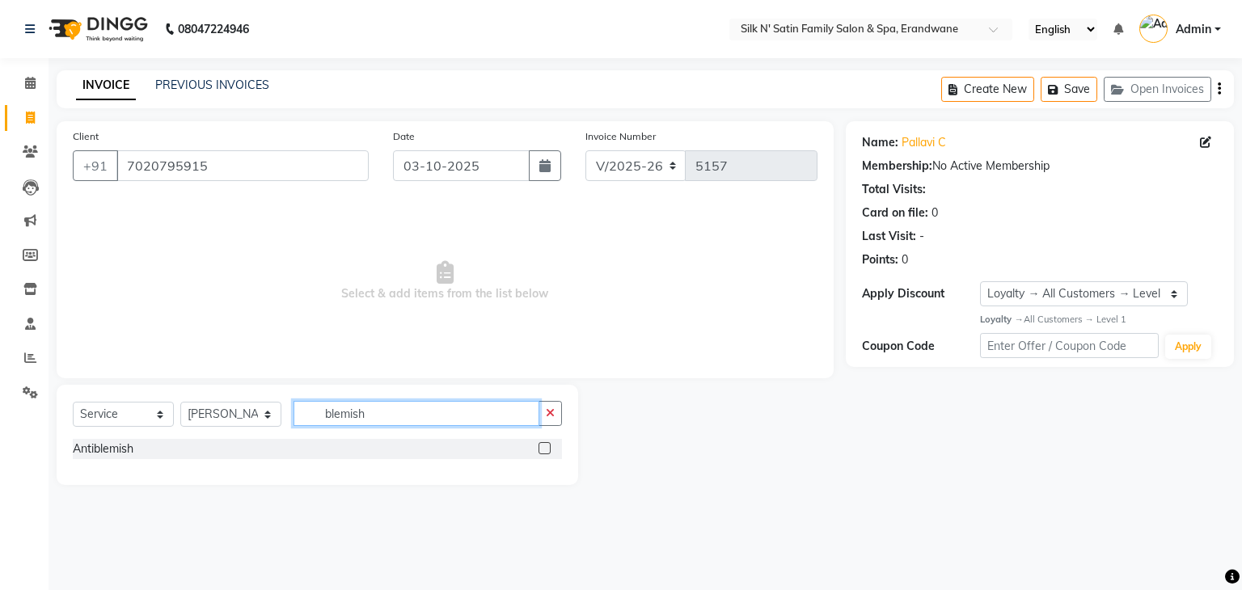
type input "blemish"
click at [544, 447] on label at bounding box center [544, 448] width 12 height 12
click at [544, 447] on input "checkbox" at bounding box center [543, 449] width 11 height 11
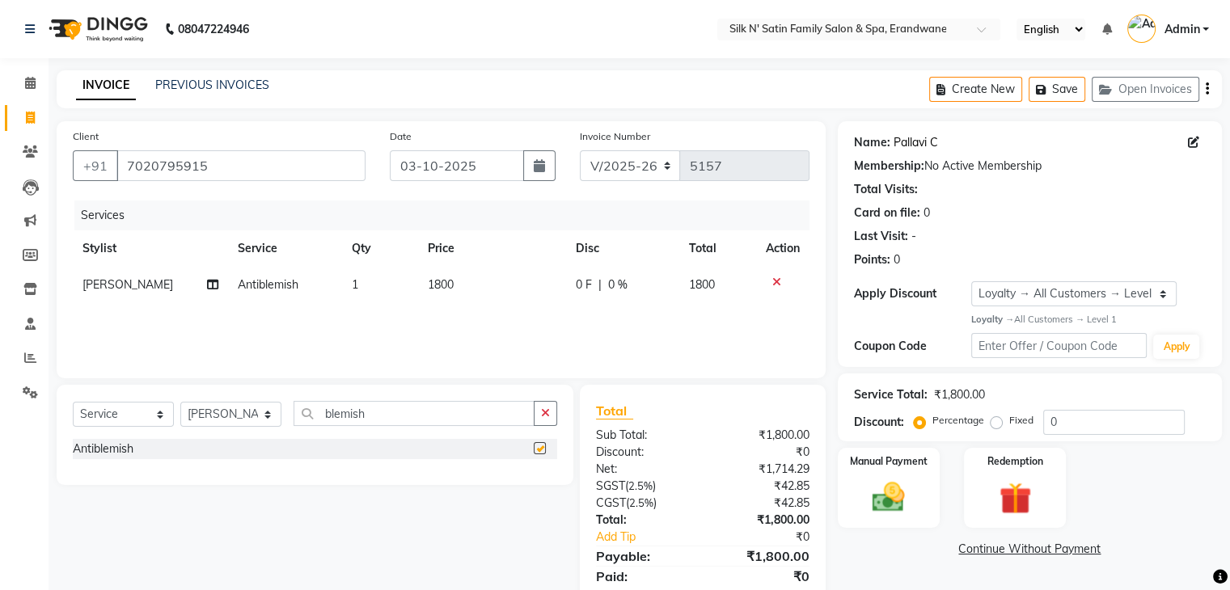
checkbox input "false"
click at [848, 85] on button "Save" at bounding box center [1056, 89] width 57 height 25
click at [848, 97] on button "Save" at bounding box center [1056, 89] width 57 height 25
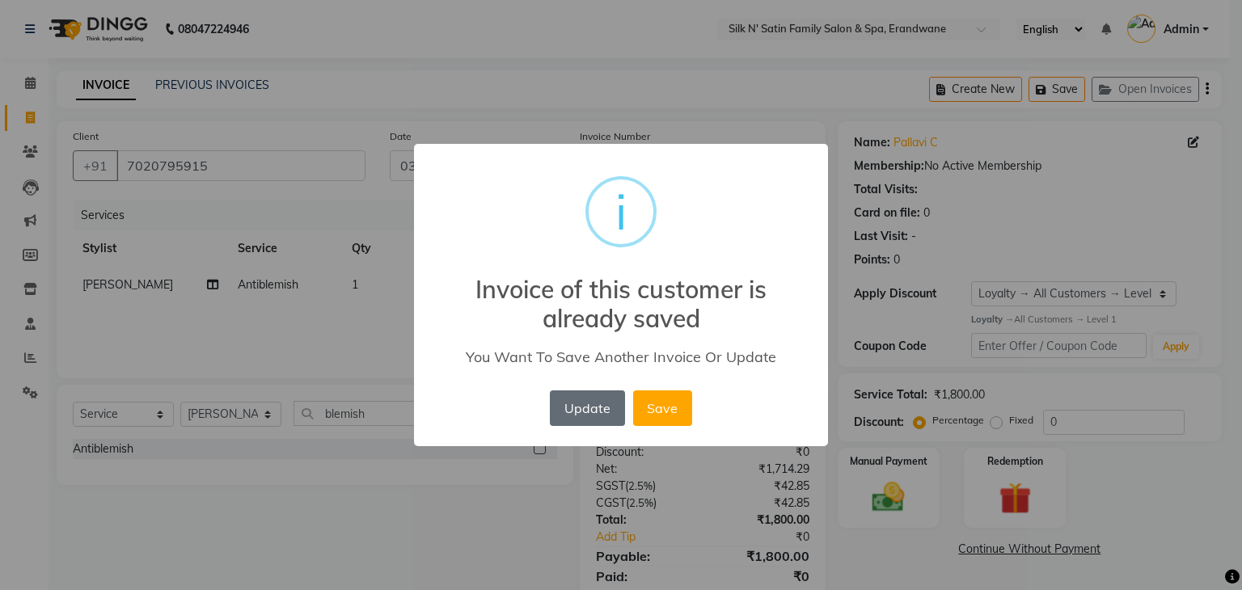
click at [597, 408] on button "Update" at bounding box center [587, 409] width 74 height 36
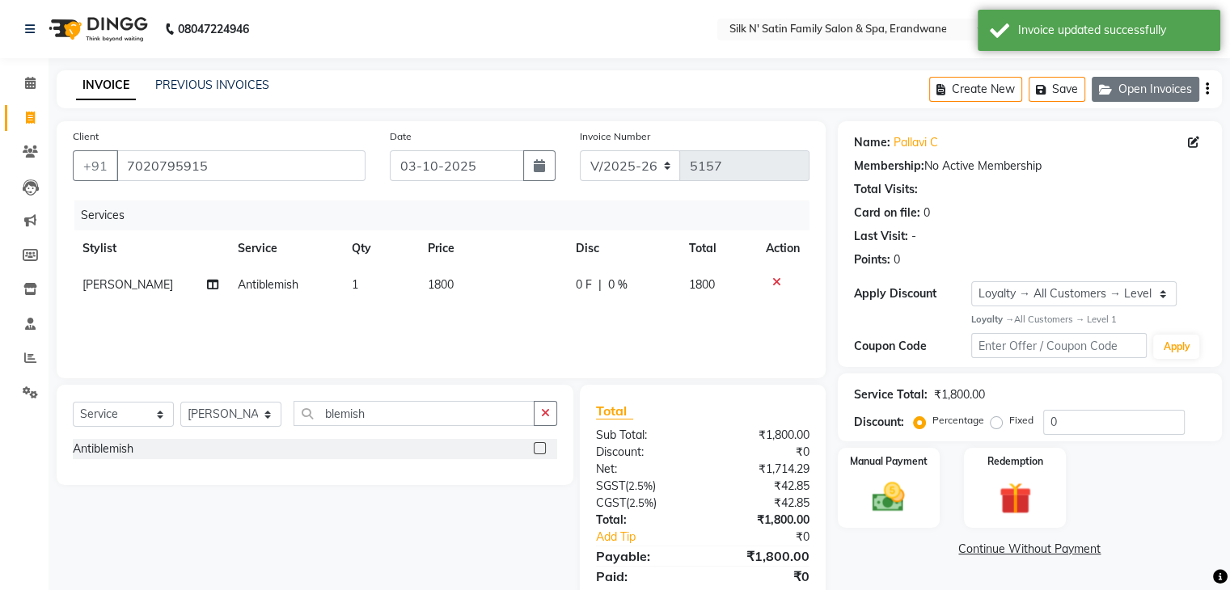
click at [848, 91] on button "Open Invoices" at bounding box center [1146, 89] width 108 height 25
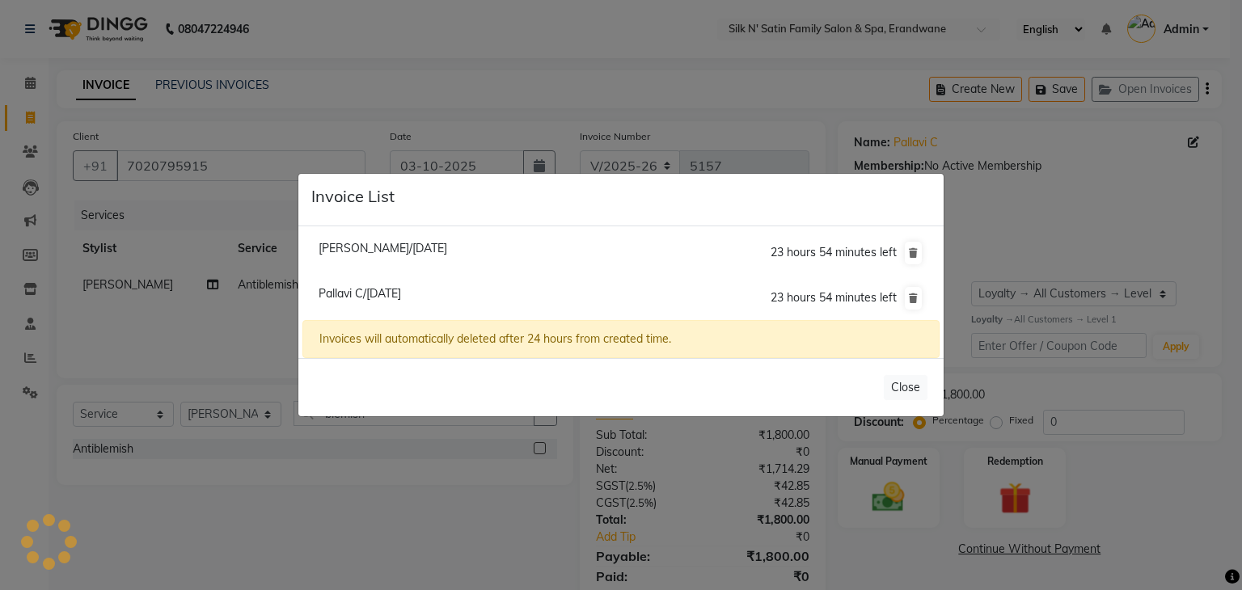
click at [427, 250] on span "Meghana Paranjape/03 October 2025" at bounding box center [383, 248] width 129 height 15
type input "8208885172"
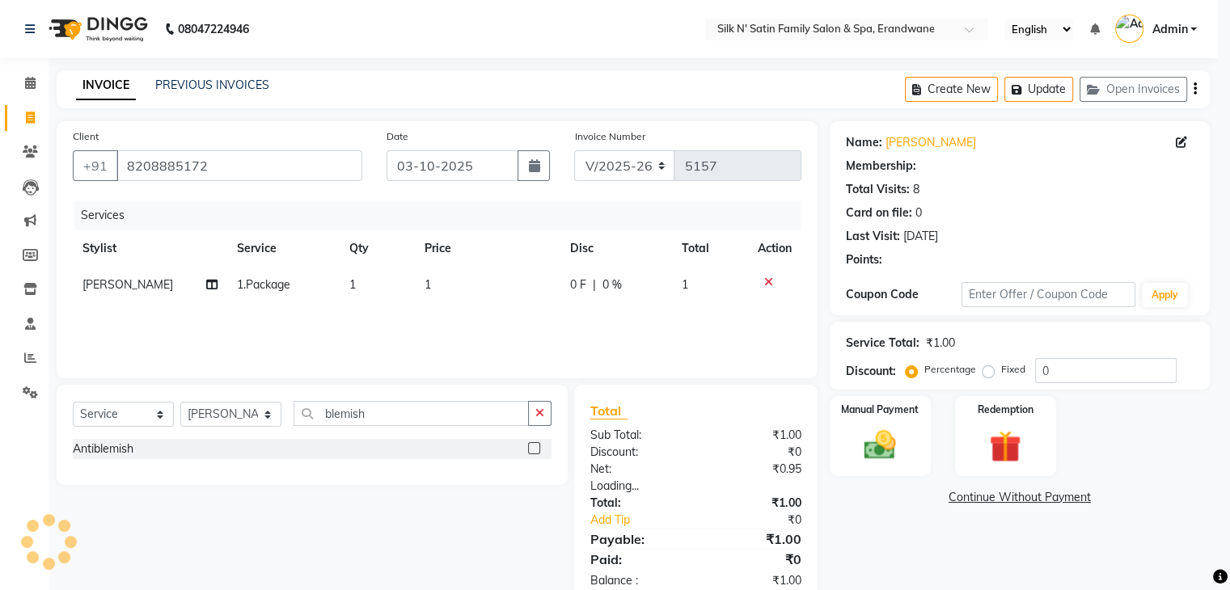
select select "1: Object"
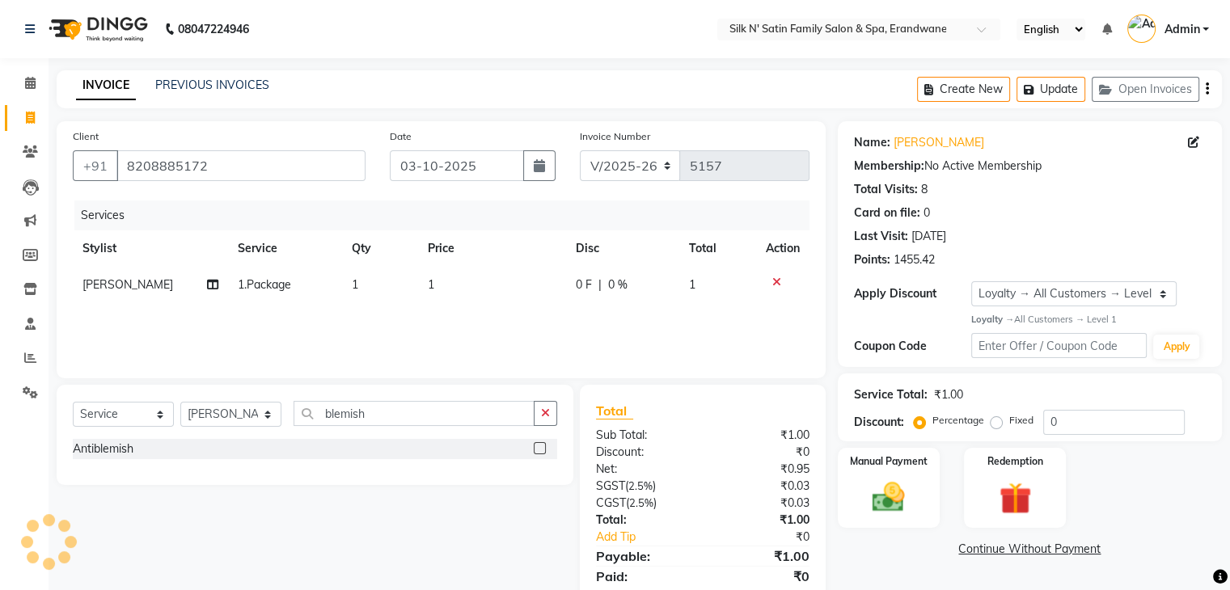
select select
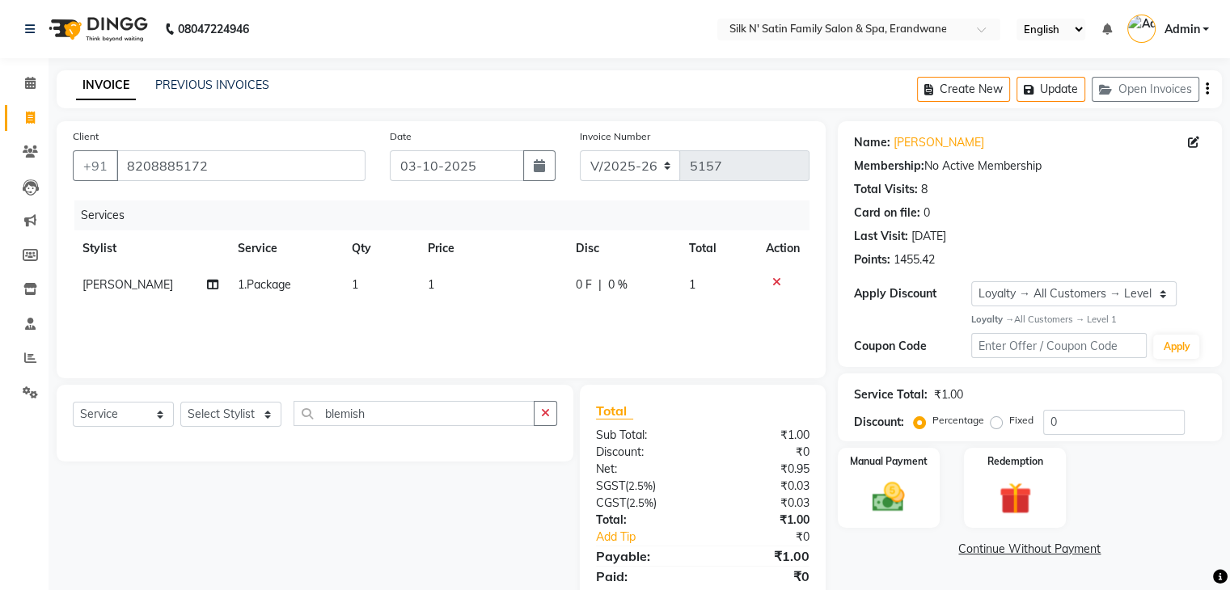
click at [238, 282] on span "1.Package" at bounding box center [264, 284] width 53 height 15
select select "59976"
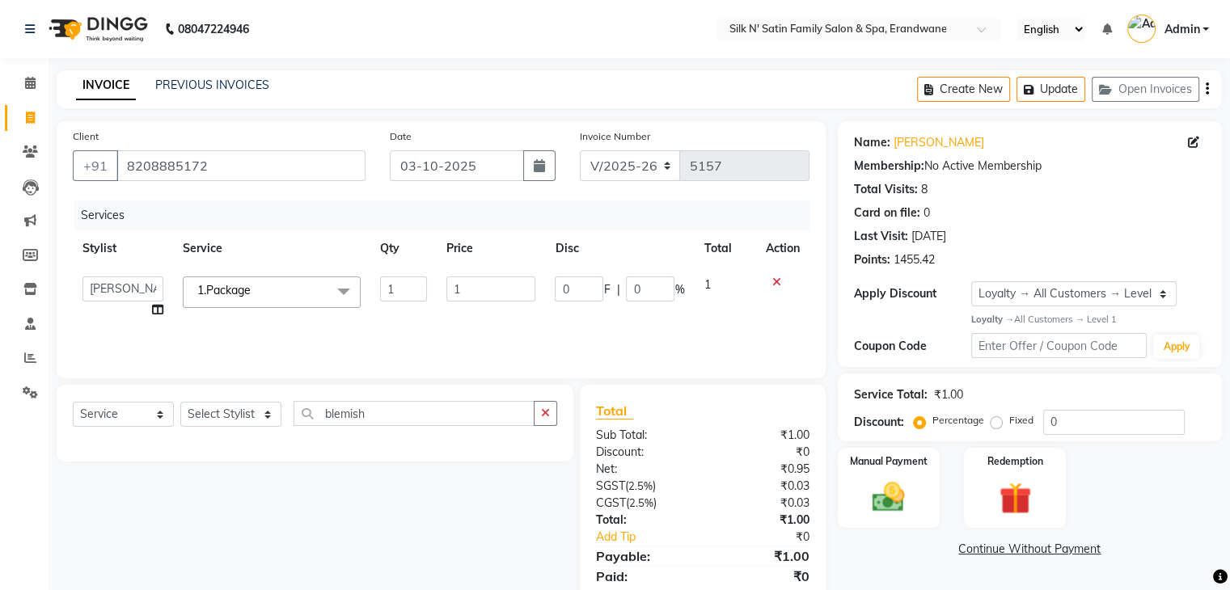
click at [241, 287] on span "1.Package" at bounding box center [223, 290] width 53 height 15
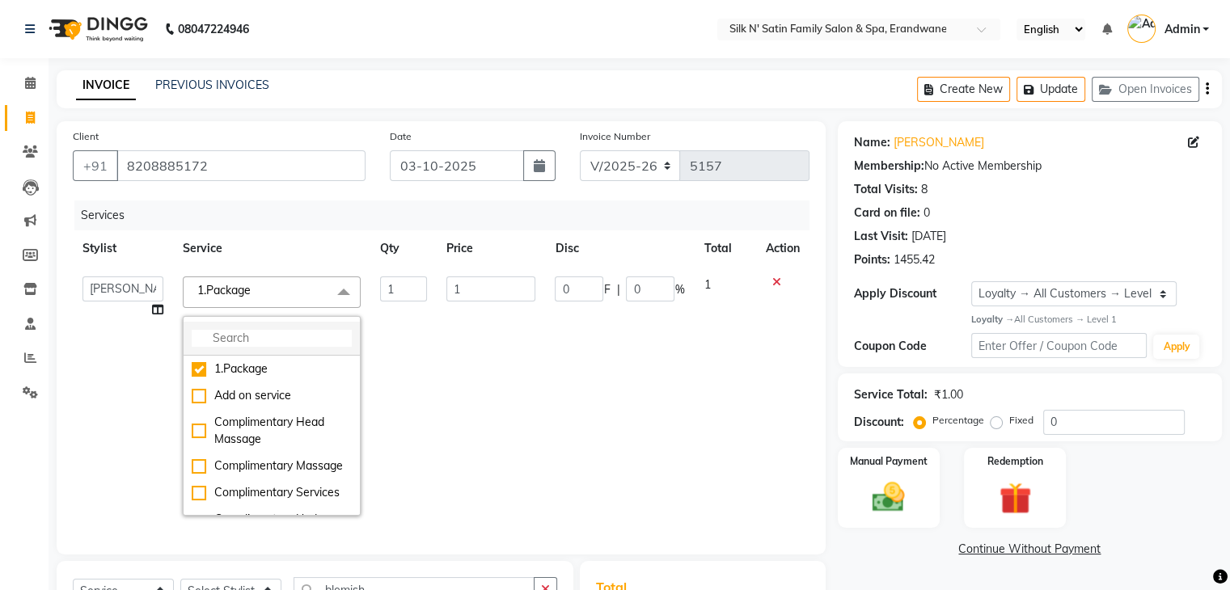
click at [246, 336] on input "multiselect-search" at bounding box center [272, 338] width 160 height 17
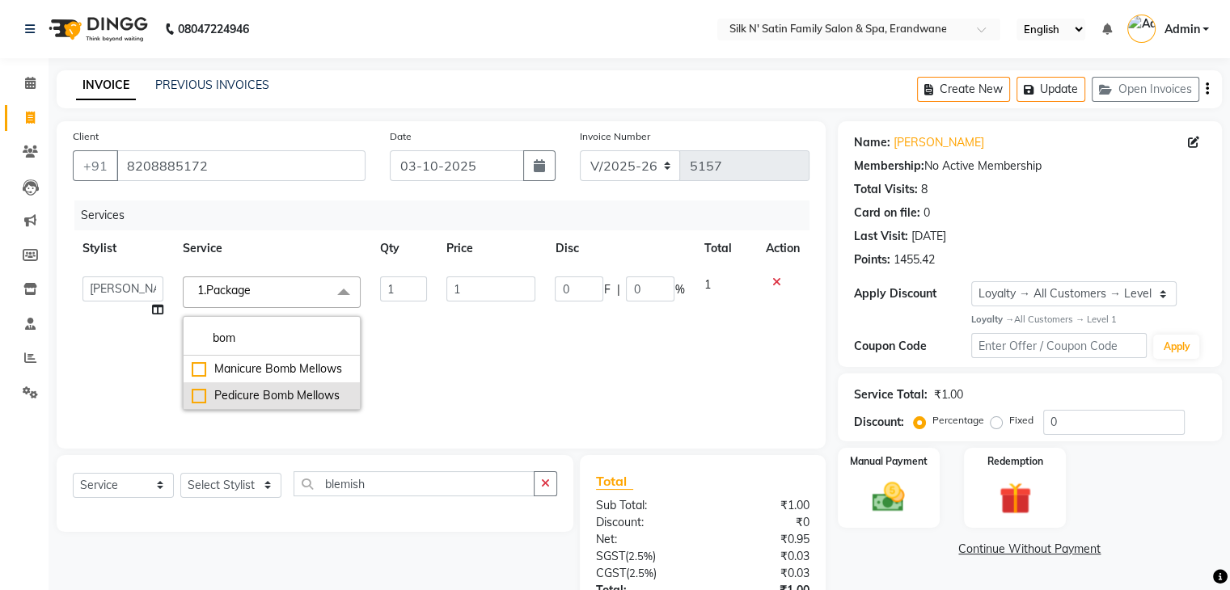
type input "bom"
click at [200, 399] on div "Pedicure Bomb Mellows" at bounding box center [272, 395] width 160 height 17
checkbox input "true"
type input "1400"
click at [554, 347] on td "0 F | 0 %" at bounding box center [619, 343] width 149 height 153
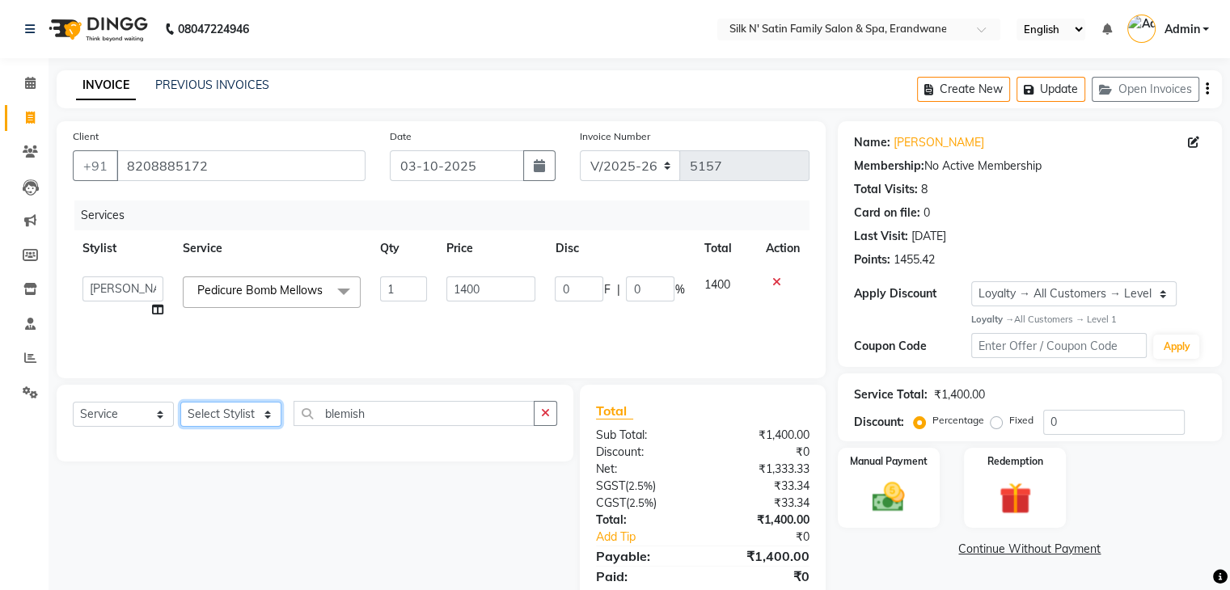
drag, startPoint x: 201, startPoint y: 415, endPoint x: 216, endPoint y: 438, distance: 27.6
click at [201, 415] on select "Select Stylist Abhay Aditi Jadhav Ashish Salunke Chandu Devki Dipali Bhargude H…" at bounding box center [230, 414] width 101 height 25
select select "59976"
click at [180, 403] on select "Select Stylist Abhay Aditi Jadhav Ashish Salunke Chandu Devki Dipali Bhargude H…" at bounding box center [230, 414] width 101 height 25
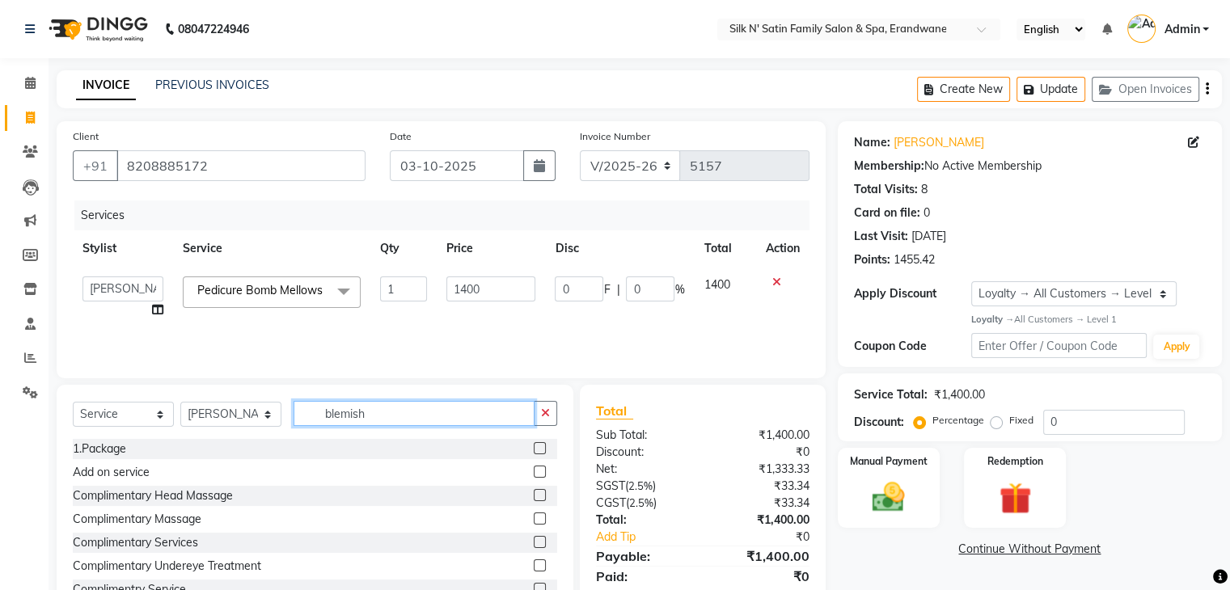
click at [382, 413] on input "blemish" at bounding box center [413, 413] width 241 height 25
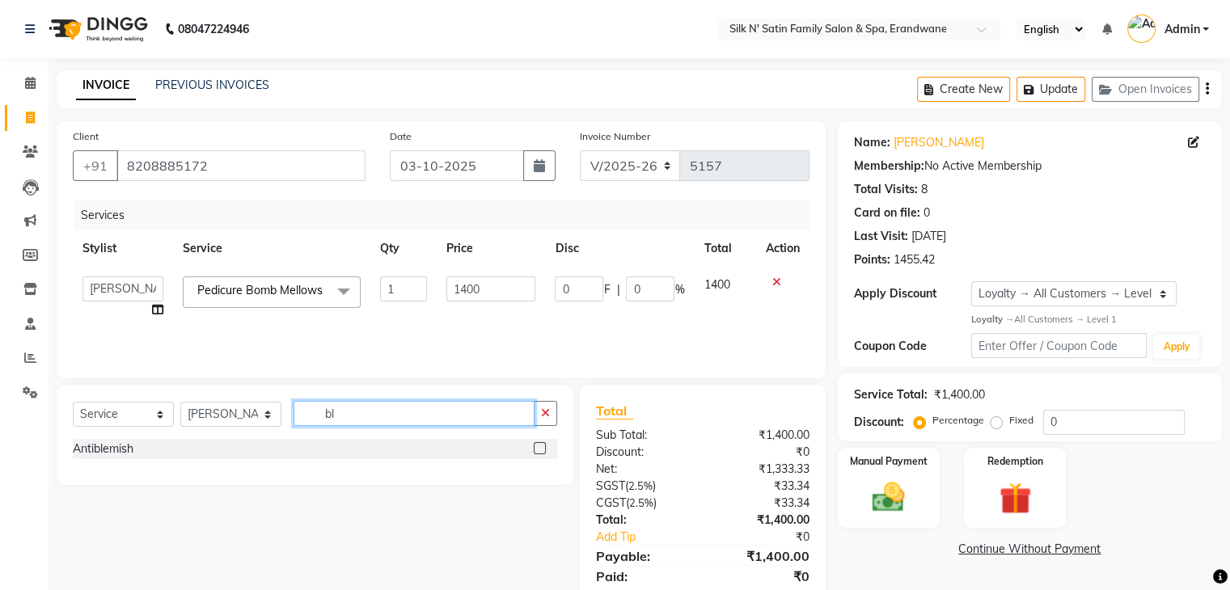
type input "b"
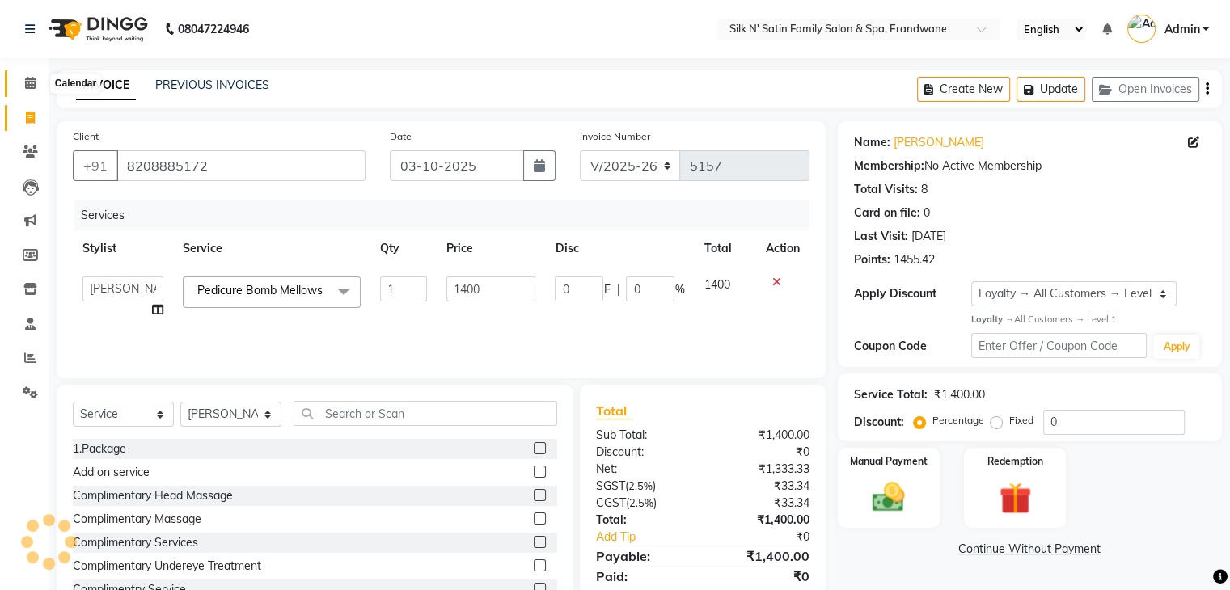
drag, startPoint x: 39, startPoint y: 84, endPoint x: 773, endPoint y: 117, distance: 734.9
click at [39, 84] on span at bounding box center [30, 83] width 28 height 19
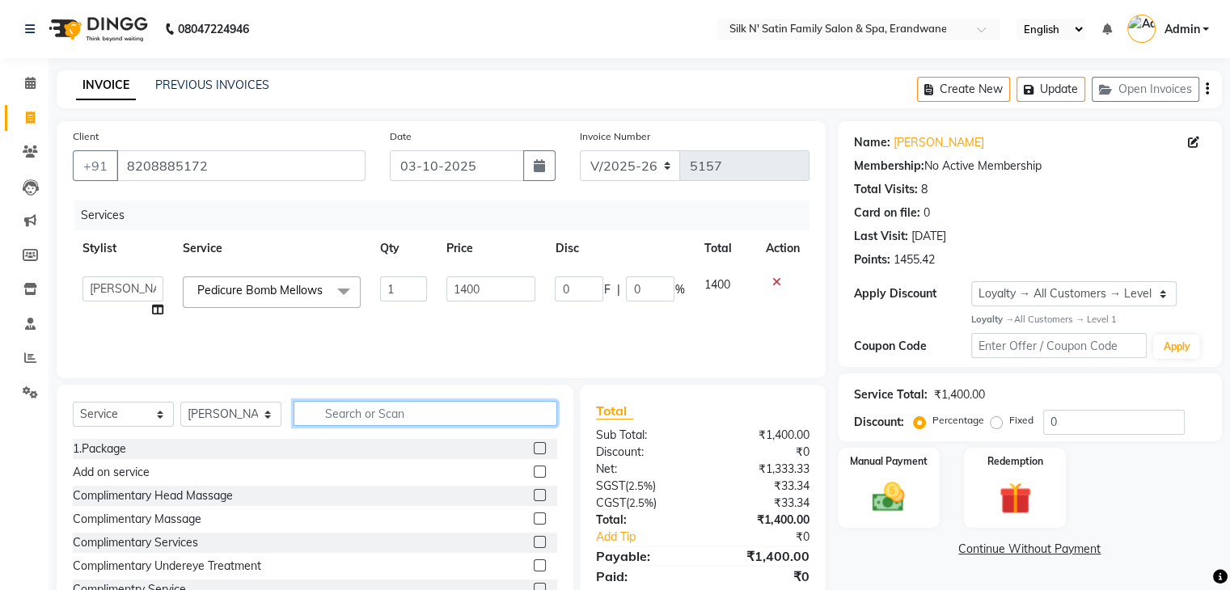
click at [406, 415] on input "text" at bounding box center [425, 413] width 264 height 25
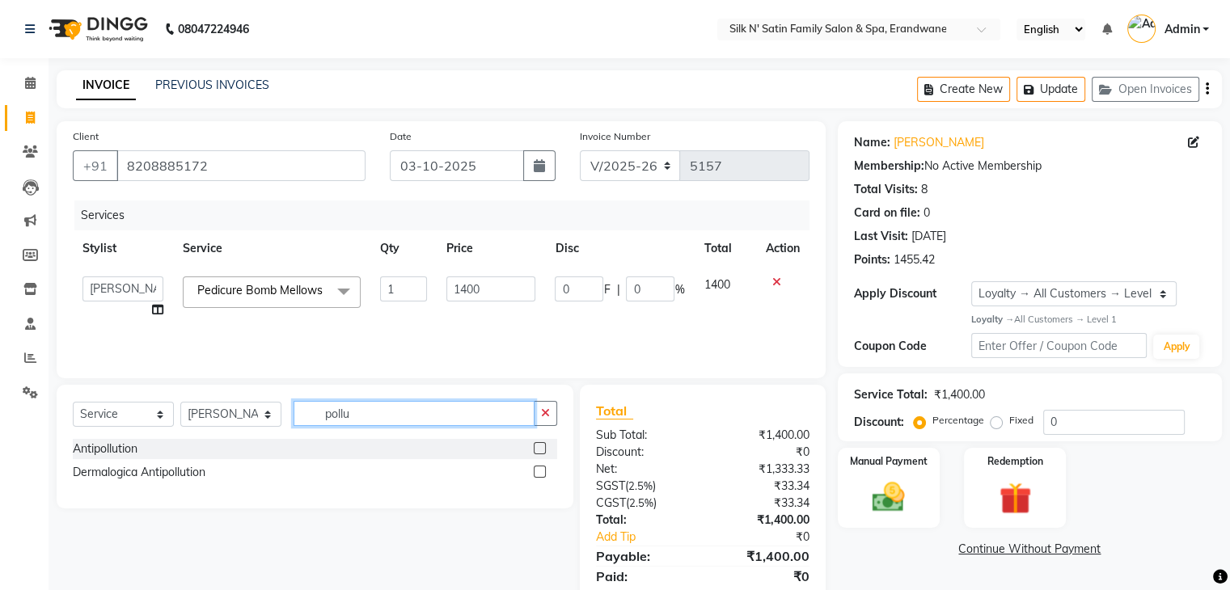
type input "pollu"
click at [537, 451] on label at bounding box center [540, 448] width 12 height 12
click at [537, 451] on input "checkbox" at bounding box center [539, 449] width 11 height 11
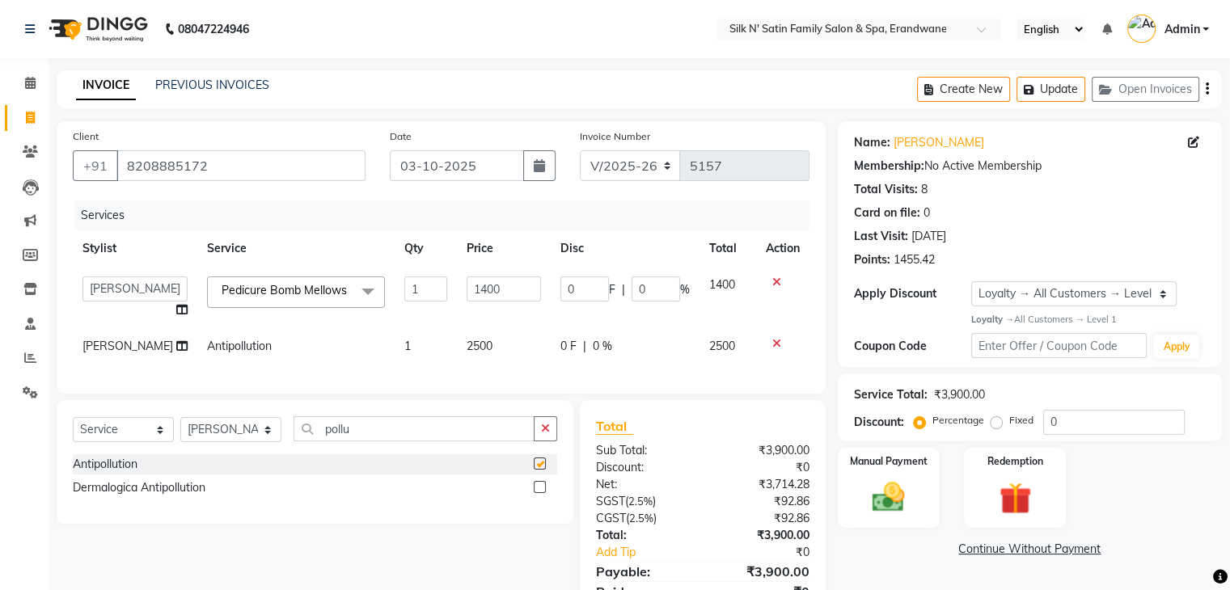
checkbox input "false"
drag, startPoint x: 391, startPoint y: 461, endPoint x: 295, endPoint y: 474, distance: 97.1
click at [295, 441] on input "pollu" at bounding box center [413, 428] width 241 height 25
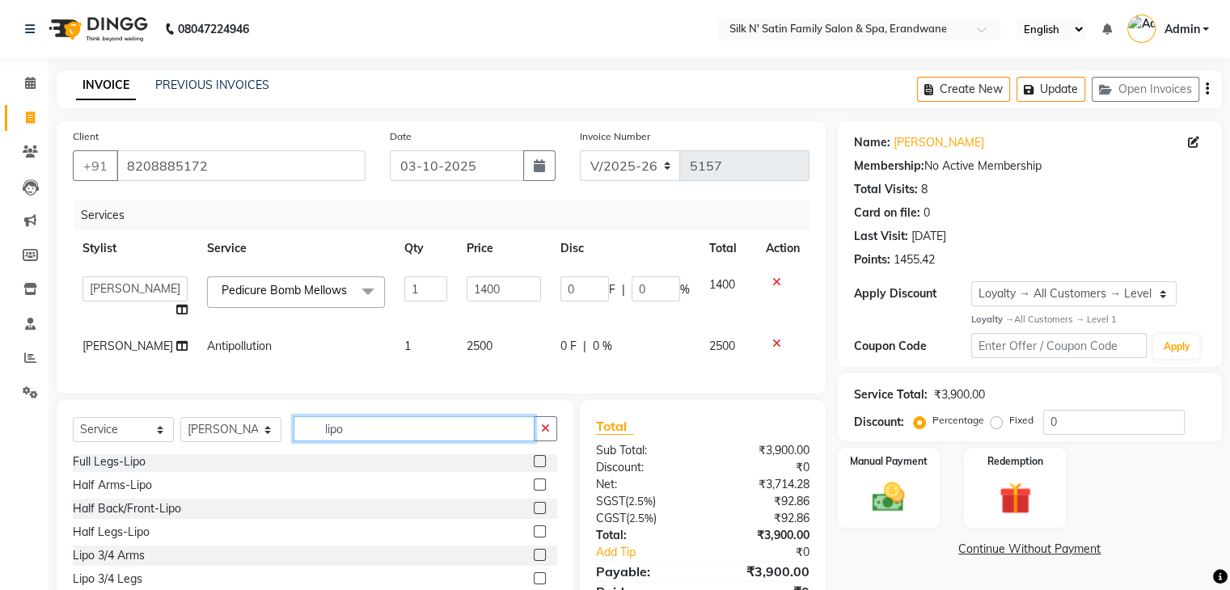
scroll to position [110, 0]
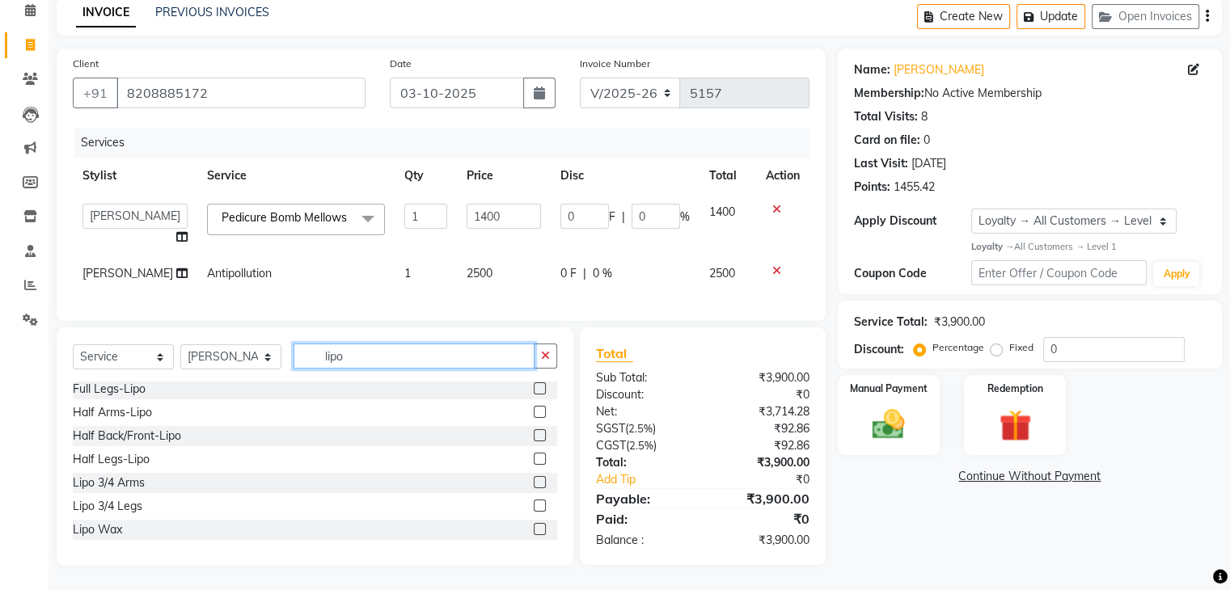
type input "lipo"
click at [534, 455] on label at bounding box center [540, 459] width 12 height 12
click at [534, 455] on input "checkbox" at bounding box center [539, 459] width 11 height 11
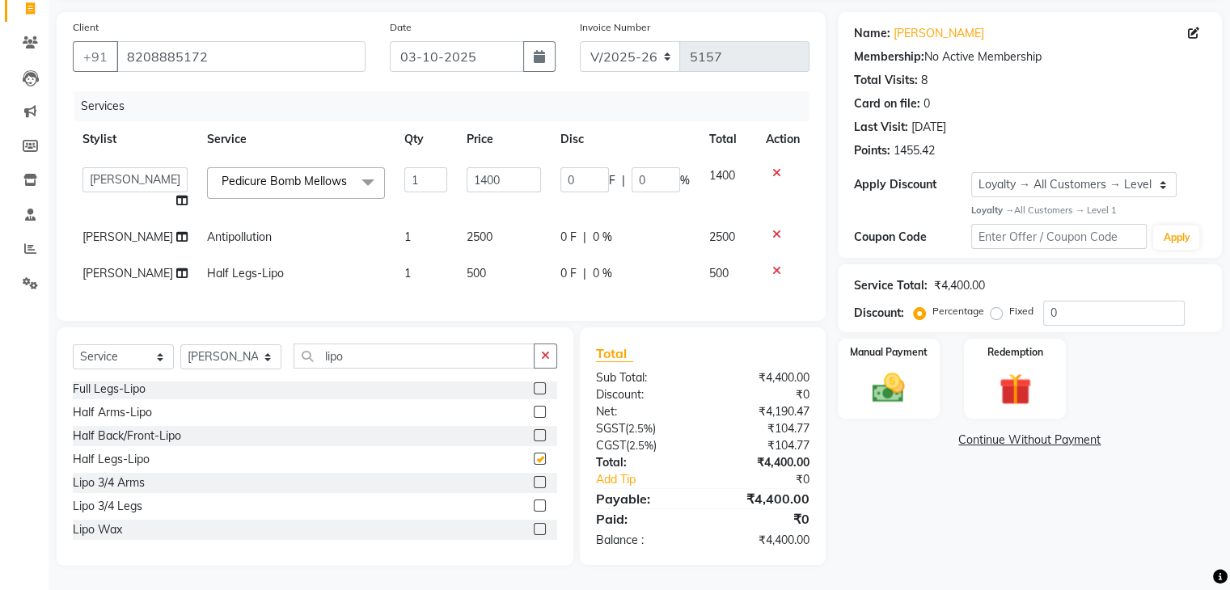
checkbox input "false"
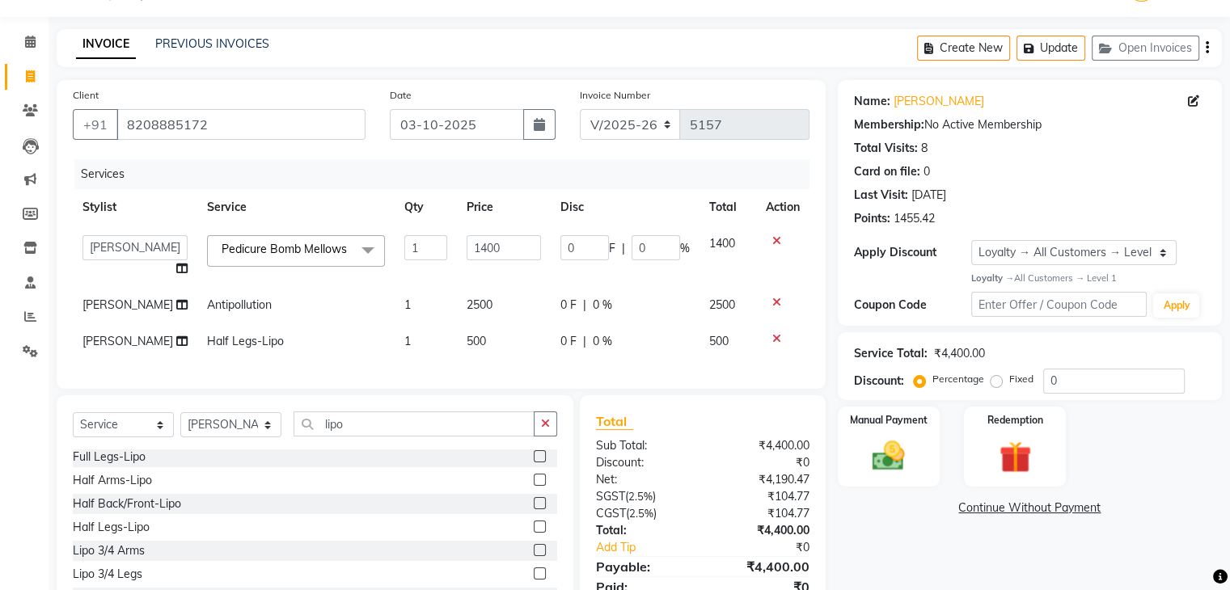
scroll to position [0, 0]
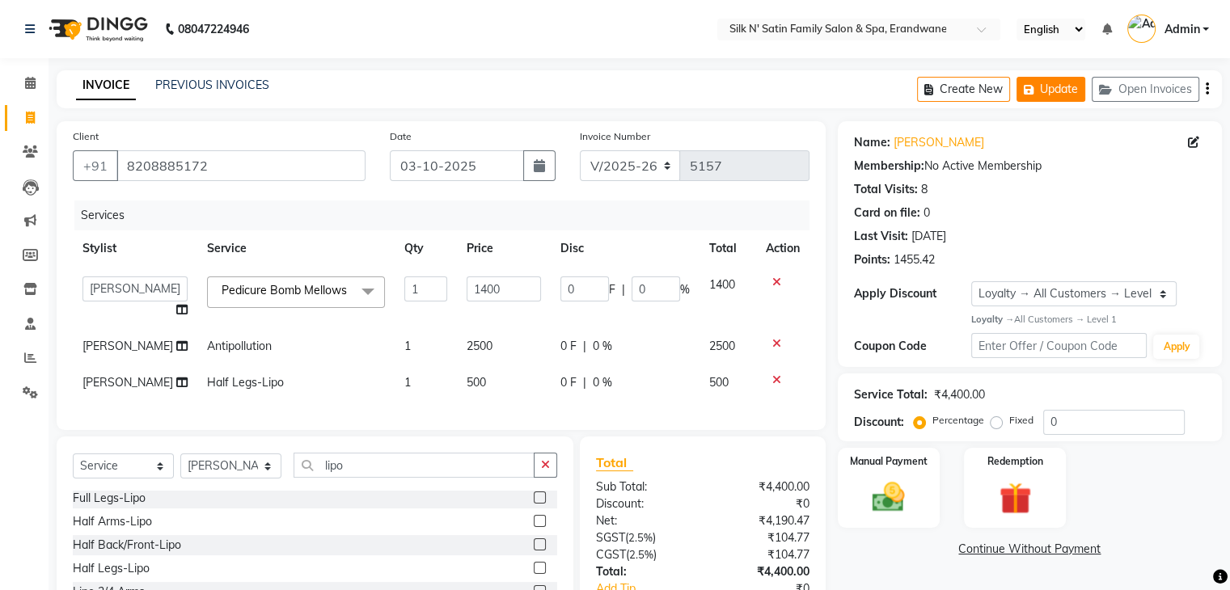
click at [848, 81] on button "Update" at bounding box center [1050, 89] width 69 height 25
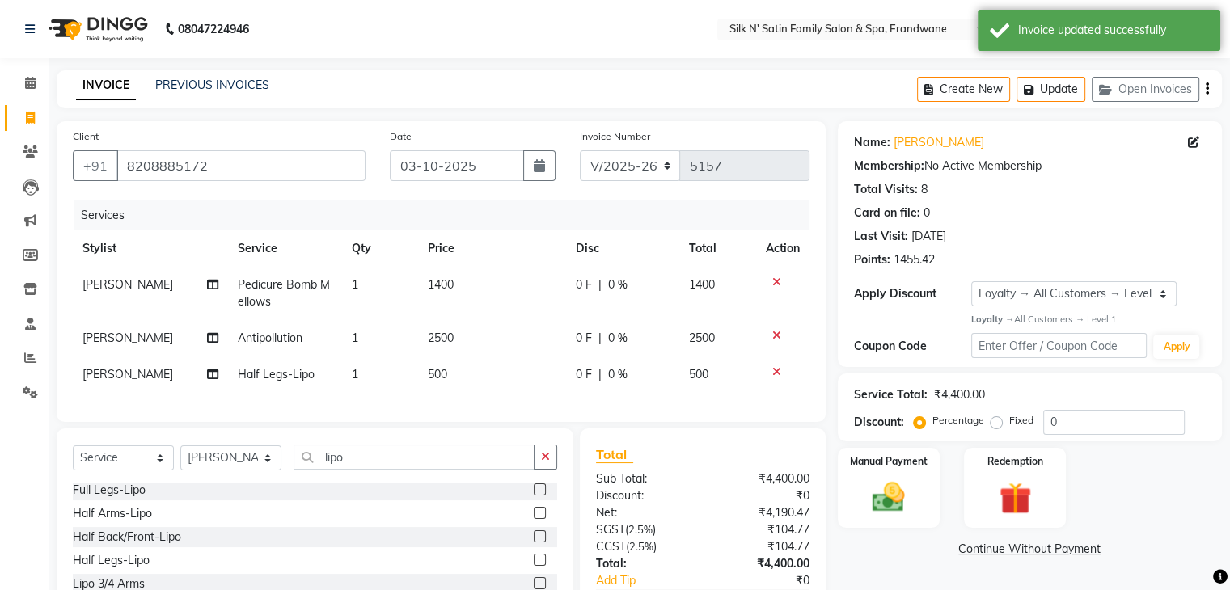
click at [848, 75] on div "Create New Update Open Invoices" at bounding box center [1069, 89] width 305 height 38
click at [848, 85] on button "Update" at bounding box center [1050, 89] width 69 height 25
click at [848, 87] on button "Create New" at bounding box center [963, 89] width 93 height 25
select select "service"
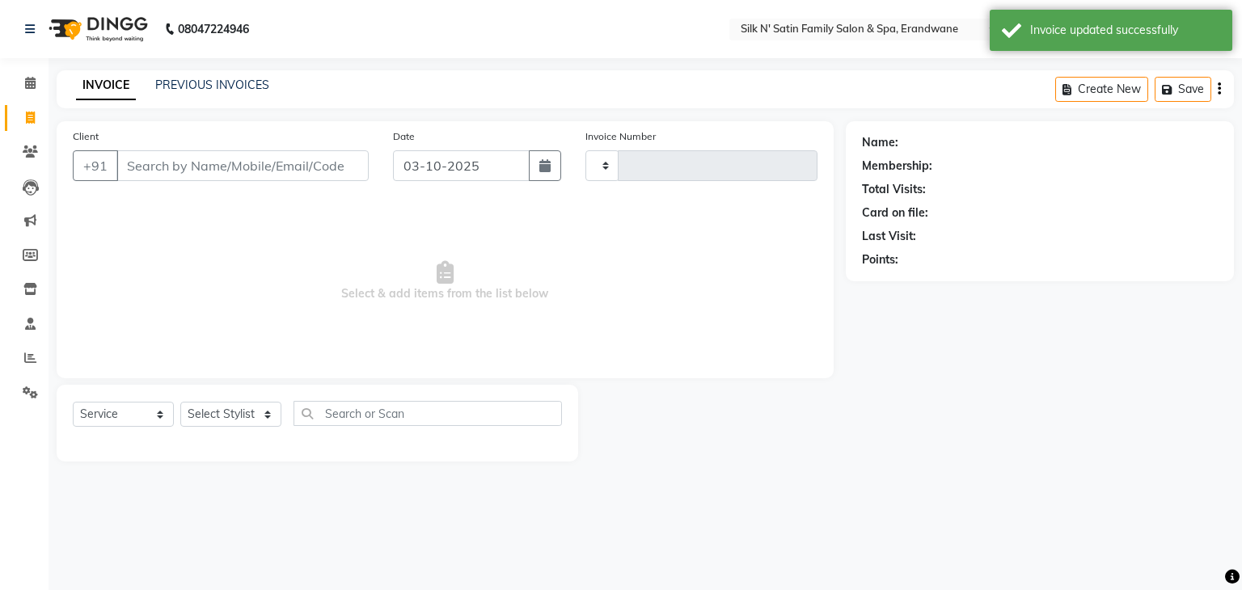
type input "5157"
select select "6931"
click at [25, 79] on icon at bounding box center [30, 83] width 11 height 12
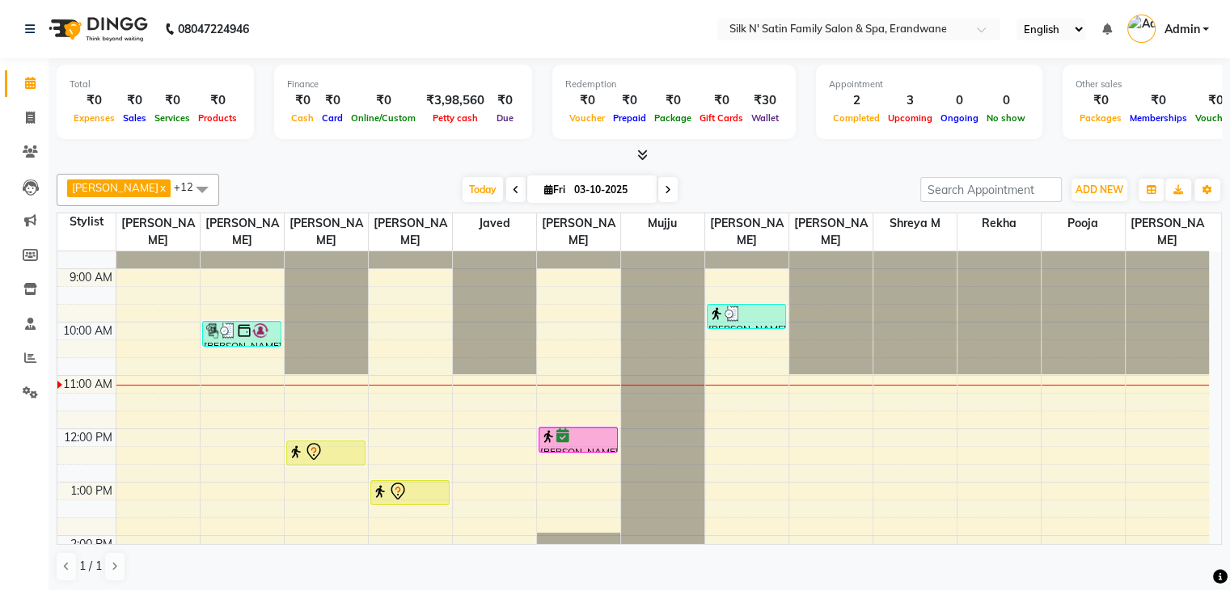
scroll to position [162, 0]
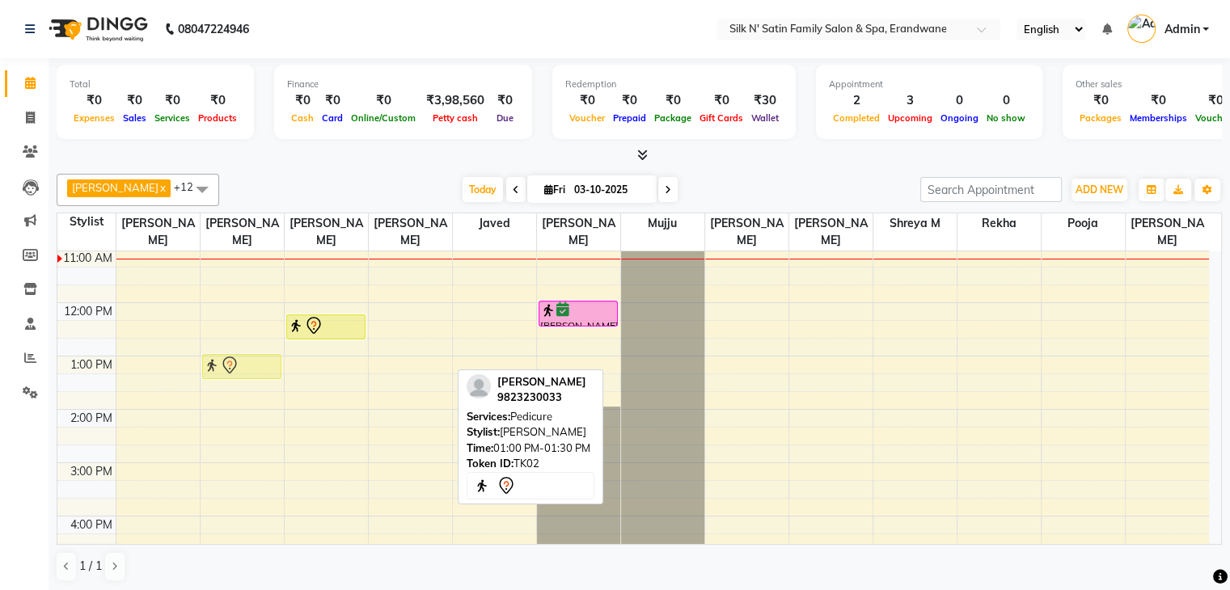
drag, startPoint x: 412, startPoint y: 363, endPoint x: 257, endPoint y: 365, distance: 154.4
click at [257, 365] on tr "Sanika Patwardhan, TK05, 10:00 AM-10:30 AM, Upper/Lower Lip- Threading Jyoti ka…" at bounding box center [632, 436] width 1151 height 693
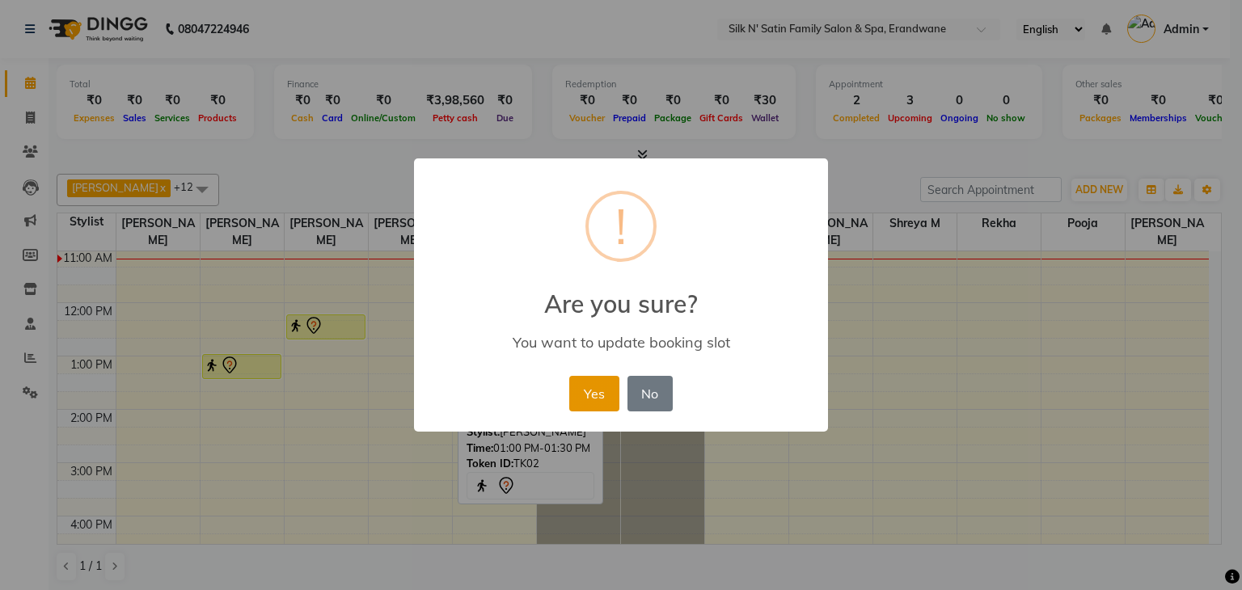
click at [595, 388] on button "Yes" at bounding box center [593, 394] width 49 height 36
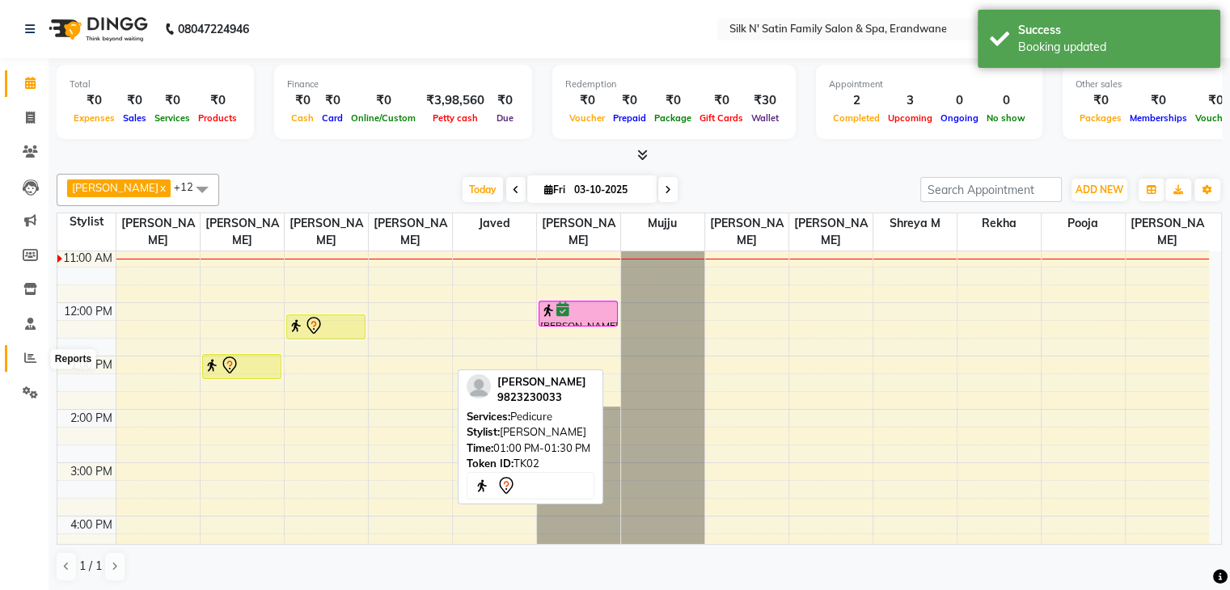
click at [33, 357] on icon at bounding box center [30, 358] width 12 height 12
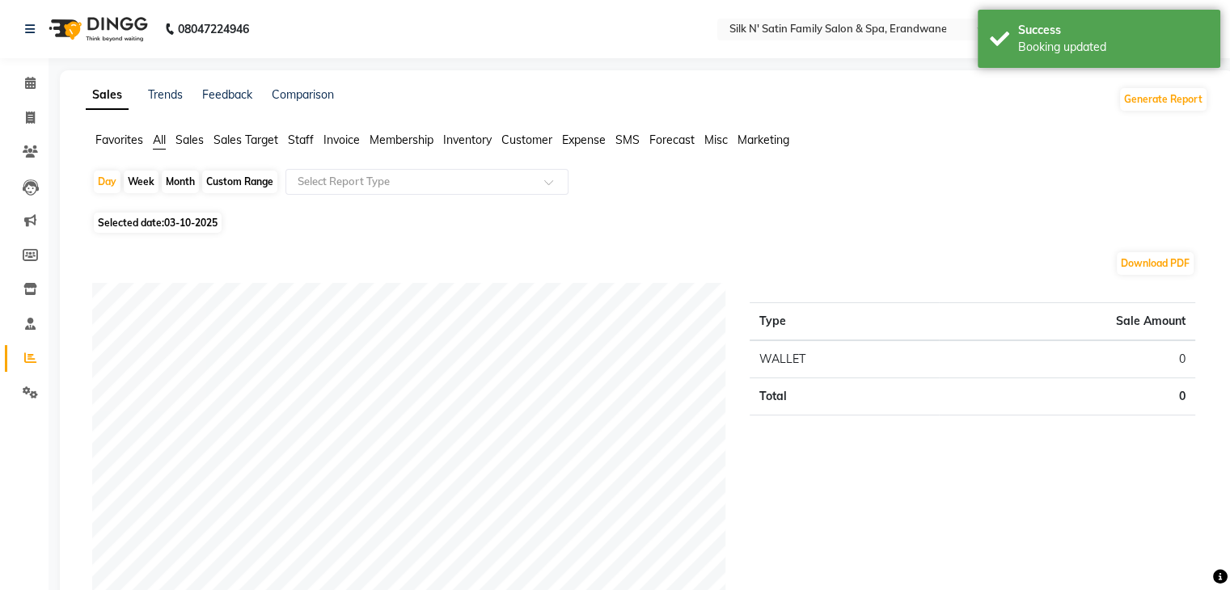
click at [255, 180] on div "Custom Range" at bounding box center [239, 182] width 75 height 23
select select "10"
select select "2025"
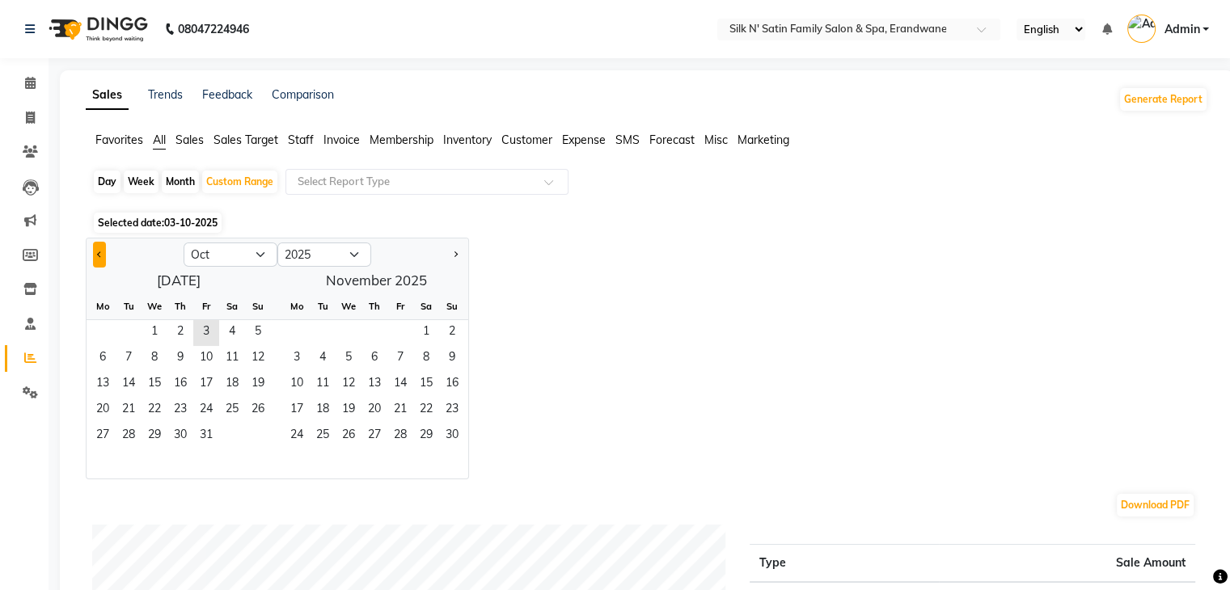
click at [101, 255] on button "Previous month" at bounding box center [99, 255] width 13 height 26
click at [260, 255] on select "Jan Feb Mar Apr May Jun Jul Aug Sep Oct Nov Dec" at bounding box center [231, 255] width 94 height 24
select select "10"
click at [184, 243] on select "Jan Feb Mar Apr May Jun Jul Aug Sep Oct Nov Dec" at bounding box center [231, 255] width 94 height 24
click at [160, 331] on span "1" at bounding box center [154, 333] width 26 height 26
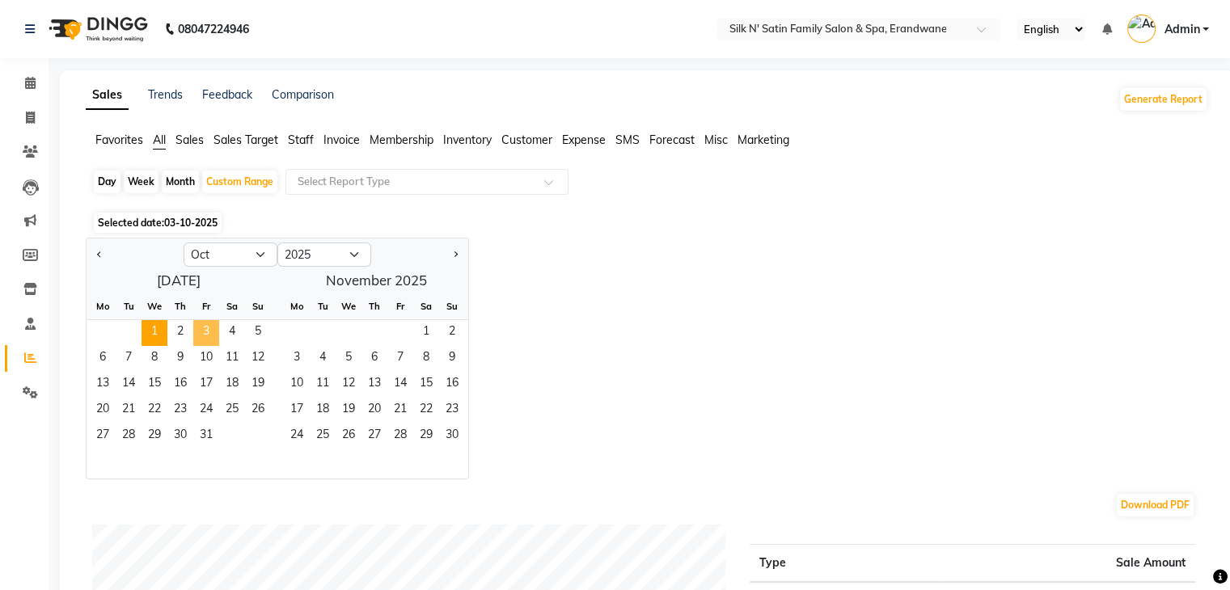
click at [204, 328] on span "3" at bounding box center [206, 333] width 26 height 26
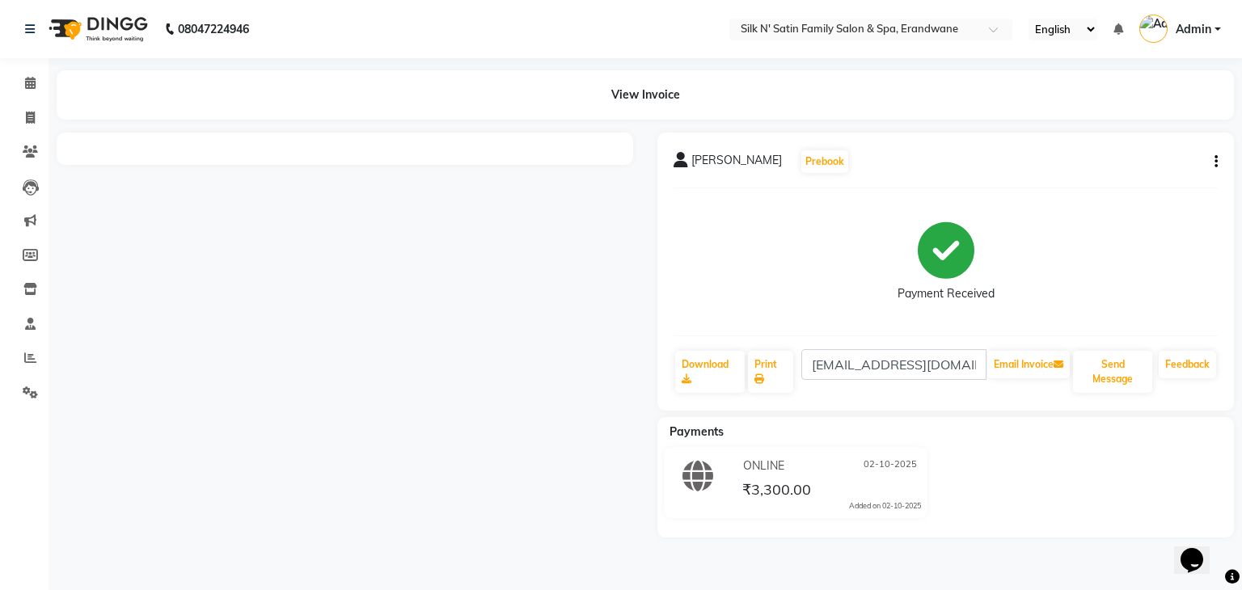
click at [1216, 162] on icon "button" at bounding box center [1215, 162] width 3 height 1
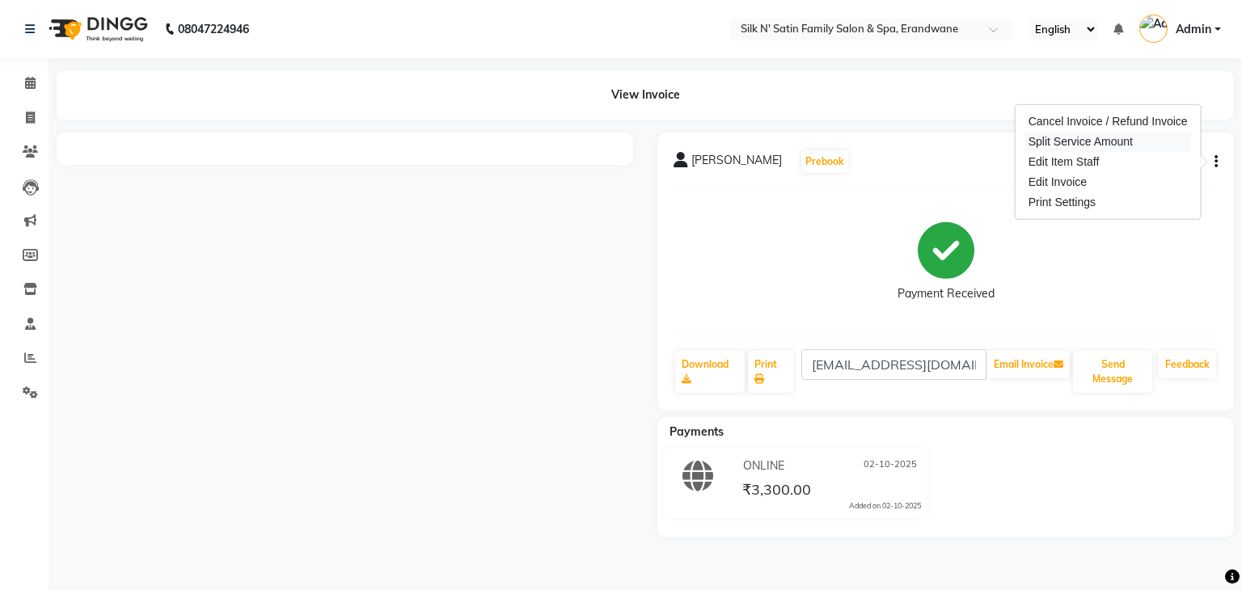
click at [1079, 142] on div "Split Service Amount" at bounding box center [1108, 142] width 166 height 20
select select "60027"
select select "68287"
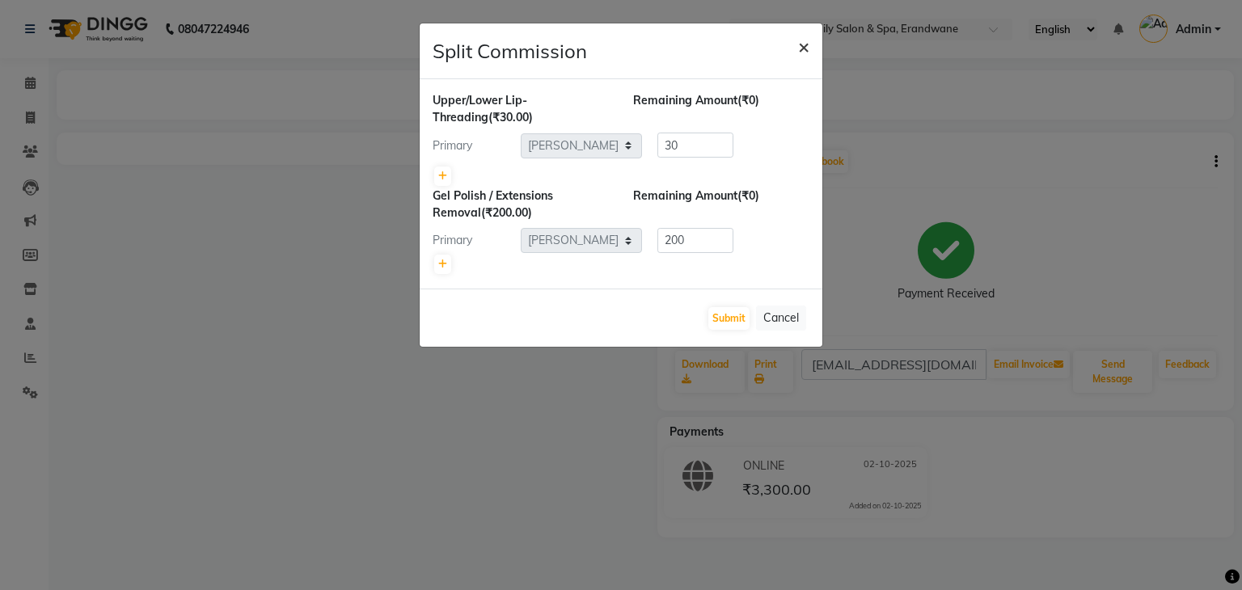
click at [807, 48] on span "×" at bounding box center [803, 46] width 11 height 24
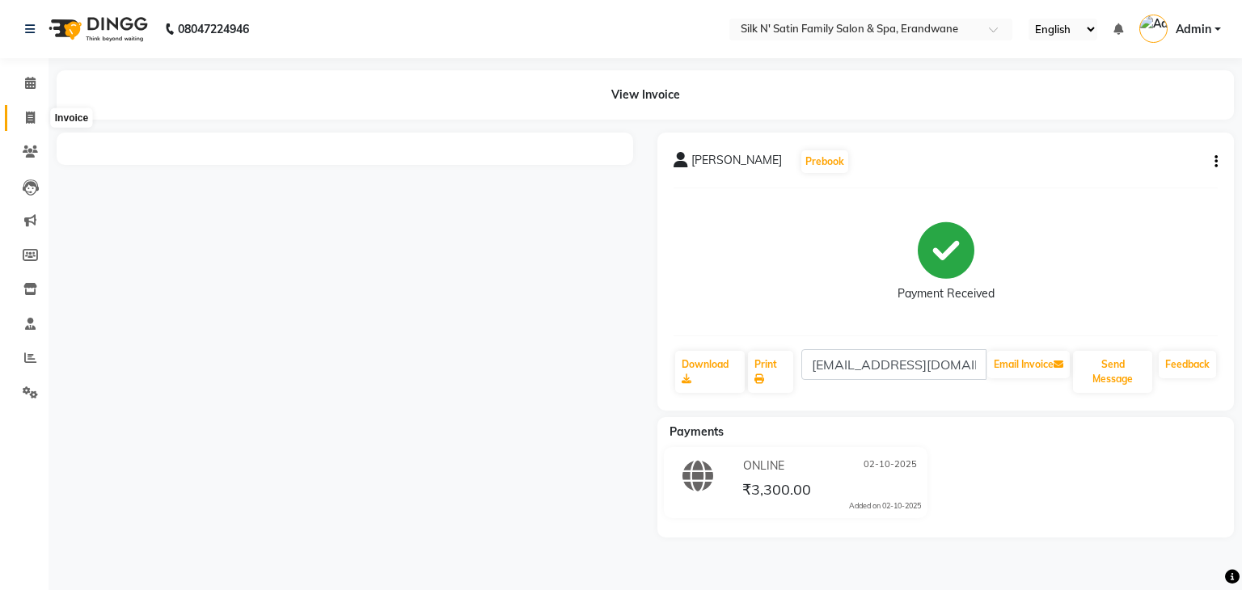
click at [30, 122] on icon at bounding box center [30, 118] width 9 height 12
select select "service"
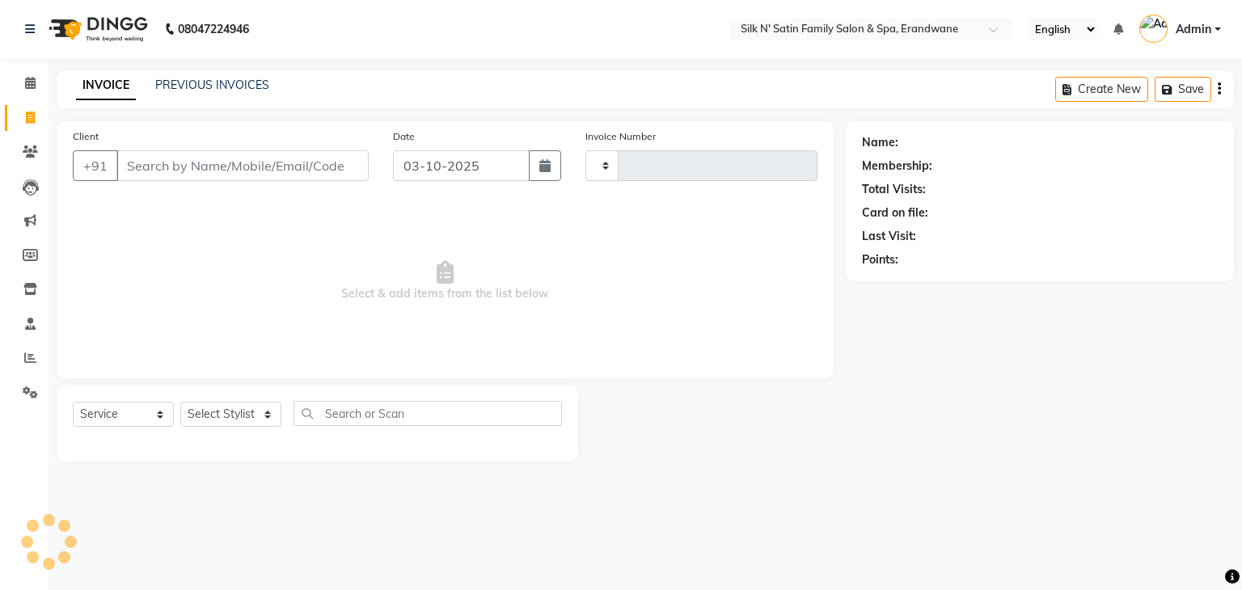
type input "5154"
select select "6931"
click at [207, 86] on link "PREVIOUS INVOICES" at bounding box center [212, 85] width 114 height 15
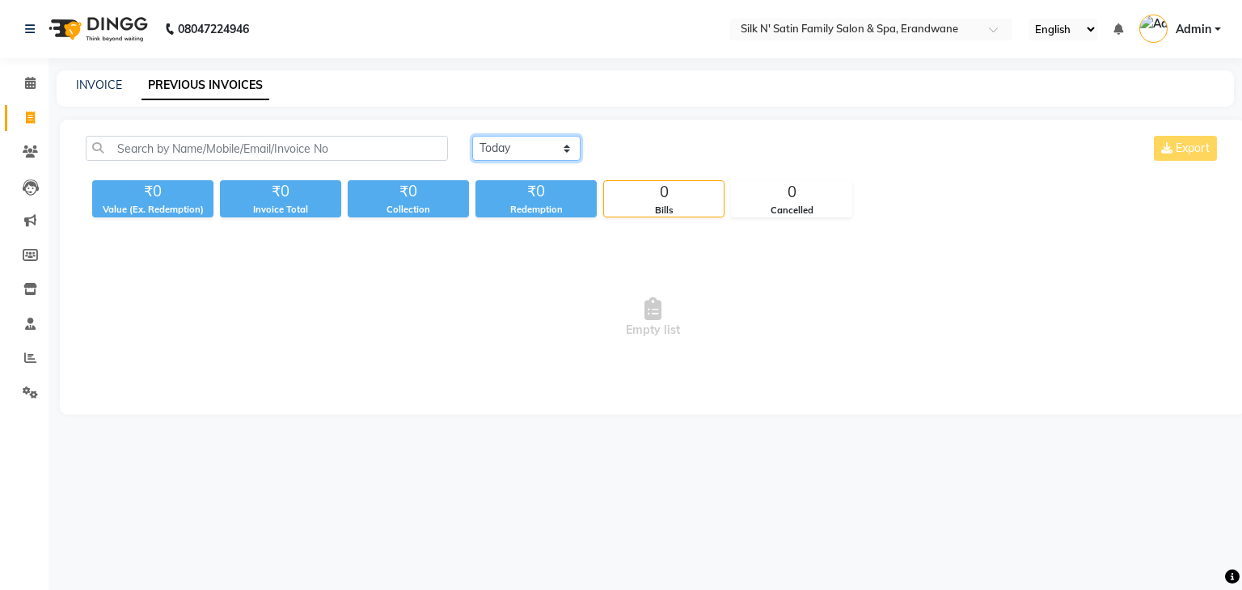
click at [537, 146] on select "Today Yesterday Custom Range" at bounding box center [526, 148] width 108 height 25
select select "yesterday"
click at [472, 136] on select "Today Yesterday Custom Range" at bounding box center [526, 148] width 108 height 25
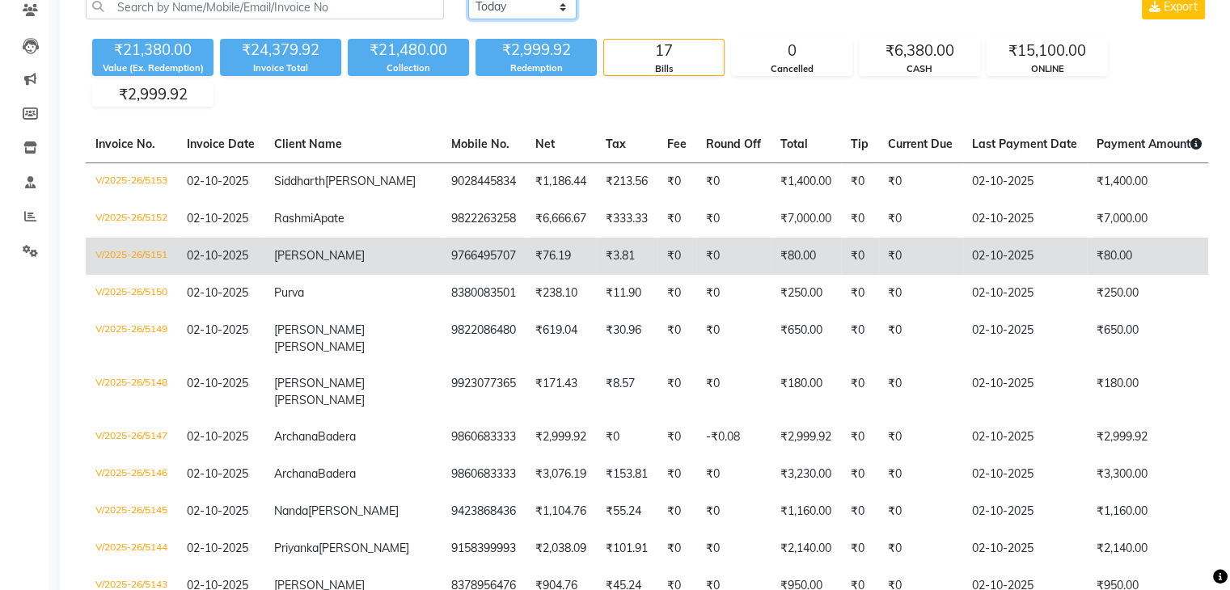
scroll to position [162, 0]
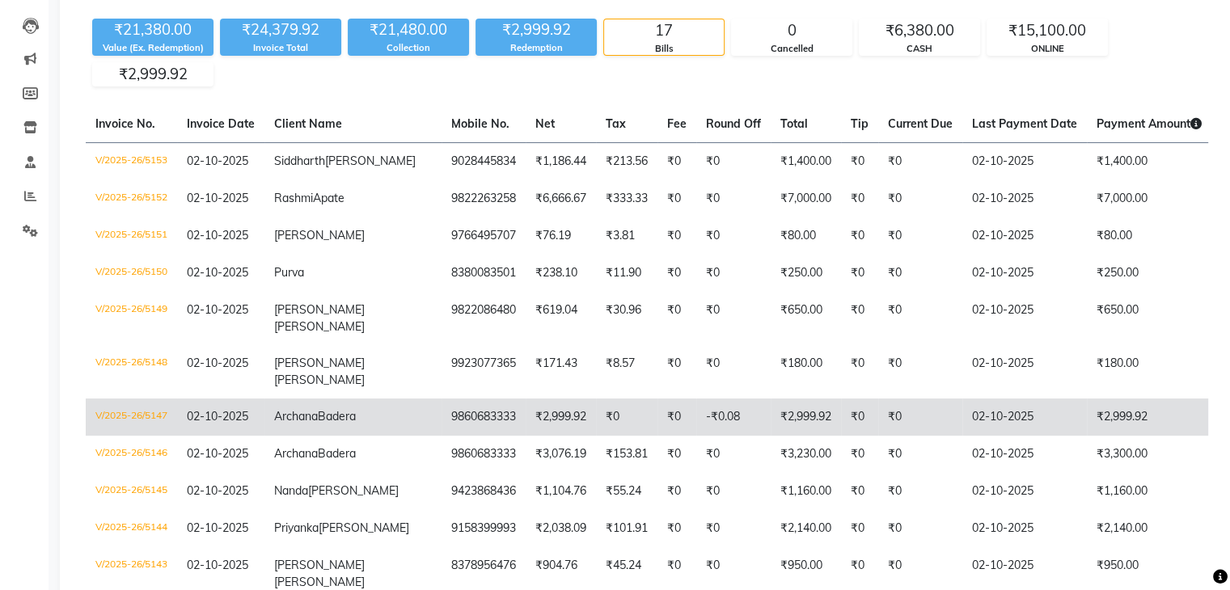
click at [338, 436] on td "[PERSON_NAME]" at bounding box center [352, 417] width 177 height 37
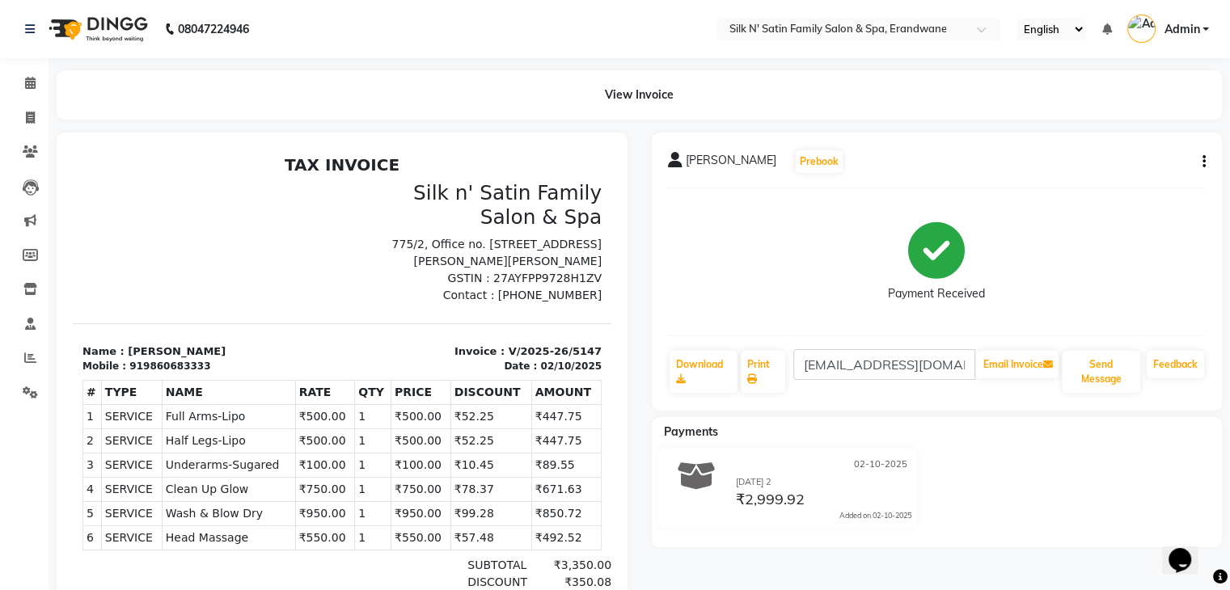
click at [1204, 162] on icon "button" at bounding box center [1203, 162] width 3 height 1
click at [1100, 154] on div "Split Service Amount" at bounding box center [1096, 152] width 166 height 20
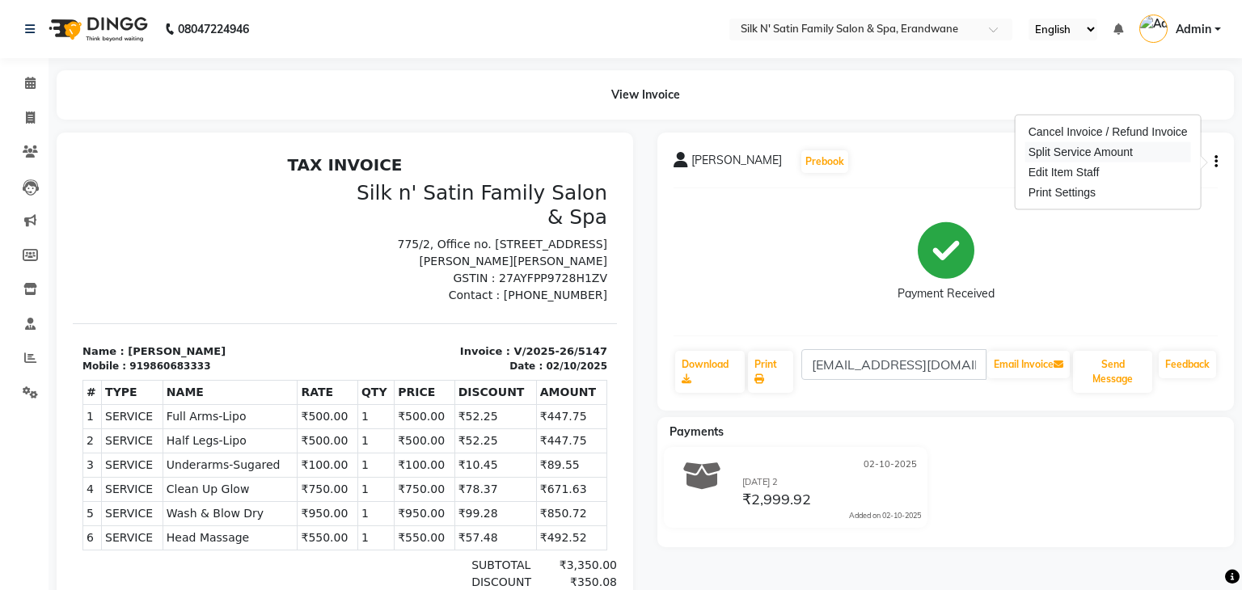
select select "59992"
select select "60027"
select select "68302"
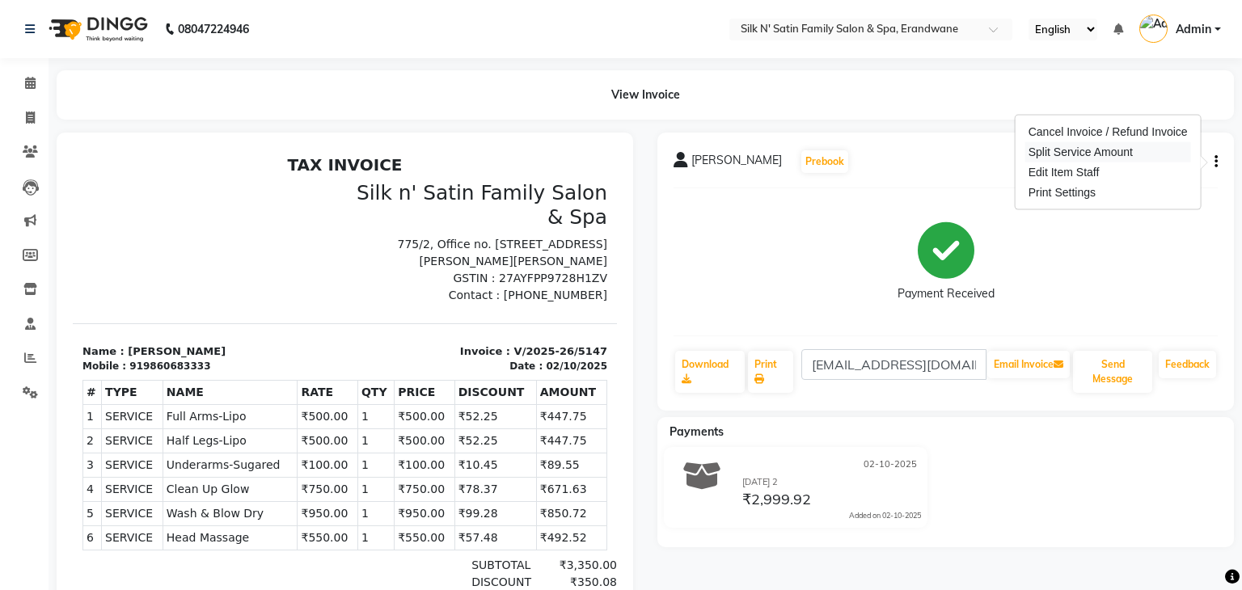
select select "59972"
select select "60027"
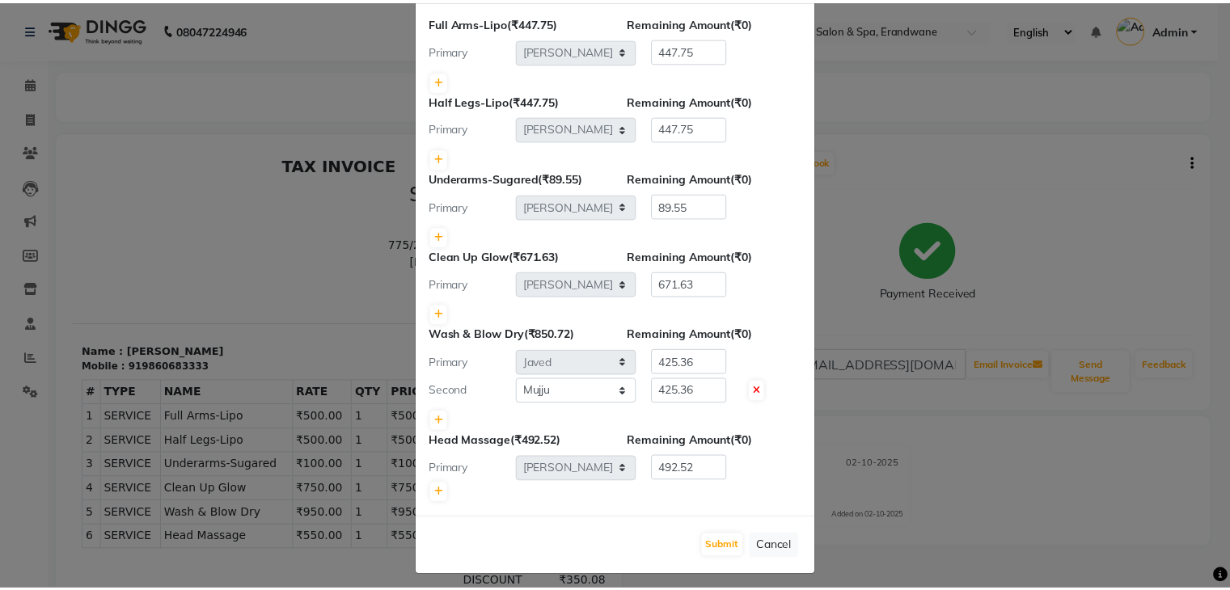
scroll to position [81, 0]
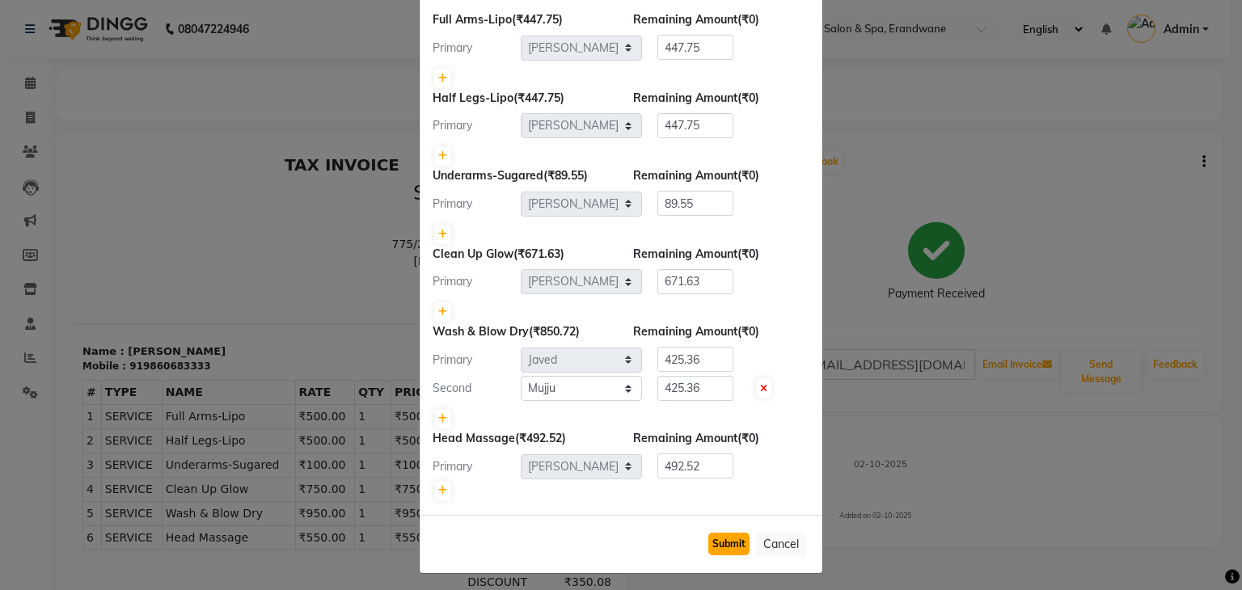
click at [731, 537] on button "Submit" at bounding box center [728, 544] width 41 height 23
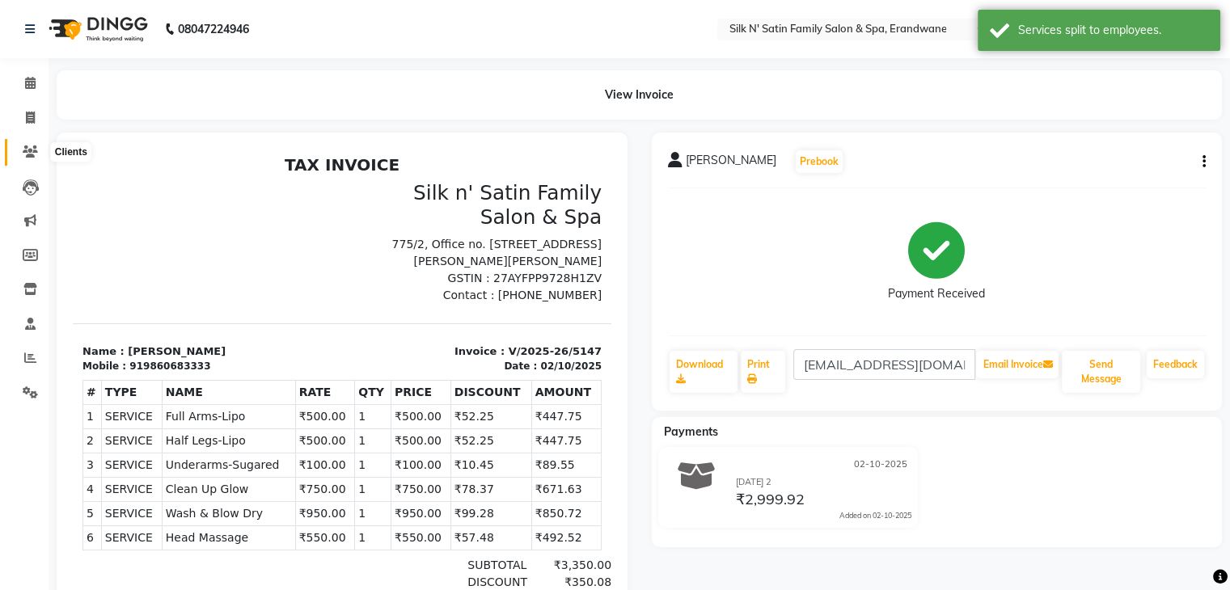
click at [29, 146] on icon at bounding box center [30, 152] width 15 height 12
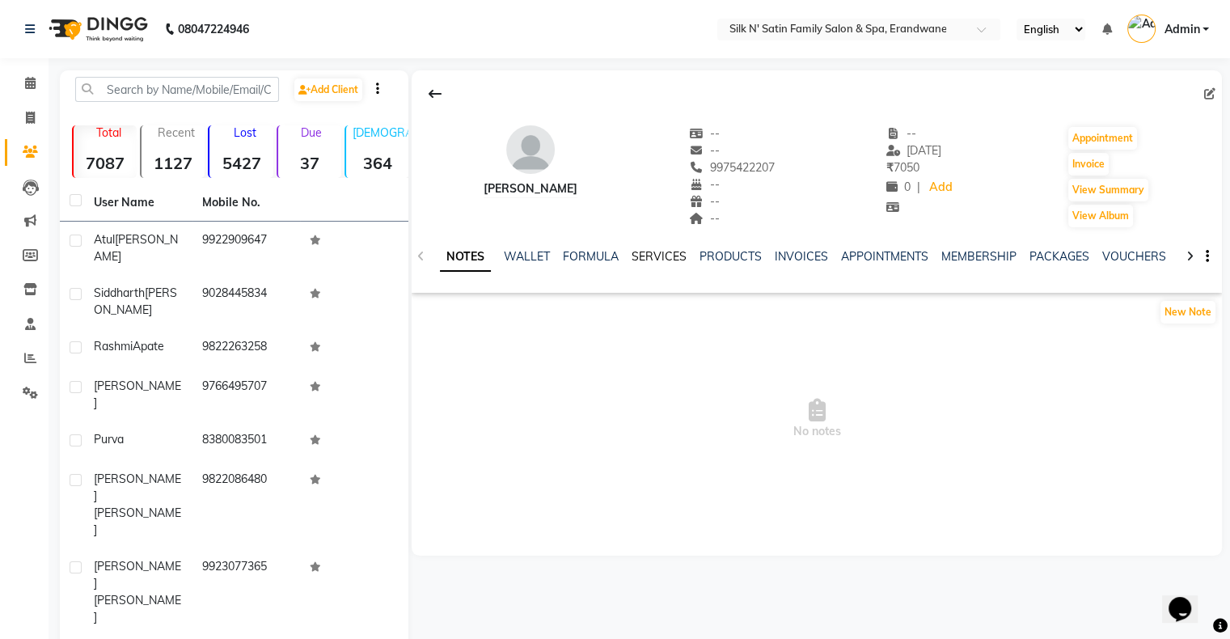
click at [650, 254] on link "SERVICES" at bounding box center [658, 256] width 55 height 15
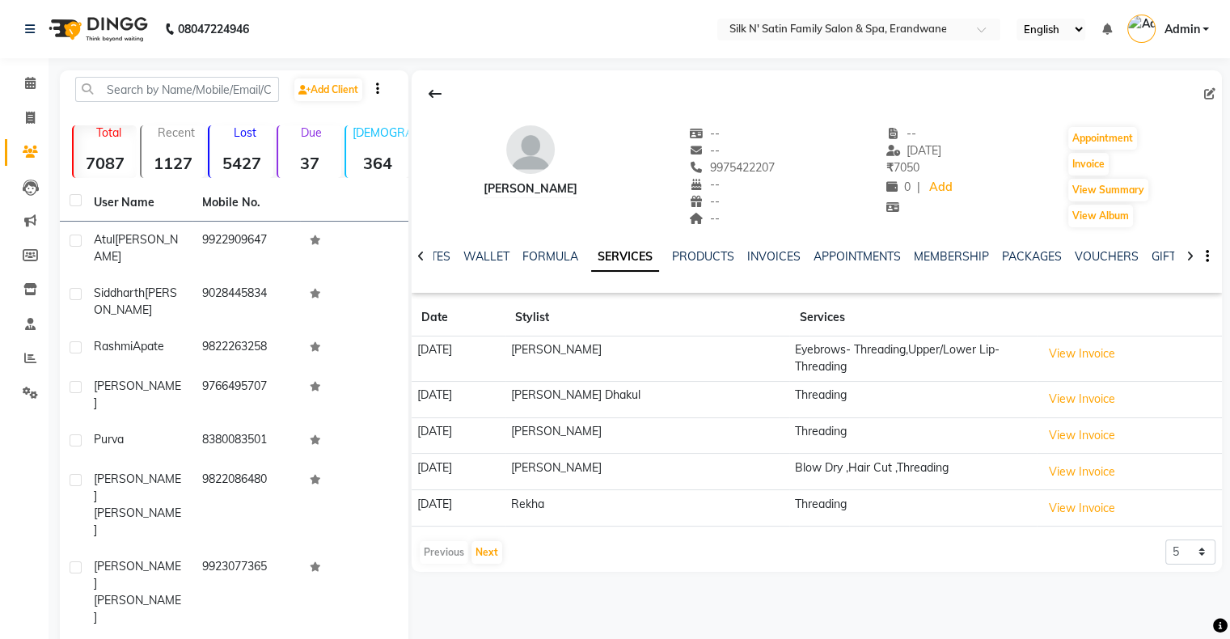
drag, startPoint x: 714, startPoint y: 167, endPoint x: 779, endPoint y: 168, distance: 65.5
click at [779, 168] on div "[PERSON_NAME] -- -- 9975422207 -- -- -- -- [DATE] ₹ 7050 0 | Add Appointment In…" at bounding box center [817, 169] width 810 height 120
copy span "9975422207"
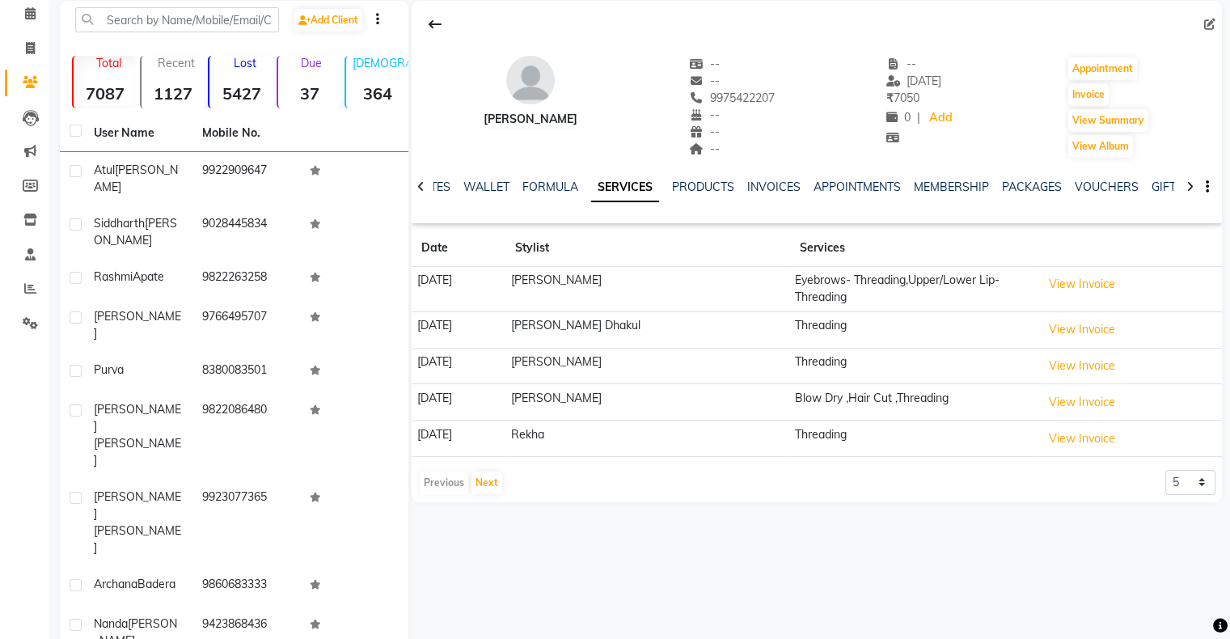
scroll to position [75, 0]
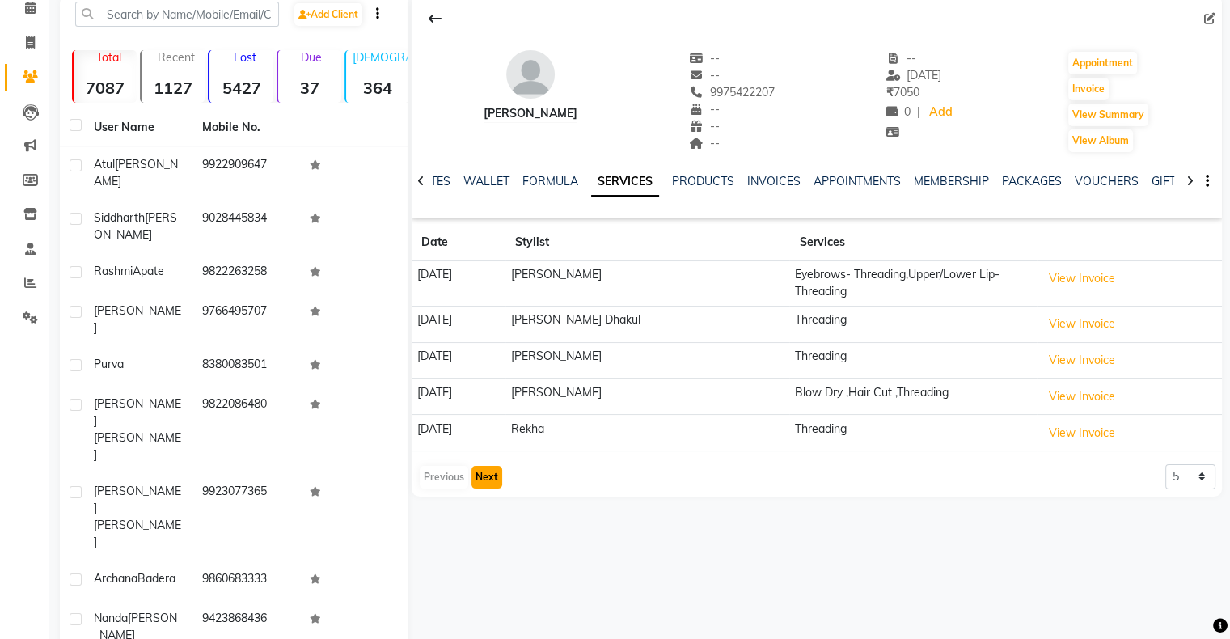
click at [491, 477] on button "Next" at bounding box center [486, 477] width 31 height 23
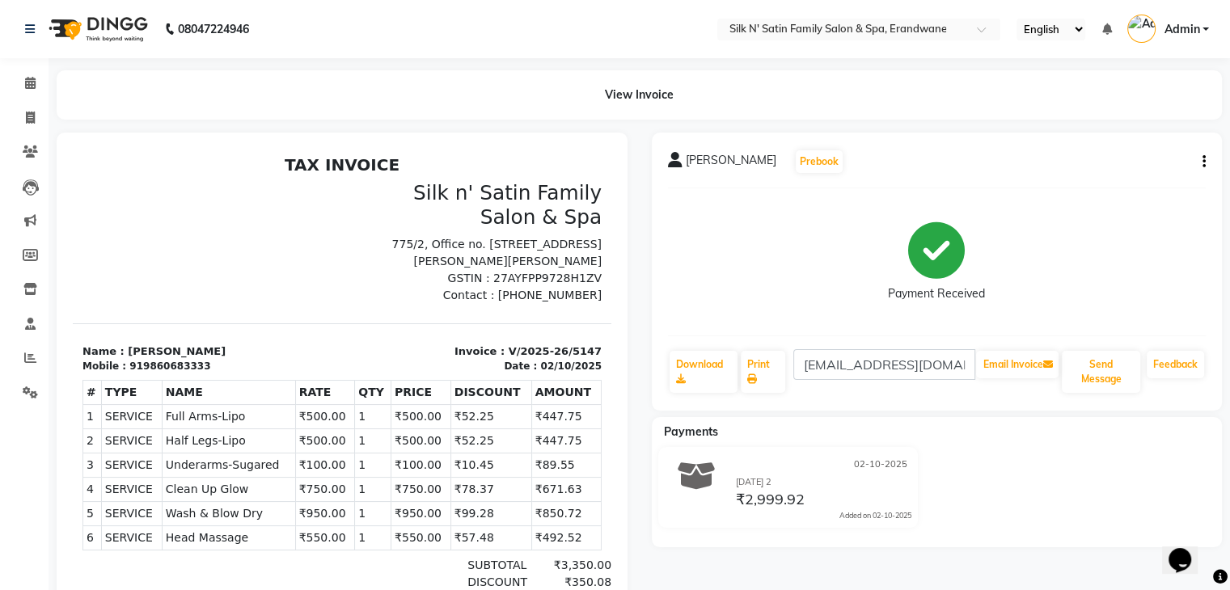
click at [1204, 163] on icon "button" at bounding box center [1203, 162] width 3 height 1
click at [1085, 166] on div "Edit Item Staff" at bounding box center [1096, 173] width 166 height 20
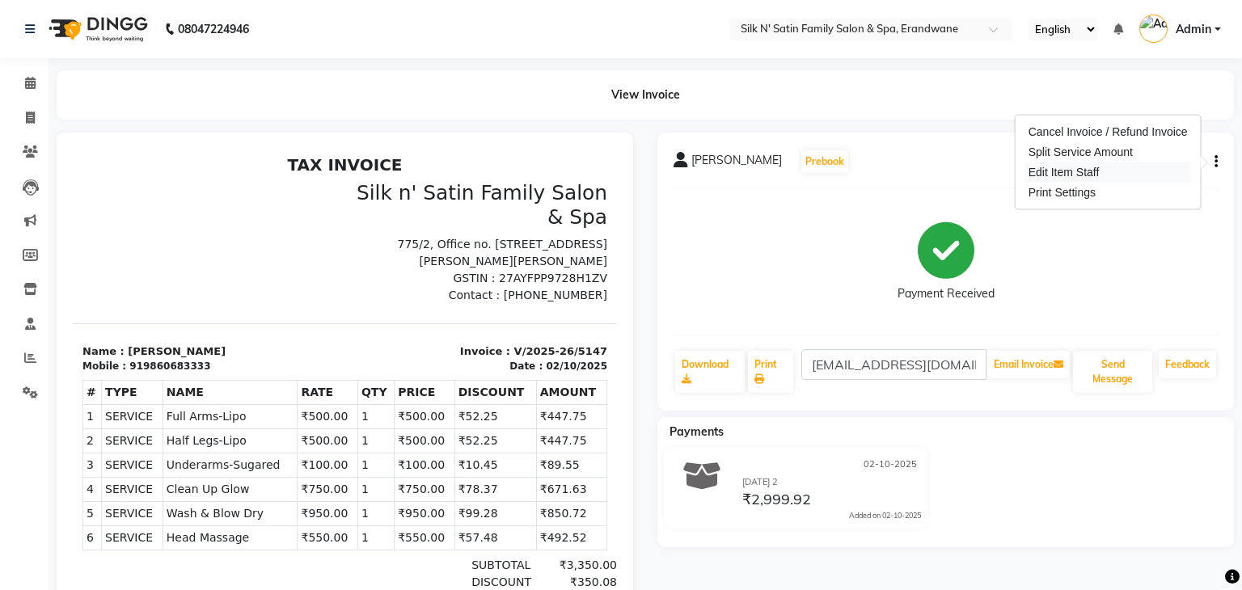
select select
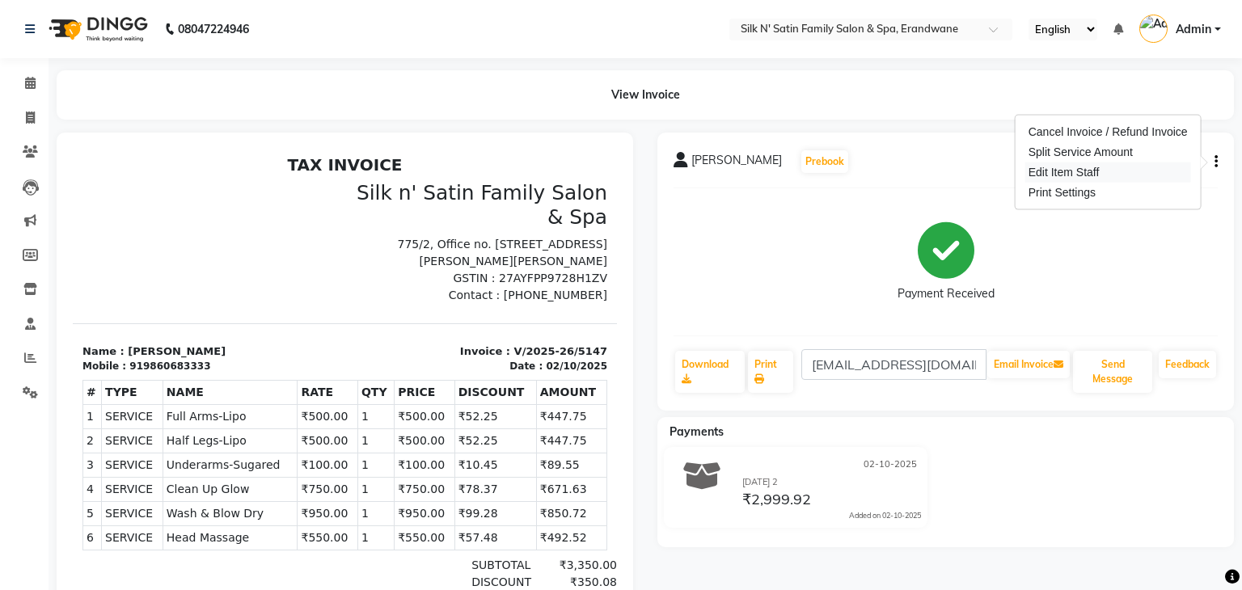
select select
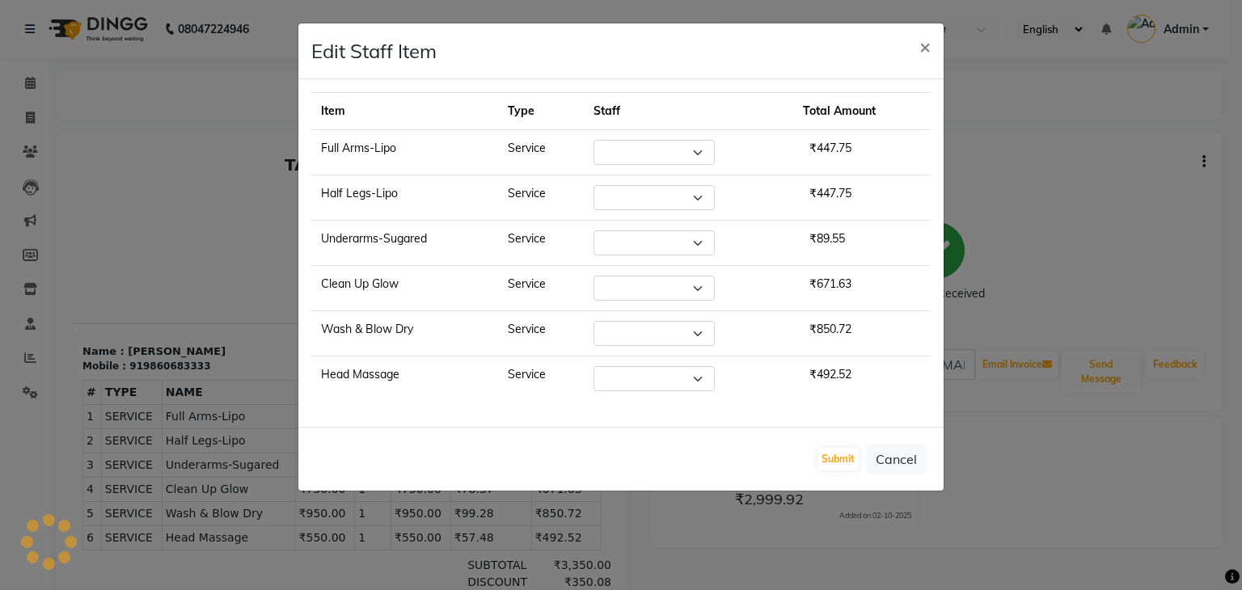
select select "59992"
select select "60027"
select select "68302"
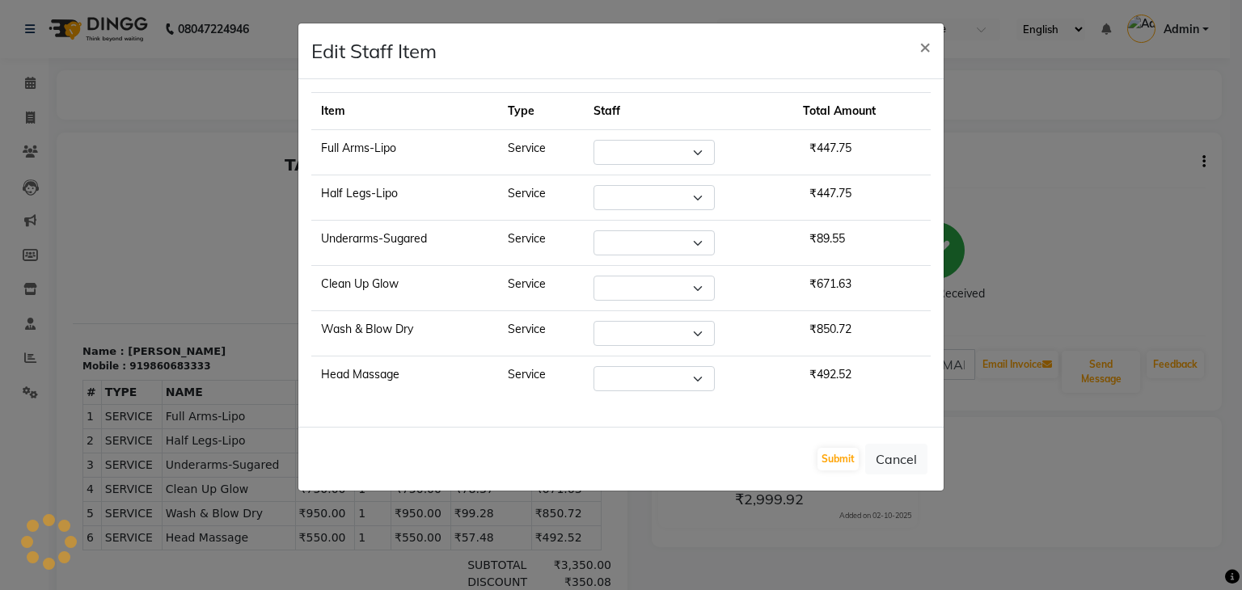
select select "60027"
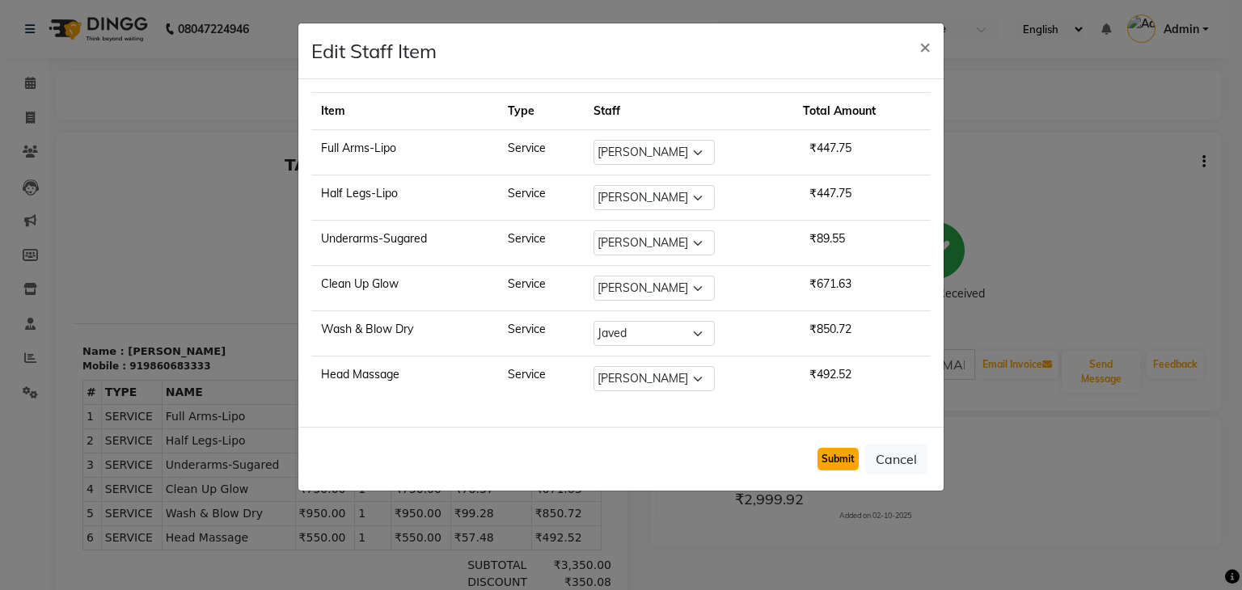
click at [844, 460] on button "Submit" at bounding box center [837, 459] width 41 height 23
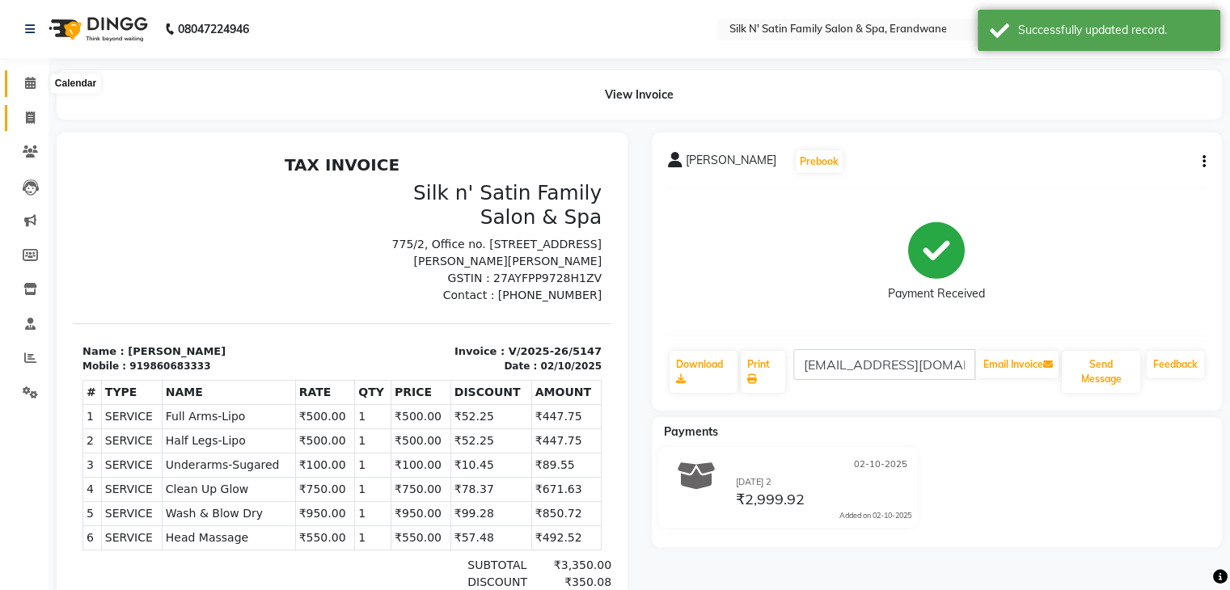
drag, startPoint x: 28, startPoint y: 82, endPoint x: 27, endPoint y: 125, distance: 43.7
click at [28, 82] on icon at bounding box center [30, 83] width 11 height 12
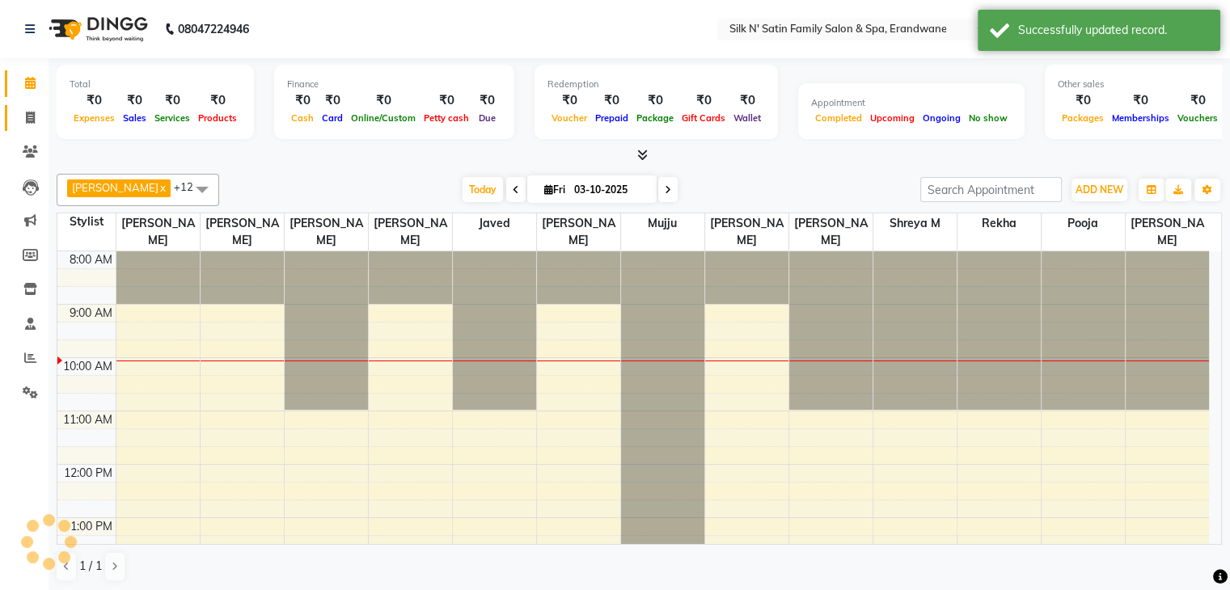
scroll to position [107, 0]
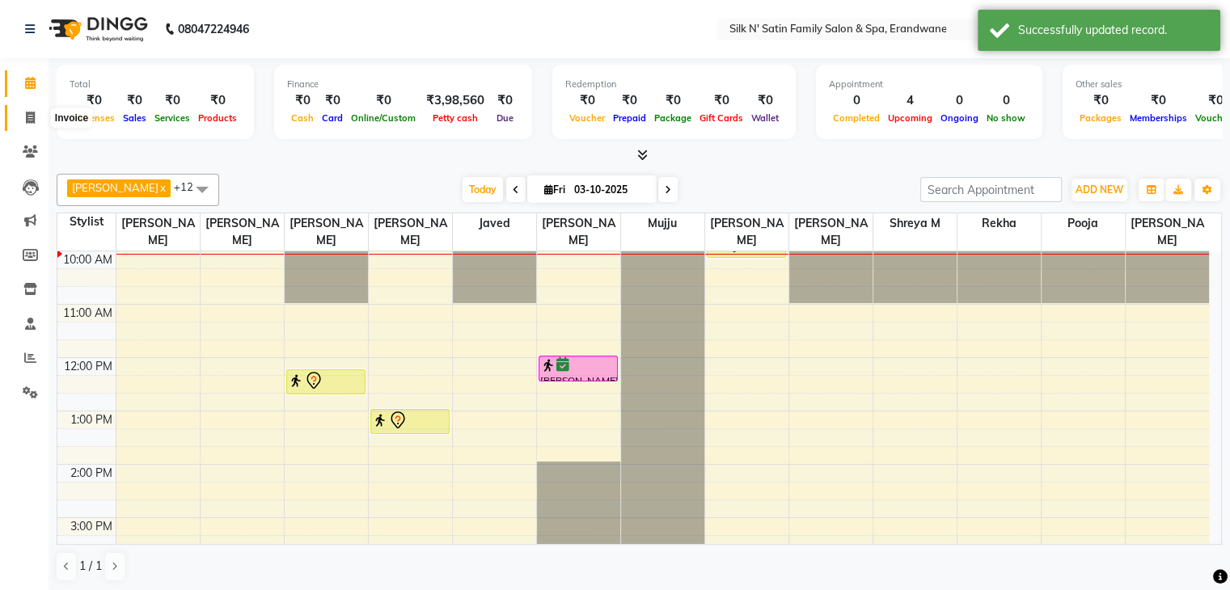
click at [26, 118] on icon at bounding box center [30, 118] width 9 height 12
select select "6931"
select select "service"
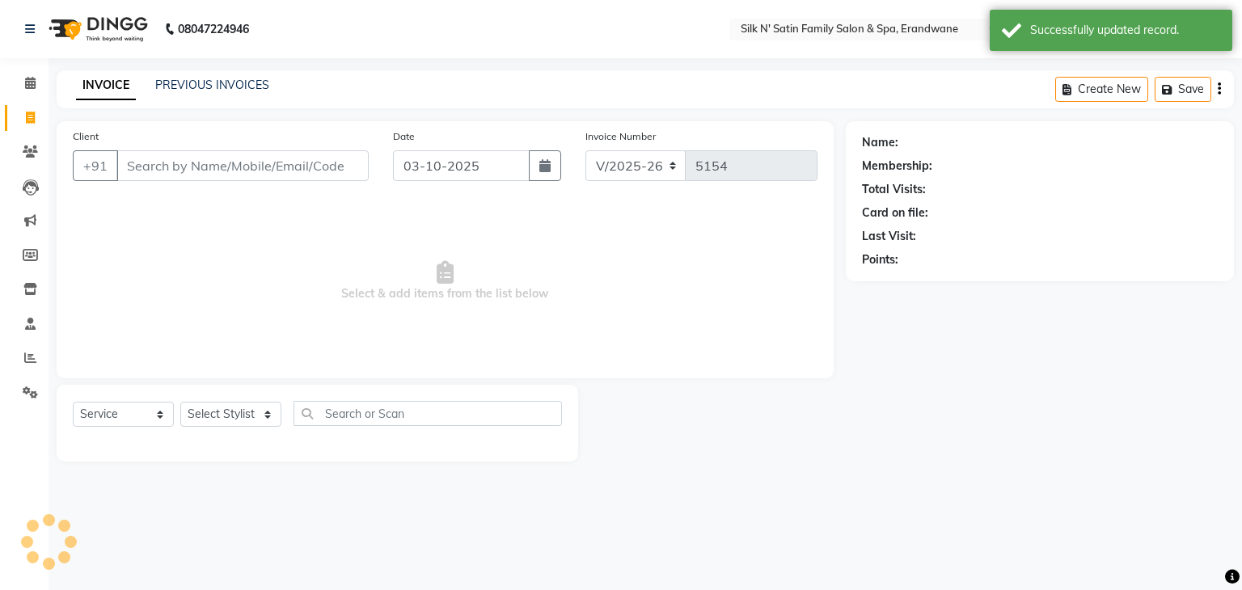
click at [251, 160] on input "Client" at bounding box center [242, 165] width 252 height 31
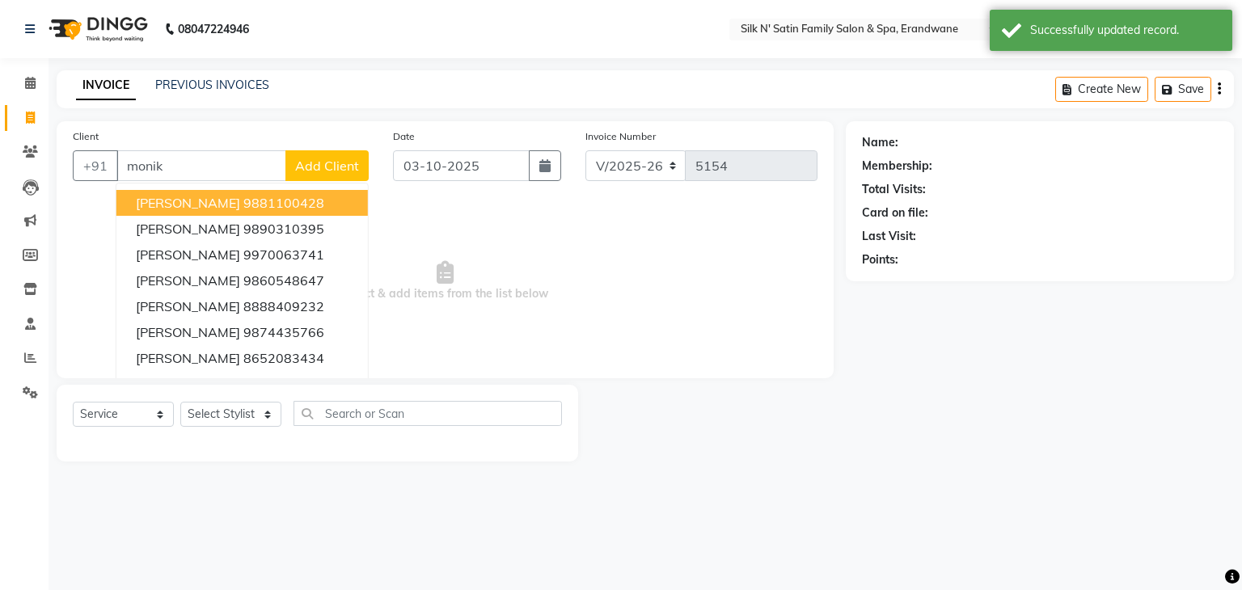
click at [250, 211] on ngb-highlight "9881100428" at bounding box center [283, 203] width 81 height 16
type input "9881100428"
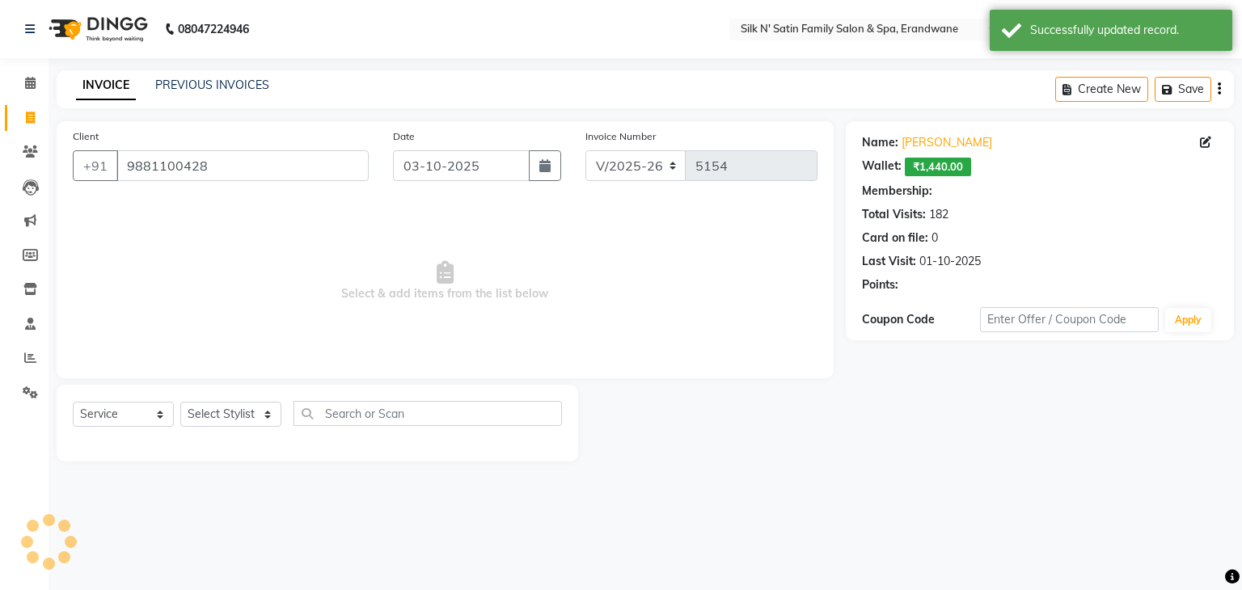
select select "1: Object"
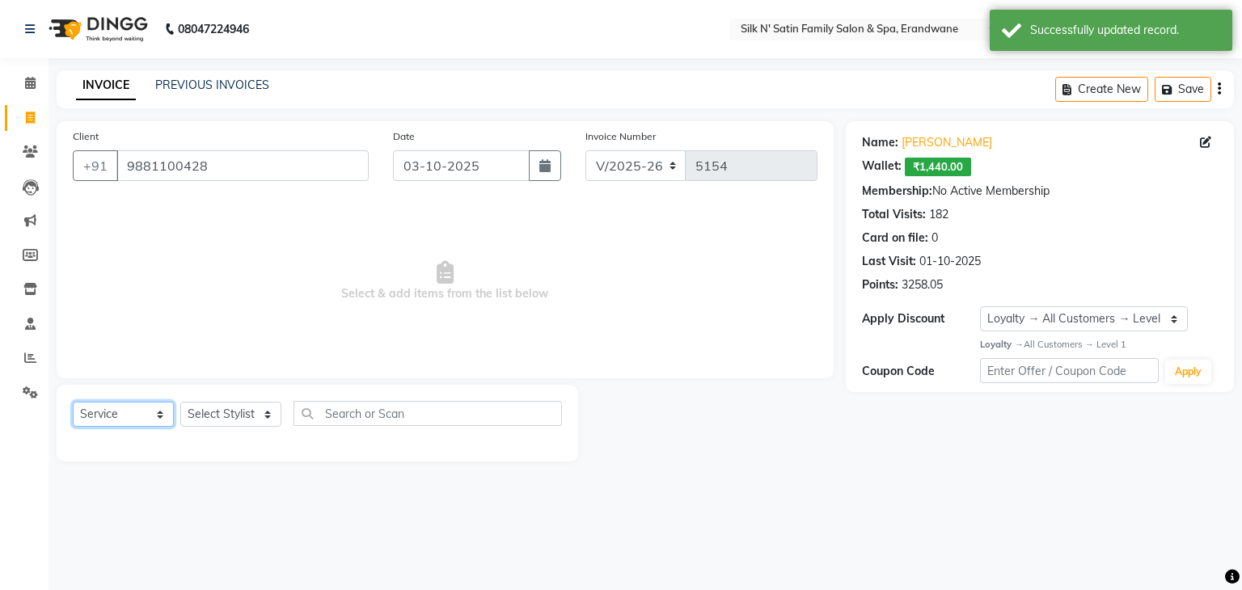
click at [93, 418] on select "Select Service Product Membership Package Voucher Prepaid Gift Card" at bounding box center [123, 414] width 101 height 25
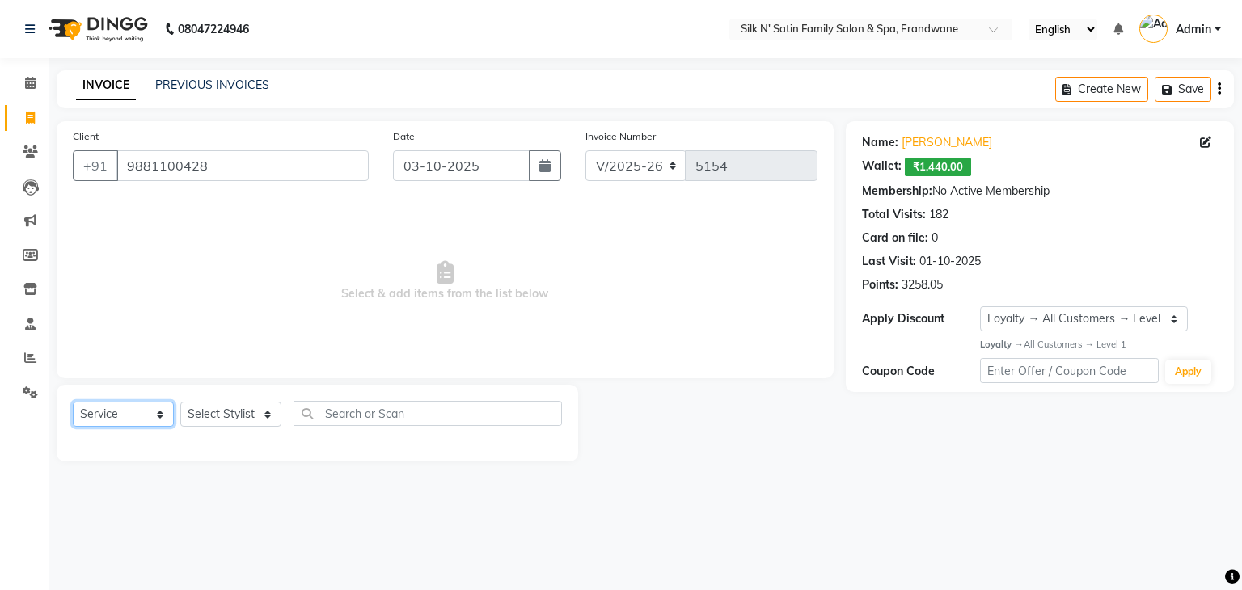
select select "package"
click at [73, 403] on select "Select Service Product Membership Package Voucher Prepaid Gift Card" at bounding box center [123, 414] width 101 height 25
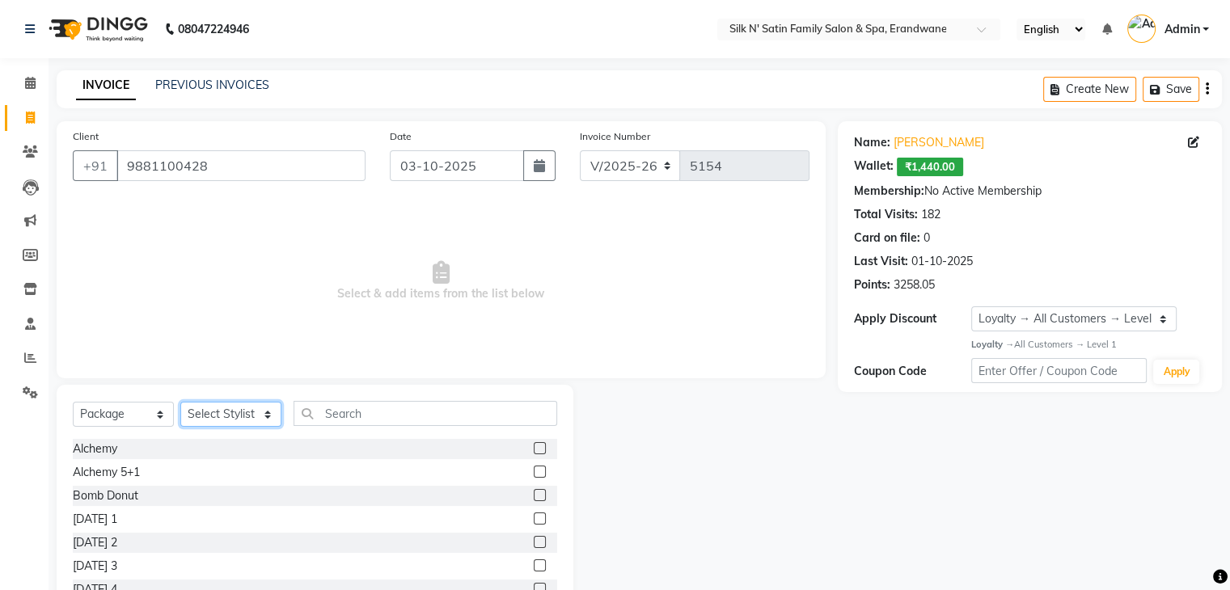
click at [213, 415] on select "Select Stylist Abhay Aditi Jadhav Ashish Salunke Chandu Devki Dipali Bhargude H…" at bounding box center [230, 414] width 101 height 25
select select "54505"
click at [180, 403] on select "Select Stylist Abhay Aditi Jadhav Ashish Salunke Chandu Devki Dipali Bhargude H…" at bounding box center [230, 414] width 101 height 25
click at [534, 564] on label at bounding box center [540, 566] width 12 height 12
click at [534, 564] on input "checkbox" at bounding box center [539, 566] width 11 height 11
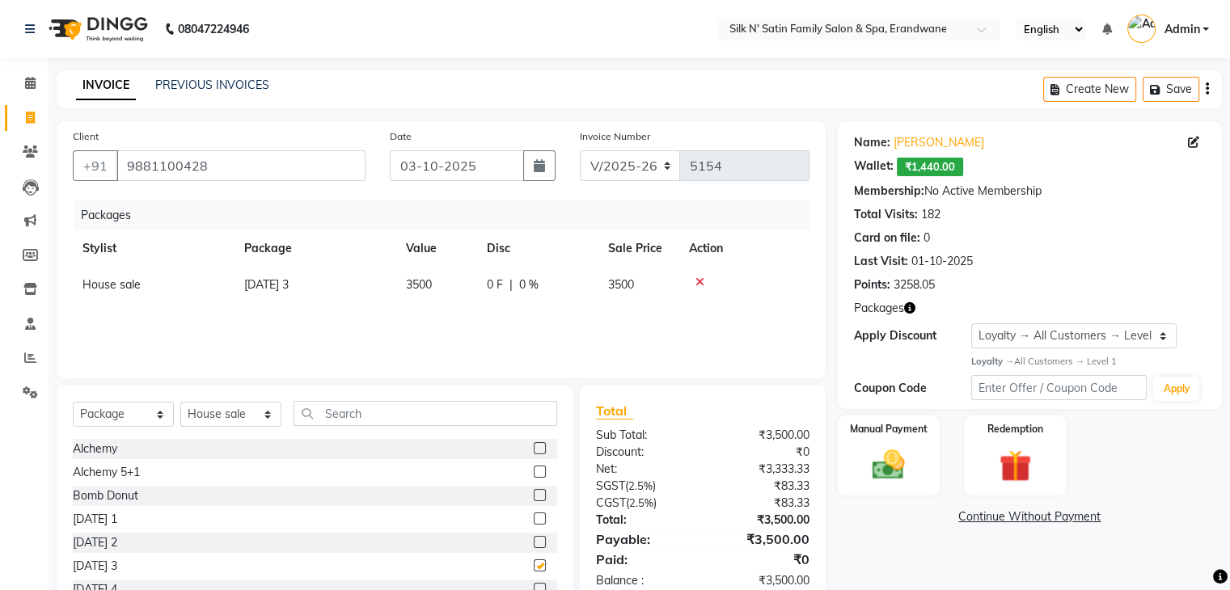
checkbox input "false"
click at [902, 465] on img at bounding box center [888, 464] width 54 height 39
click at [796, 313] on div "Packages Stylist Package Value Disc Sale Price Action House sale Diwali 3 3500 …" at bounding box center [441, 282] width 737 height 162
click at [783, 294] on td at bounding box center [744, 285] width 130 height 36
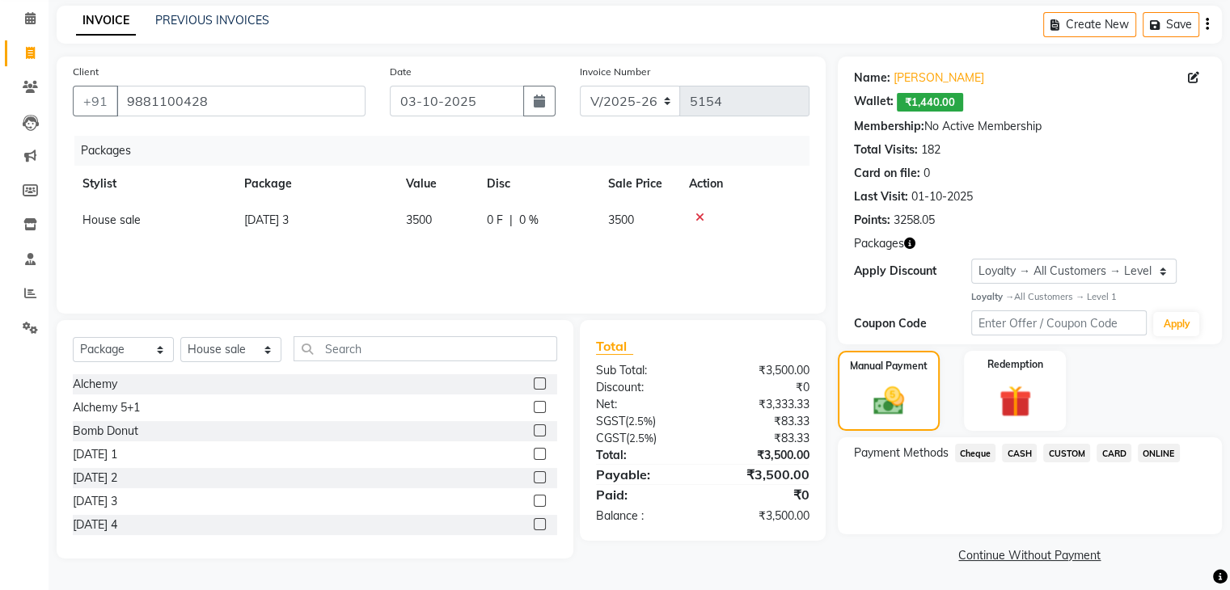
scroll to position [66, 0]
click at [94, 350] on select "Select Service Product Membership Package Voucher Prepaid Gift Card" at bounding box center [123, 348] width 101 height 25
select select "service"
click at [73, 336] on select "Select Service Product Membership Package Voucher Prepaid Gift Card" at bounding box center [123, 348] width 101 height 25
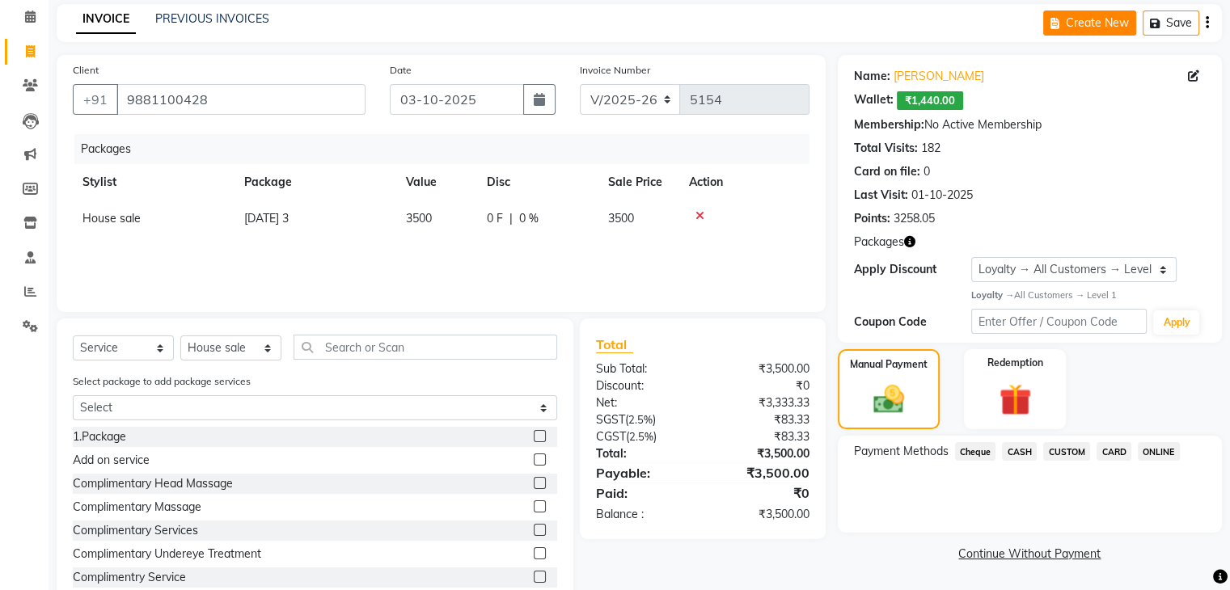
click at [1085, 27] on button "Create New" at bounding box center [1089, 23] width 93 height 25
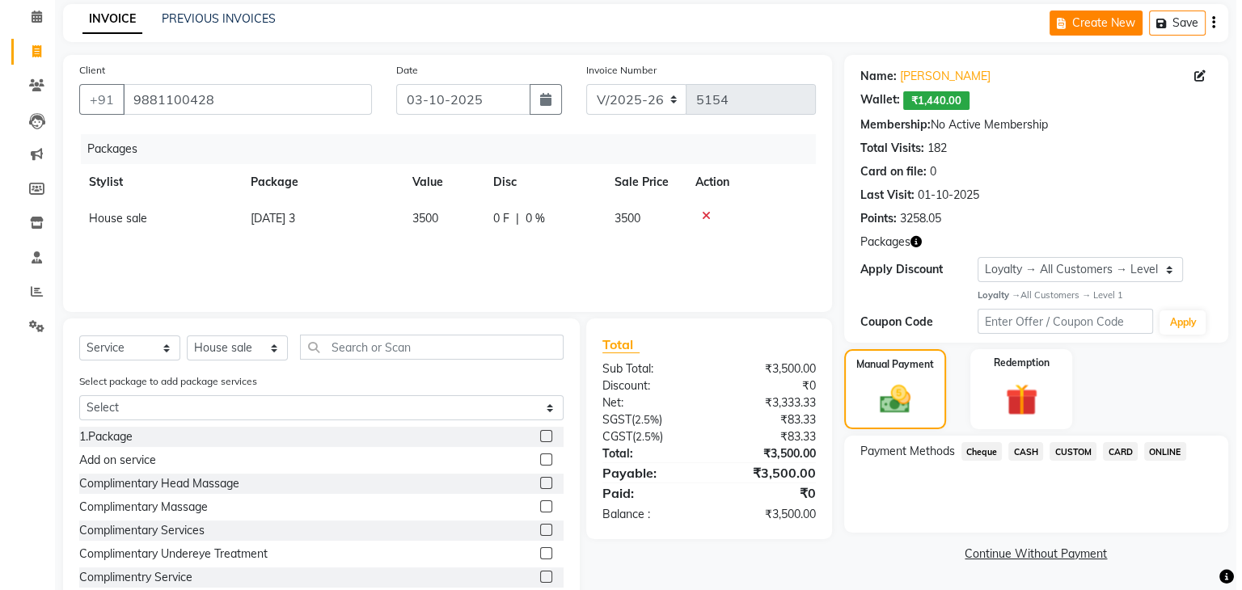
scroll to position [0, 0]
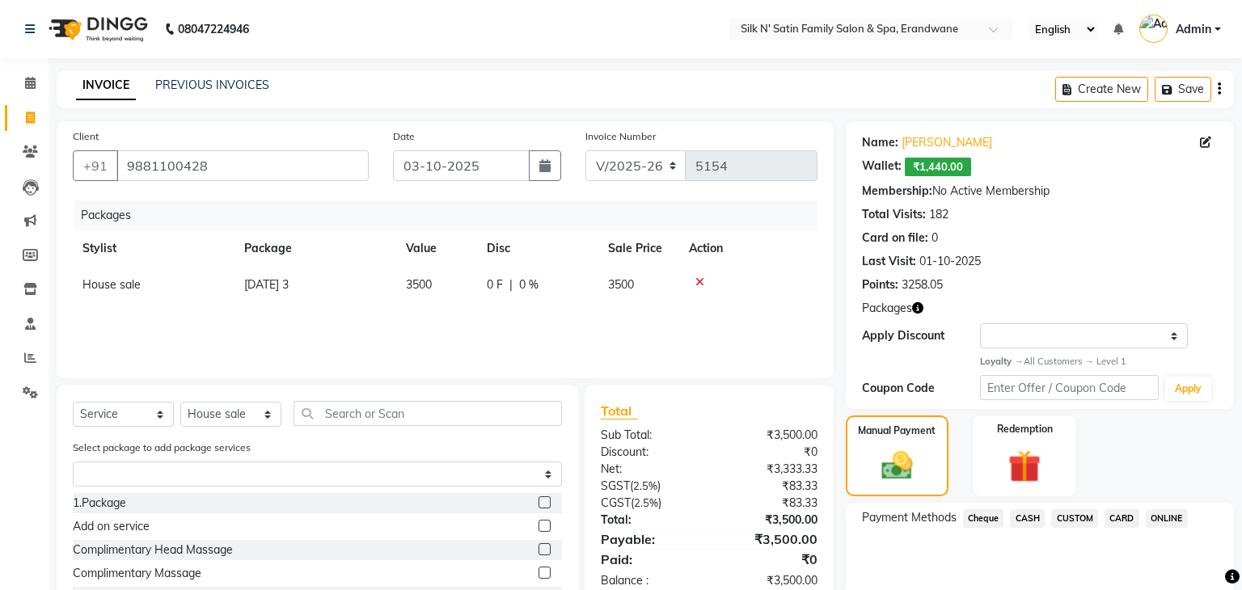
select select "service"
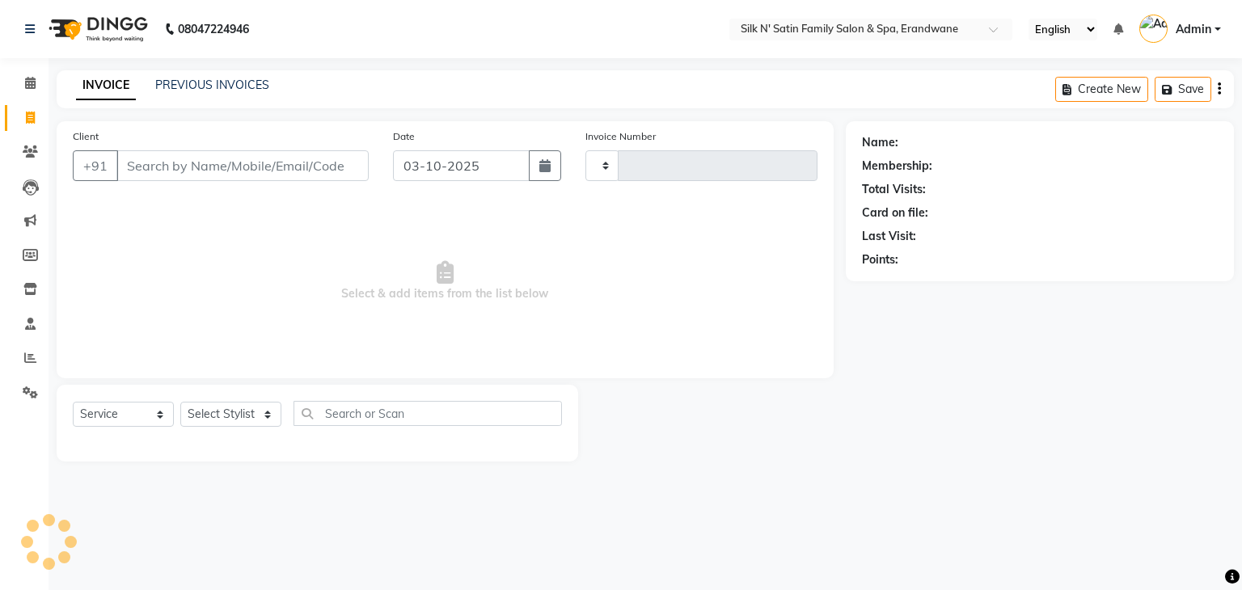
type input "5154"
select select "6931"
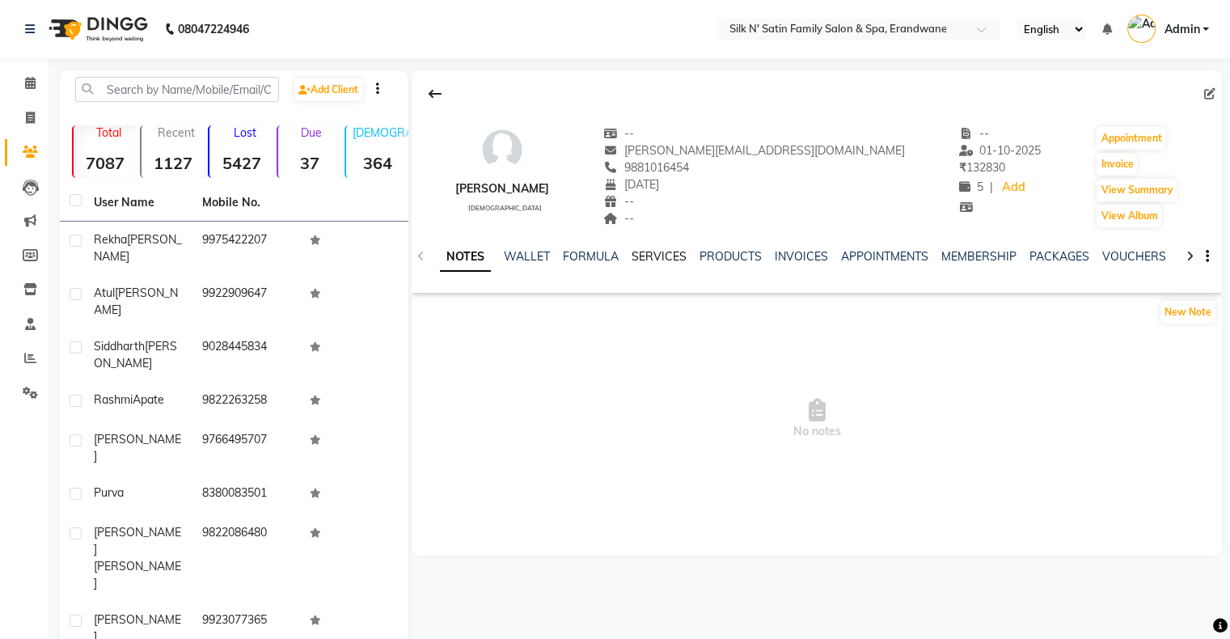
drag, startPoint x: 655, startPoint y: 257, endPoint x: 670, endPoint y: 269, distance: 19.6
click at [655, 257] on link "SERVICES" at bounding box center [658, 256] width 55 height 15
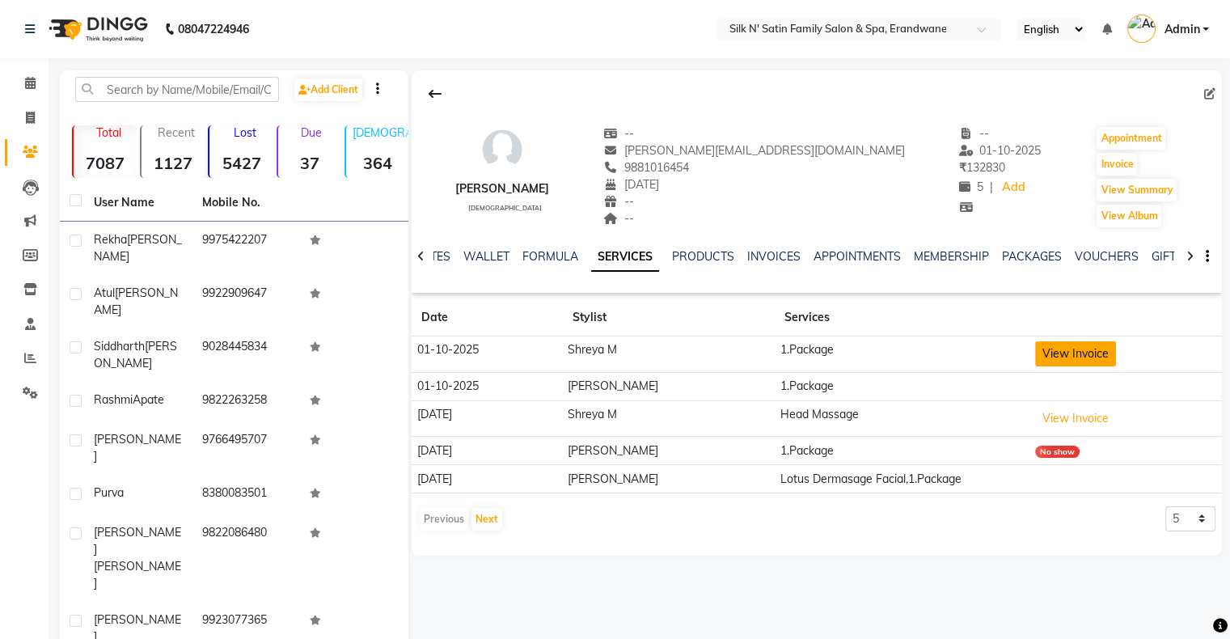
click at [1077, 352] on button "View Invoice" at bounding box center [1075, 353] width 81 height 25
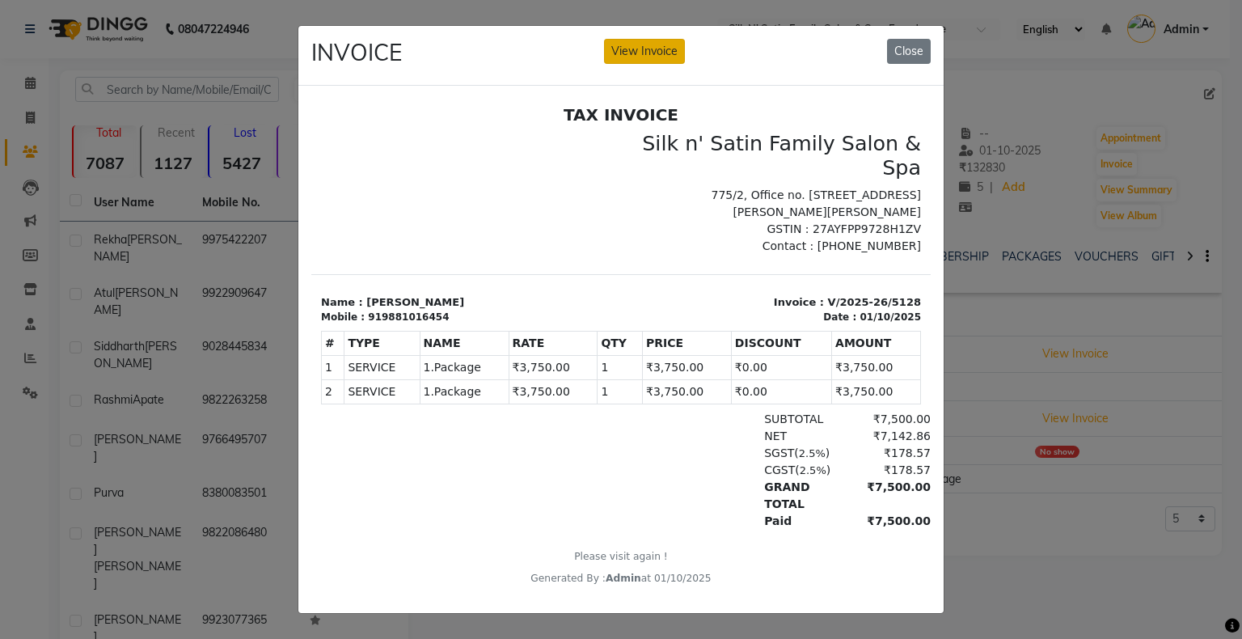
click at [634, 49] on button "View Invoice" at bounding box center [644, 51] width 81 height 25
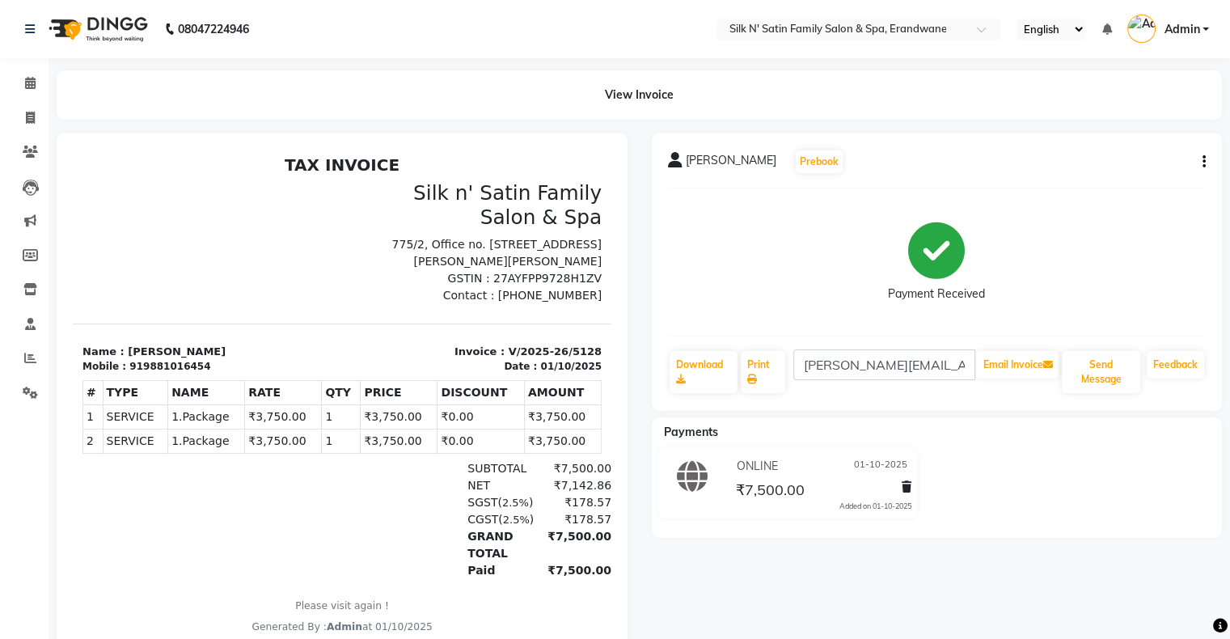
click at [1202, 163] on icon "button" at bounding box center [1203, 162] width 3 height 1
click at [1093, 181] on div "Edit Invoice" at bounding box center [1096, 182] width 166 height 20
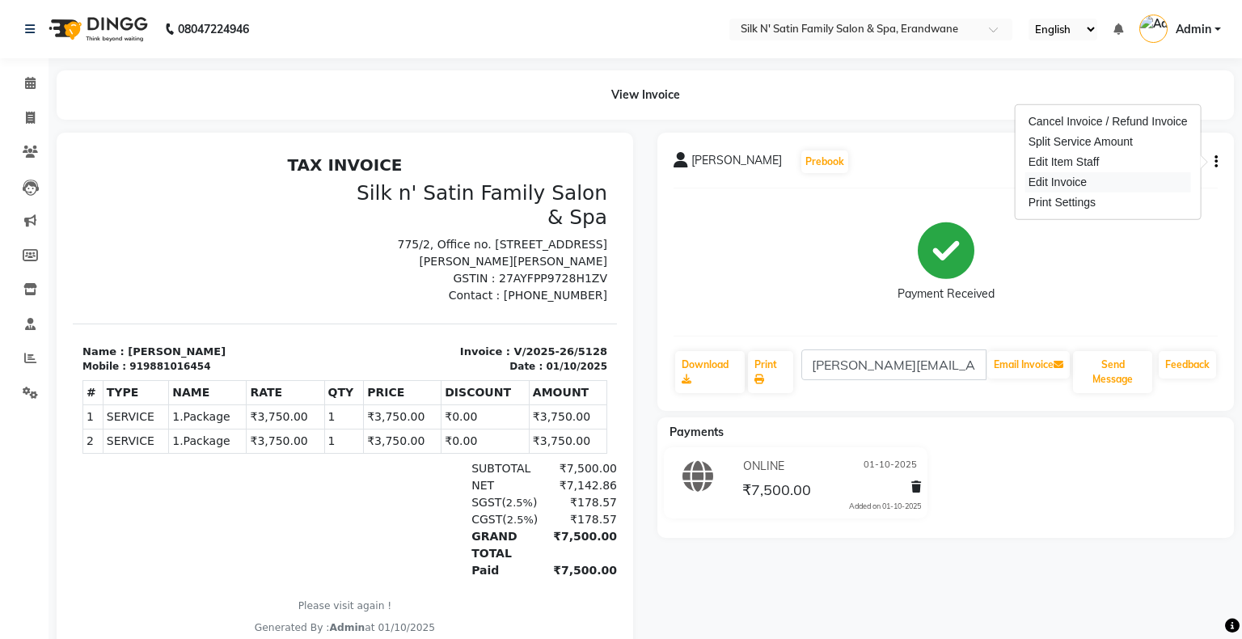
select select "service"
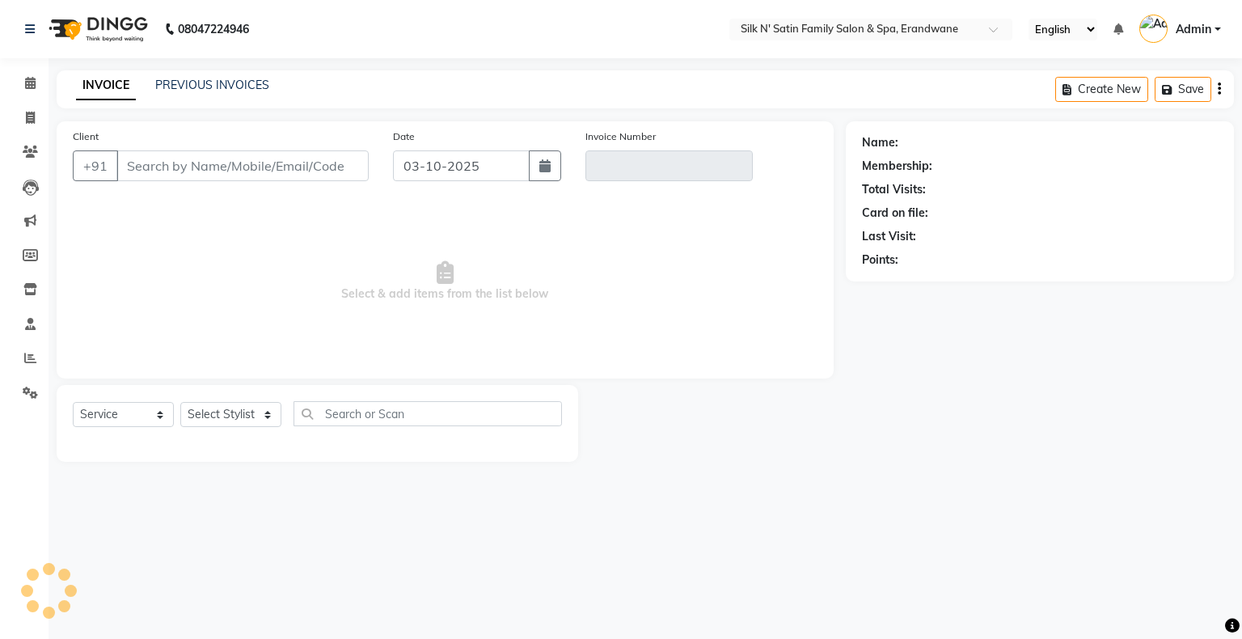
type input "9881016454"
type input "V/2025-26/5128"
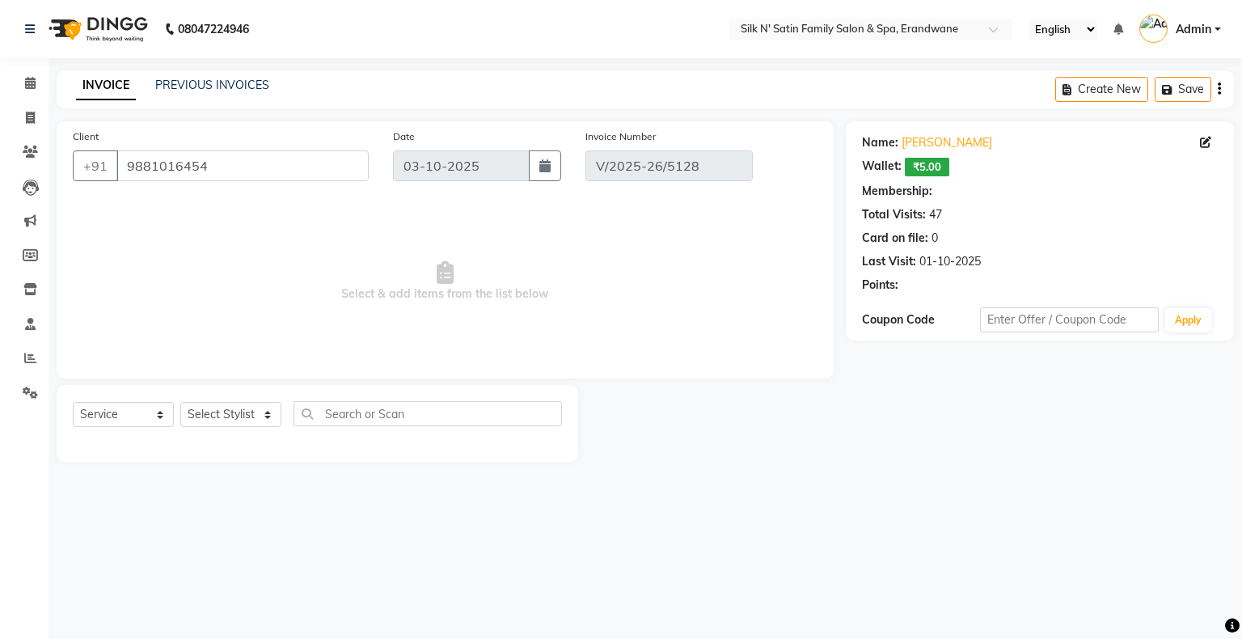
type input "01-10-2025"
select select "select"
select select "1: Object"
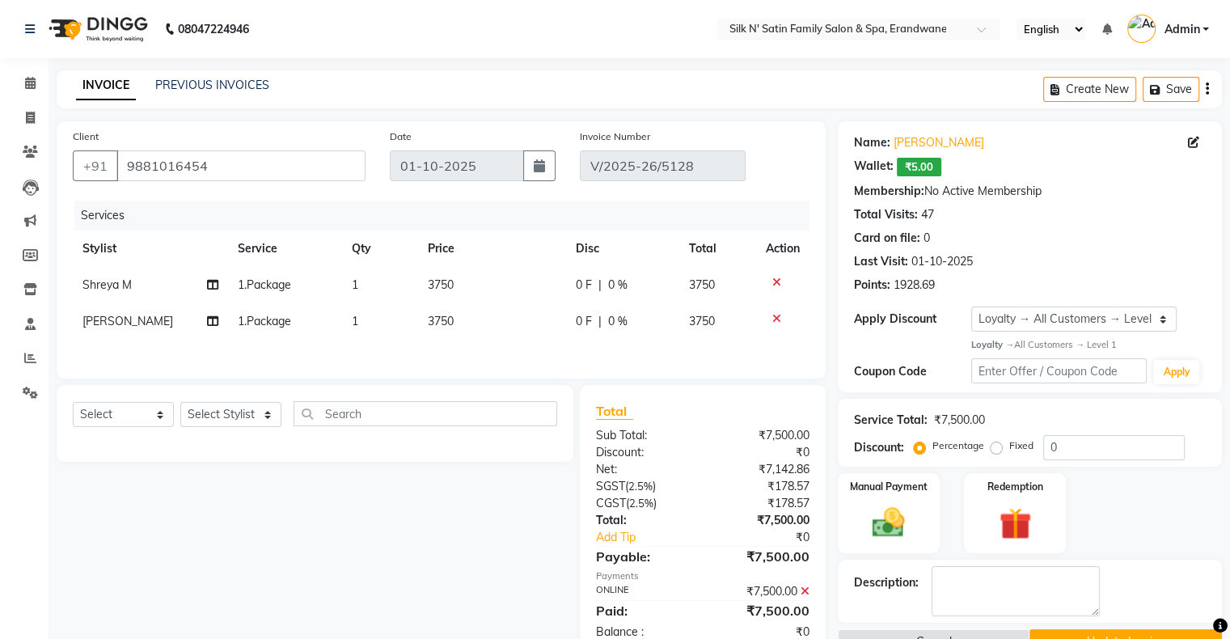
click at [772, 283] on icon at bounding box center [776, 282] width 9 height 11
click at [772, 286] on icon at bounding box center [776, 282] width 9 height 11
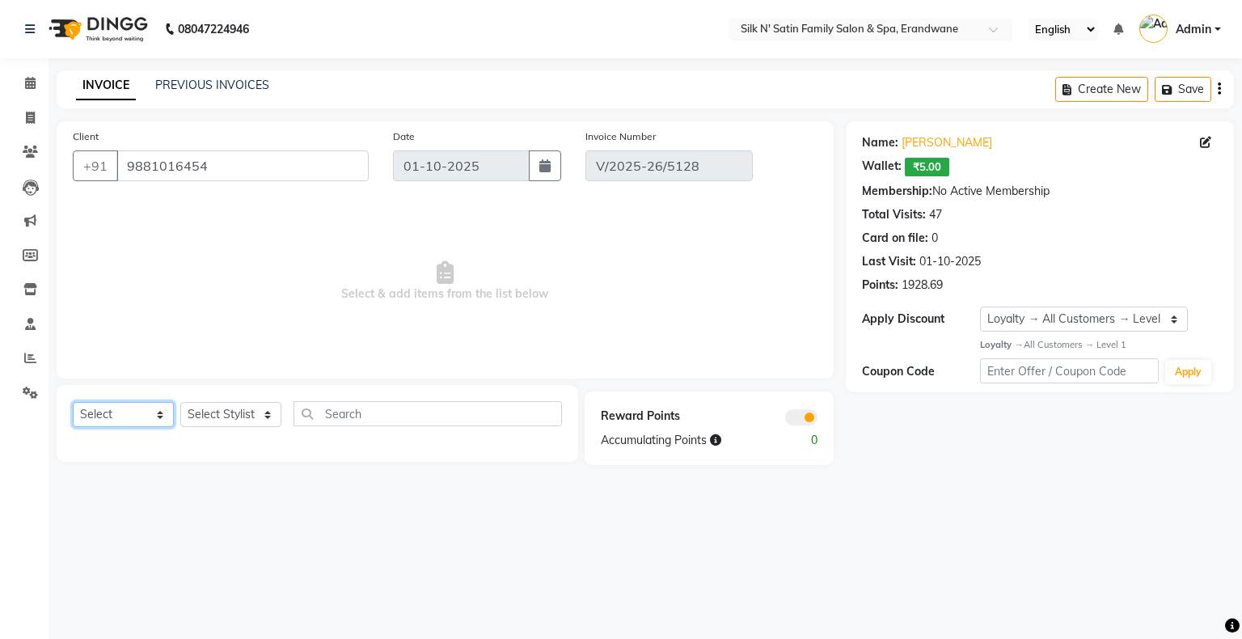
click at [108, 419] on select "Select Service Product Membership Package Voucher Prepaid Gift Card" at bounding box center [123, 414] width 101 height 25
select select "package"
click at [73, 403] on select "Select Service Product Membership Package Voucher Prepaid Gift Card" at bounding box center [123, 414] width 101 height 25
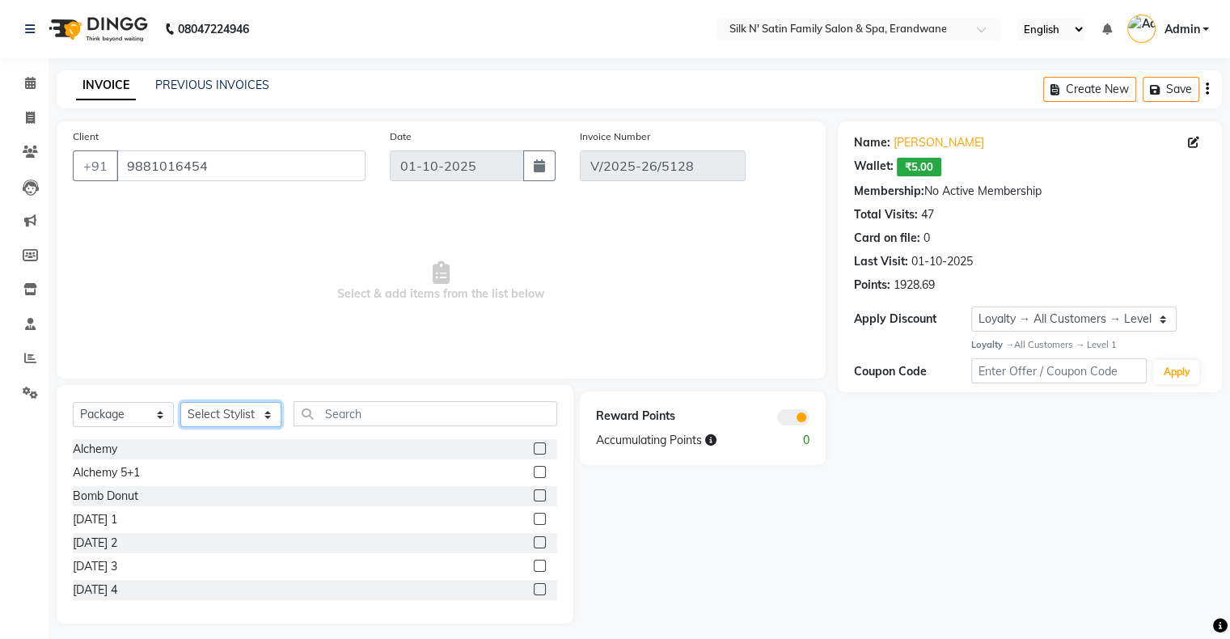
click at [230, 409] on select "Select Stylist Abhay Aditi Jadhav Ashish Salunke Chandu Devki Dipali Bhargude H…" at bounding box center [230, 414] width 101 height 25
select select "54505"
click at [180, 403] on select "Select Stylist Abhay Aditi Jadhav Ashish Salunke Chandu Devki Dipali Bhargude H…" at bounding box center [230, 414] width 101 height 25
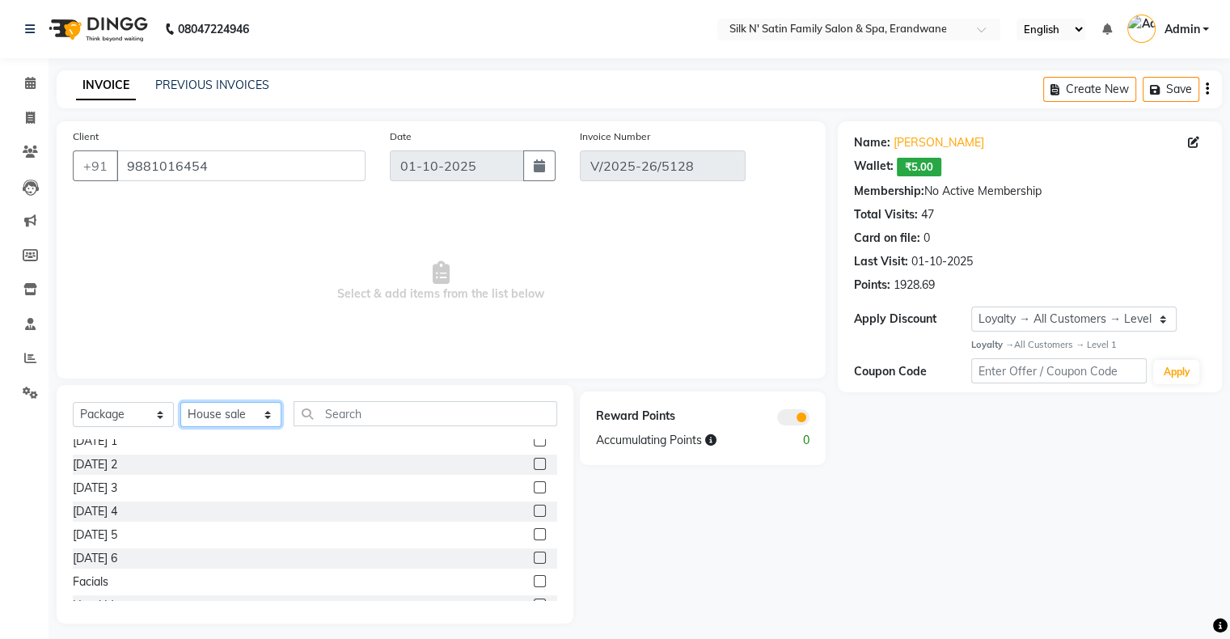
scroll to position [81, 0]
click at [534, 463] on label at bounding box center [540, 461] width 12 height 12
click at [534, 463] on input "checkbox" at bounding box center [539, 462] width 11 height 11
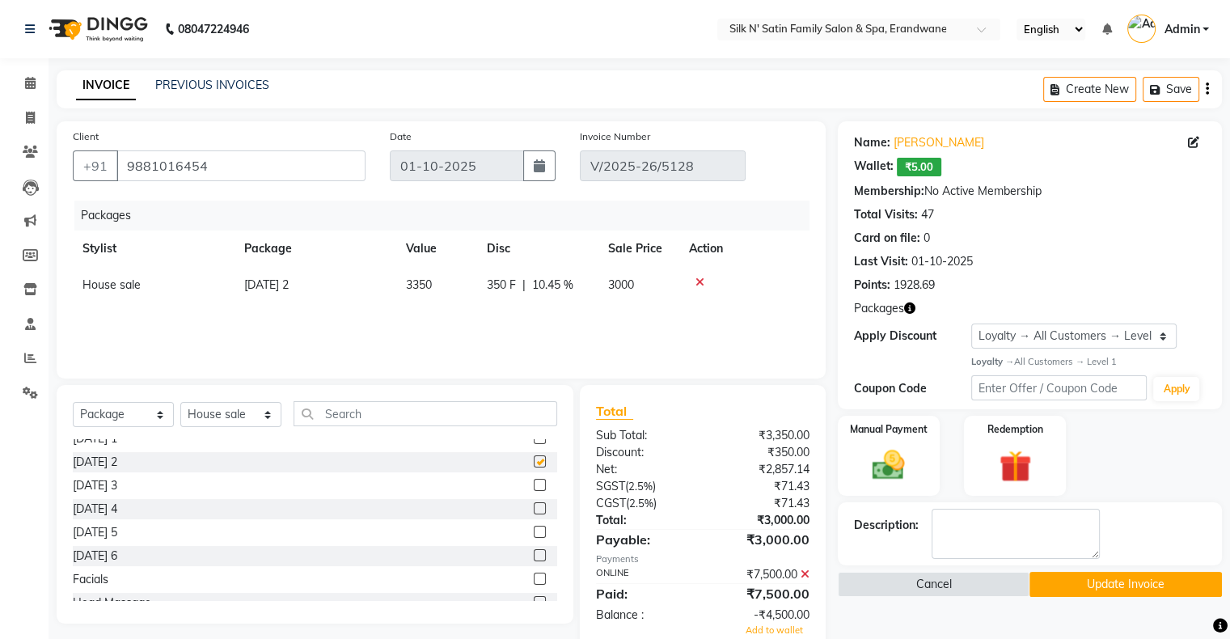
checkbox input "false"
click at [534, 507] on label at bounding box center [540, 508] width 12 height 12
click at [534, 507] on input "checkbox" at bounding box center [539, 509] width 11 height 11
checkbox input "false"
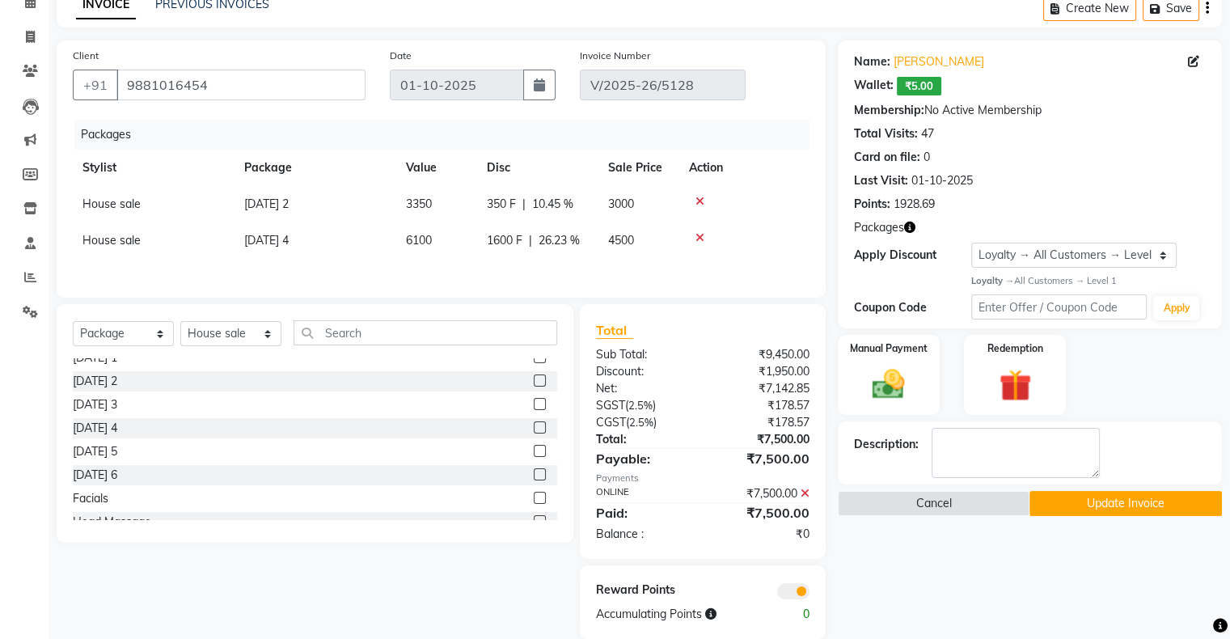
click at [1138, 503] on button "Update Invoice" at bounding box center [1125, 503] width 192 height 25
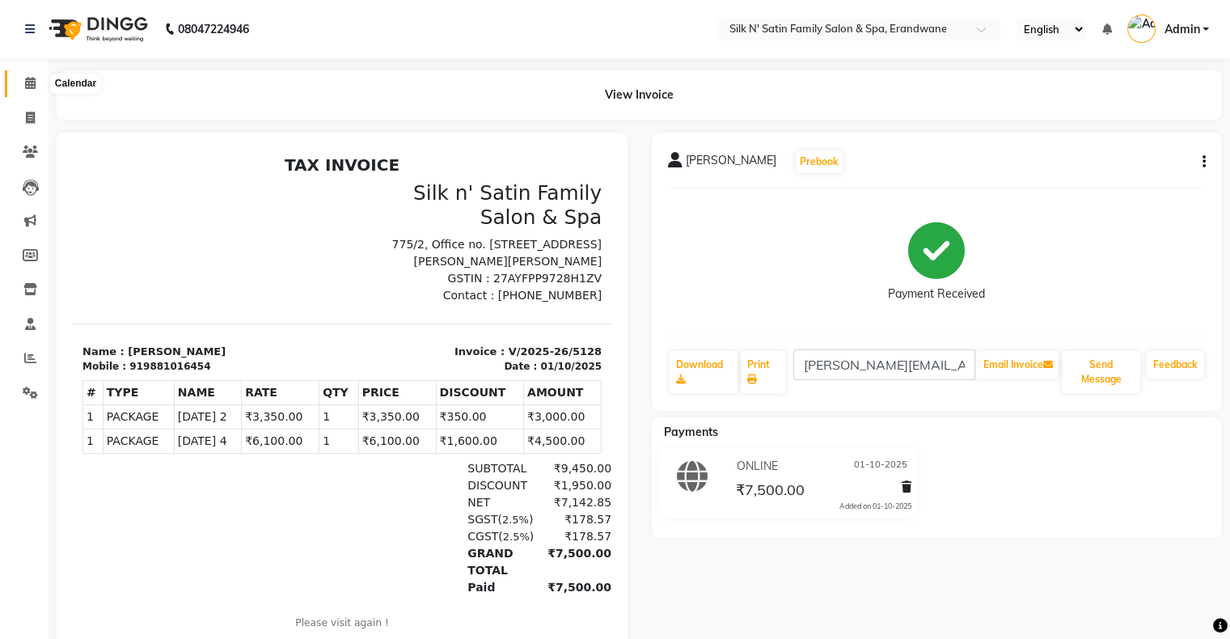
drag, startPoint x: 25, startPoint y: 79, endPoint x: 27, endPoint y: 102, distance: 22.8
click at [25, 79] on icon at bounding box center [30, 83] width 11 height 12
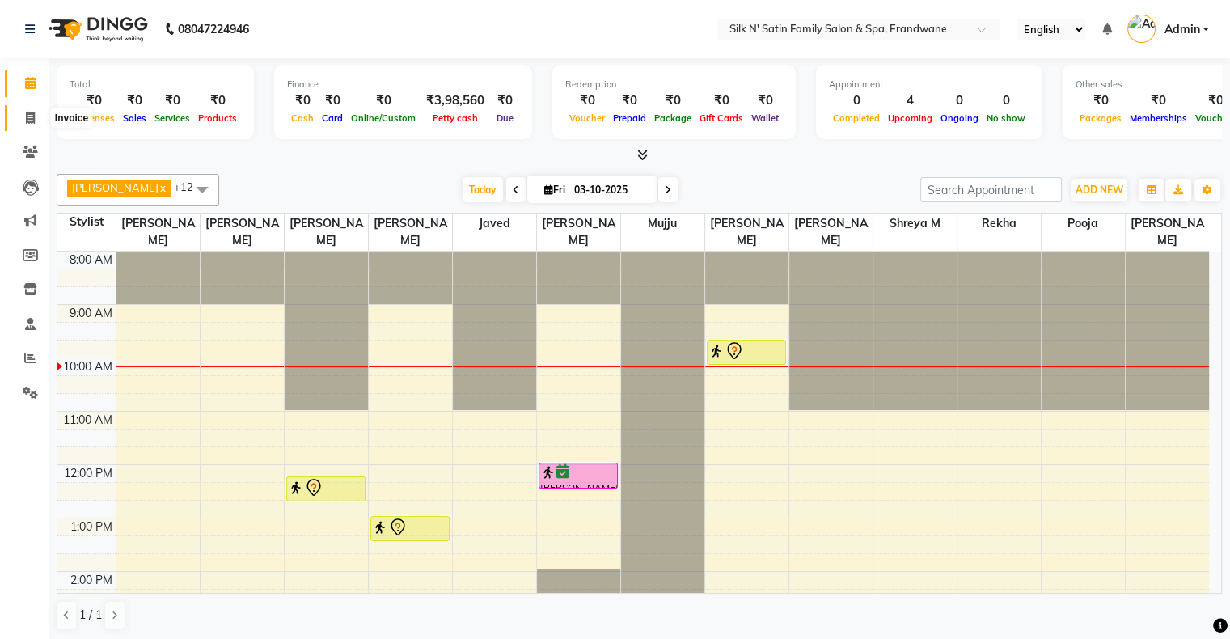
click at [26, 122] on icon at bounding box center [30, 118] width 9 height 12
select select "service"
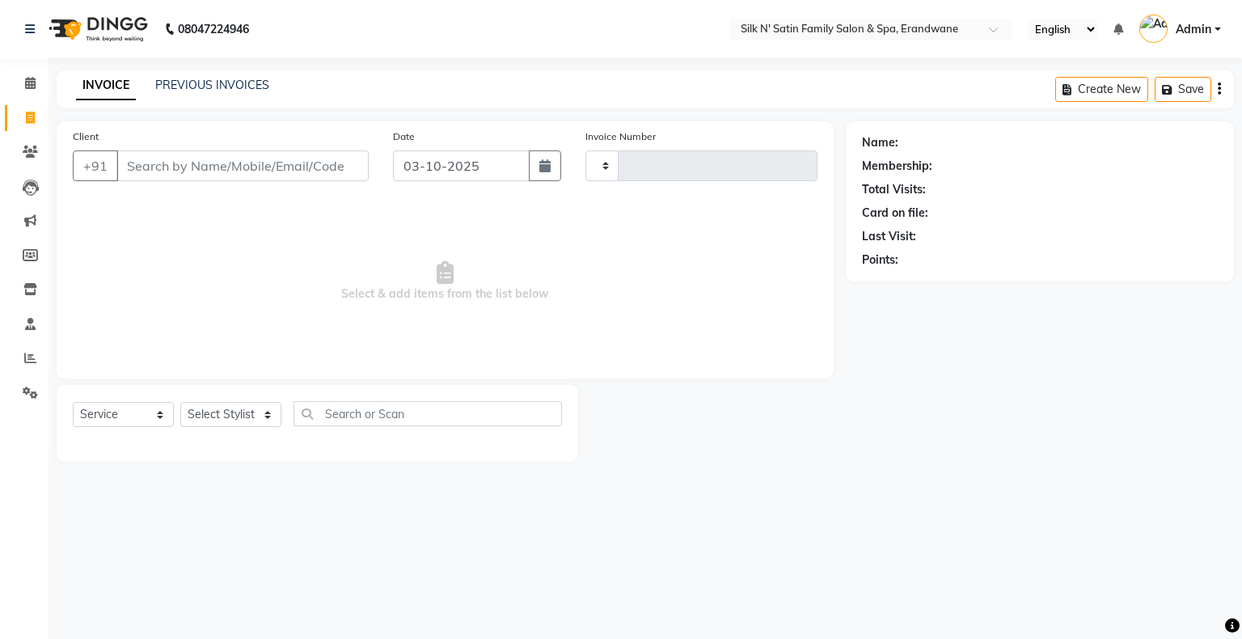
type input "5154"
select select "6931"
click at [141, 160] on input "Client" at bounding box center [242, 165] width 252 height 31
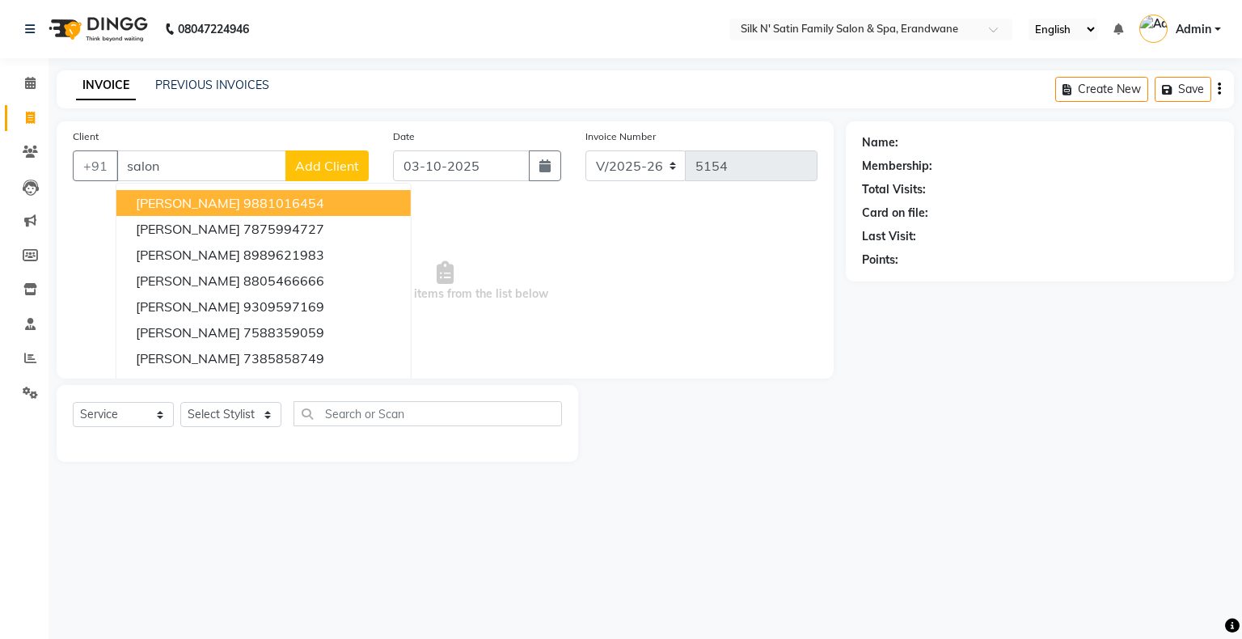
click at [184, 205] on span "[PERSON_NAME]" at bounding box center [188, 203] width 104 height 16
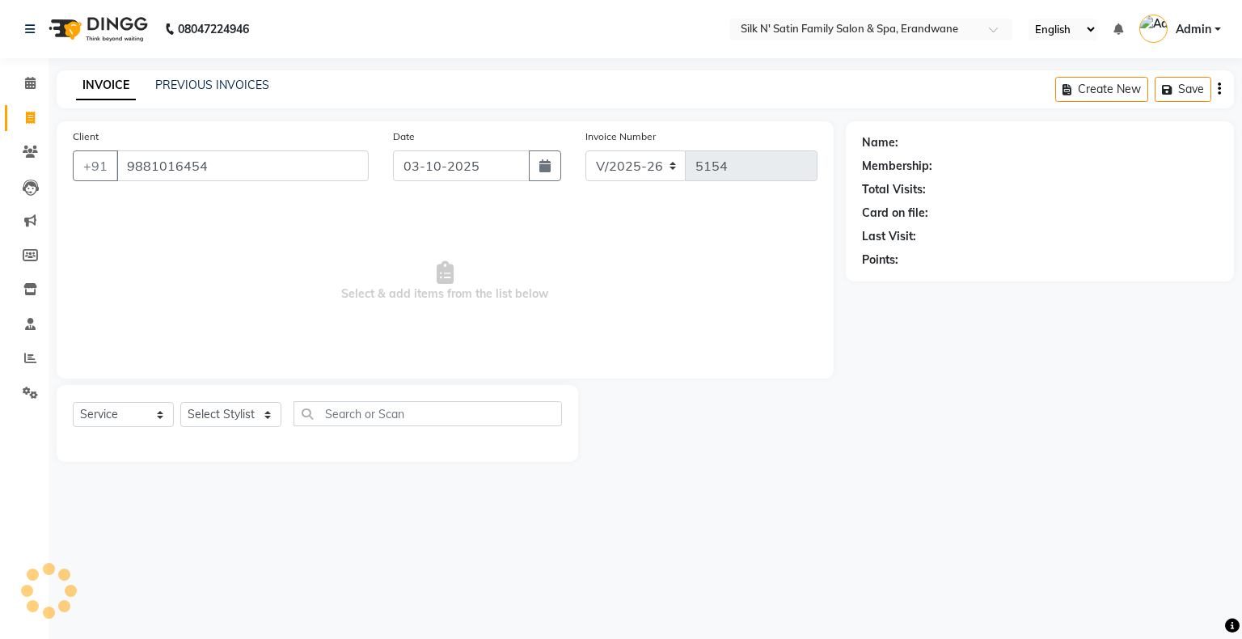
type input "9881016454"
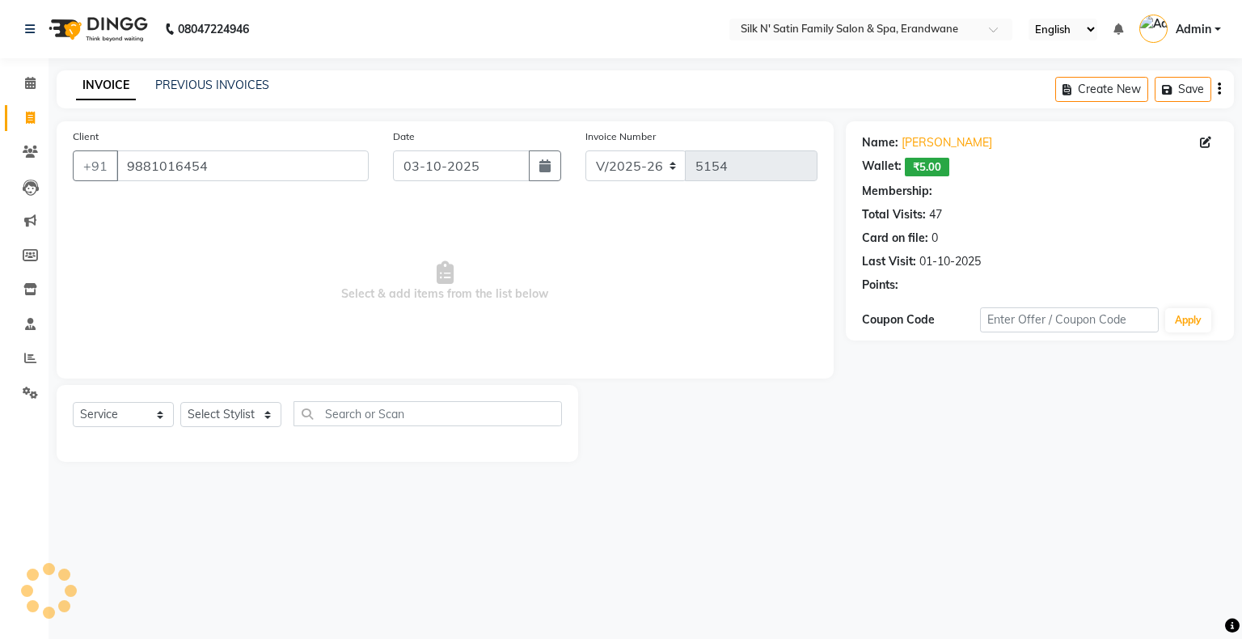
select select "1: Object"
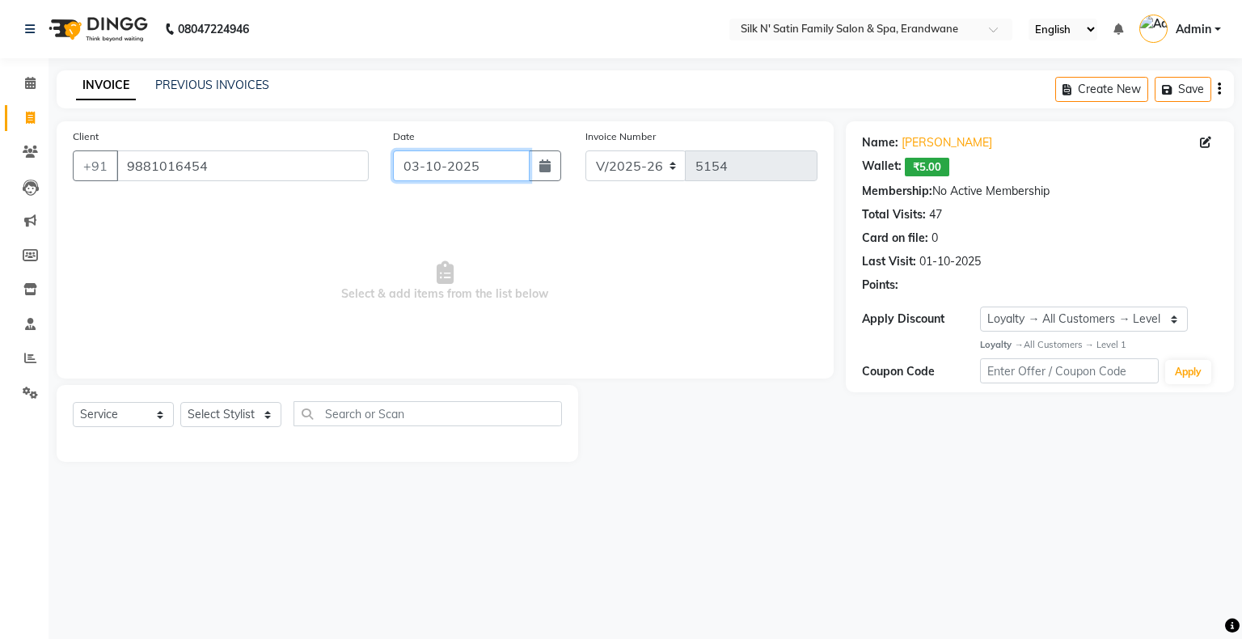
click at [480, 170] on input "03-10-2025" at bounding box center [461, 165] width 137 height 31
select select "10"
select select "2025"
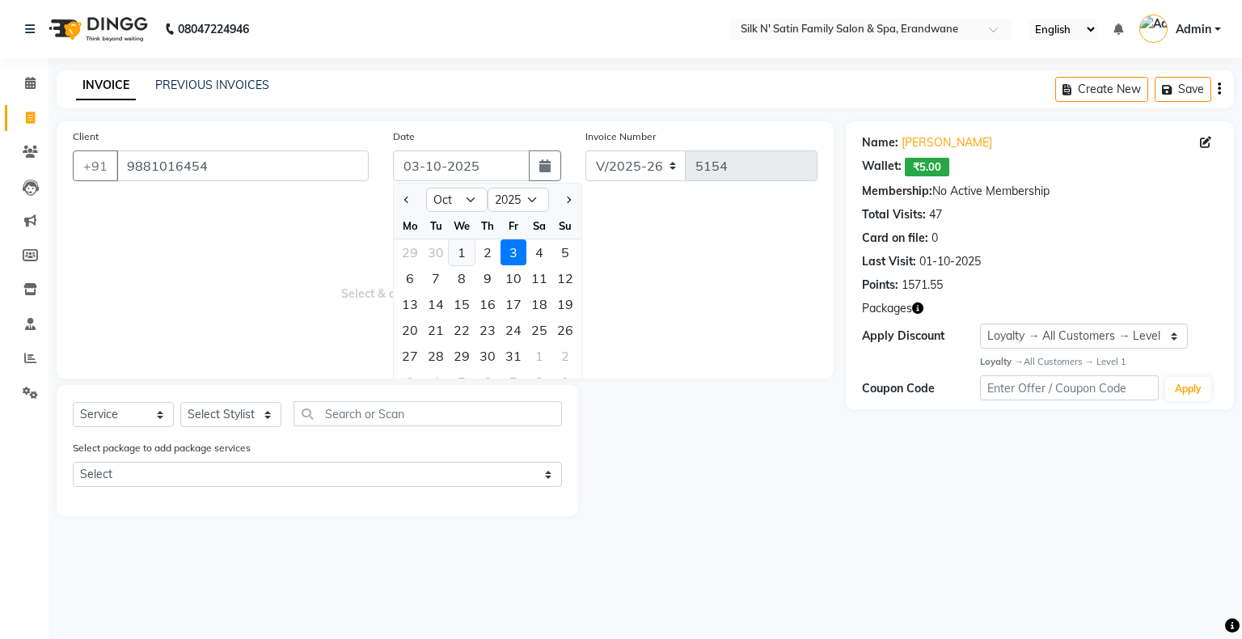
click at [461, 250] on div "1" at bounding box center [462, 252] width 26 height 26
type input "01-10-2025"
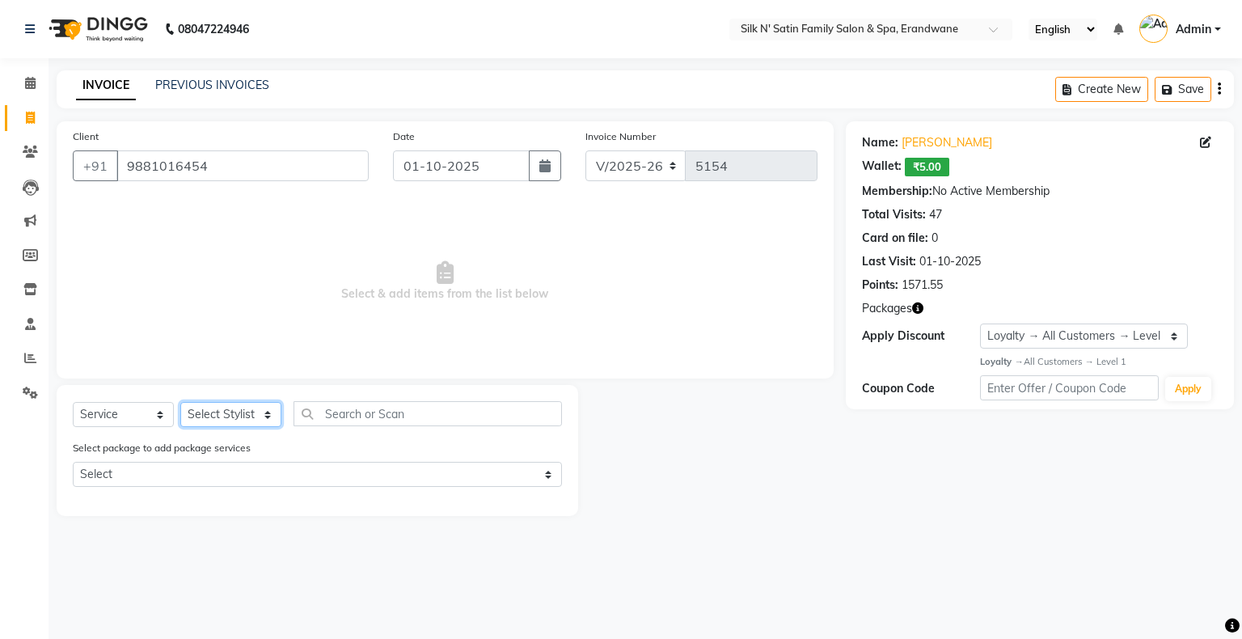
click at [217, 417] on select "Select Stylist Abhay Aditi Jadhav Ashish Salunke Chandu Devki Dipali Bhargude H…" at bounding box center [230, 414] width 101 height 25
select select "59992"
click at [180, 403] on select "Select Stylist Abhay Aditi Jadhav Ashish Salunke Chandu Devki Dipali Bhargude H…" at bounding box center [230, 414] width 101 height 25
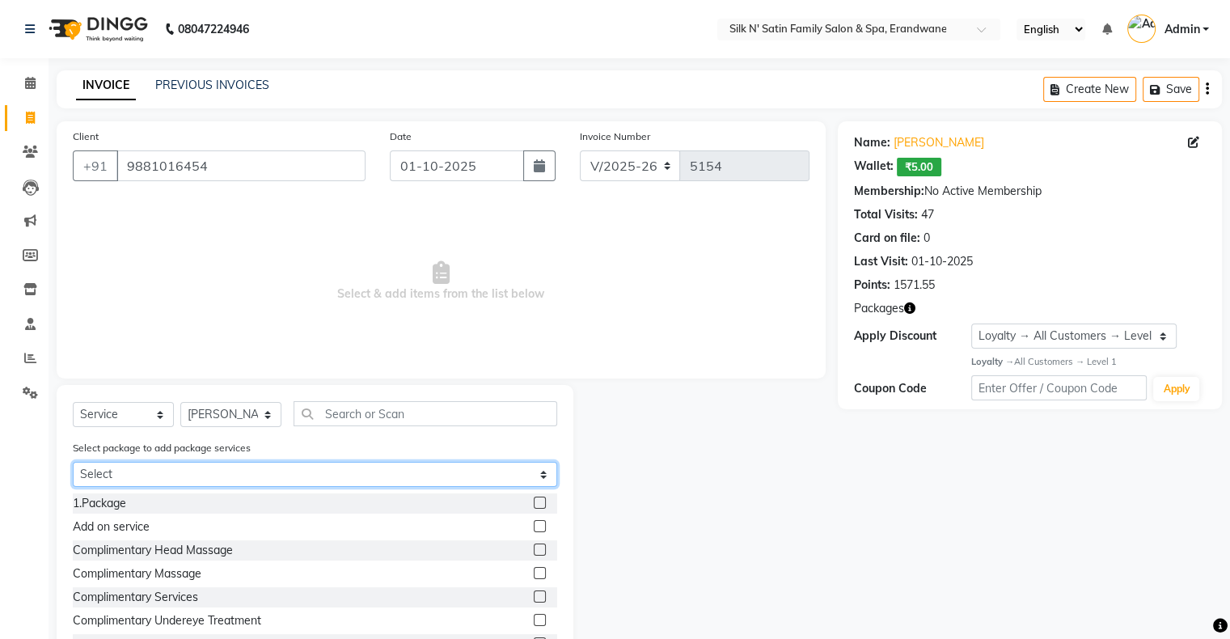
click at [171, 470] on select "Select Diwali 4 Diwali 2" at bounding box center [315, 474] width 484 height 25
select select "1: Object"
click at [73, 463] on select "Select Diwali 4 Diwali 2" at bounding box center [315, 474] width 484 height 25
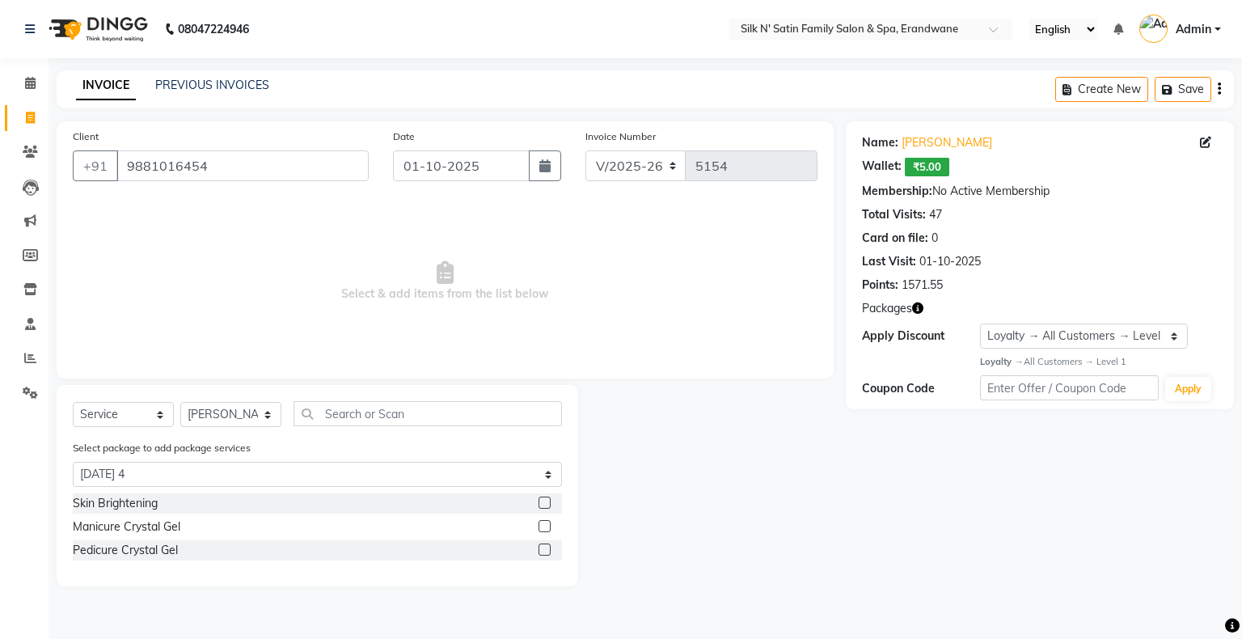
click at [544, 549] on label at bounding box center [544, 549] width 12 height 12
click at [544, 549] on input "checkbox" at bounding box center [543, 550] width 11 height 11
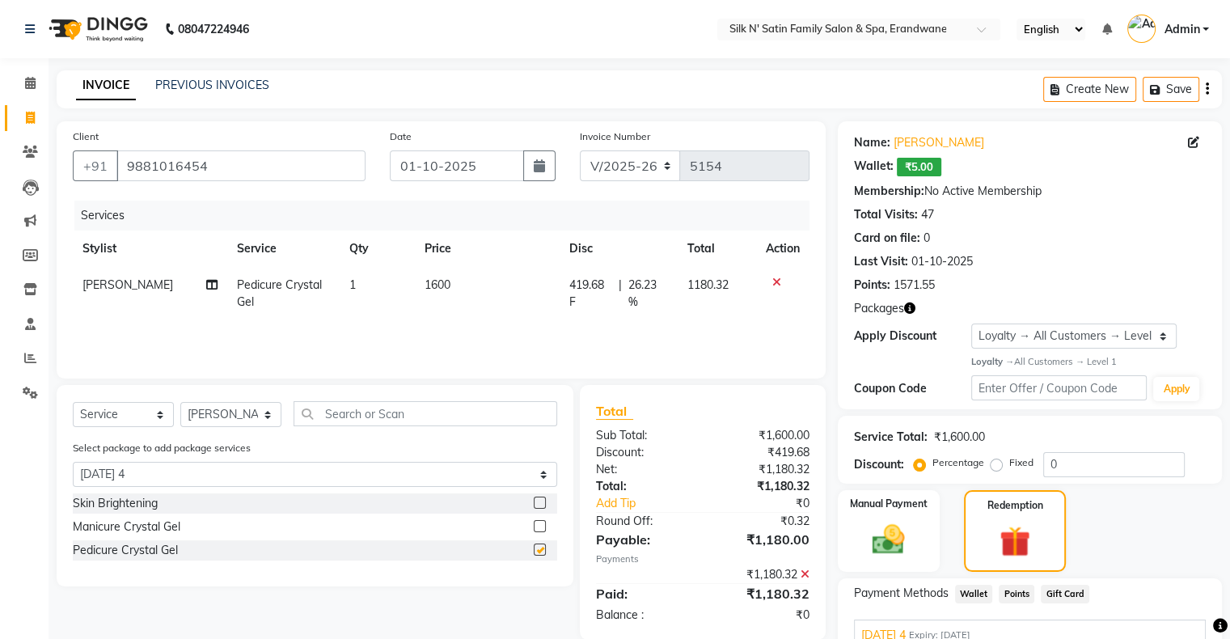
checkbox input "false"
click at [194, 418] on select "Select Stylist Abhay Aditi Jadhav Ashish Salunke Chandu Devki Dipali Bhargude H…" at bounding box center [230, 414] width 101 height 25
select select "59989"
click at [180, 403] on select "Select Stylist Abhay Aditi Jadhav Ashish Salunke Chandu Devki Dipali Bhargude H…" at bounding box center [230, 414] width 101 height 25
click at [538, 501] on label at bounding box center [540, 502] width 12 height 12
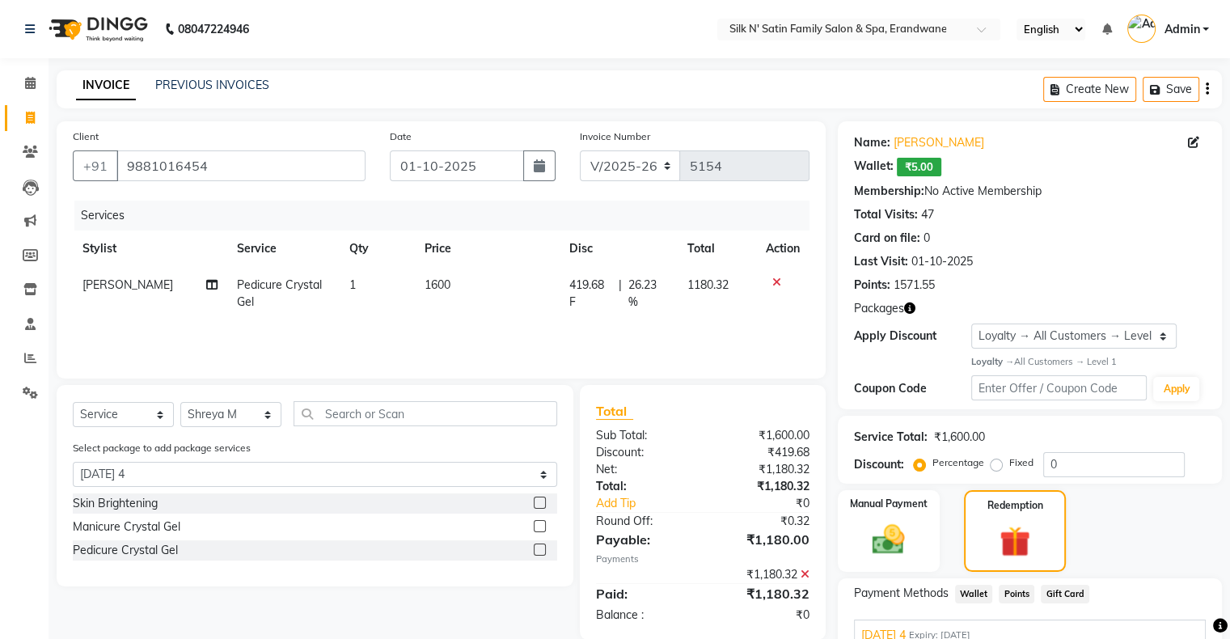
click at [538, 501] on input "checkbox" at bounding box center [539, 503] width 11 height 11
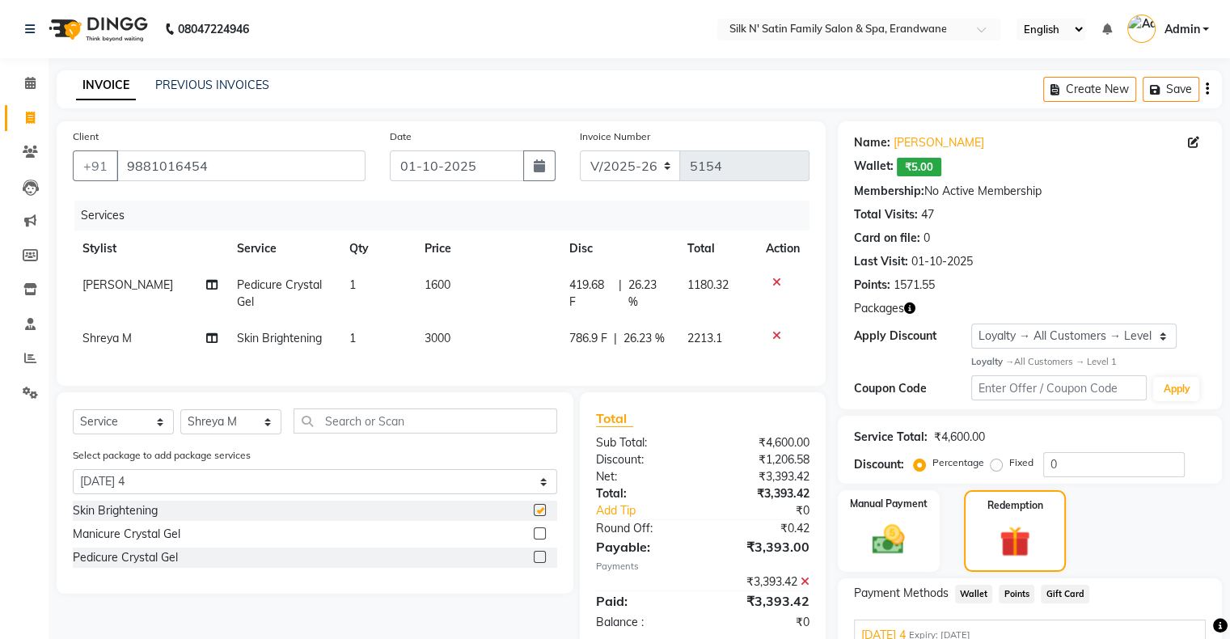
checkbox input "false"
click at [540, 539] on label at bounding box center [540, 533] width 12 height 12
click at [540, 539] on input "checkbox" at bounding box center [539, 534] width 11 height 11
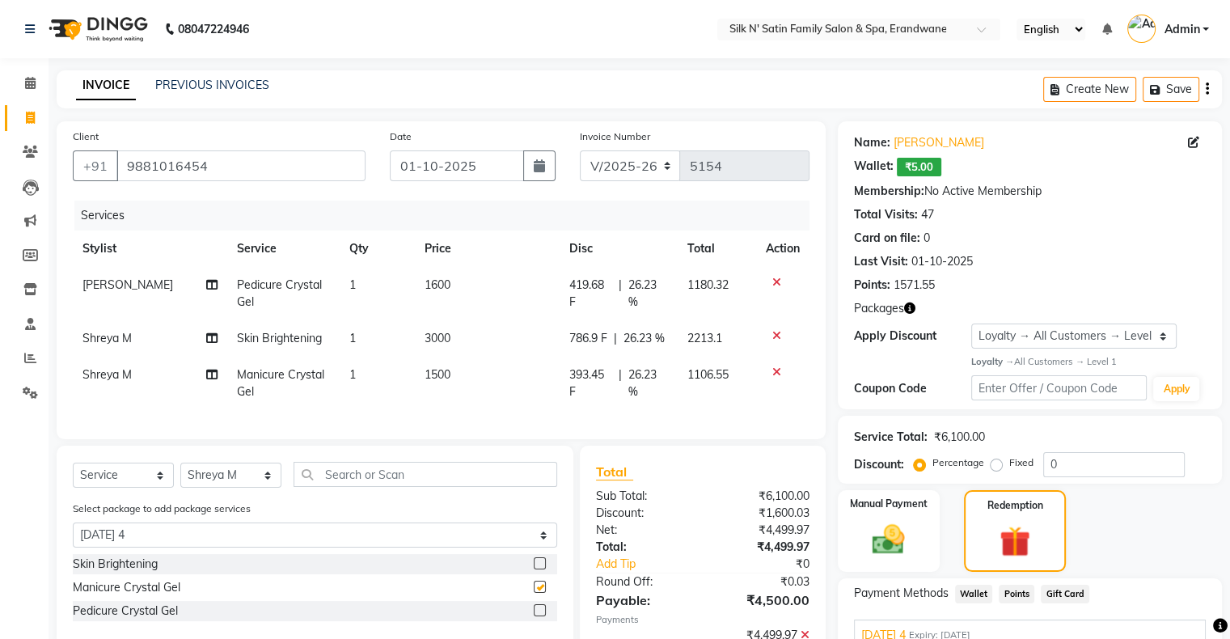
checkbox input "false"
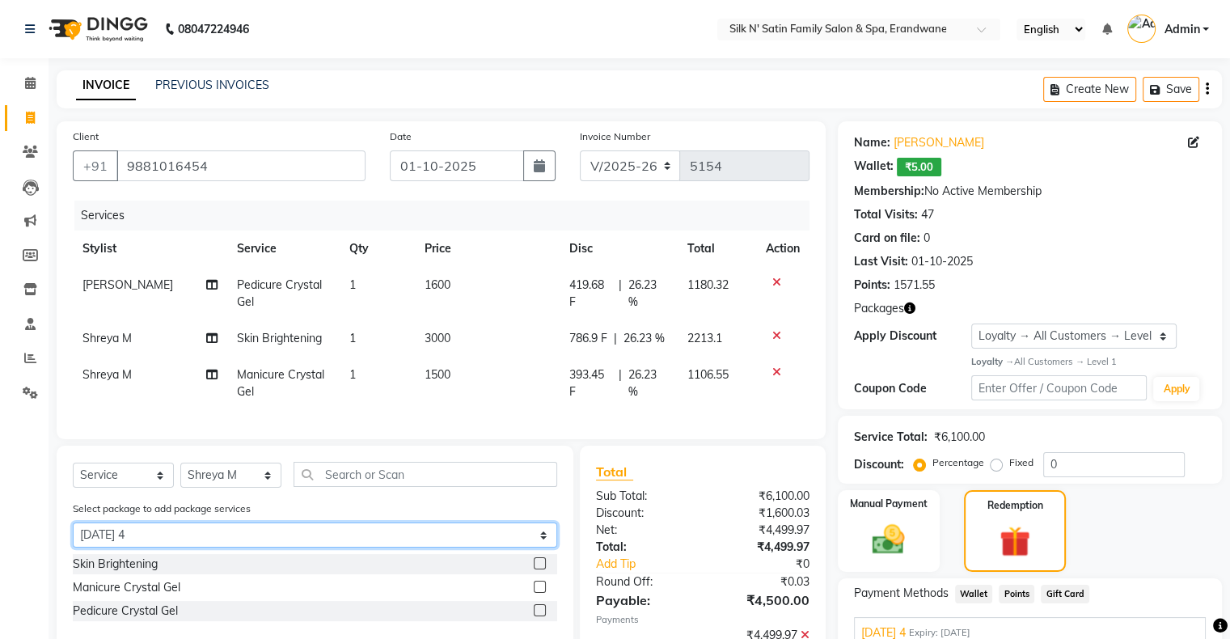
click at [133, 547] on select "Select Diwali 4 Diwali 2" at bounding box center [315, 534] width 484 height 25
select select "2: Object"
click at [73, 536] on select "Select Diwali 4 Diwali 2" at bounding box center [315, 534] width 484 height 25
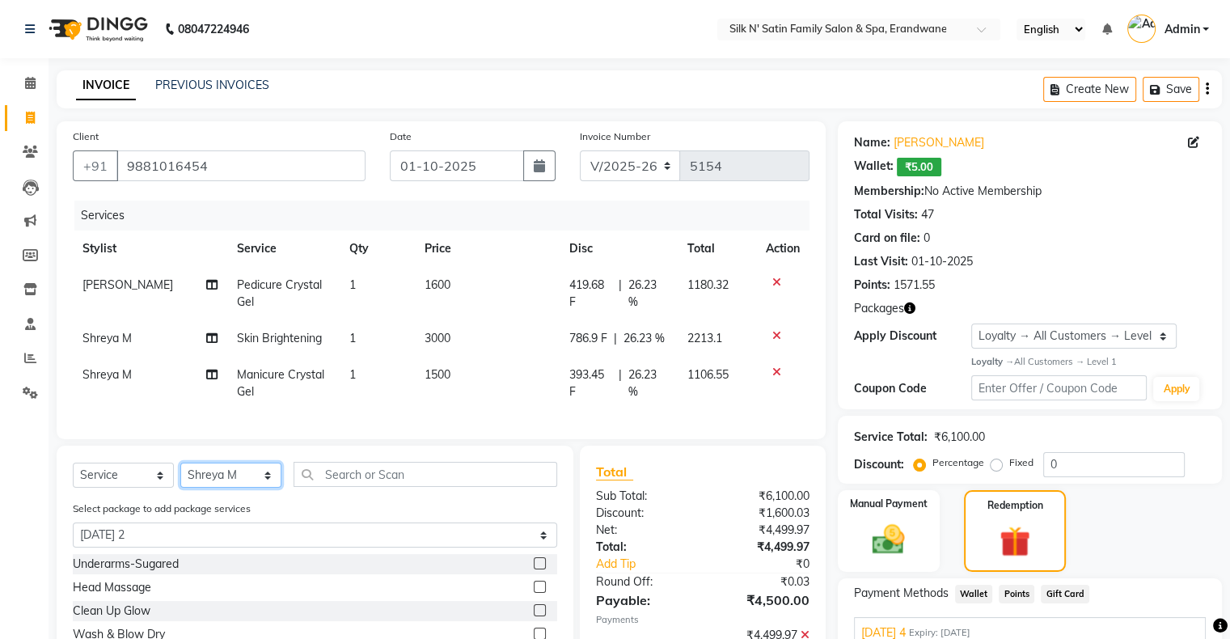
click at [222, 484] on select "Select Stylist Abhay Aditi Jadhav Ashish Salunke Chandu Devki Dipali Bhargude H…" at bounding box center [230, 474] width 101 height 25
click at [180, 476] on select "Select Stylist Abhay Aditi Jadhav Ashish Salunke Chandu Devki Dipali Bhargude H…" at bounding box center [230, 474] width 101 height 25
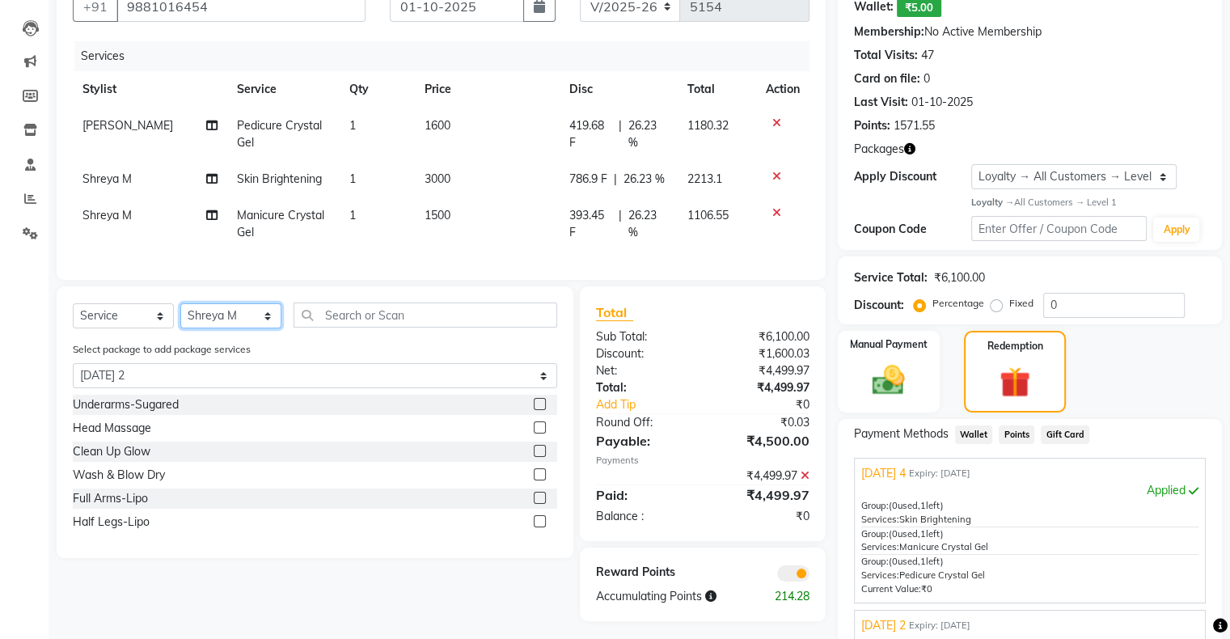
scroll to position [162, 0]
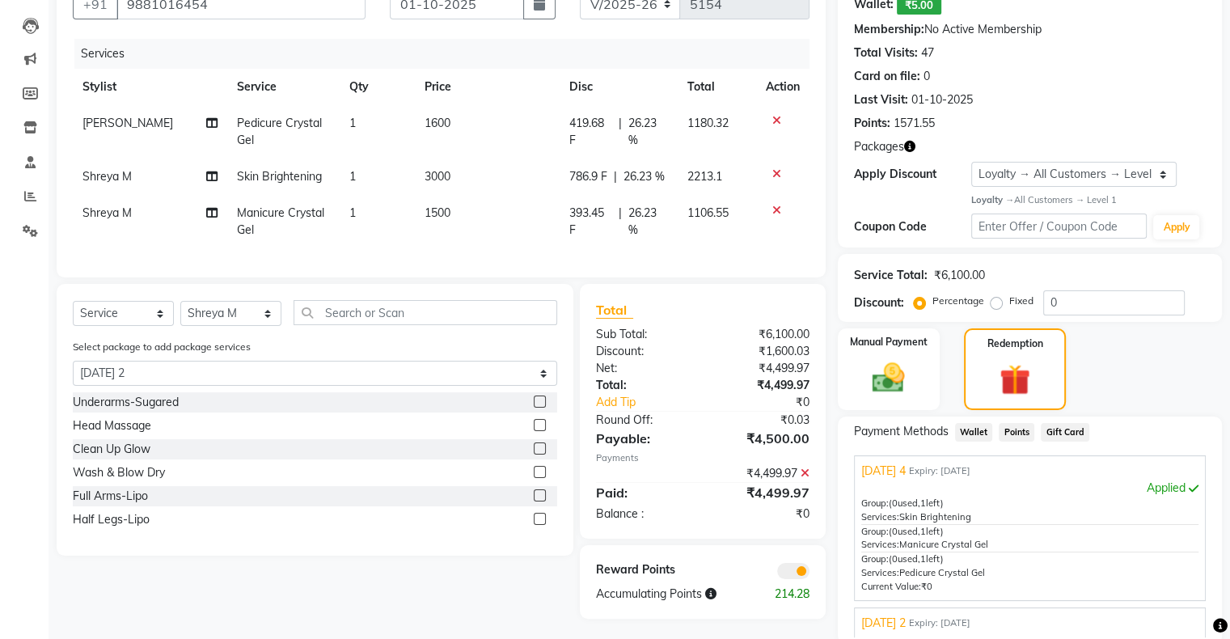
click at [537, 525] on label at bounding box center [540, 519] width 12 height 12
click at [537, 525] on input "checkbox" at bounding box center [539, 519] width 11 height 11
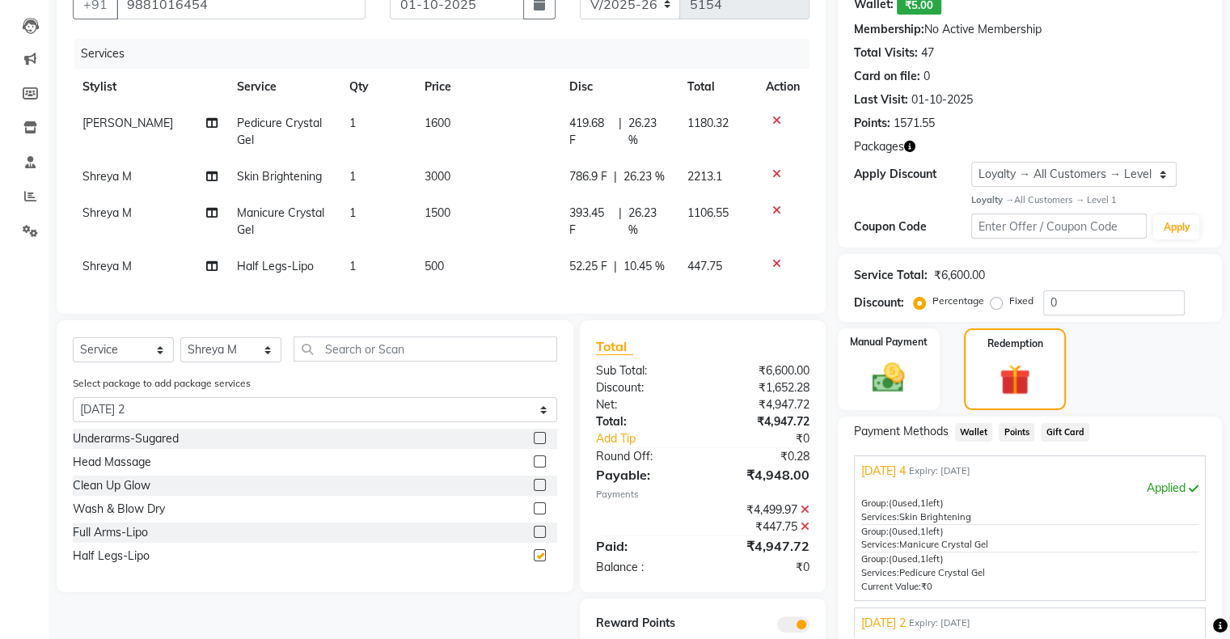
checkbox input "false"
click at [229, 362] on select "Select Stylist Abhay Aditi Jadhav Ashish Salunke Chandu Devki Dipali Bhargude H…" at bounding box center [230, 349] width 101 height 25
select select "59992"
click at [180, 351] on select "Select Stylist Abhay Aditi Jadhav Ashish Salunke Chandu Devki Dipali Bhargude H…" at bounding box center [230, 349] width 101 height 25
click at [534, 538] on label at bounding box center [540, 532] width 12 height 12
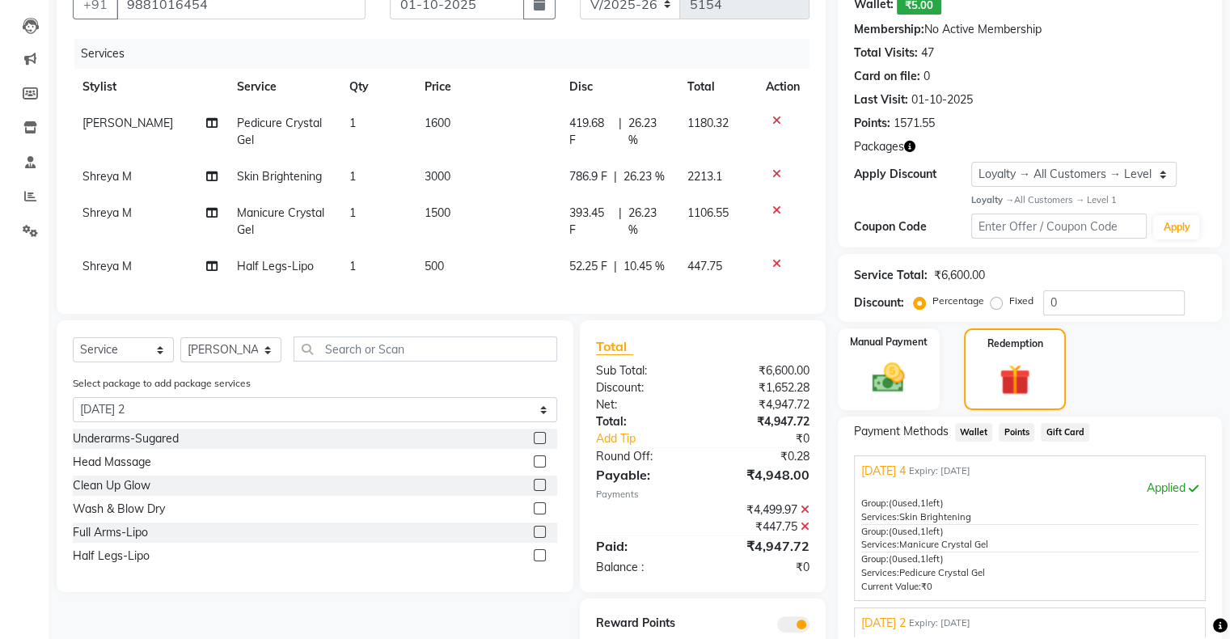
click at [534, 538] on input "checkbox" at bounding box center [539, 532] width 11 height 11
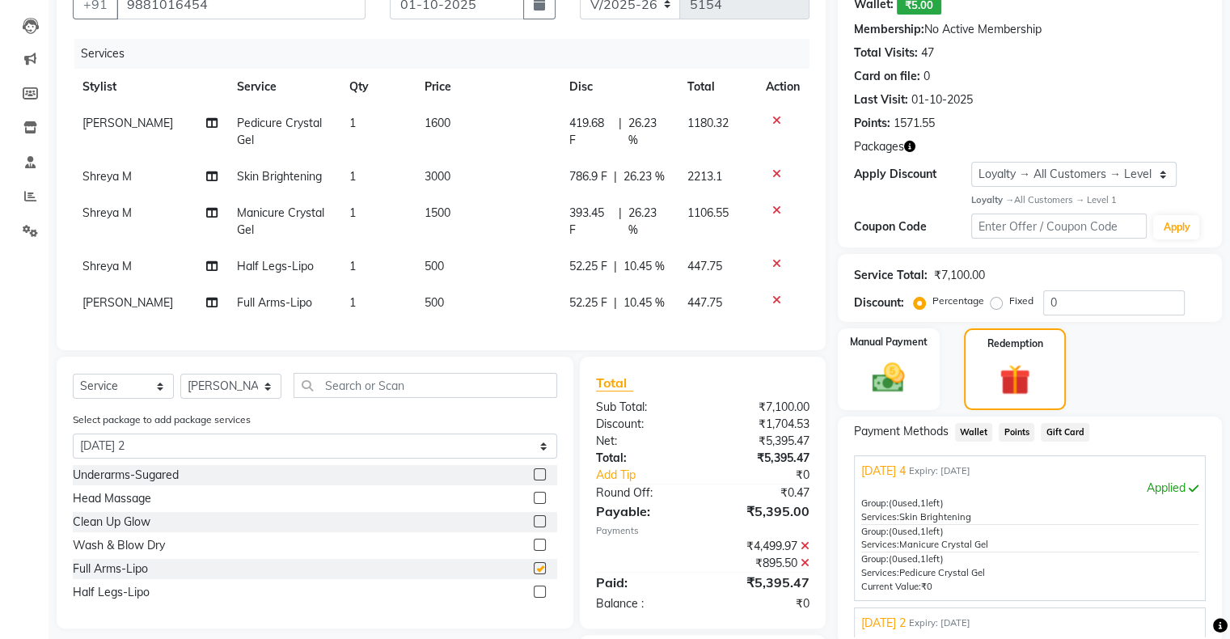
checkbox input "false"
click at [538, 480] on label at bounding box center [540, 474] width 12 height 12
click at [538, 480] on input "checkbox" at bounding box center [539, 475] width 11 height 11
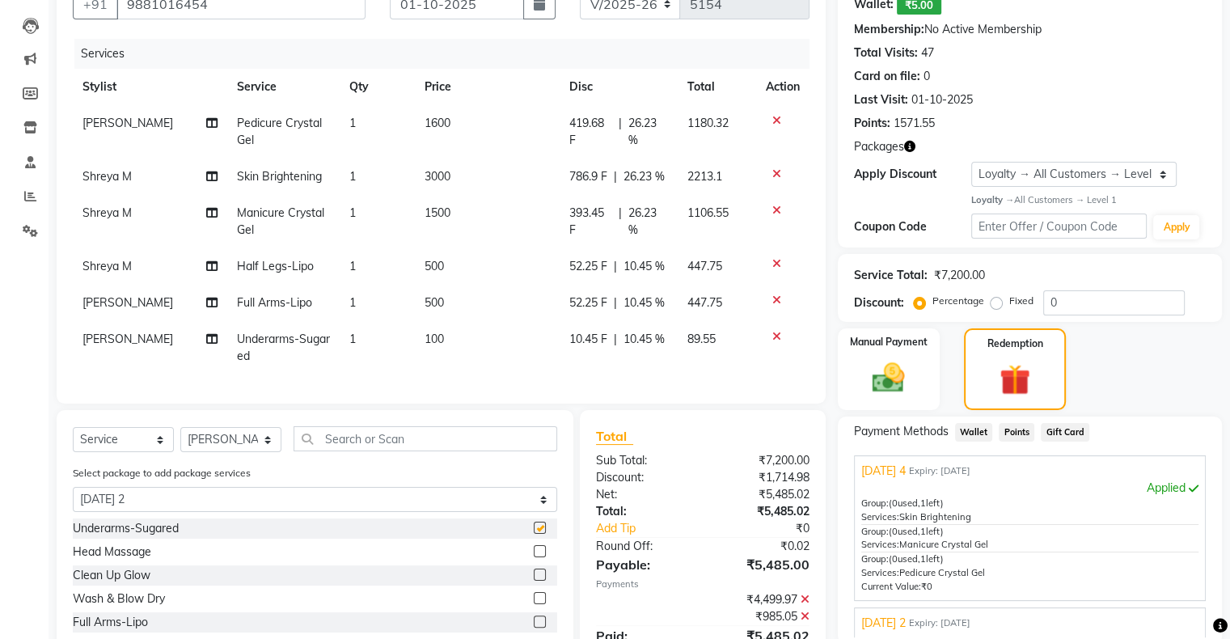
checkbox input "false"
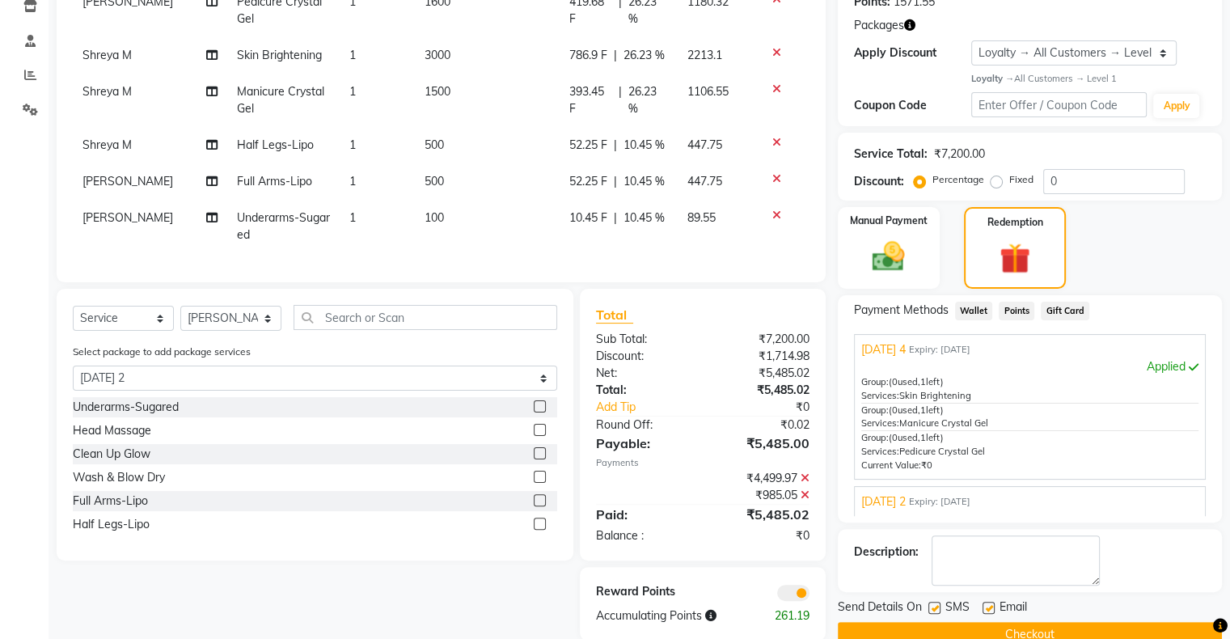
scroll to position [323, 0]
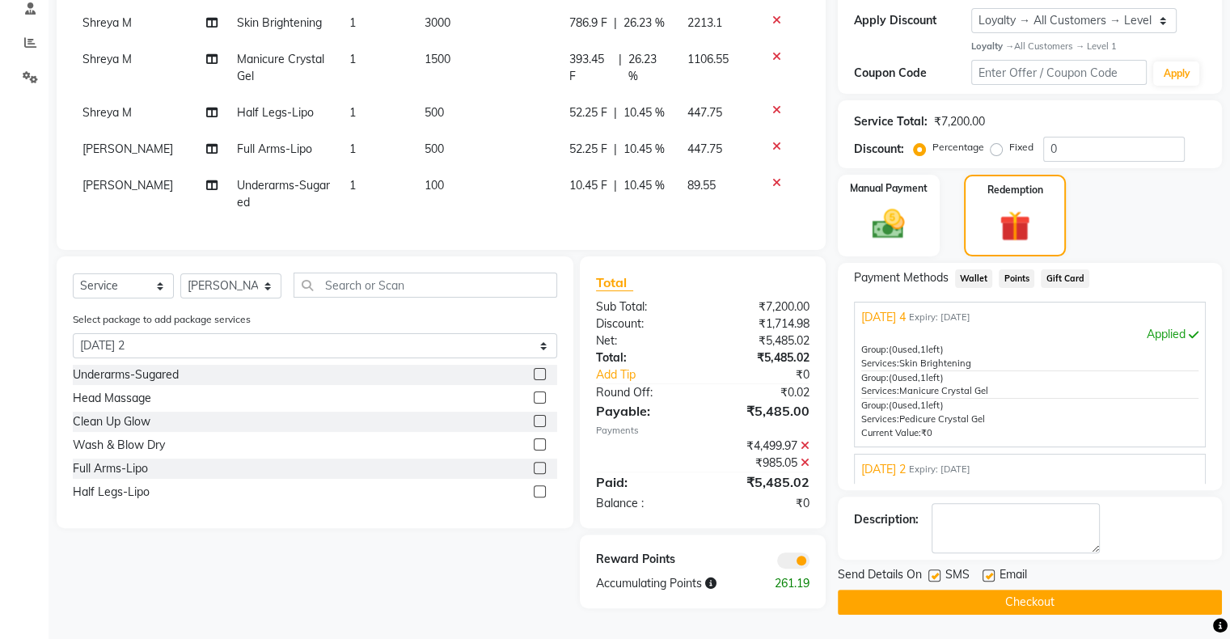
click at [543, 403] on label at bounding box center [540, 397] width 12 height 12
click at [543, 403] on input "checkbox" at bounding box center [539, 398] width 11 height 11
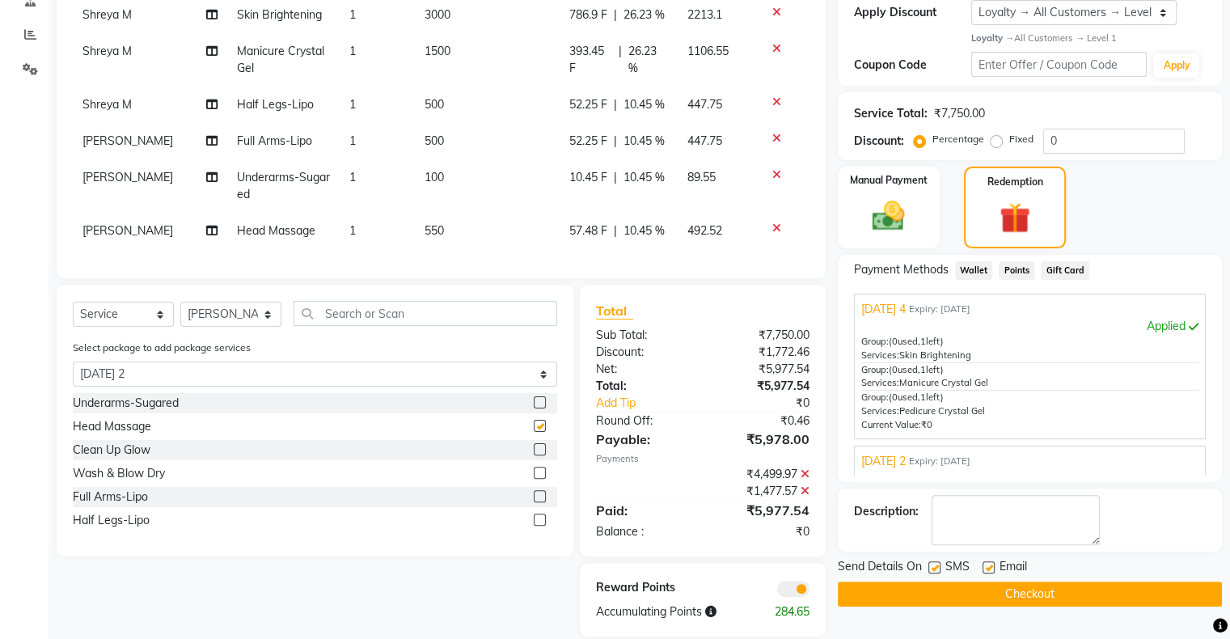
checkbox input "false"
click at [541, 455] on label at bounding box center [540, 449] width 12 height 12
click at [541, 455] on input "checkbox" at bounding box center [539, 450] width 11 height 11
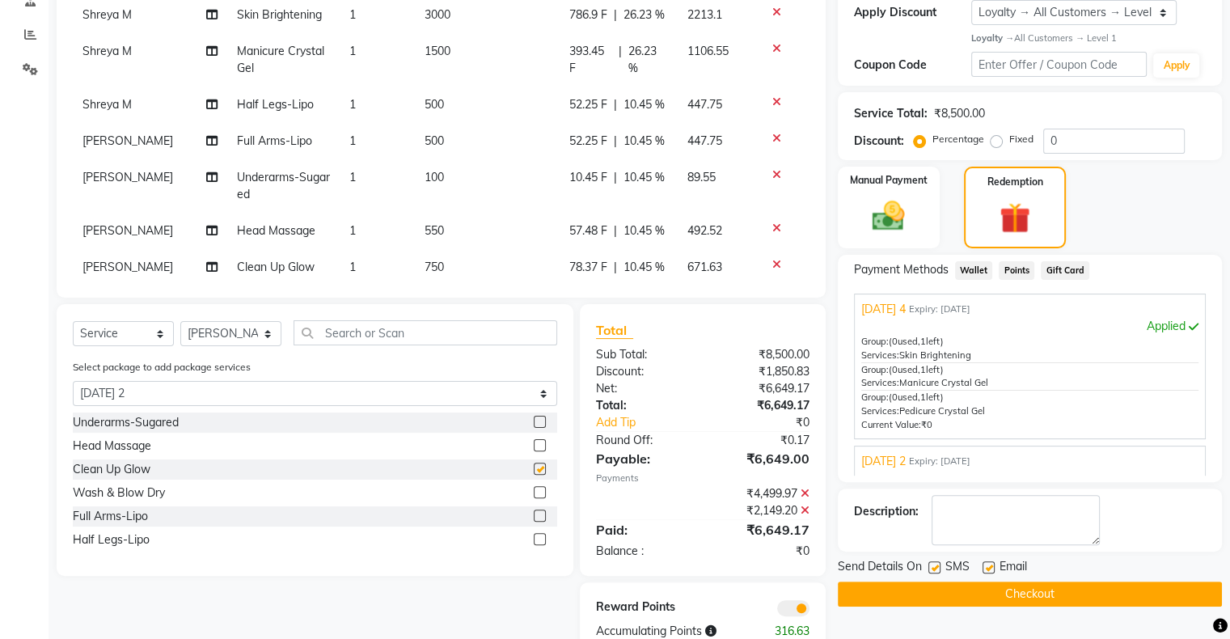
checkbox input "false"
click at [541, 491] on label at bounding box center [540, 492] width 12 height 12
click at [541, 491] on input "checkbox" at bounding box center [539, 493] width 11 height 11
checkbox input "false"
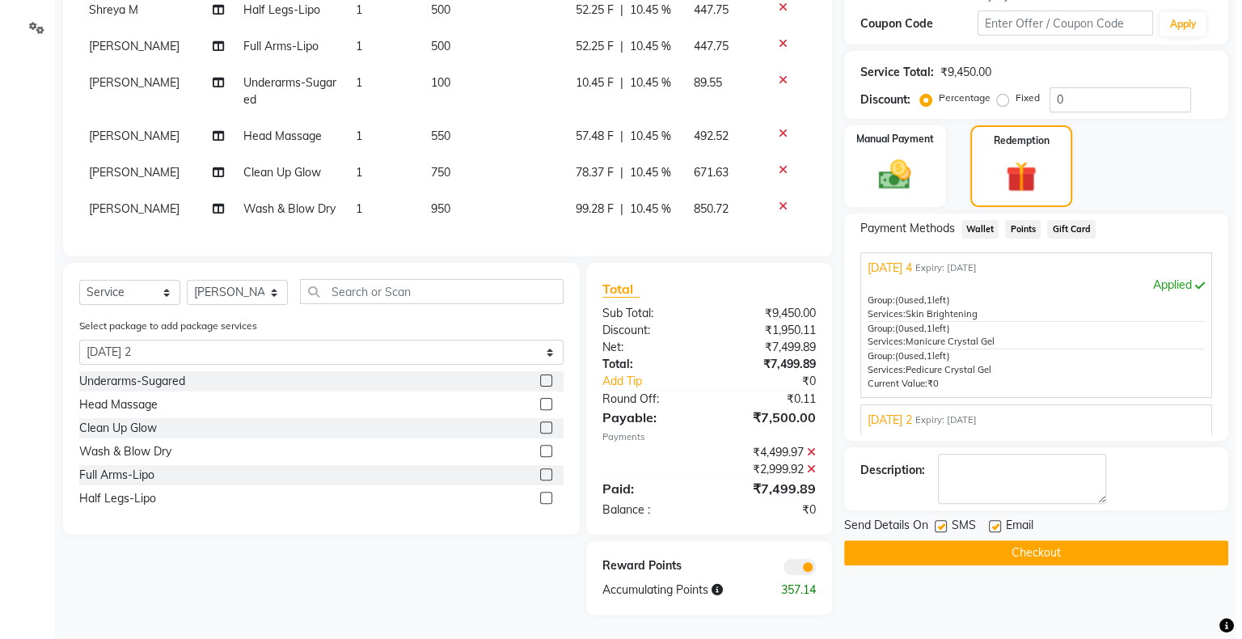
scroll to position [382, 0]
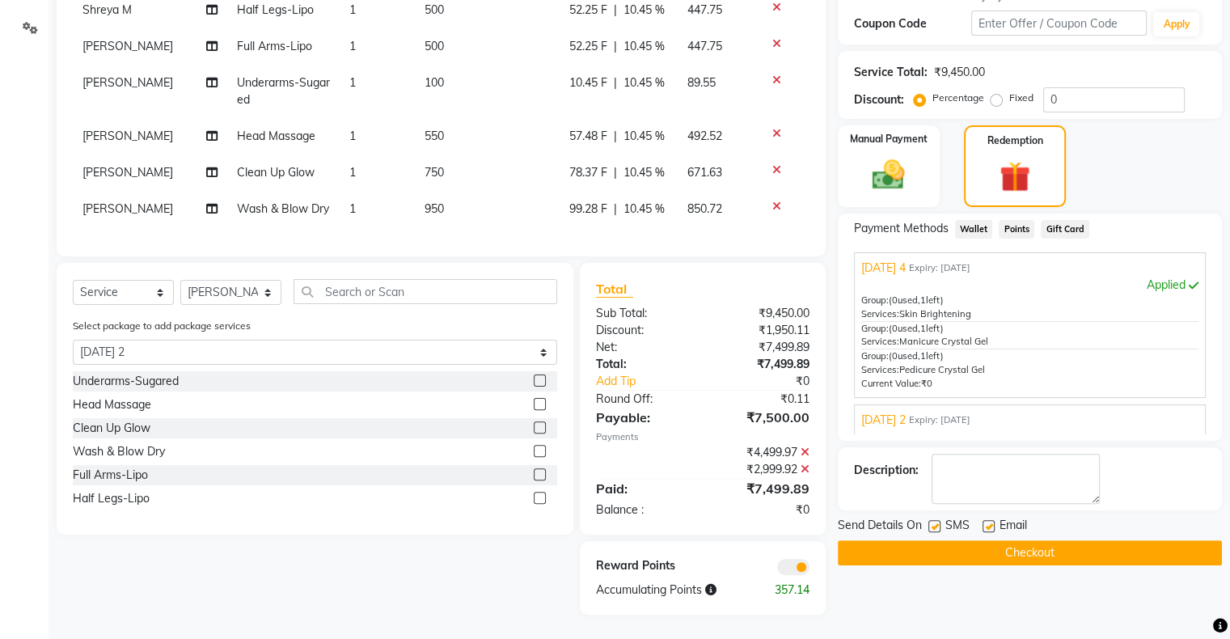
click at [798, 559] on span at bounding box center [793, 567] width 32 height 16
click at [809, 569] on input "checkbox" at bounding box center [809, 569] width 0 height 0
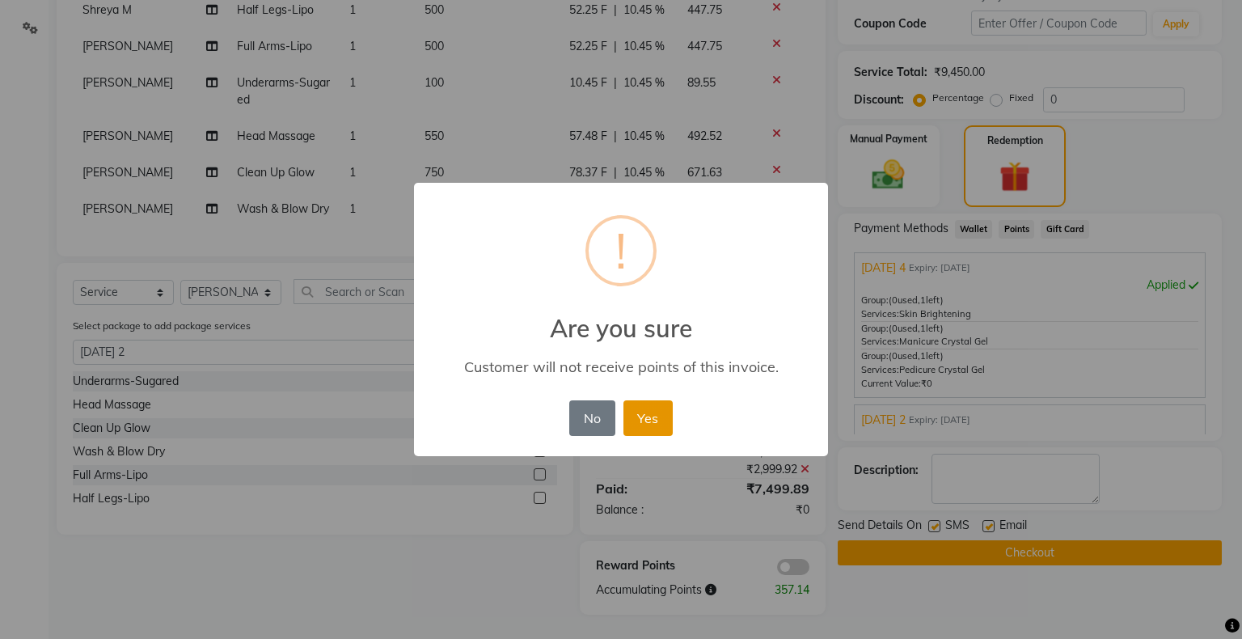
click at [661, 420] on button "Yes" at bounding box center [647, 418] width 49 height 36
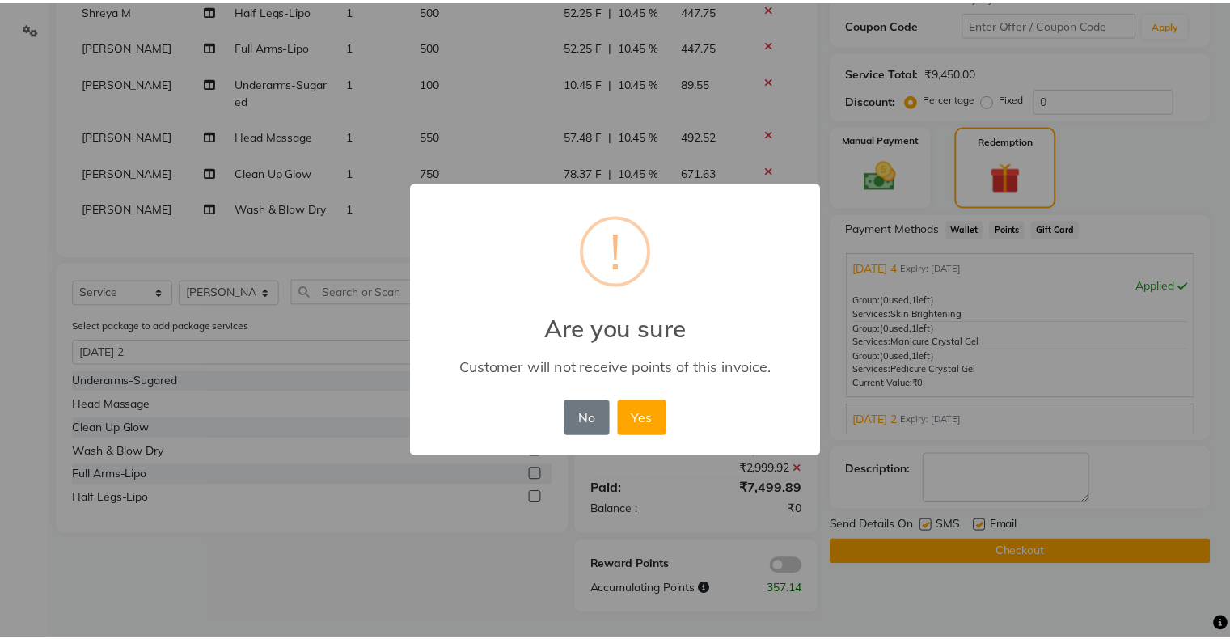
scroll to position [342, 0]
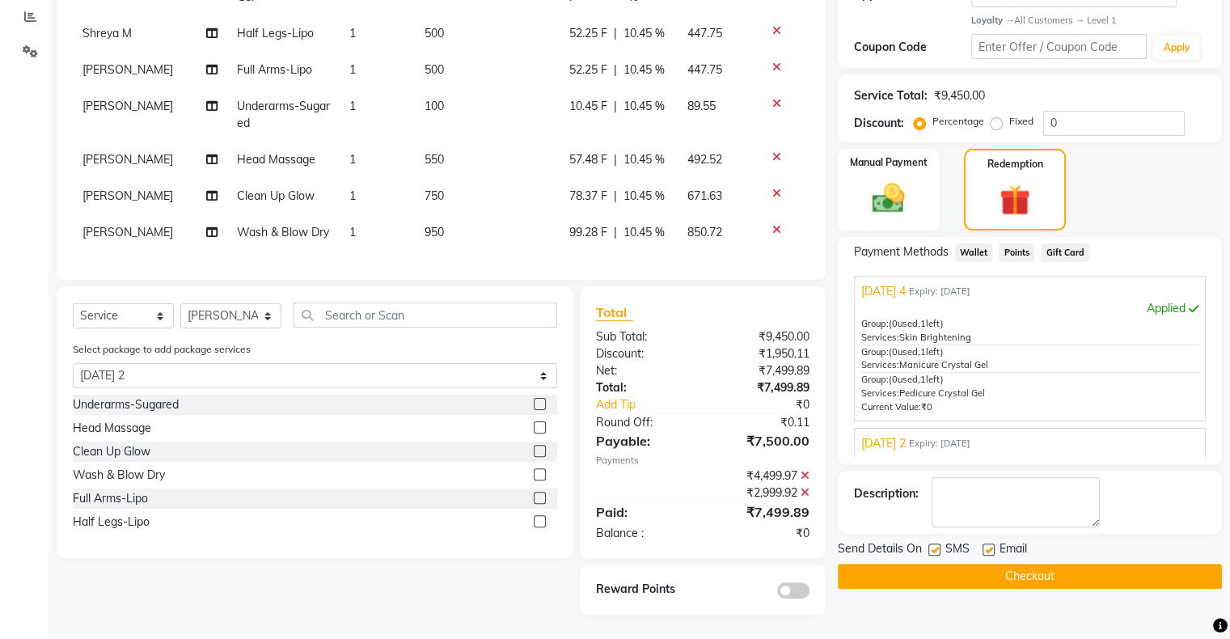
click at [931, 550] on label at bounding box center [934, 549] width 12 height 12
click at [931, 550] on input "checkbox" at bounding box center [933, 550] width 11 height 11
checkbox input "false"
click at [986, 544] on label at bounding box center [988, 549] width 12 height 12
click at [986, 545] on input "checkbox" at bounding box center [987, 550] width 11 height 11
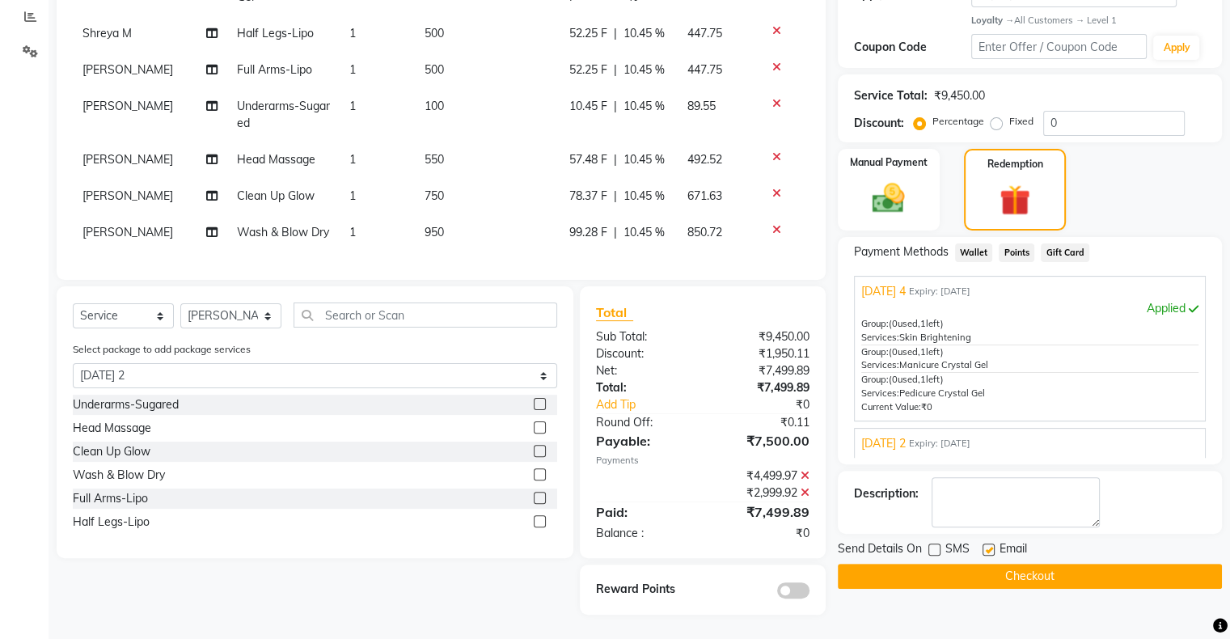
checkbox input "false"
click at [786, 589] on span at bounding box center [793, 590] width 32 height 16
click at [809, 593] on input "checkbox" at bounding box center [809, 593] width 0 height 0
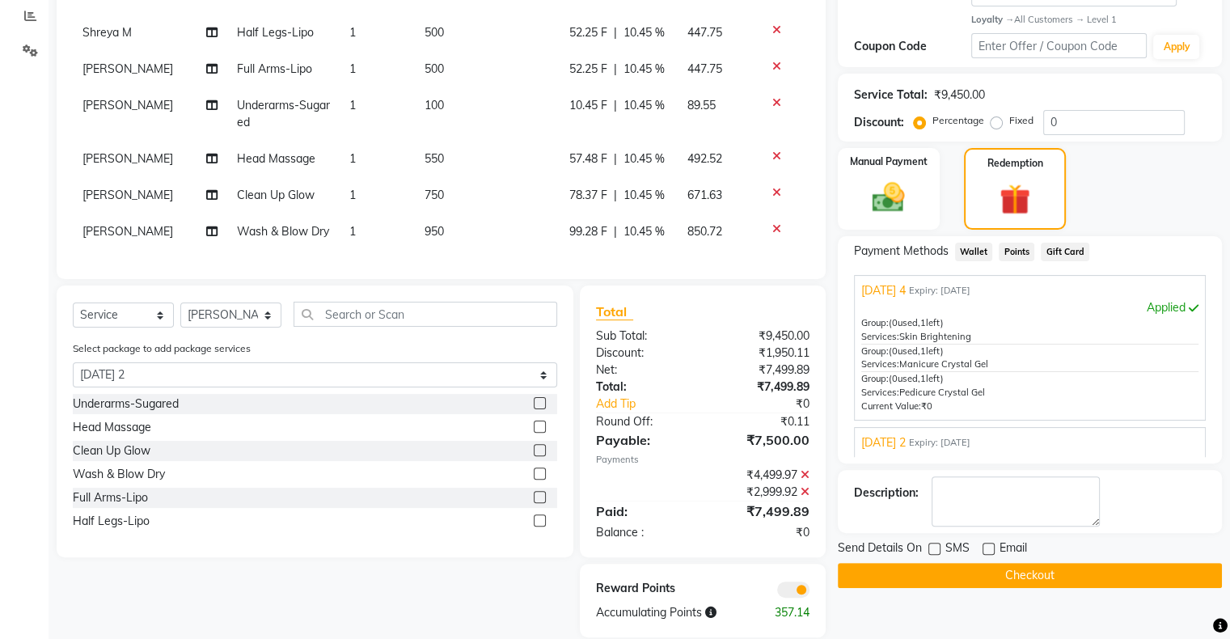
drag, startPoint x: 800, startPoint y: 589, endPoint x: 782, endPoint y: 593, distance: 18.1
click at [782, 593] on span at bounding box center [793, 589] width 32 height 16
click at [809, 592] on input "checkbox" at bounding box center [809, 592] width 0 height 0
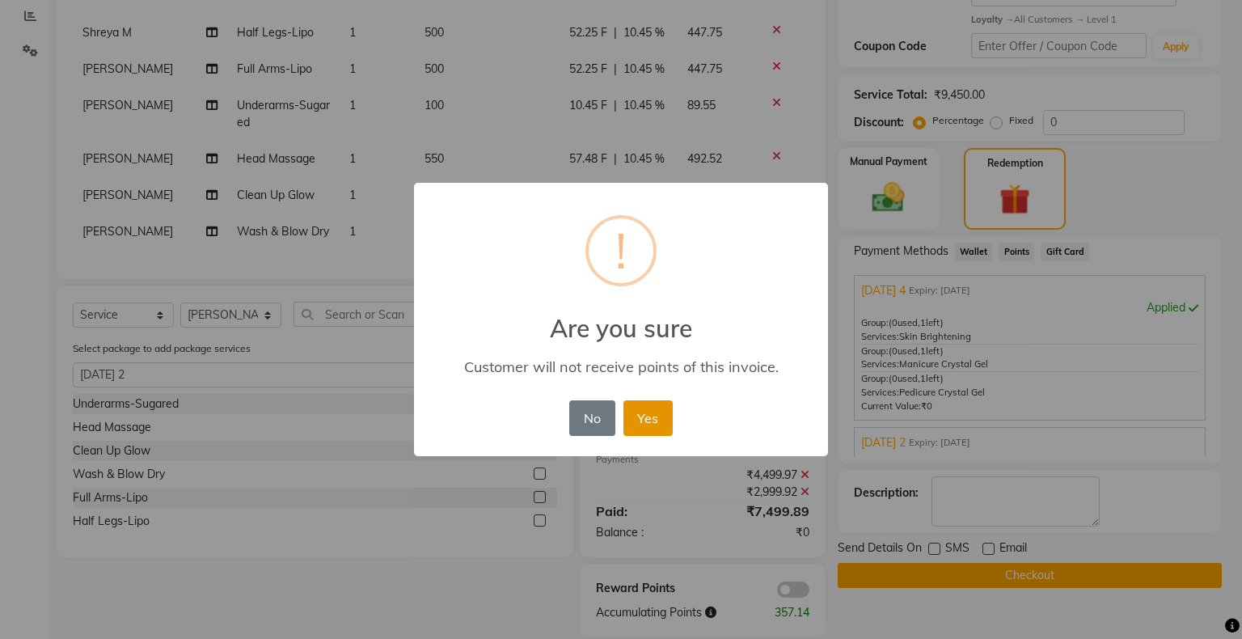
click at [644, 429] on button "Yes" at bounding box center [647, 418] width 49 height 36
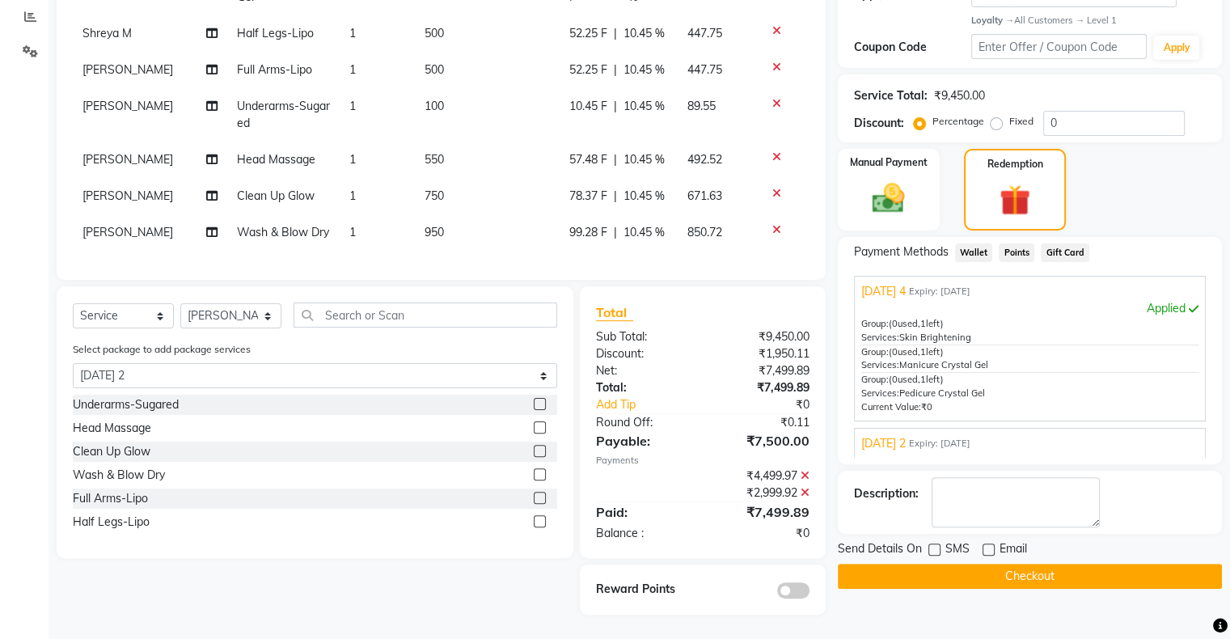
click at [965, 574] on button "Checkout" at bounding box center [1030, 576] width 384 height 25
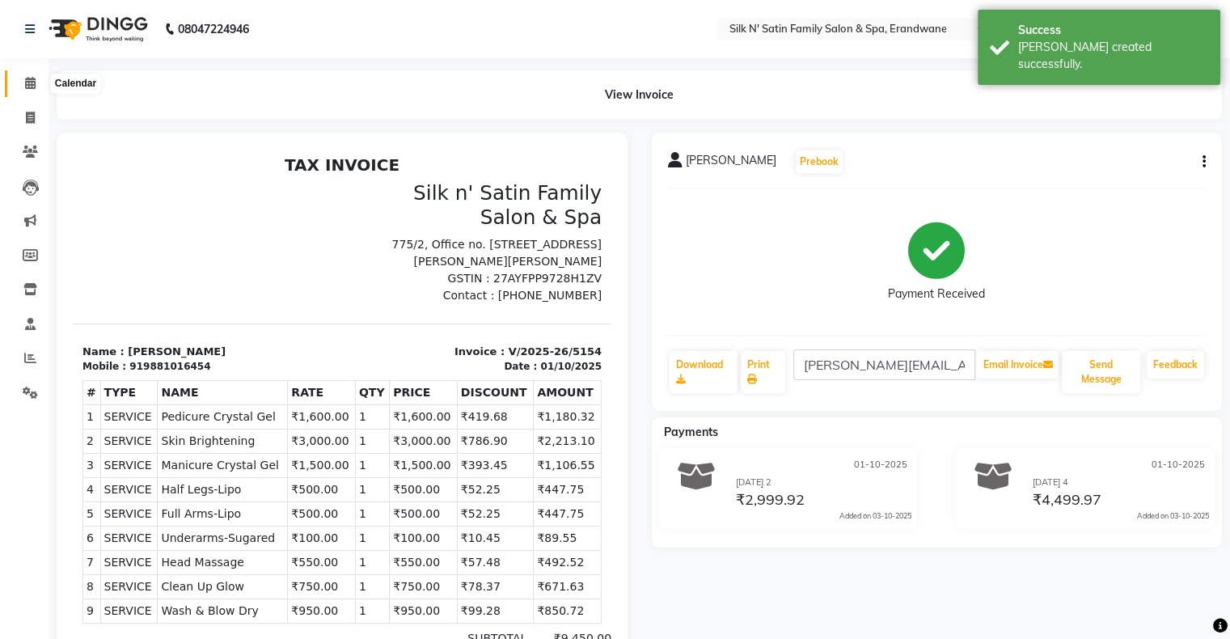
drag, startPoint x: 32, startPoint y: 82, endPoint x: 37, endPoint y: 94, distance: 13.1
click at [32, 82] on icon at bounding box center [30, 83] width 11 height 12
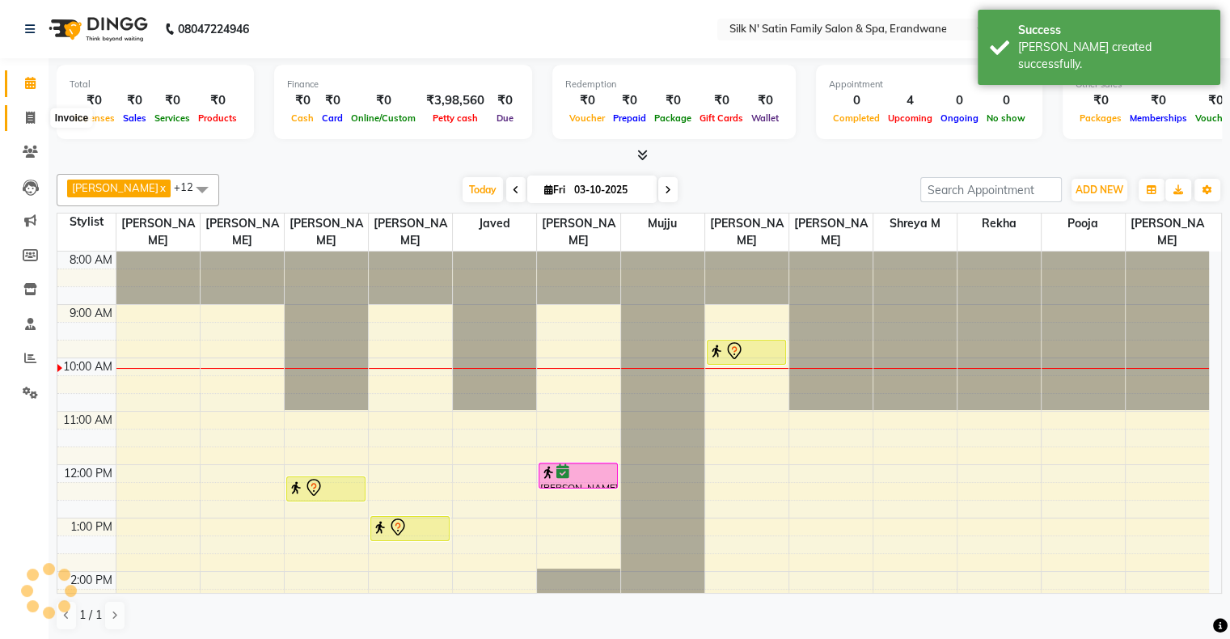
click at [32, 116] on icon at bounding box center [30, 118] width 9 height 12
select select "6931"
select select "service"
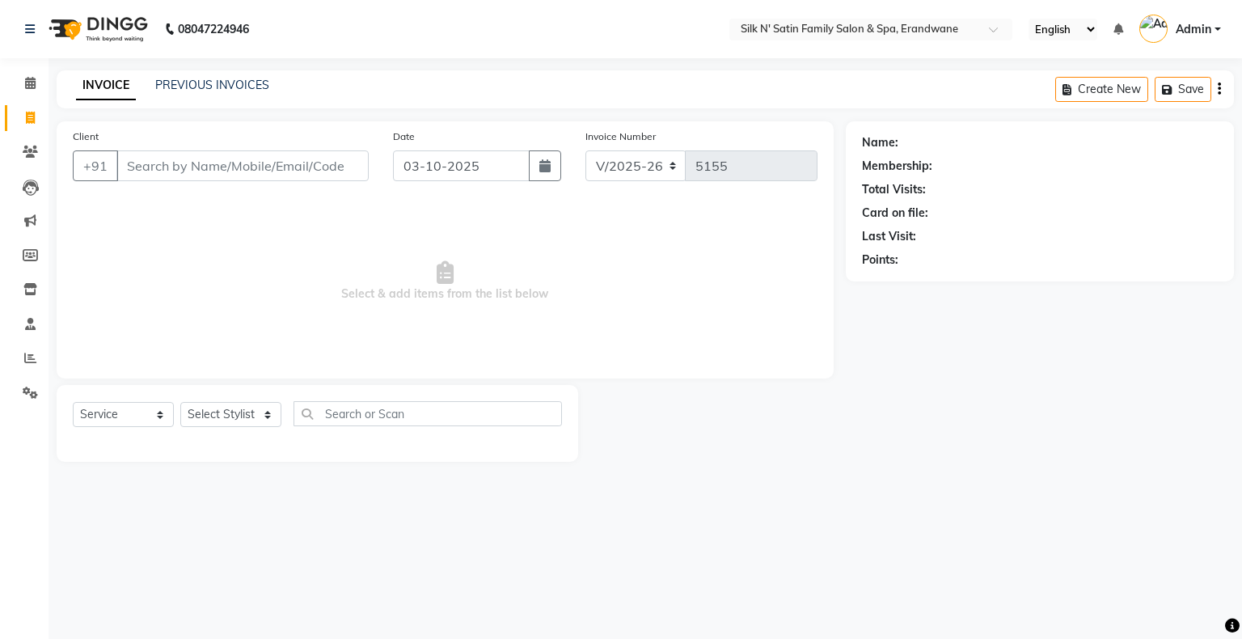
click at [194, 161] on input "Client" at bounding box center [242, 165] width 252 height 31
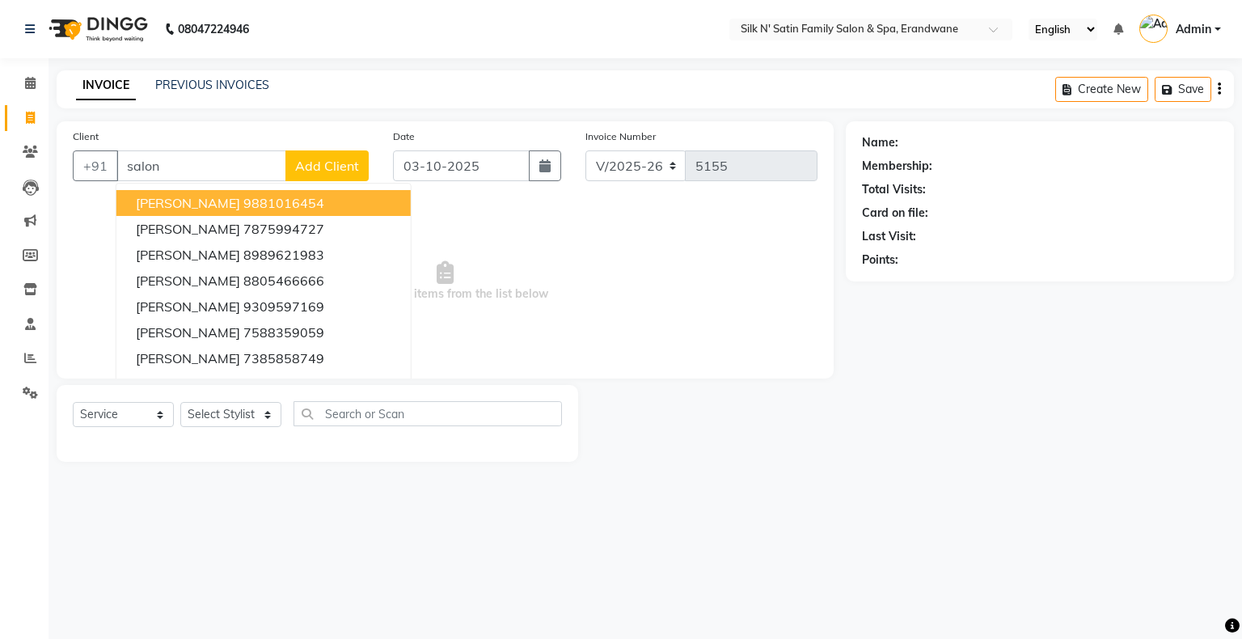
click at [201, 196] on span "[PERSON_NAME]" at bounding box center [188, 203] width 104 height 16
type input "9881016454"
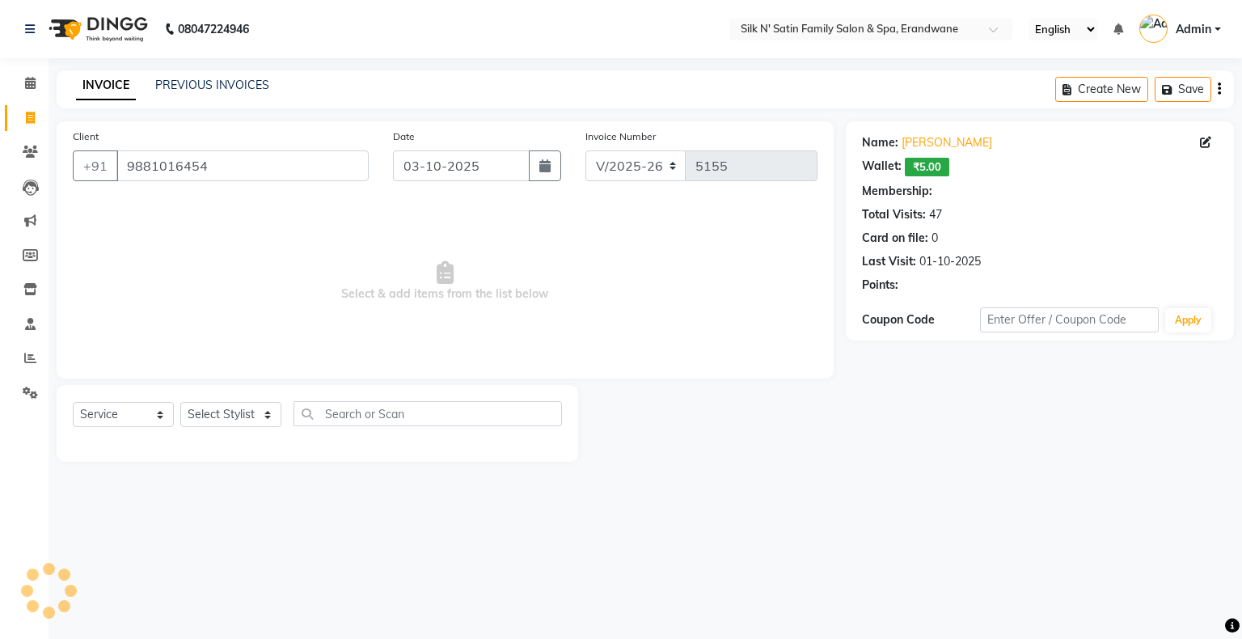
select select "1: Object"
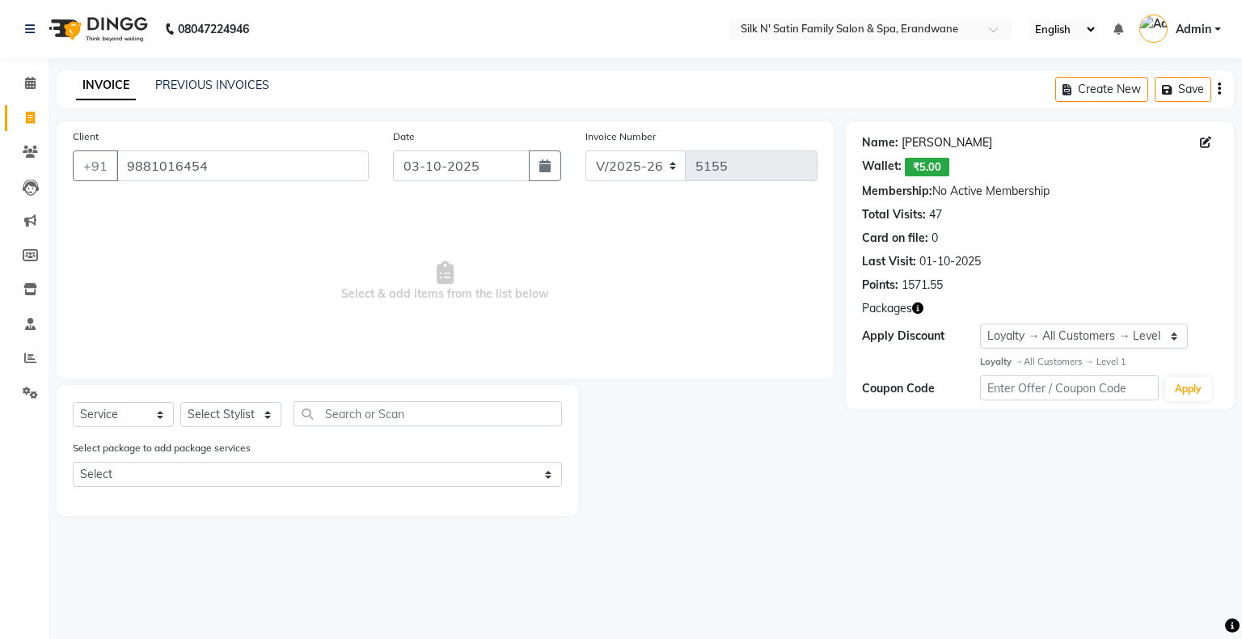
click at [954, 142] on link "[PERSON_NAME]" at bounding box center [947, 142] width 91 height 17
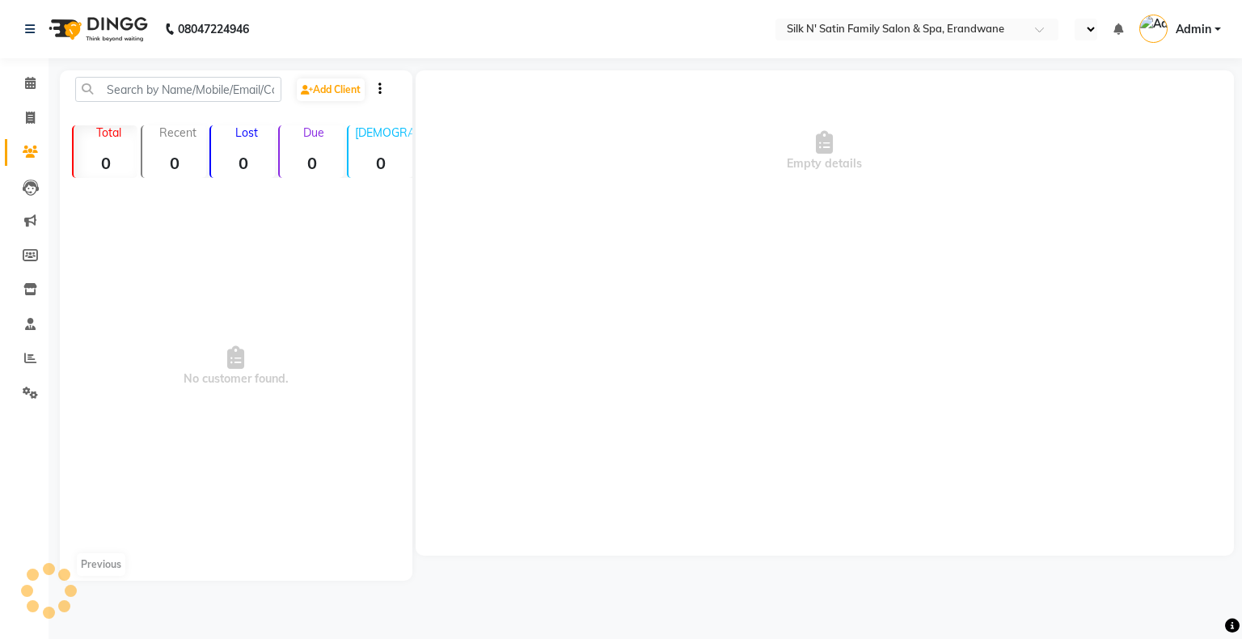
select select "en"
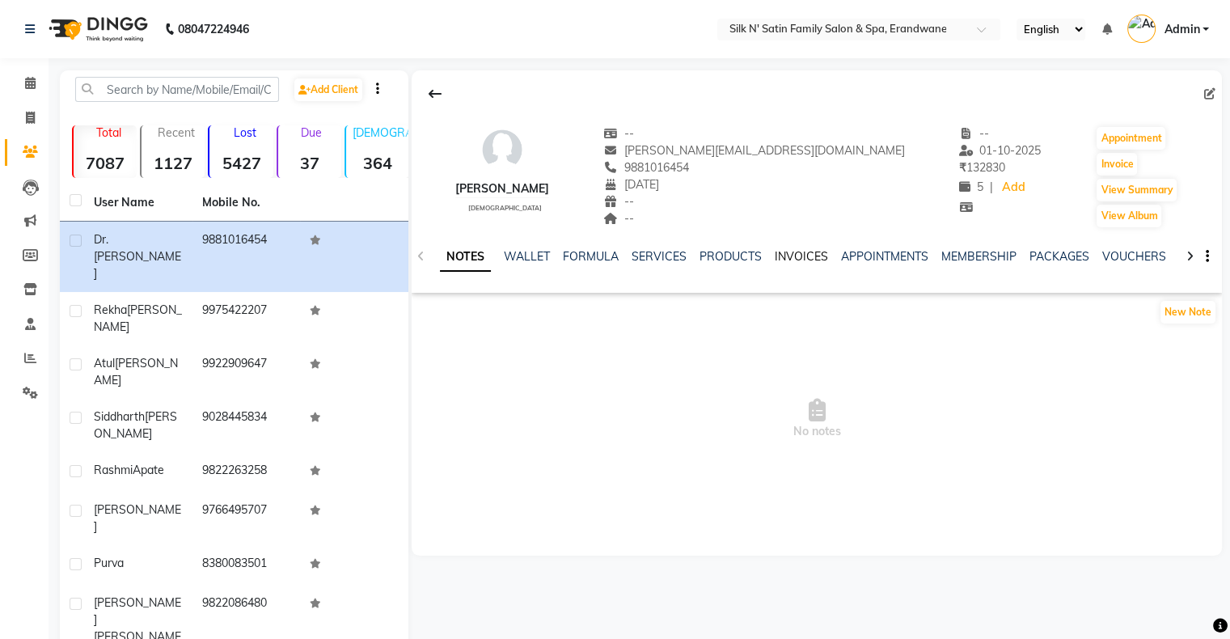
drag, startPoint x: 803, startPoint y: 255, endPoint x: 935, endPoint y: 267, distance: 132.3
click at [803, 255] on link "INVOICES" at bounding box center [801, 256] width 53 height 15
